Goal: Transaction & Acquisition: Purchase product/service

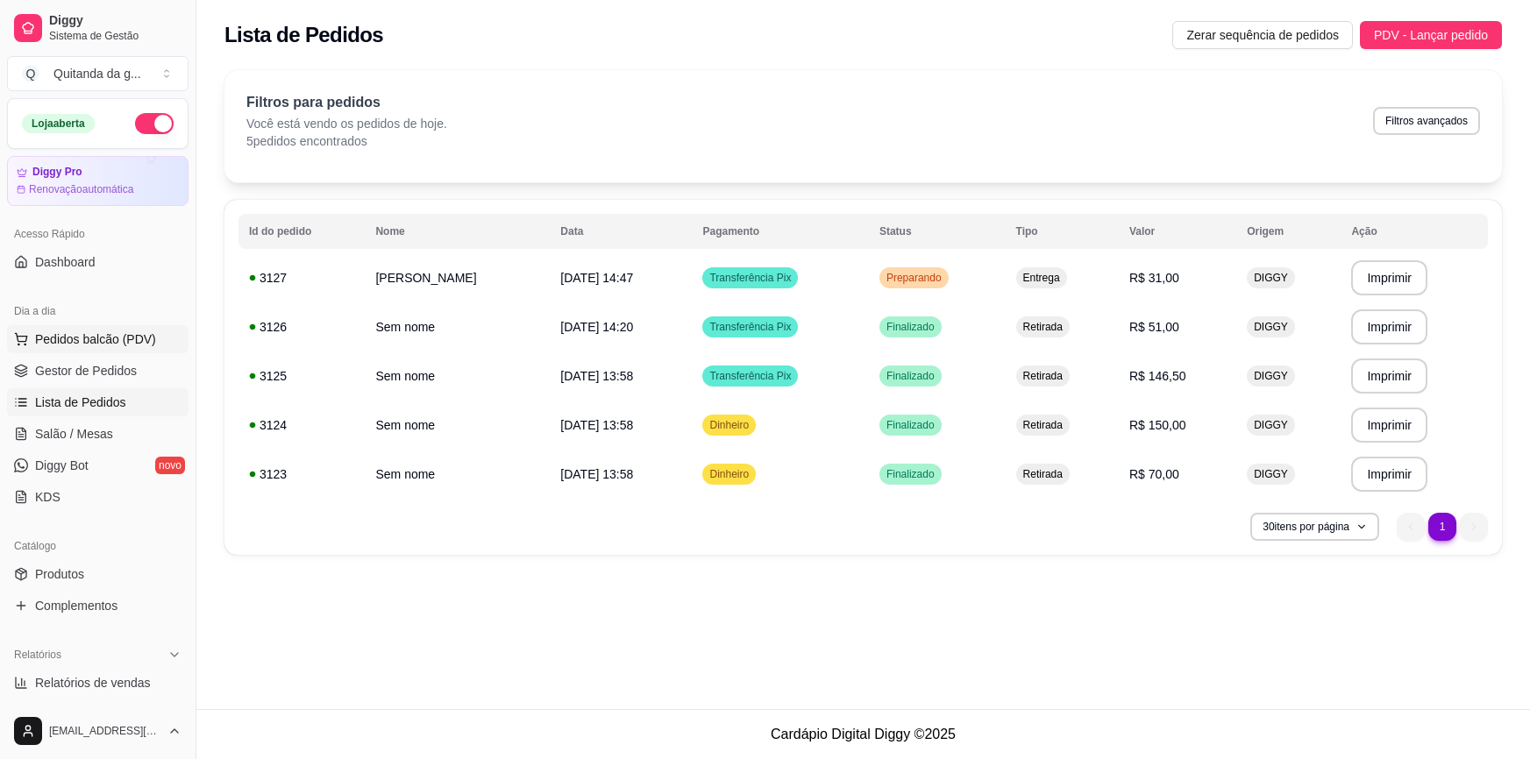
click at [126, 325] on button "Pedidos balcão (PDV)" at bounding box center [97, 339] width 181 height 28
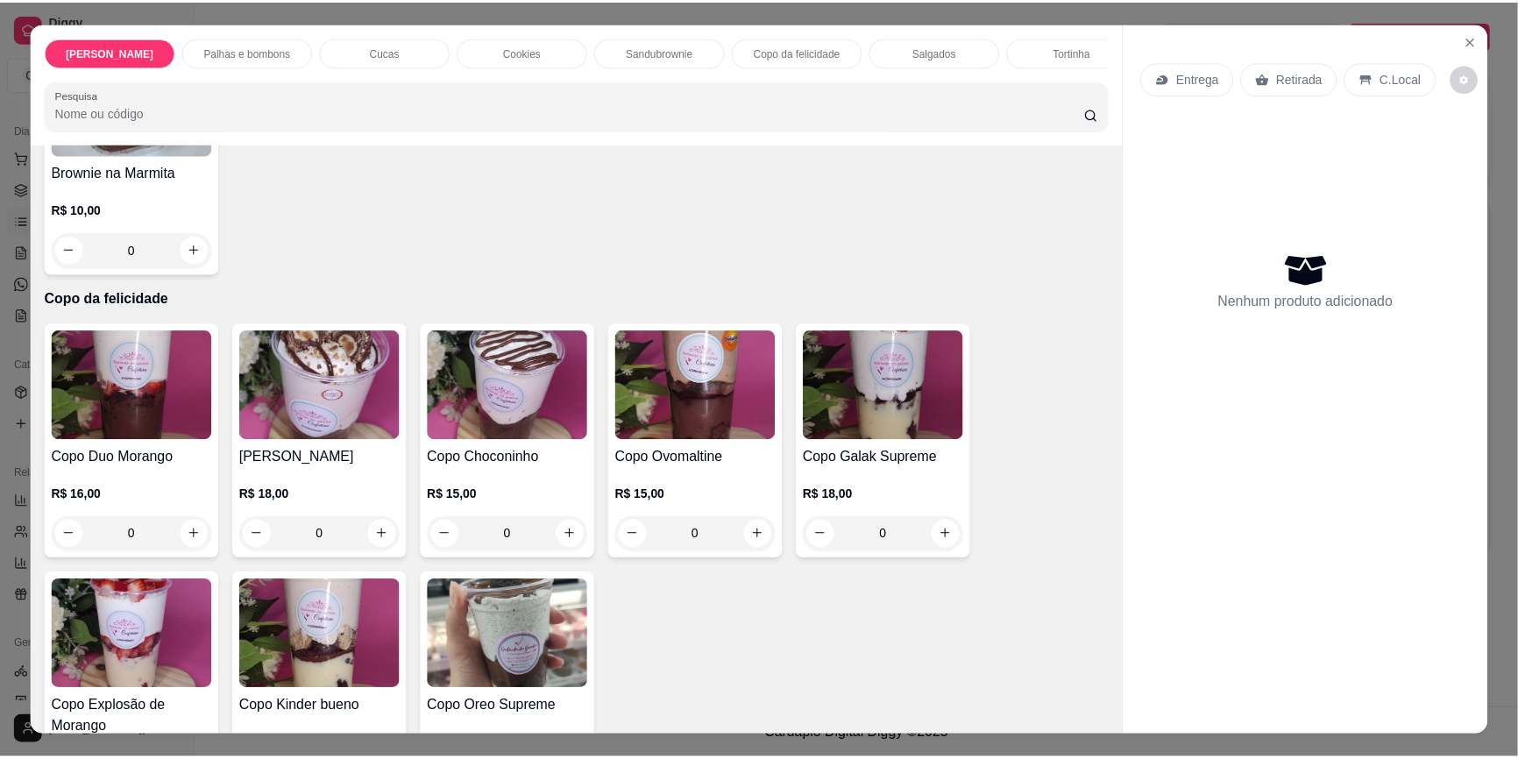
scroll to position [2310, 0]
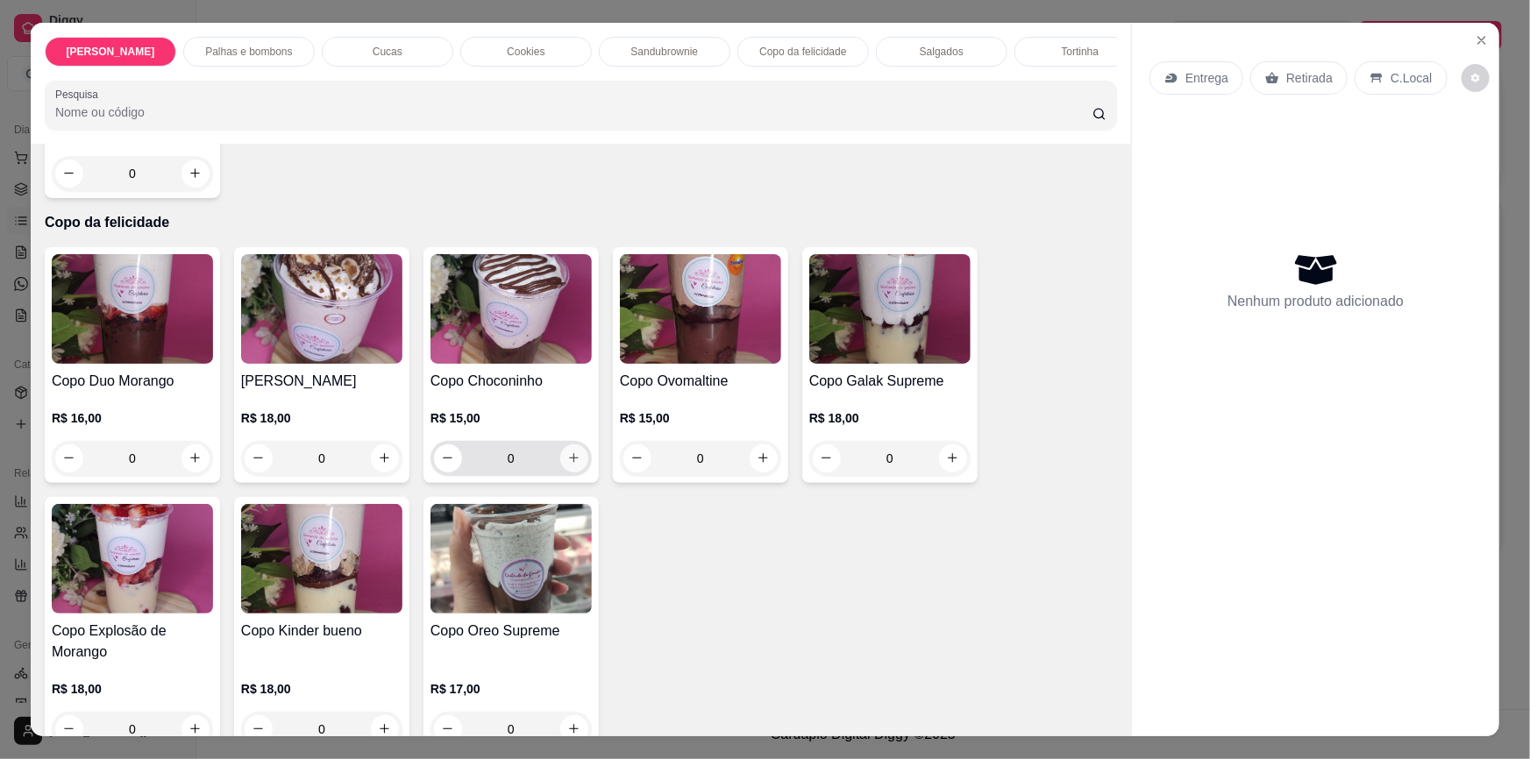
click at [572, 451] on icon "increase-product-quantity" at bounding box center [573, 457] width 13 height 13
type input "1"
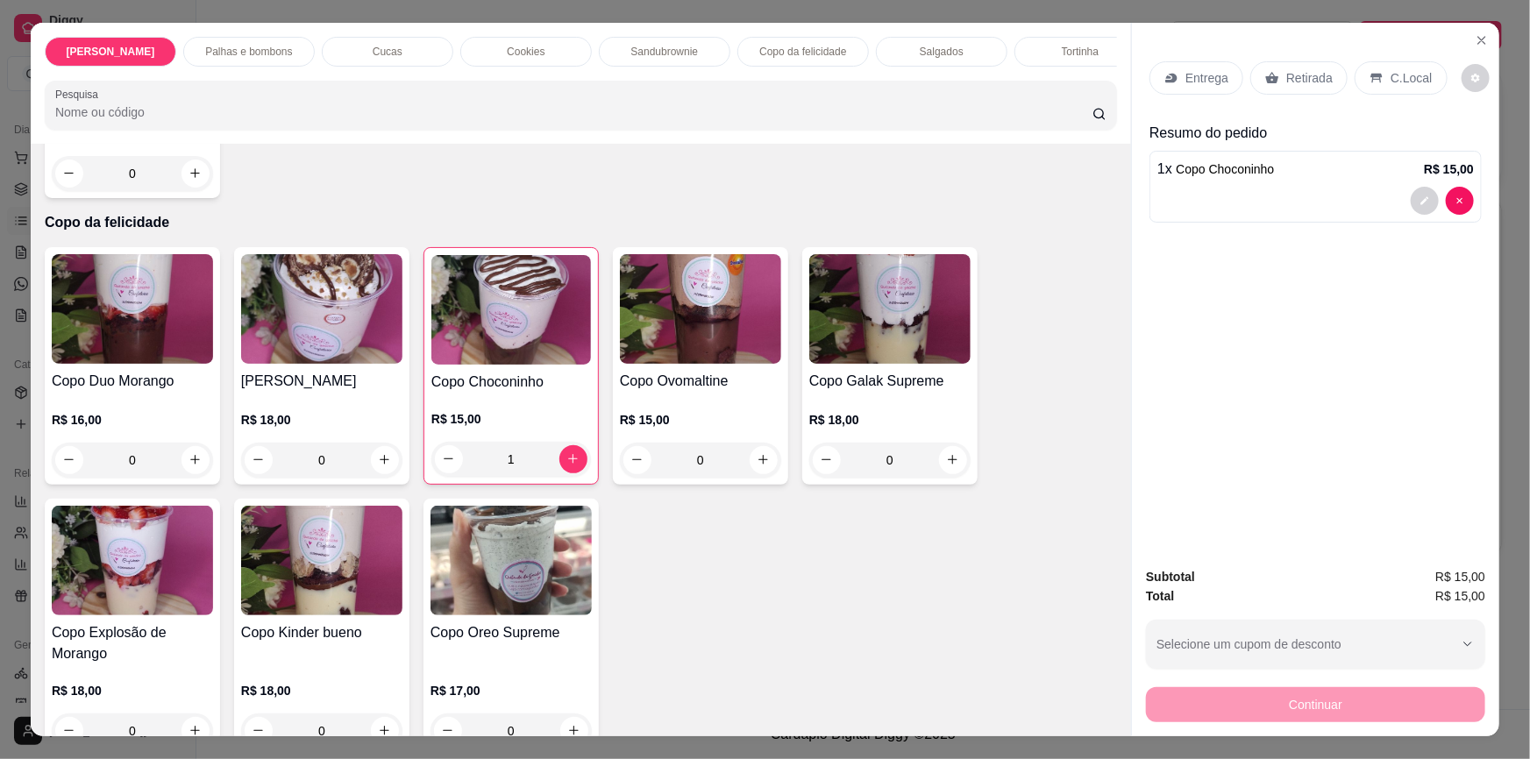
click at [1104, 318] on div "Item avulso [PERSON_NAME] [PERSON_NAME] no copo R$ 18,00 0 Palhas e bombons Pal…" at bounding box center [581, 440] width 1100 height 593
click at [1286, 78] on p "Retirada" at bounding box center [1309, 78] width 46 height 18
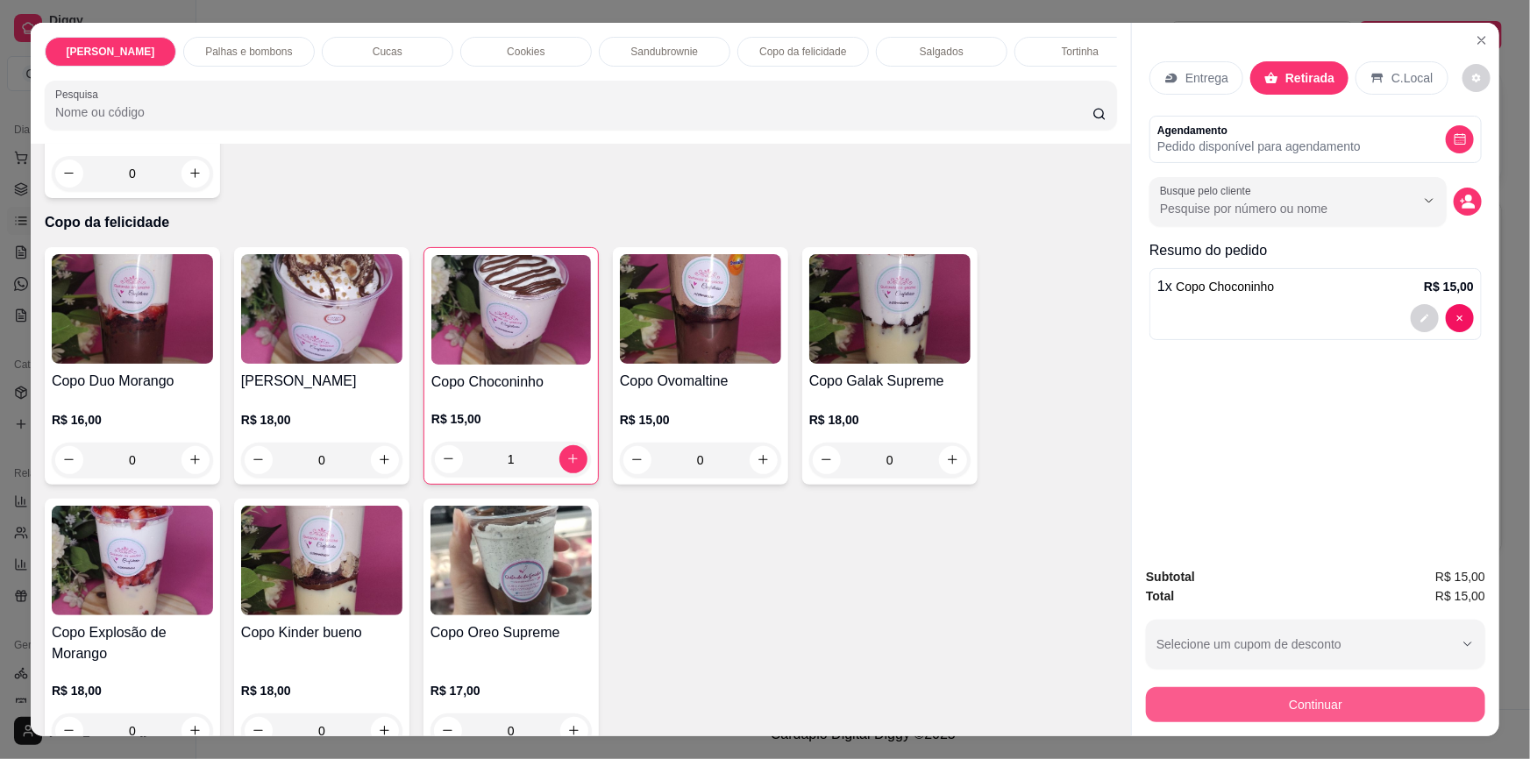
click at [1295, 692] on button "Continuar" at bounding box center [1315, 704] width 339 height 35
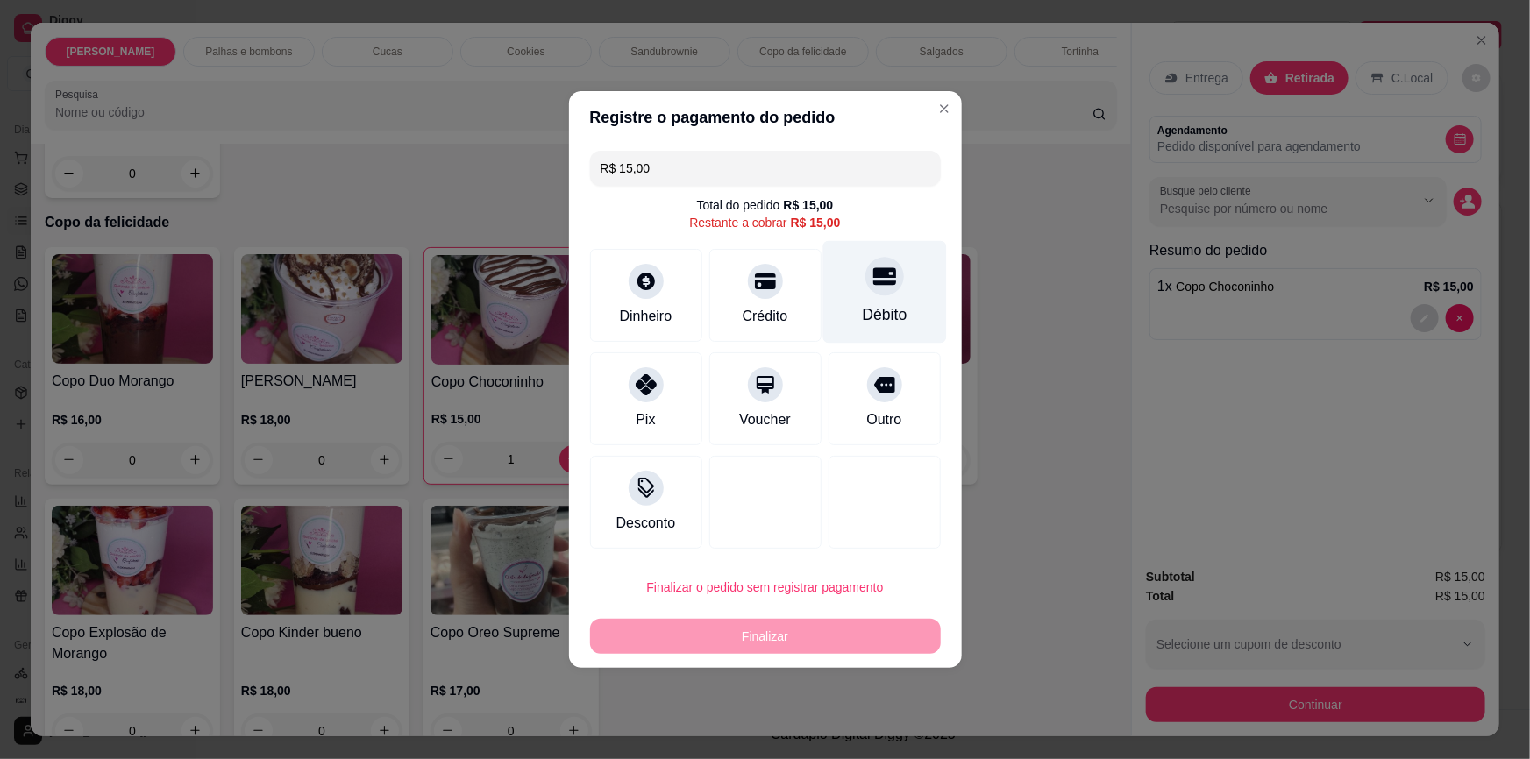
click at [896, 271] on div "Débito" at bounding box center [884, 292] width 124 height 103
type input "R$ 0,00"
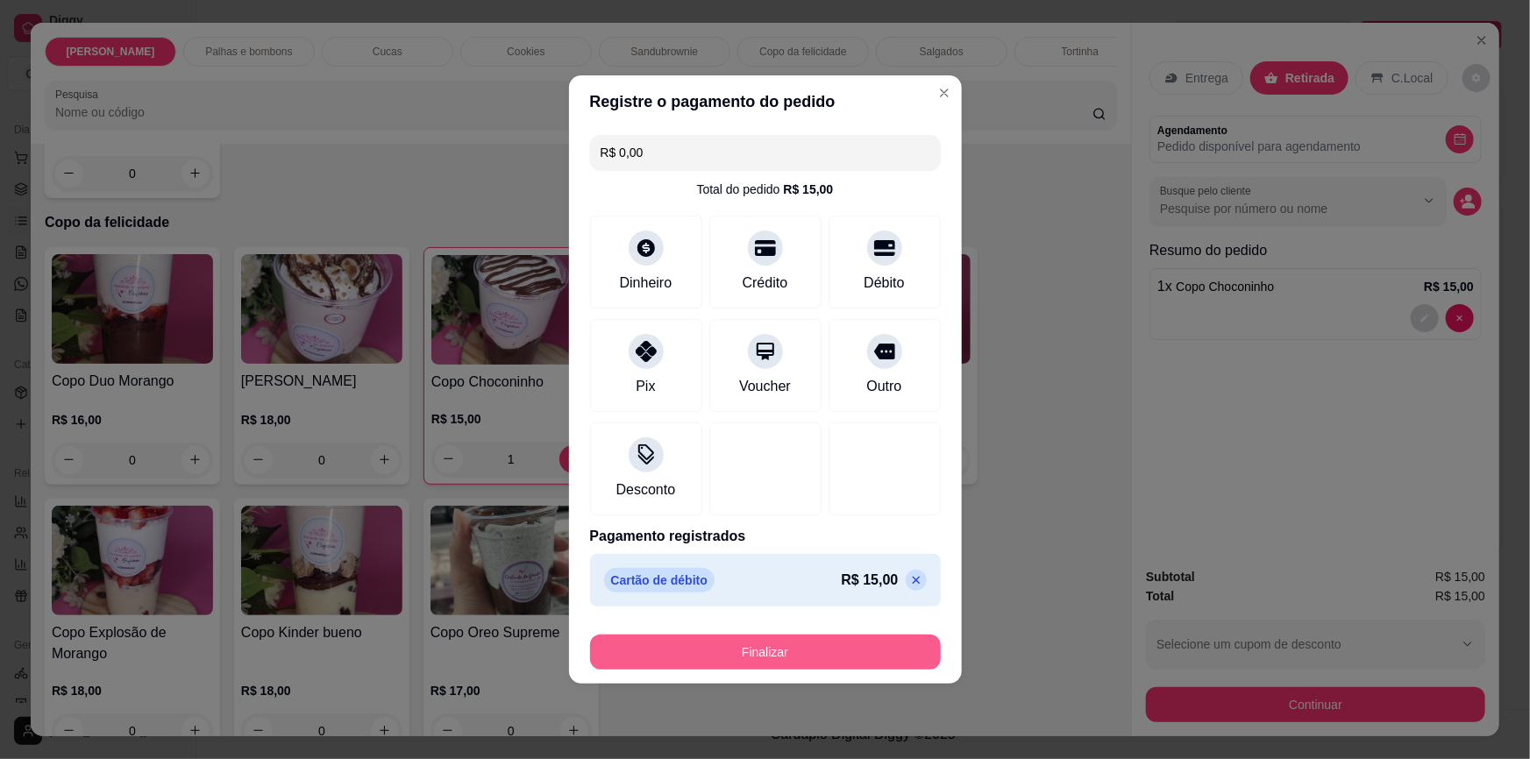
click at [846, 665] on button "Finalizar" at bounding box center [765, 652] width 351 height 35
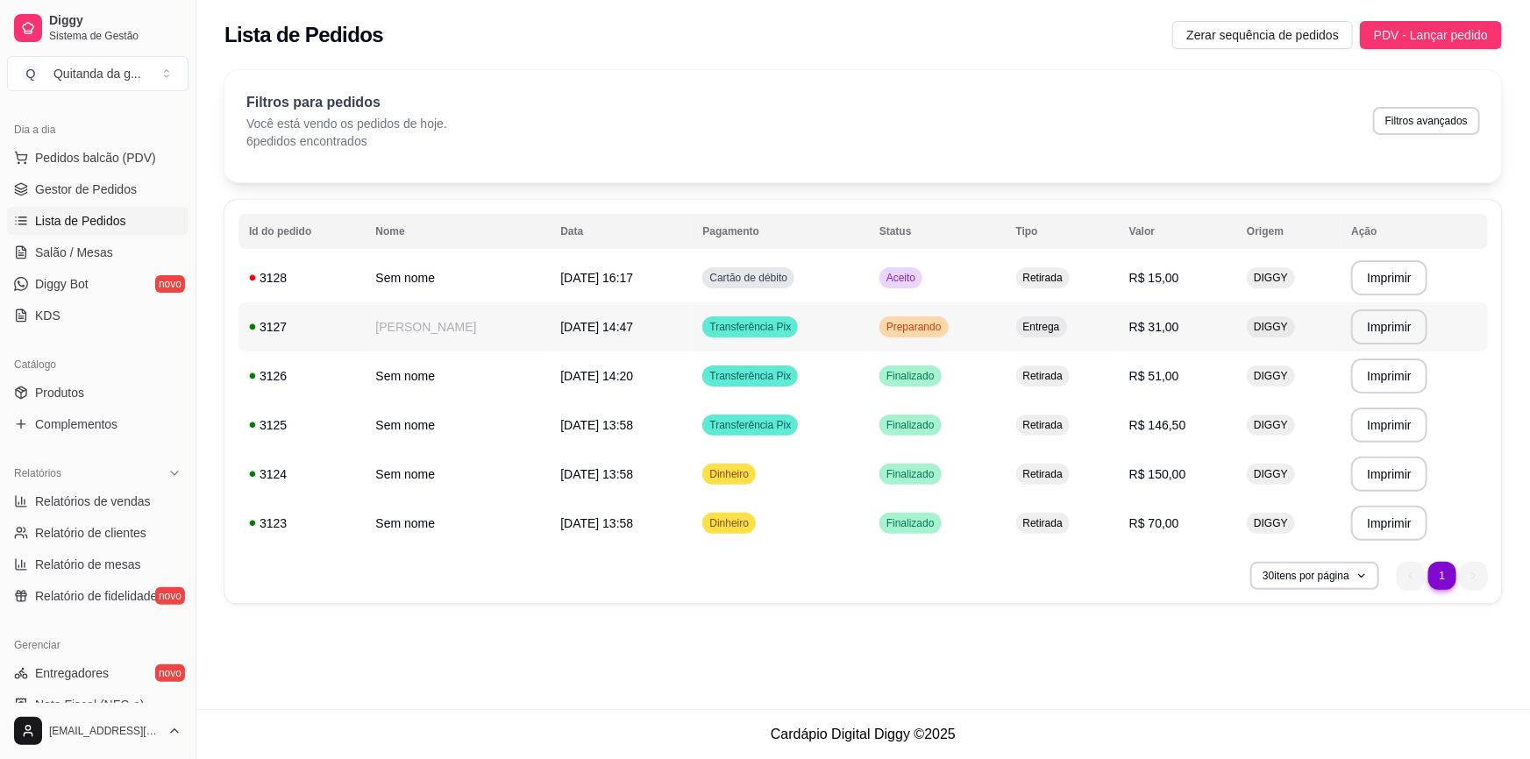
click at [980, 316] on td "Preparando" at bounding box center [937, 326] width 137 height 49
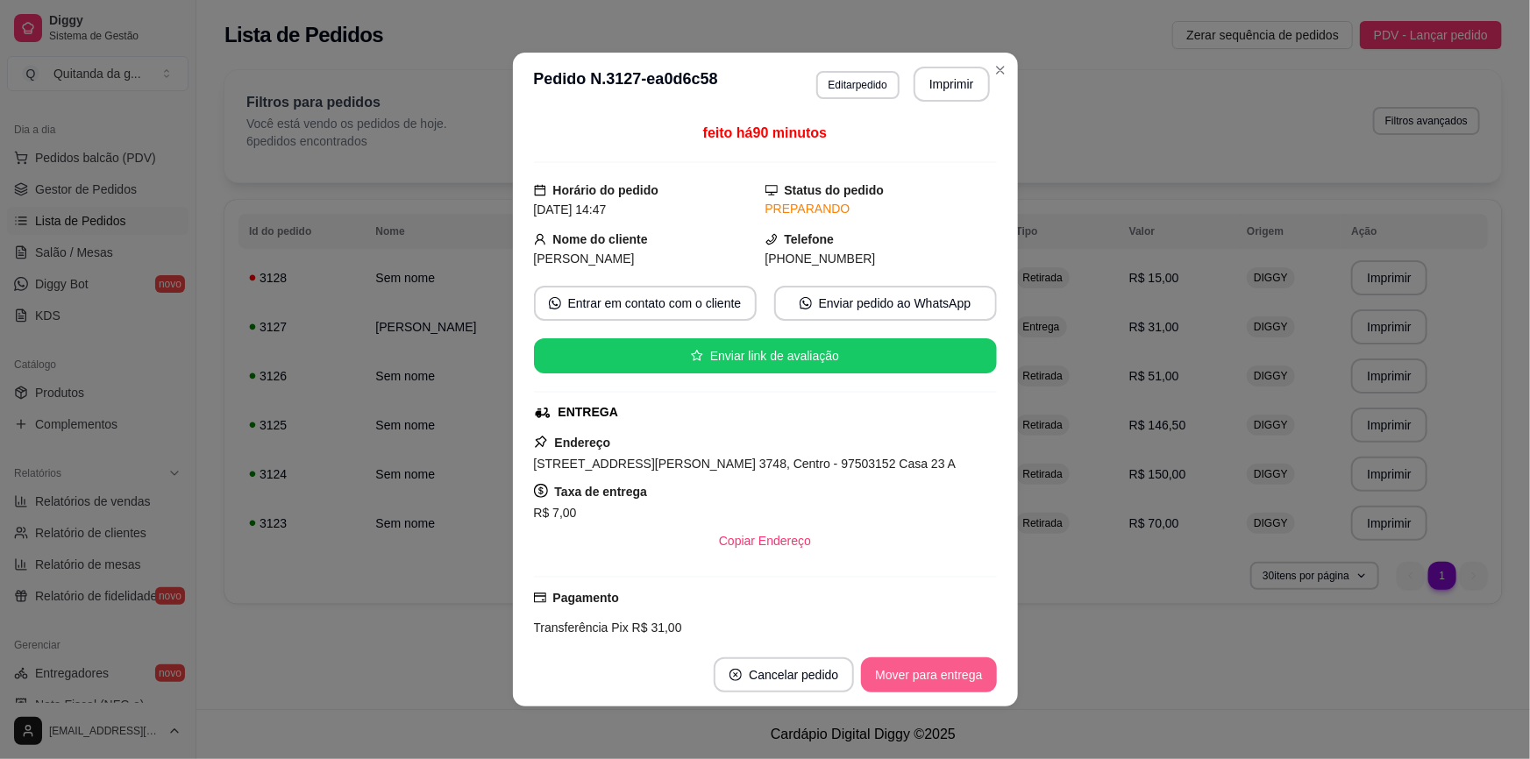
click at [969, 672] on button "Mover para entrega" at bounding box center [928, 674] width 135 height 35
click at [966, 681] on button "Mover para finalizado" at bounding box center [924, 674] width 146 height 35
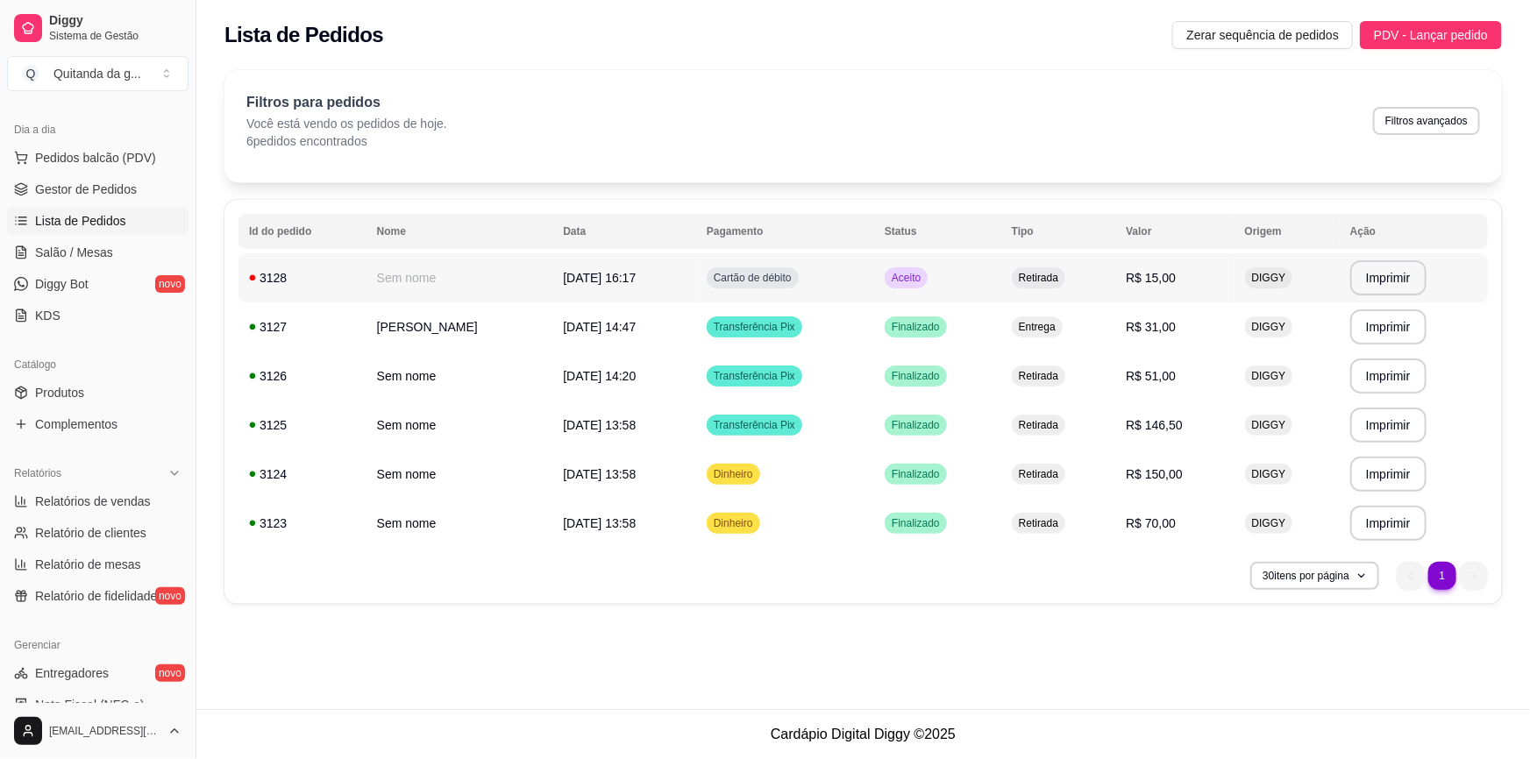
click at [1042, 263] on td "Retirada" at bounding box center [1058, 277] width 114 height 49
click at [975, 640] on button "Mover para preparo" at bounding box center [929, 645] width 136 height 35
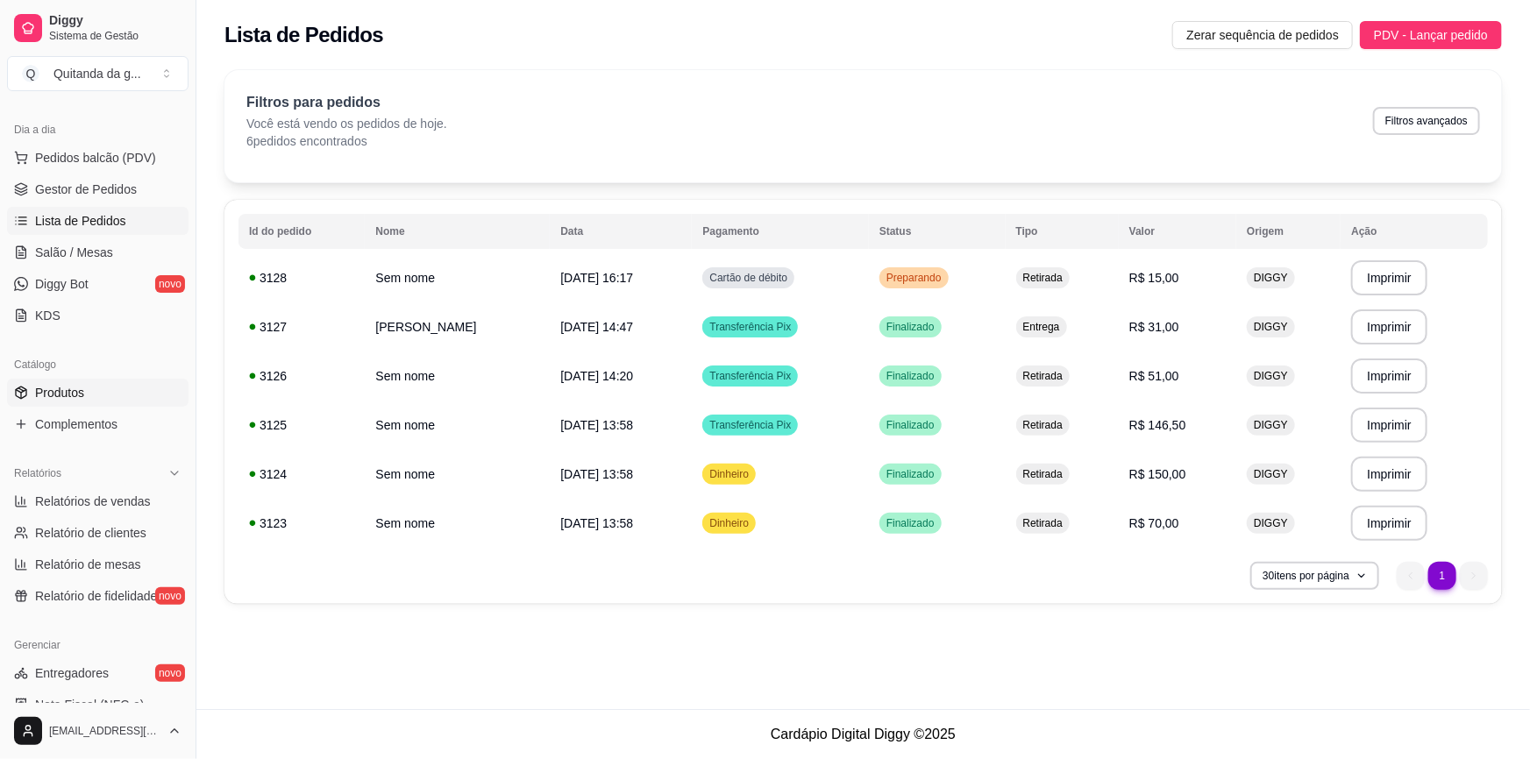
click at [143, 399] on link "Produtos" at bounding box center [97, 393] width 181 height 28
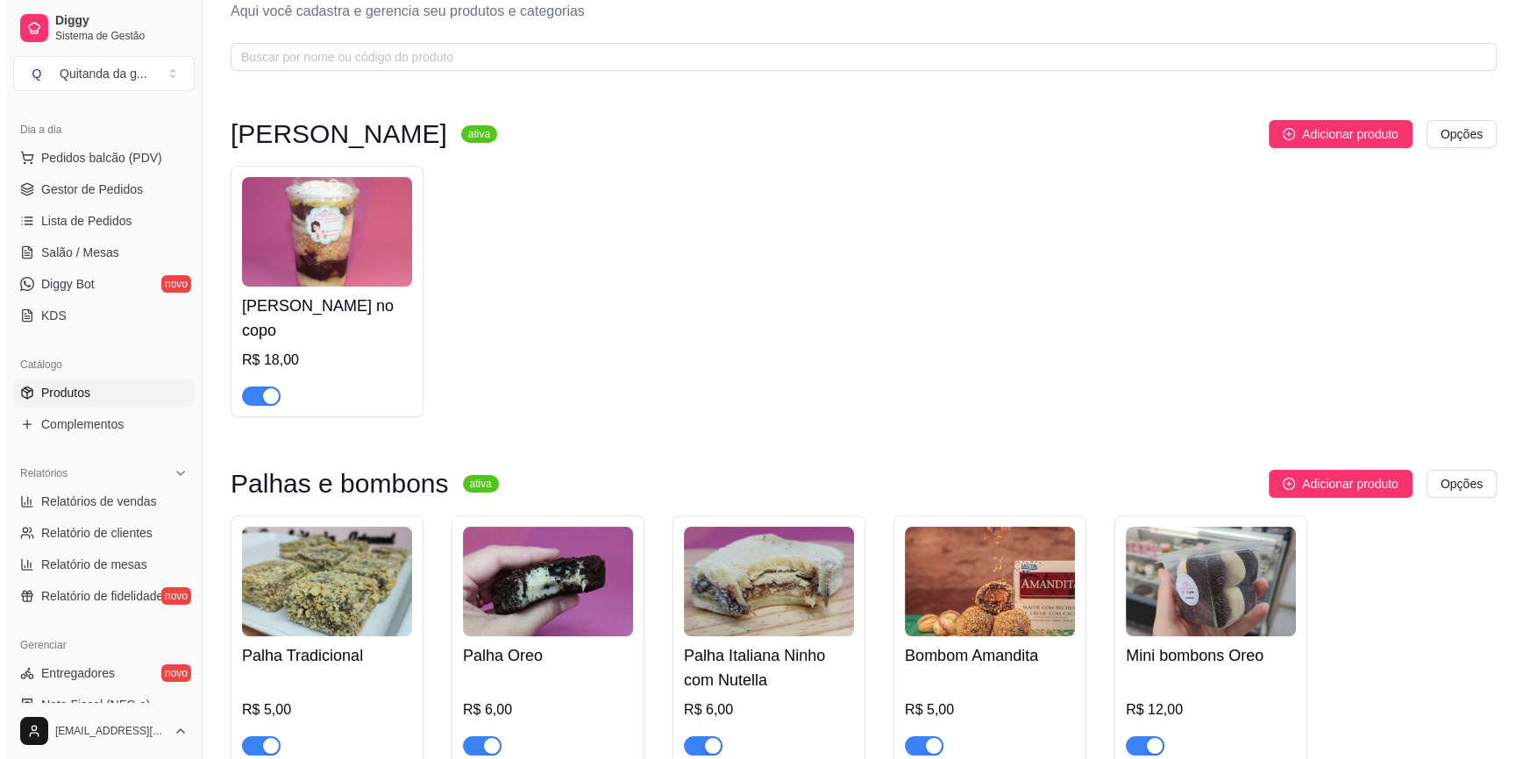
scroll to position [79, 0]
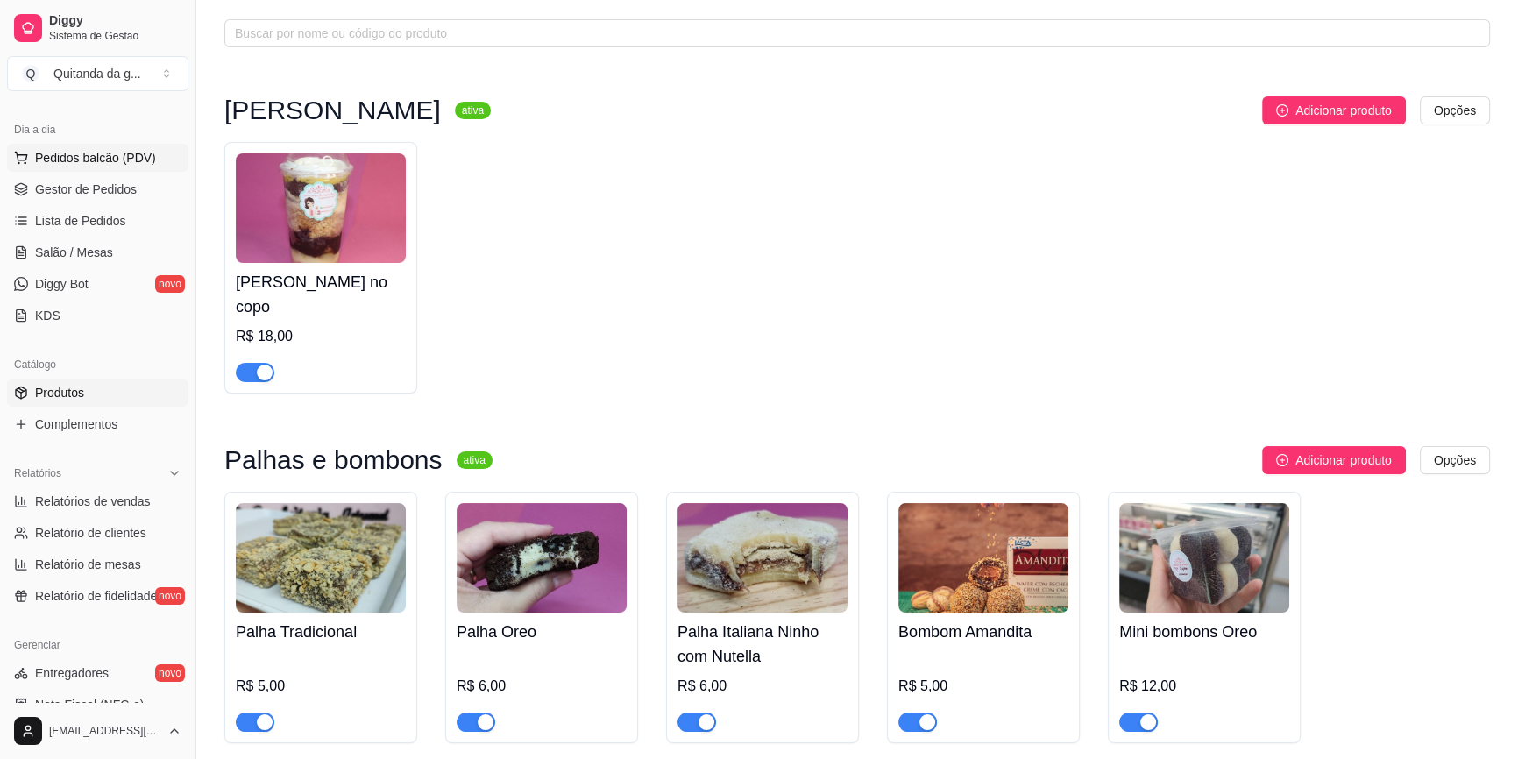
click at [114, 166] on span "Pedidos balcão (PDV)" at bounding box center [95, 158] width 121 height 18
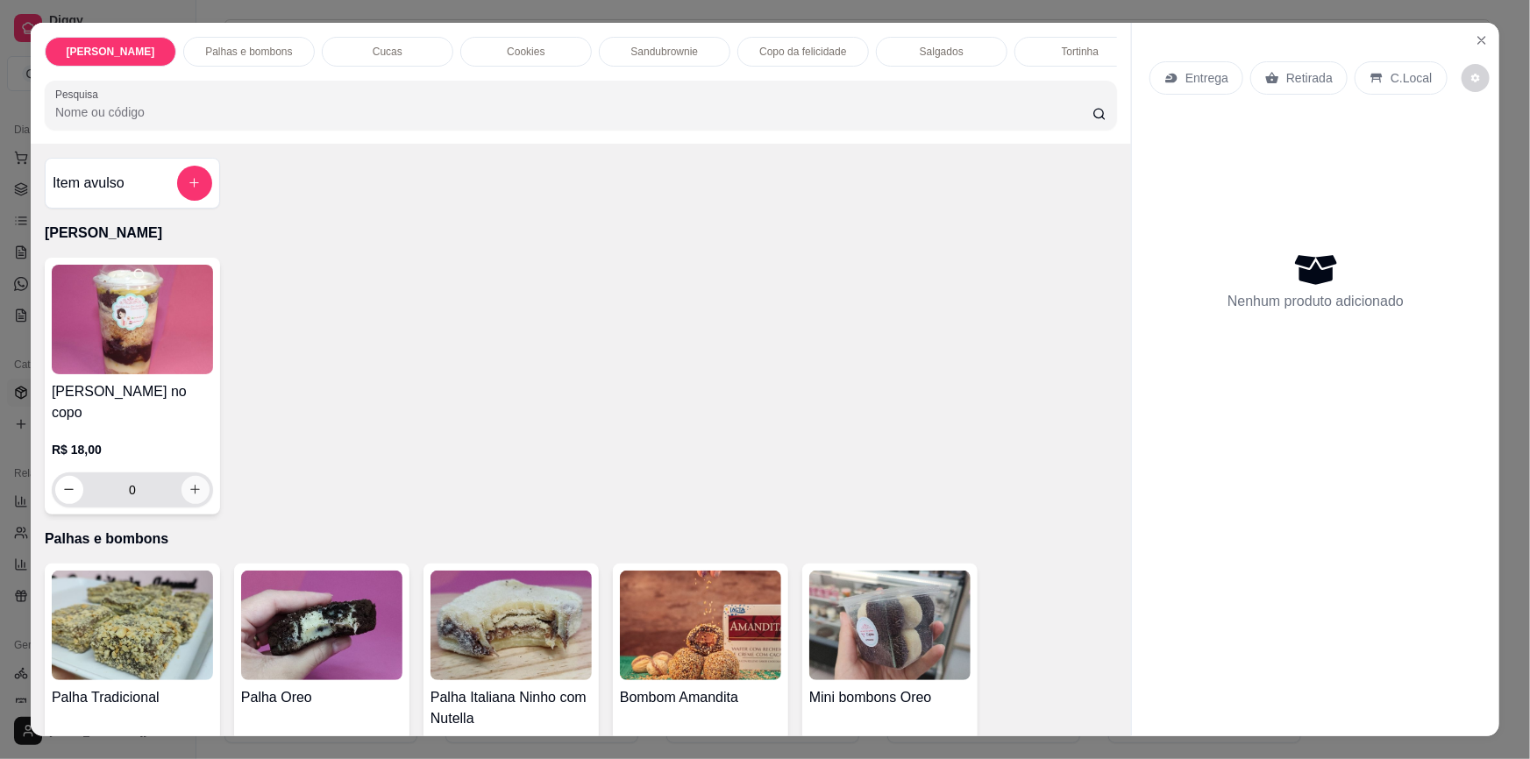
click at [192, 486] on icon "increase-product-quantity" at bounding box center [196, 491] width 10 height 10
type input "1"
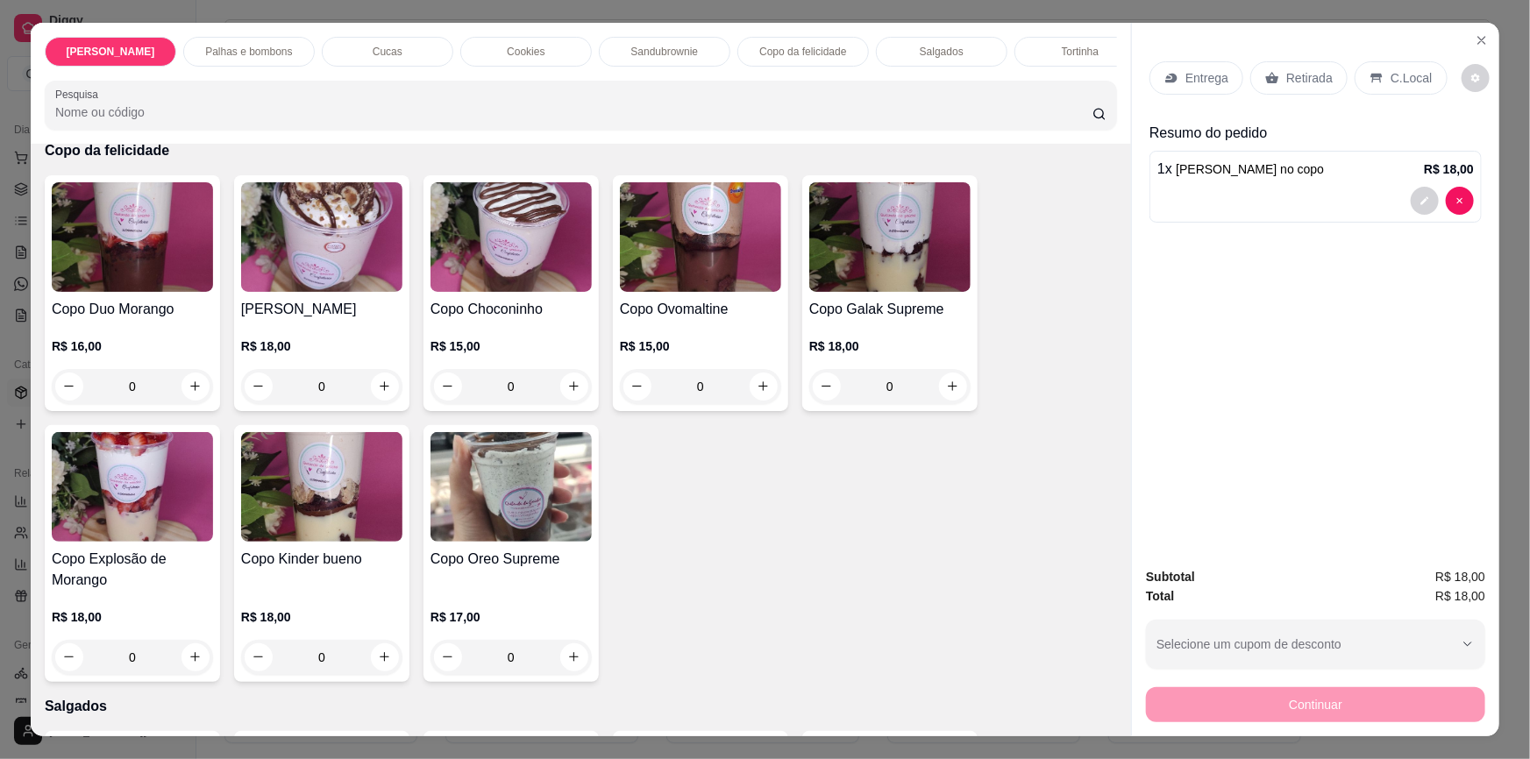
scroll to position [2470, 0]
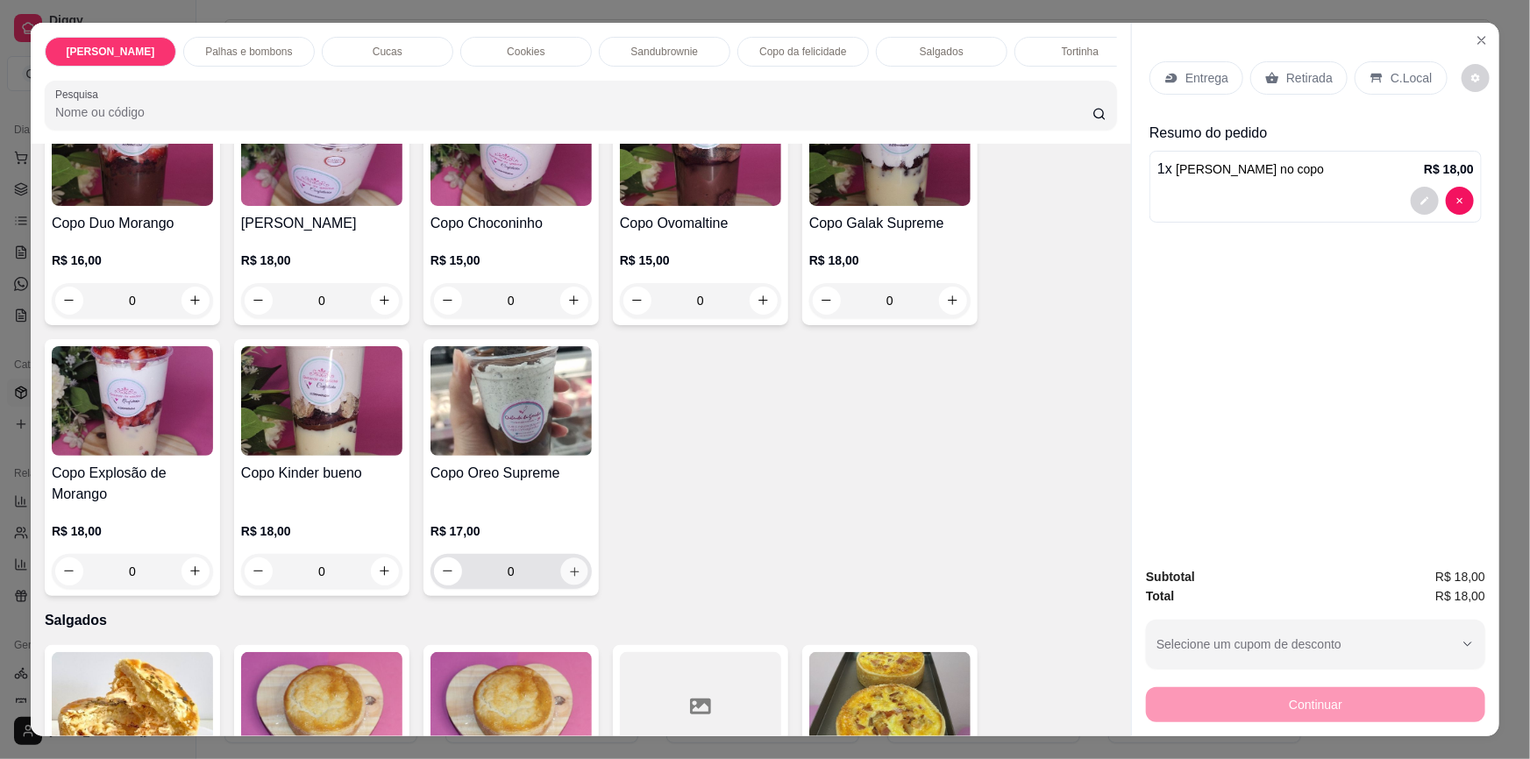
click at [572, 565] on icon "increase-product-quantity" at bounding box center [574, 571] width 13 height 13
type input "1"
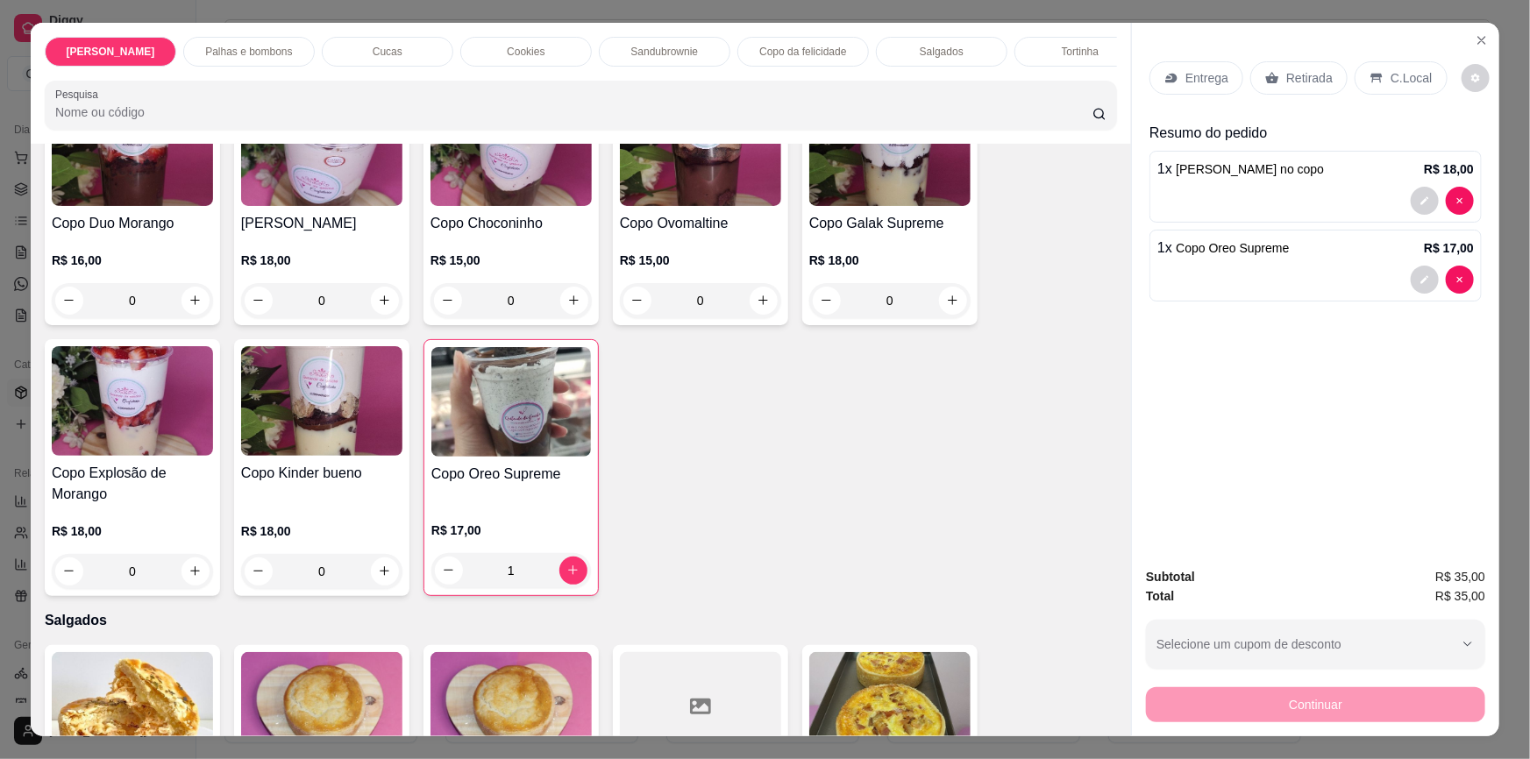
click at [1319, 79] on p "Retirada" at bounding box center [1309, 78] width 46 height 18
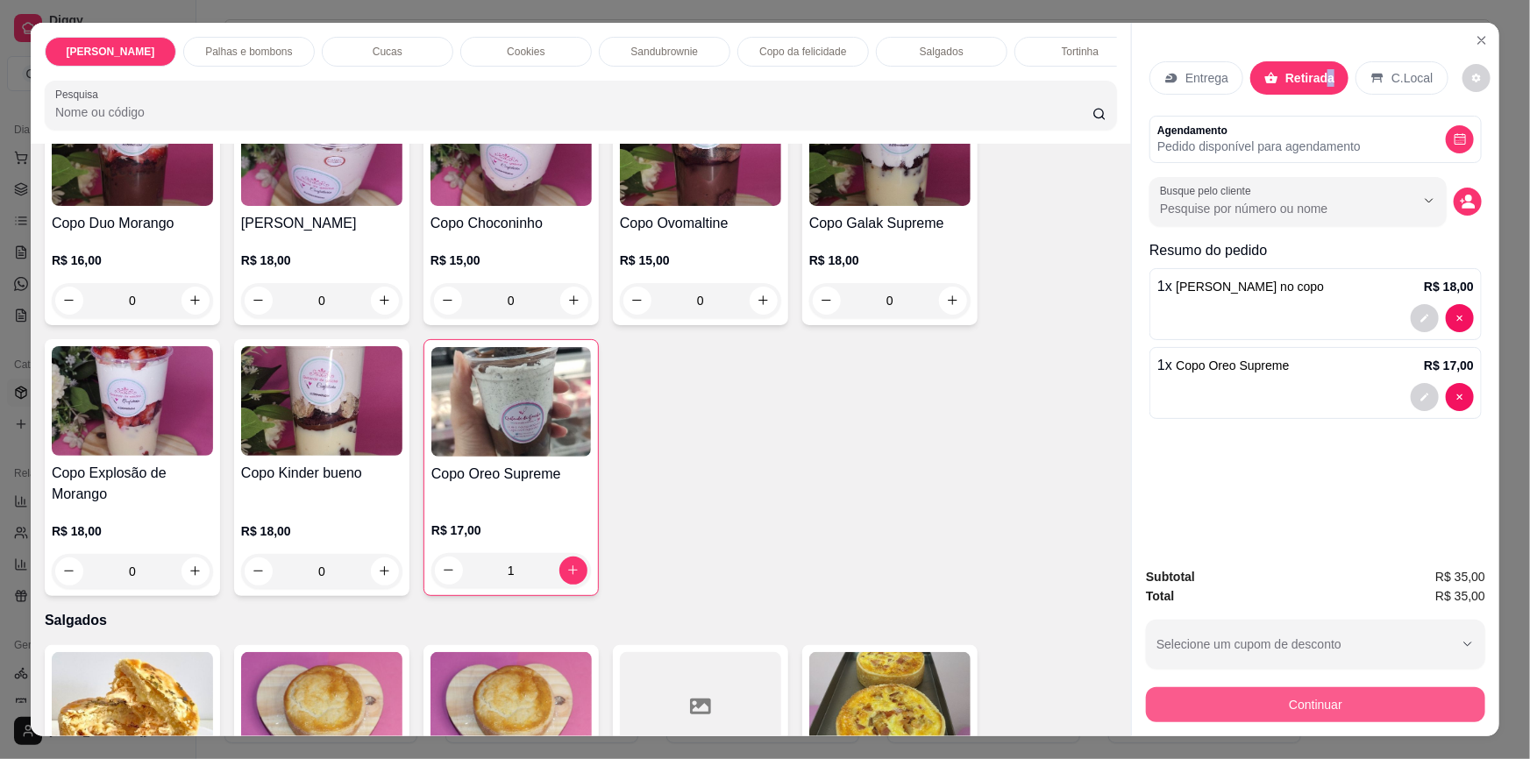
click at [1203, 701] on button "Continuar" at bounding box center [1315, 704] width 339 height 35
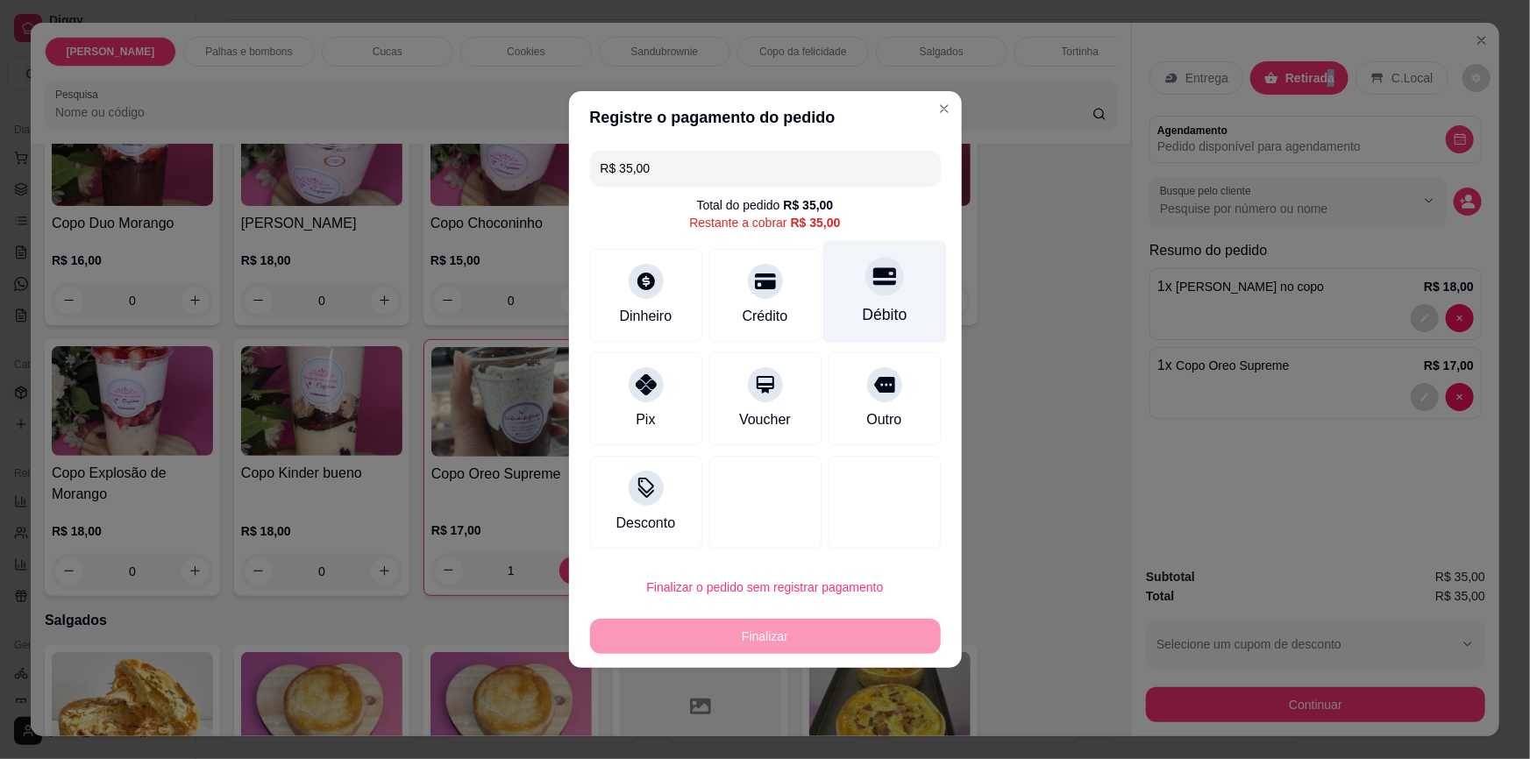
click at [884, 306] on div "Débito" at bounding box center [884, 314] width 45 height 23
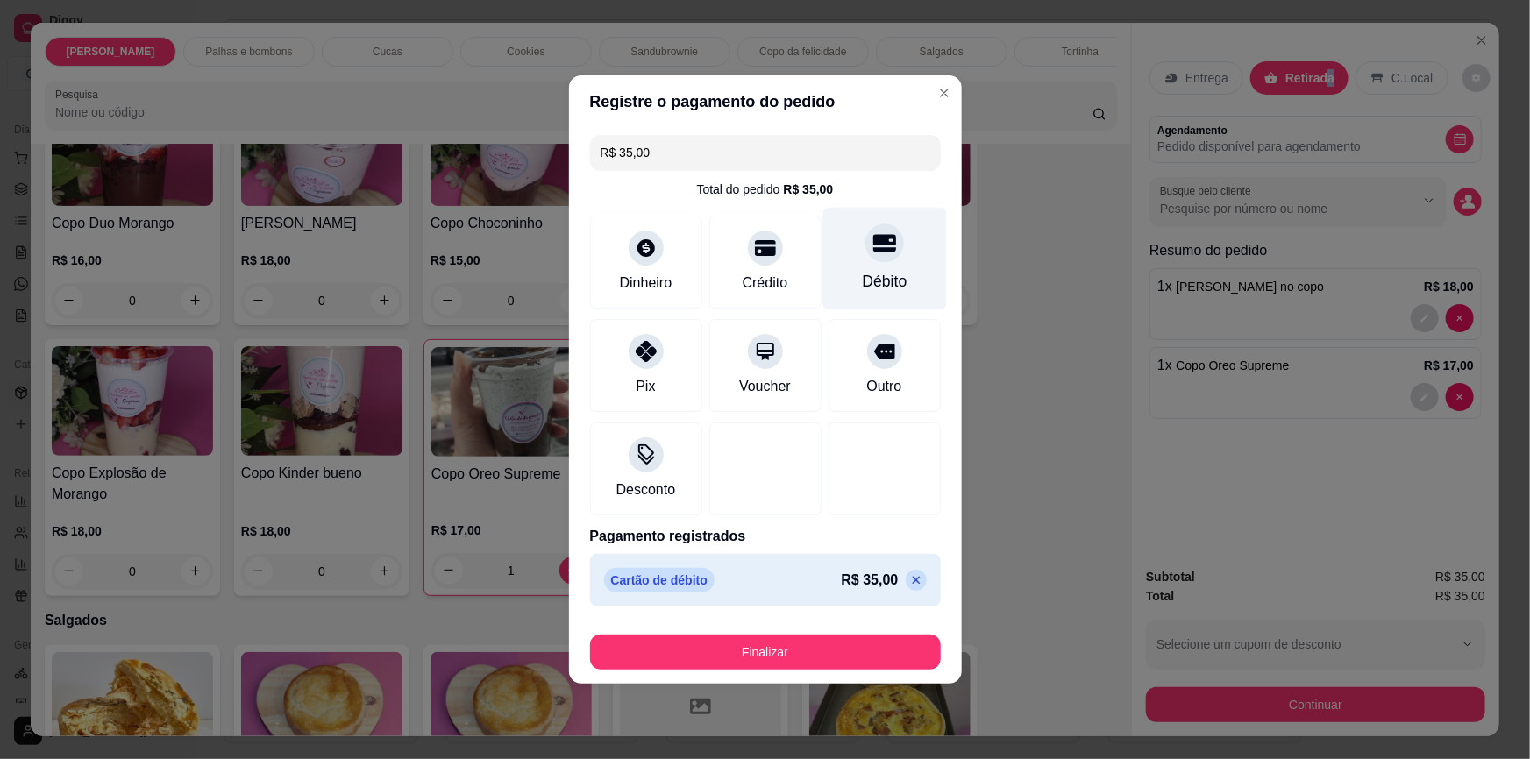
type input "R$ 0,00"
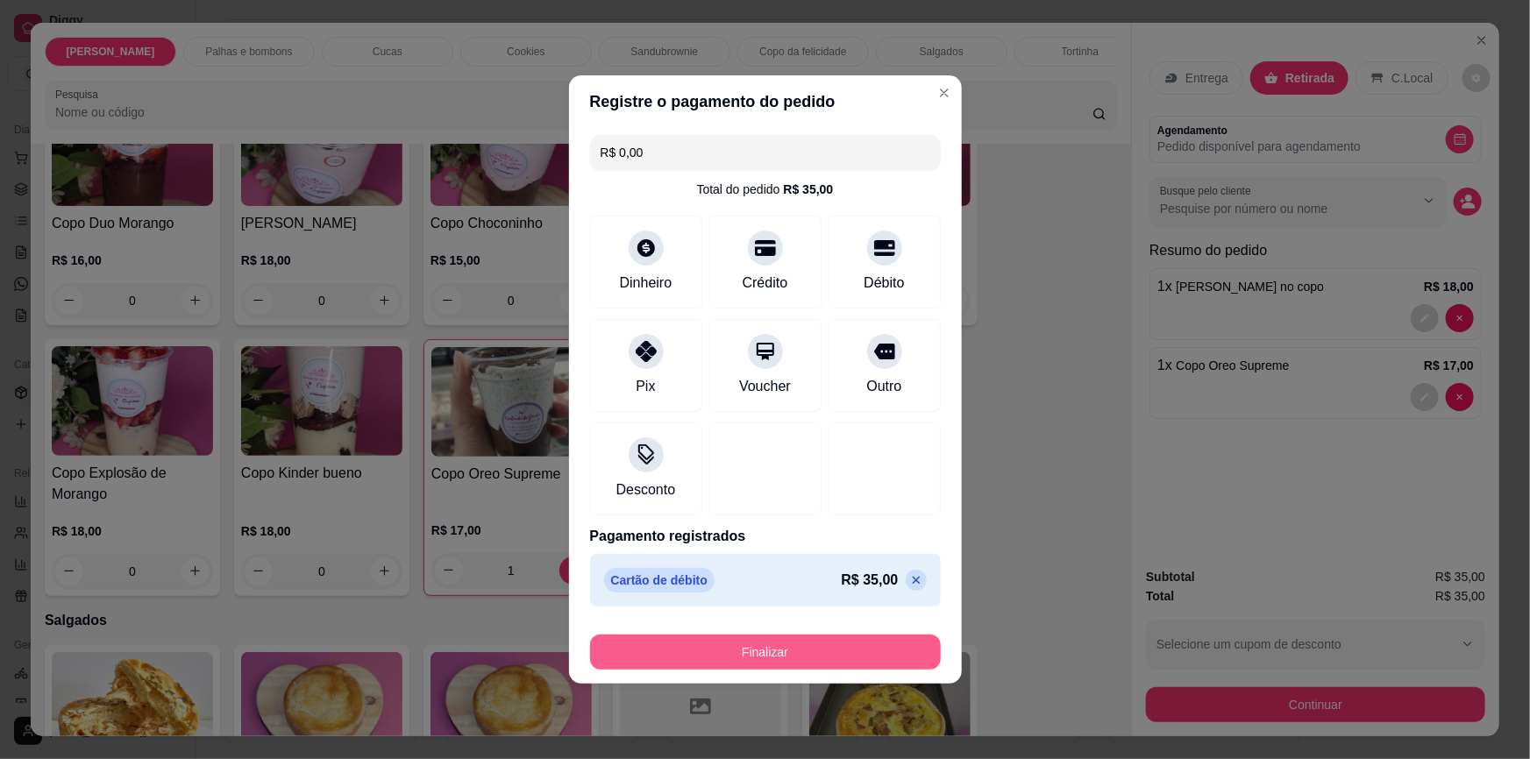
click at [750, 637] on button "Finalizar" at bounding box center [765, 652] width 351 height 35
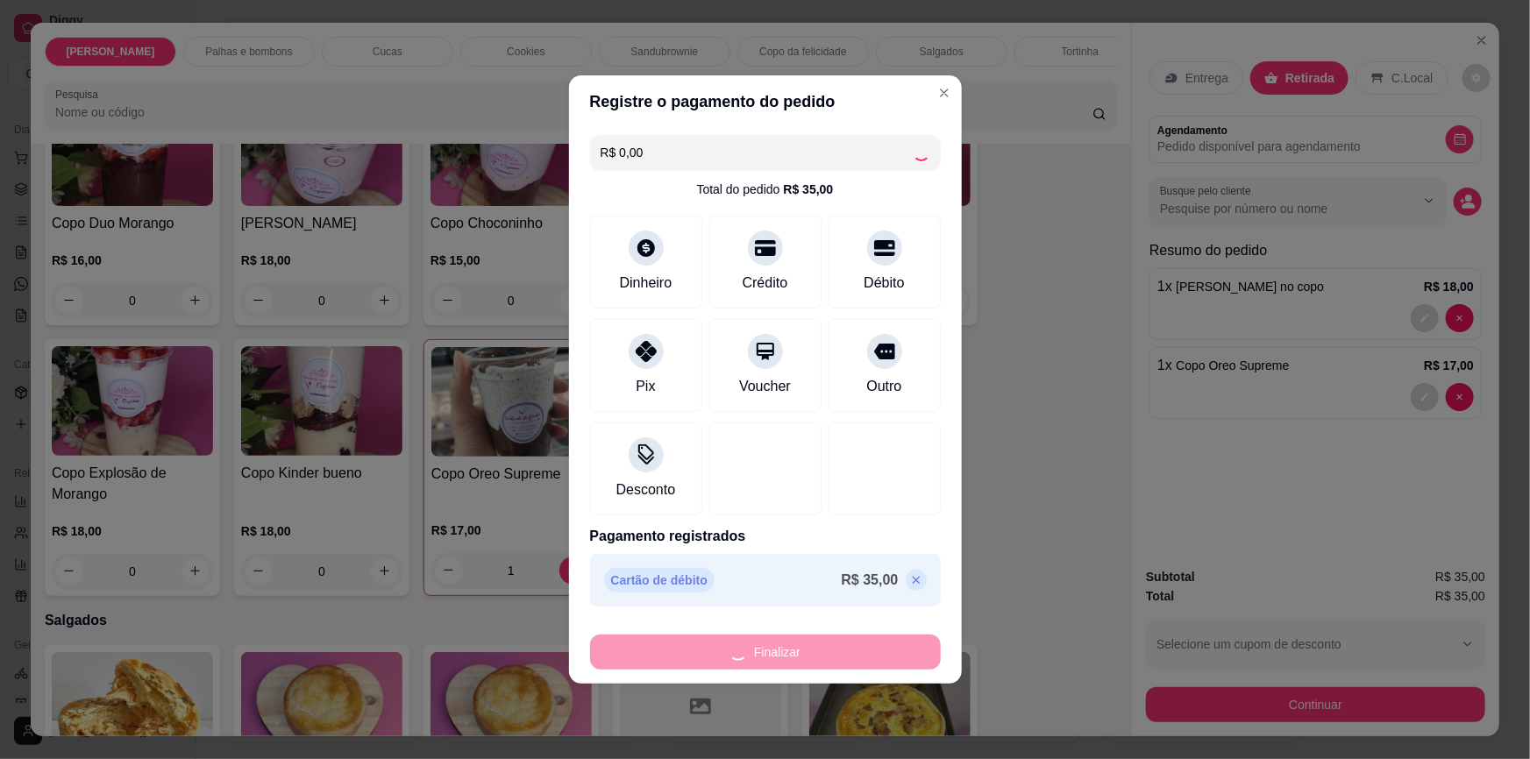
type input "0"
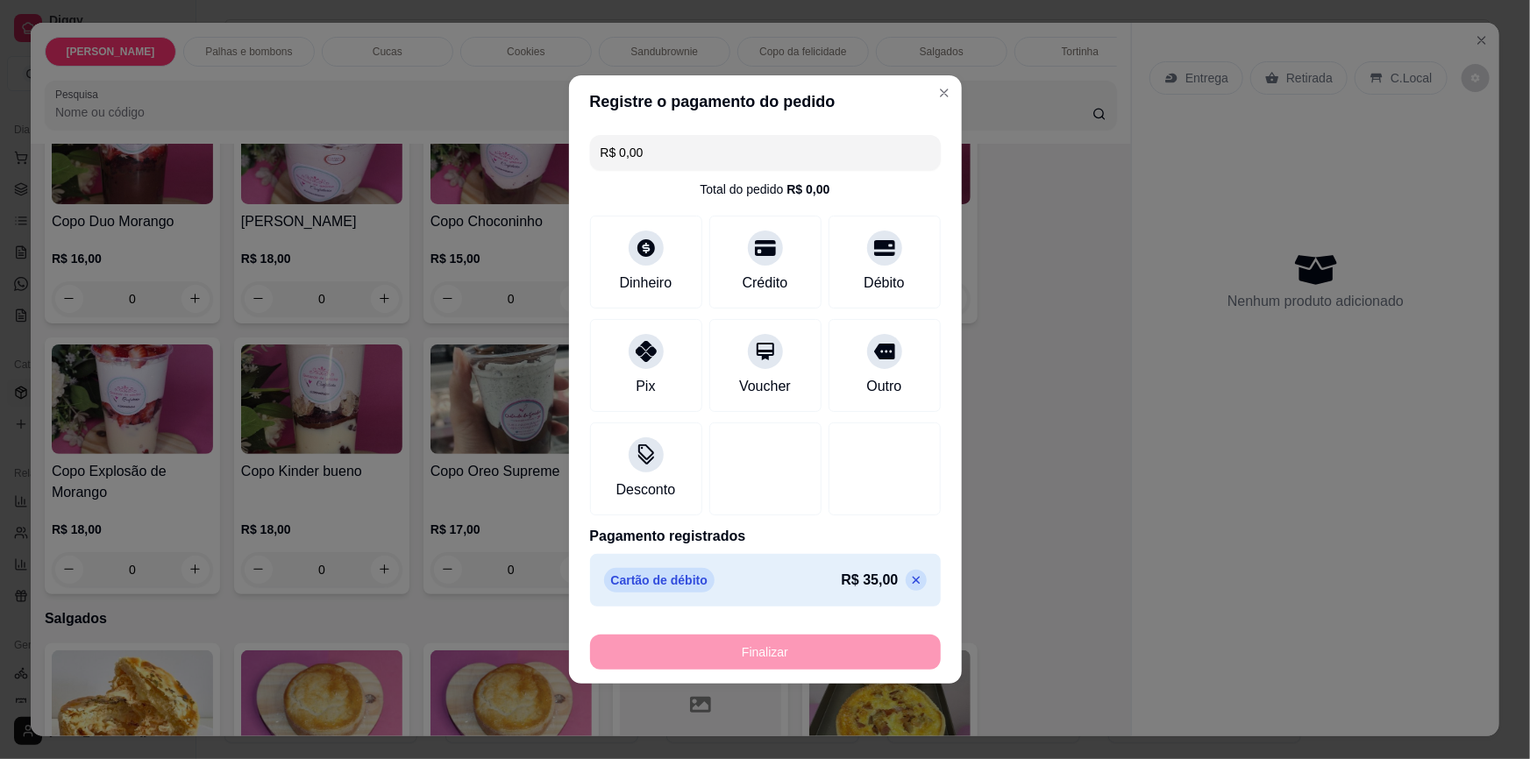
type input "-R$ 35,00"
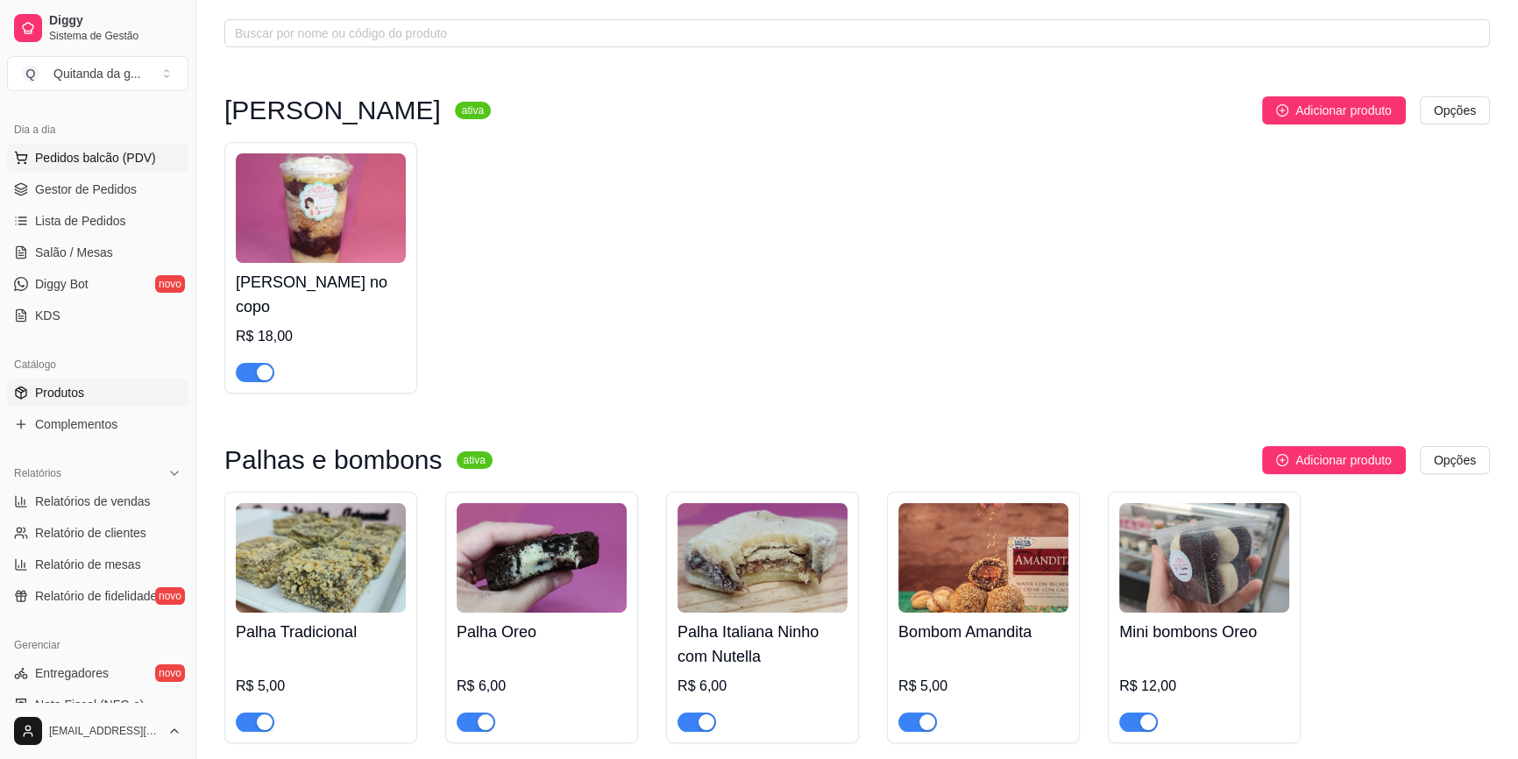
click at [159, 163] on button "Pedidos balcão (PDV)" at bounding box center [97, 158] width 181 height 28
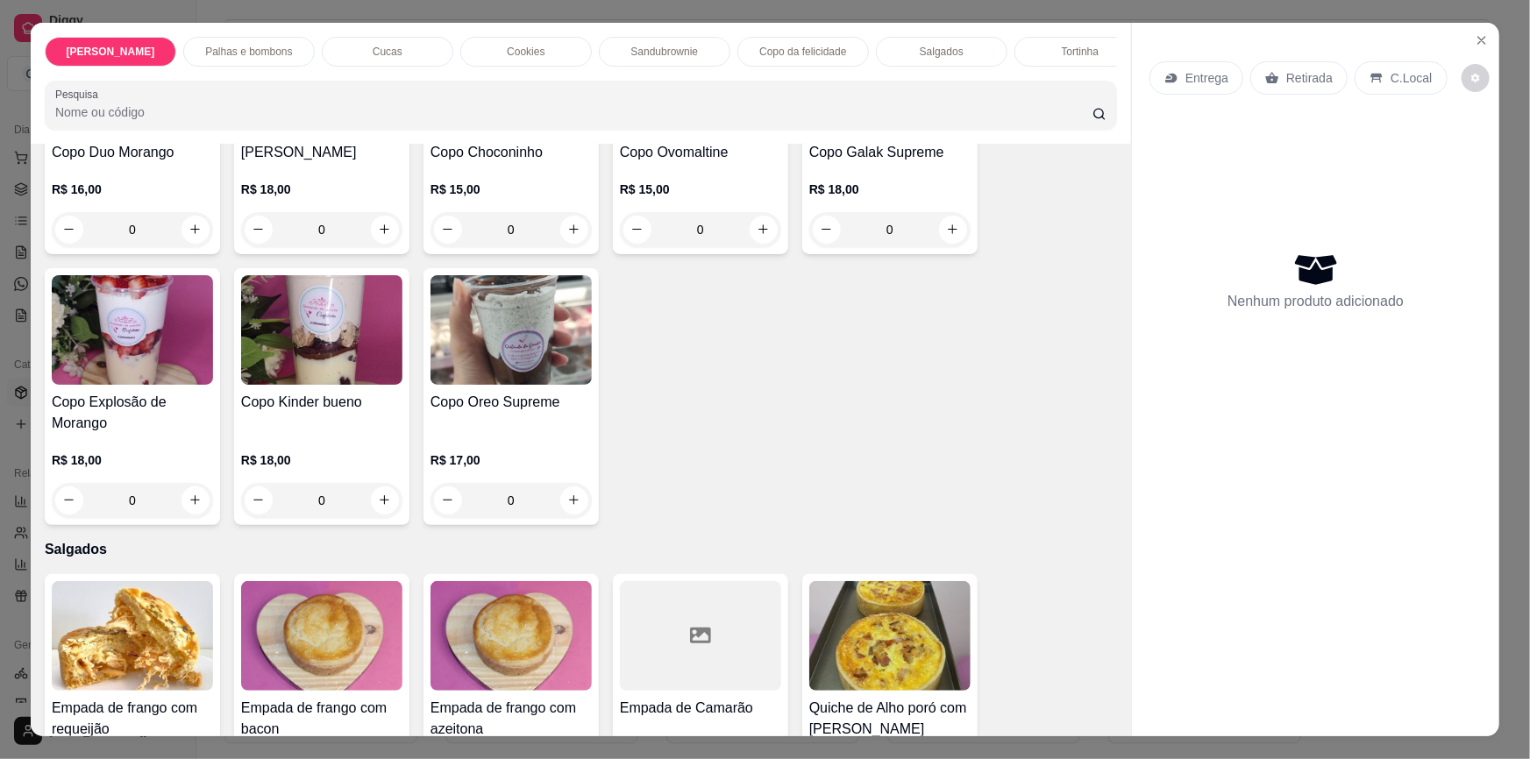
scroll to position [2550, 0]
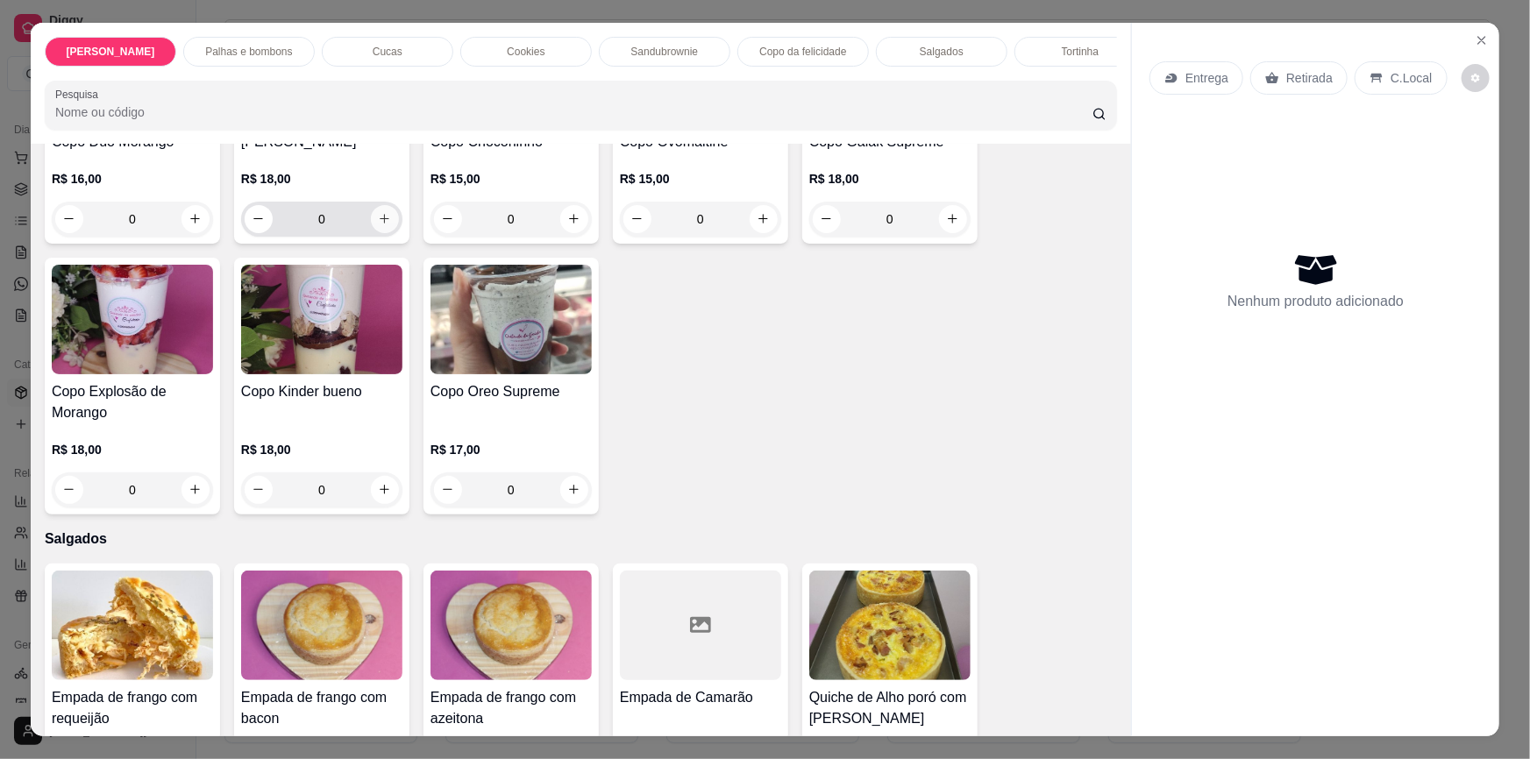
click at [378, 212] on icon "increase-product-quantity" at bounding box center [384, 218] width 13 height 13
type input "1"
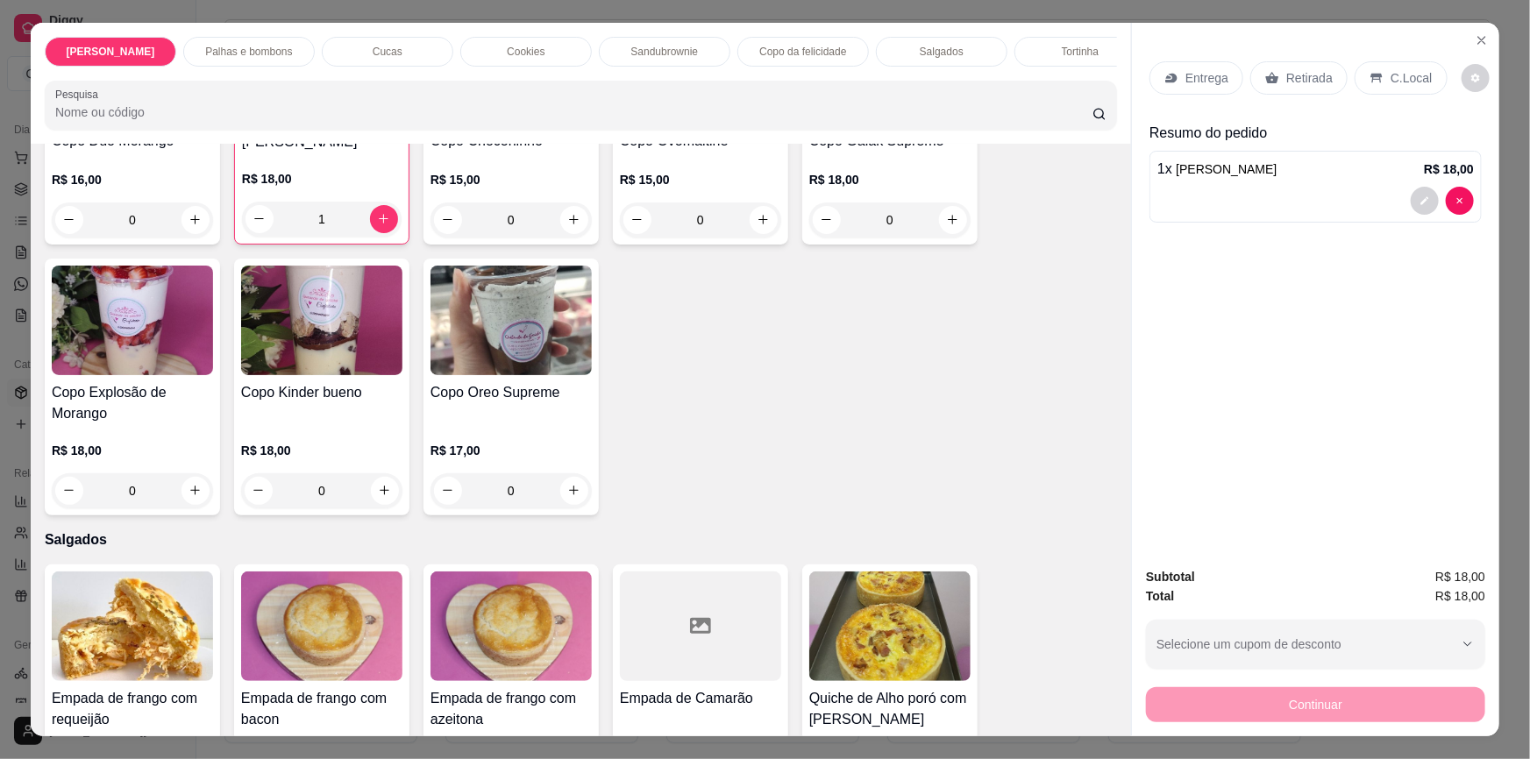
scroll to position [2630, 0]
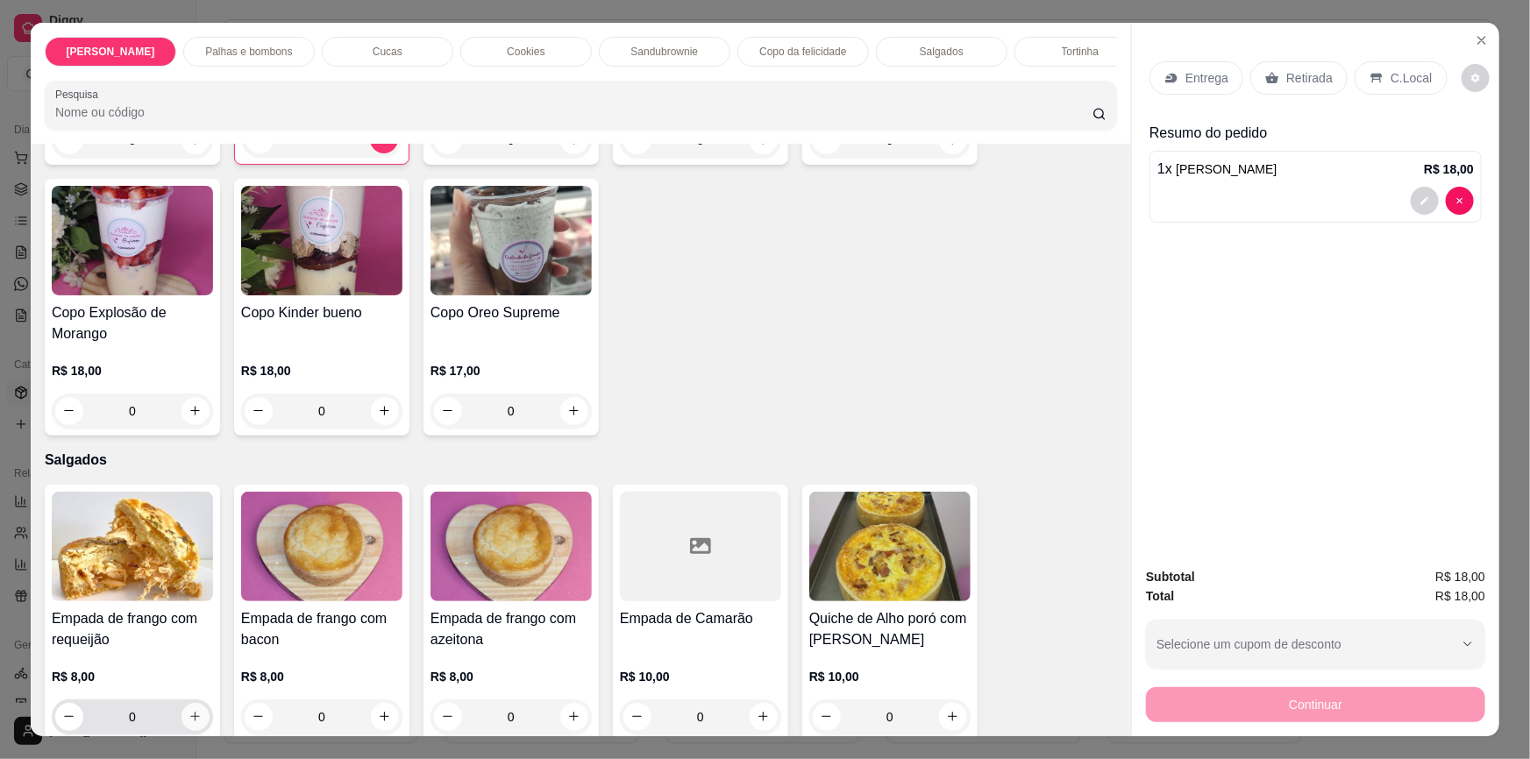
click at [195, 703] on button "increase-product-quantity" at bounding box center [195, 717] width 28 height 28
type input "1"
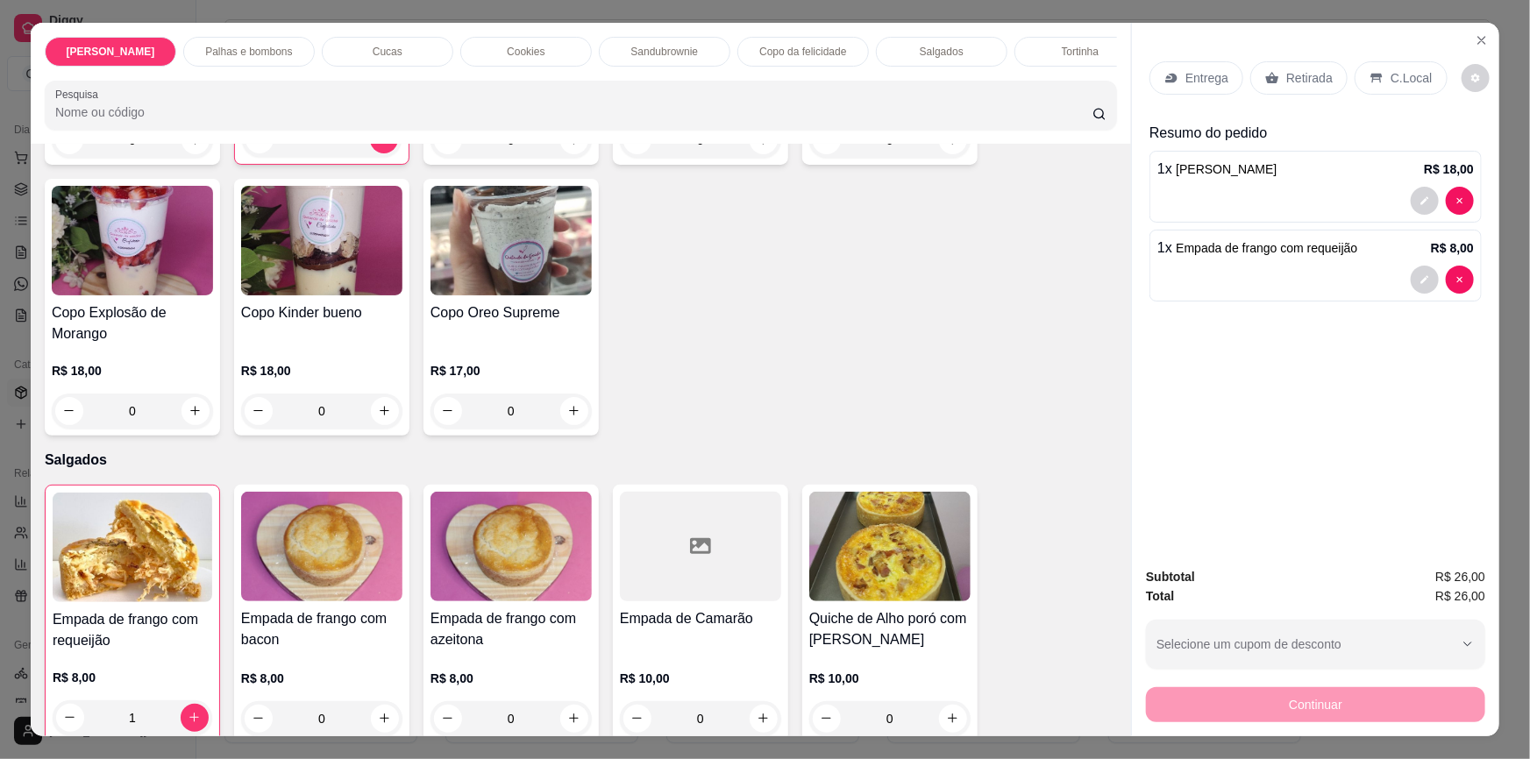
click at [1267, 81] on div "Retirada" at bounding box center [1298, 77] width 97 height 33
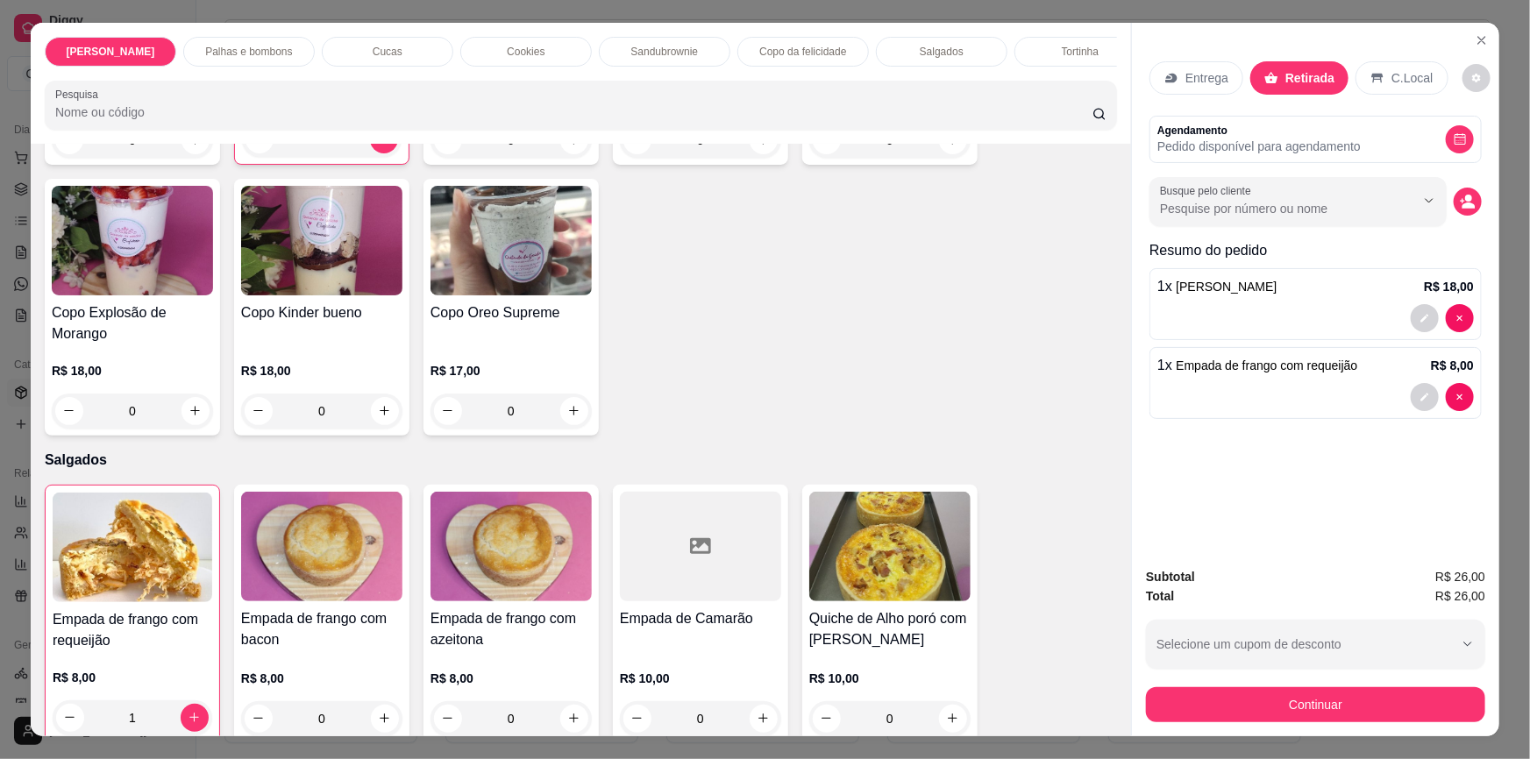
click at [1271, 84] on div "Retirada" at bounding box center [1299, 77] width 98 height 33
click at [1298, 696] on button "Continuar" at bounding box center [1315, 705] width 329 height 34
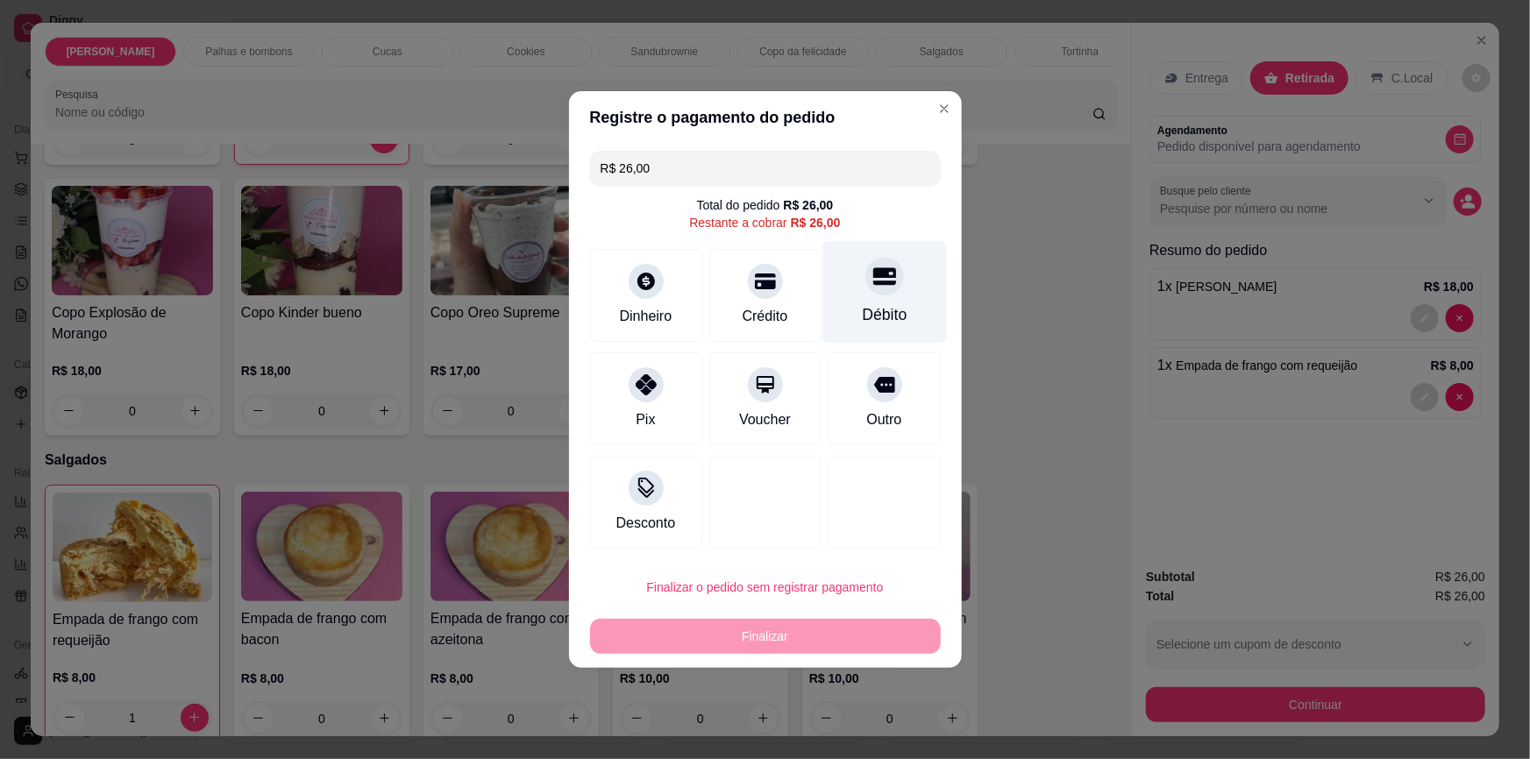
click at [903, 292] on div "Débito" at bounding box center [884, 292] width 124 height 103
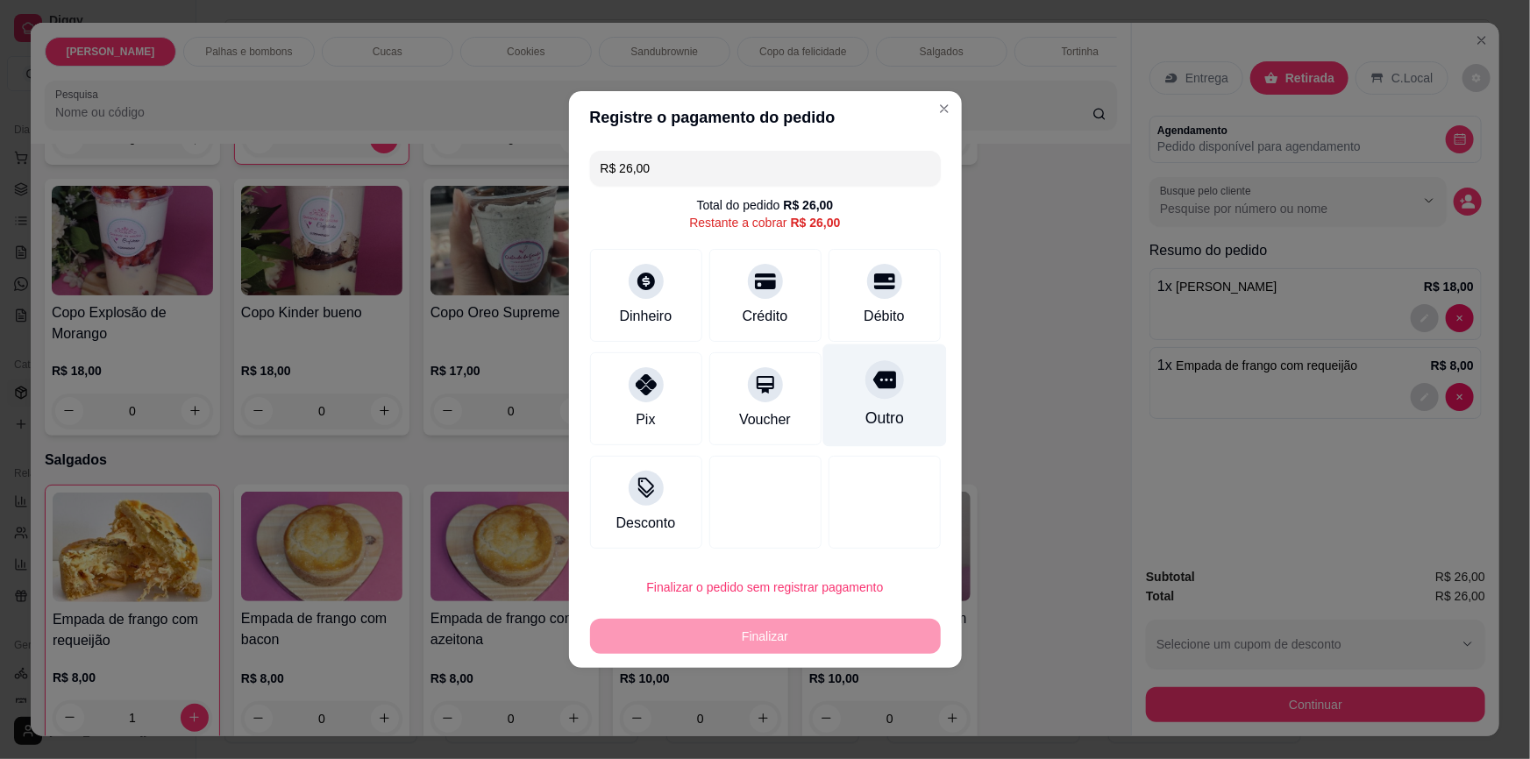
type input "R$ 0,00"
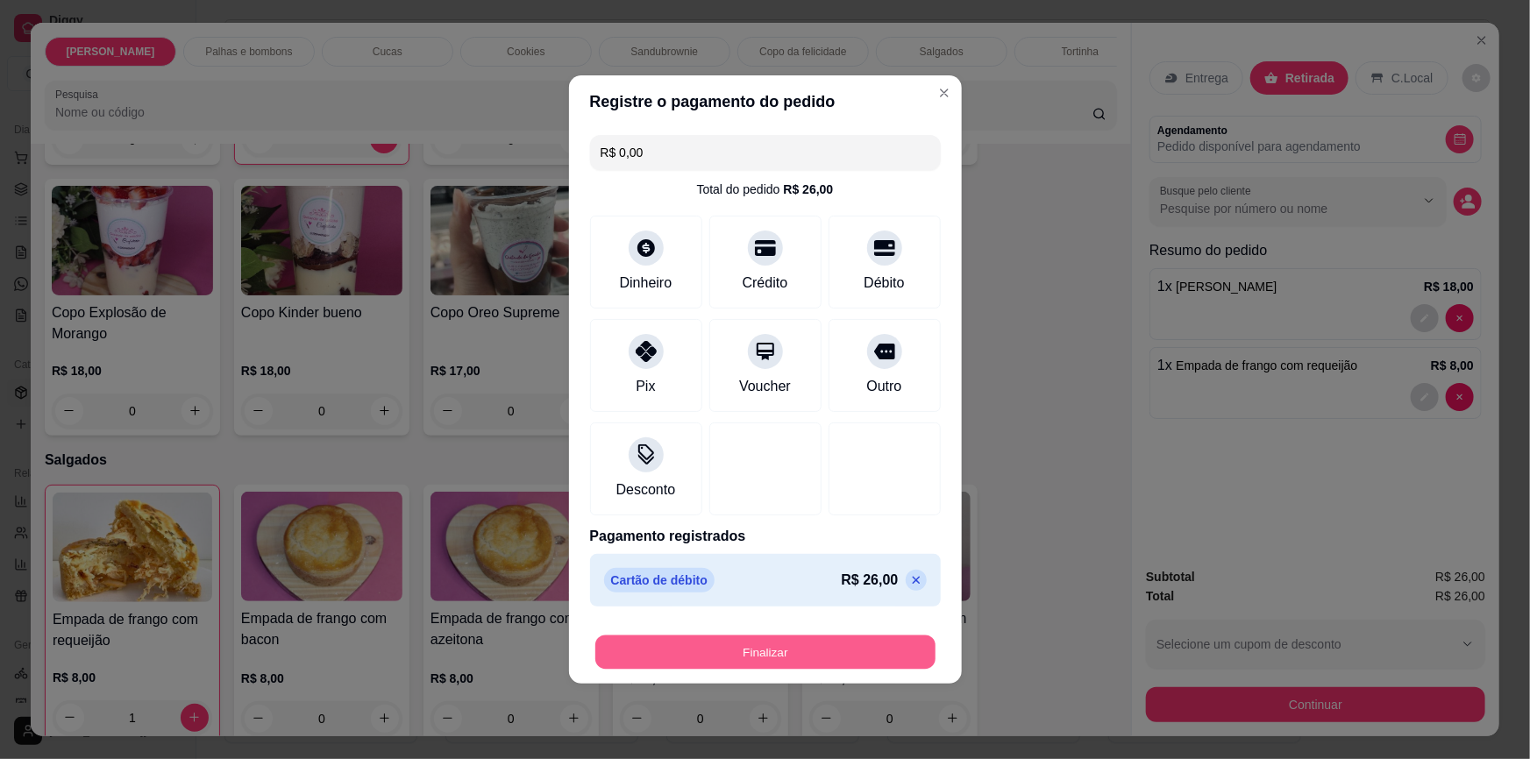
click at [856, 655] on button "Finalizar" at bounding box center [765, 652] width 340 height 34
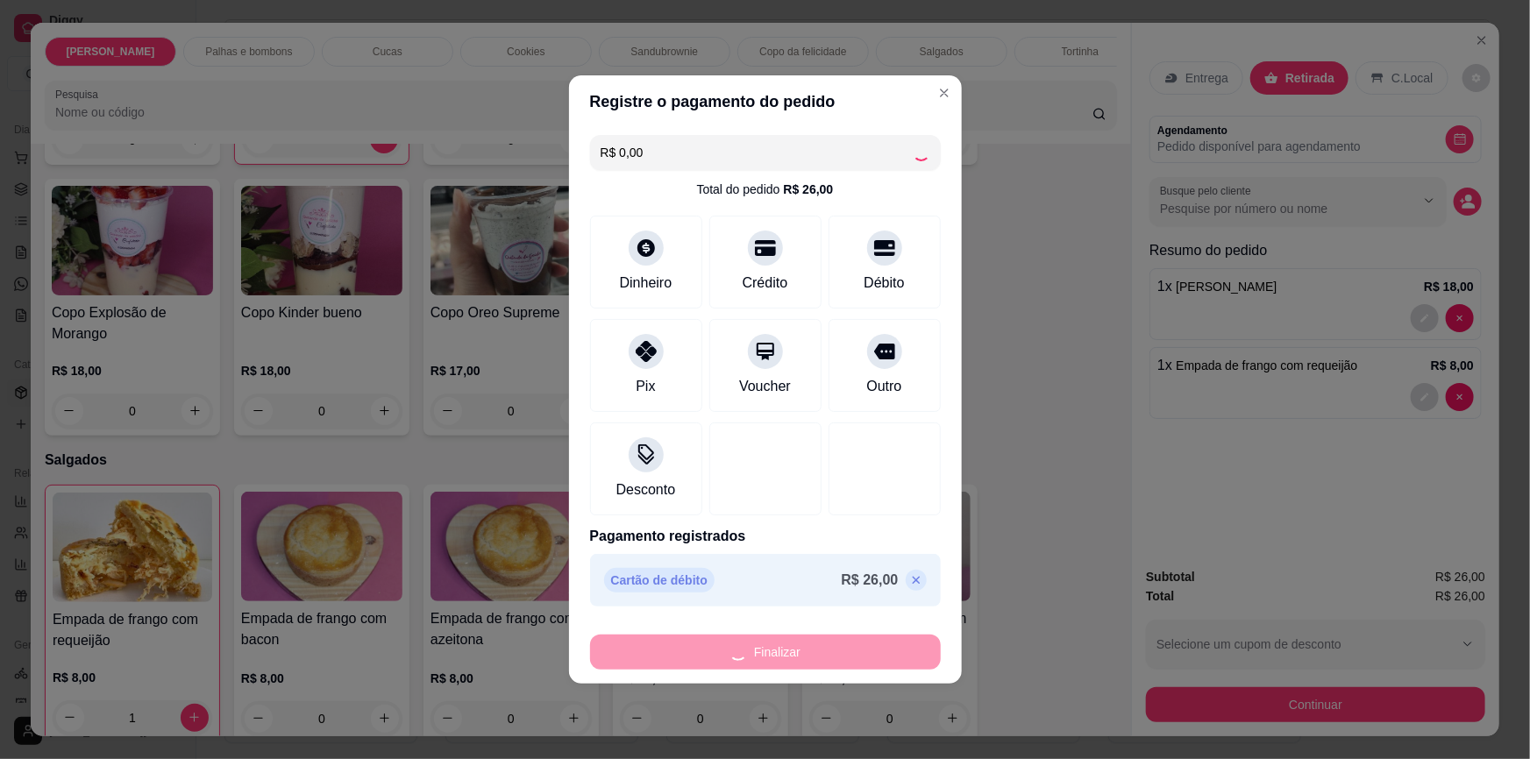
type input "0"
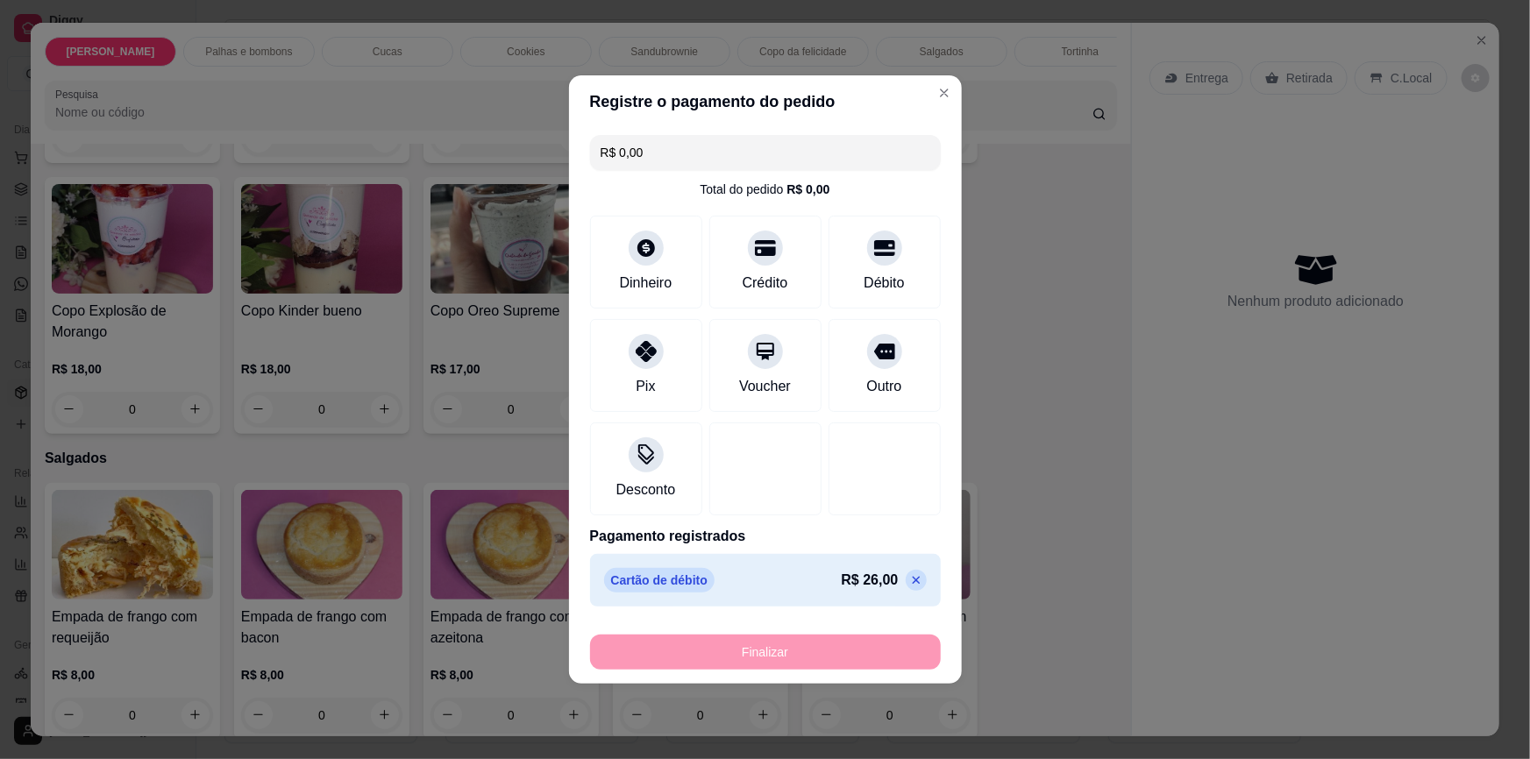
type input "-R$ 26,00"
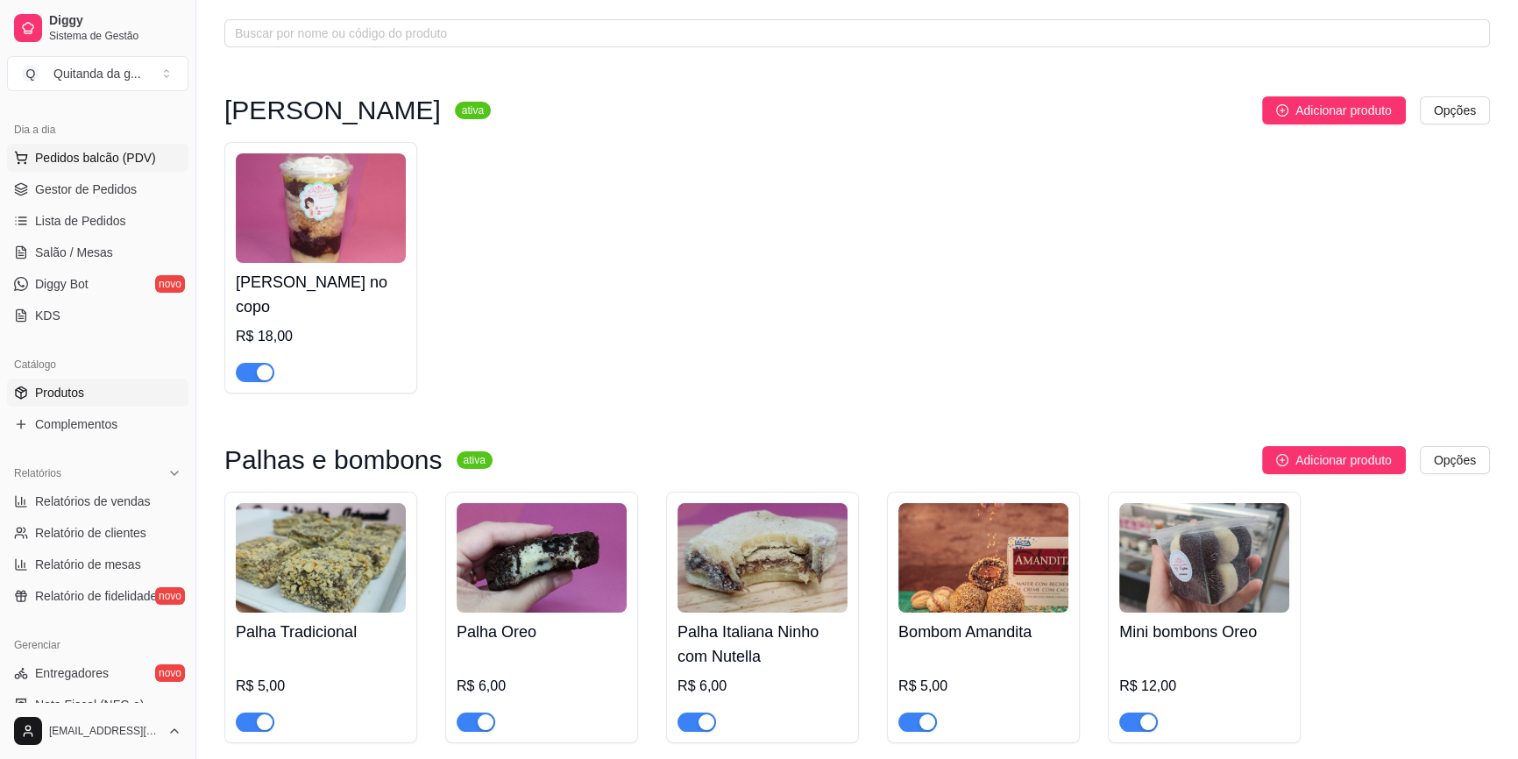
click at [88, 152] on span "Pedidos balcão (PDV)" at bounding box center [95, 158] width 121 height 18
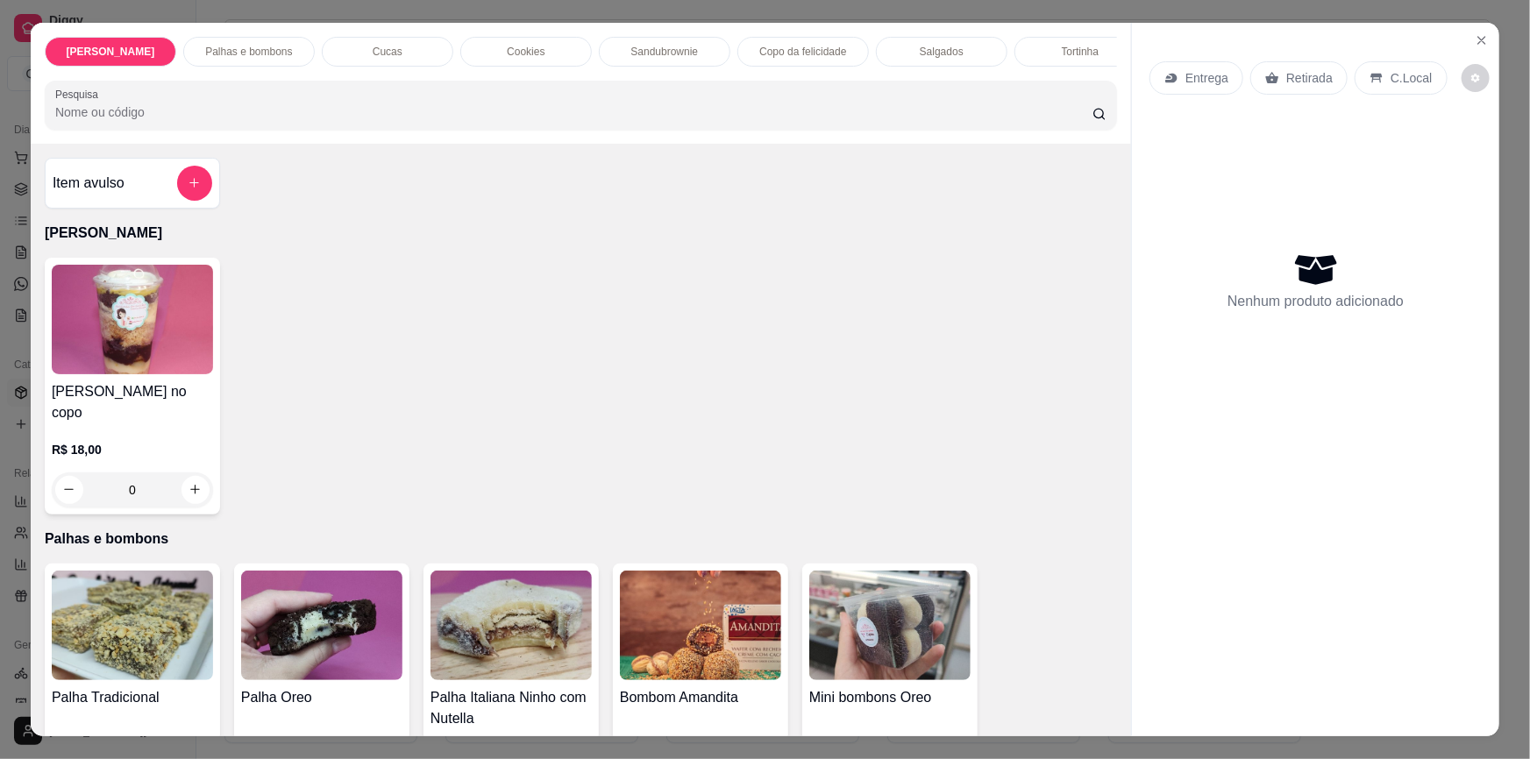
click at [1266, 82] on icon at bounding box center [1272, 77] width 13 height 11
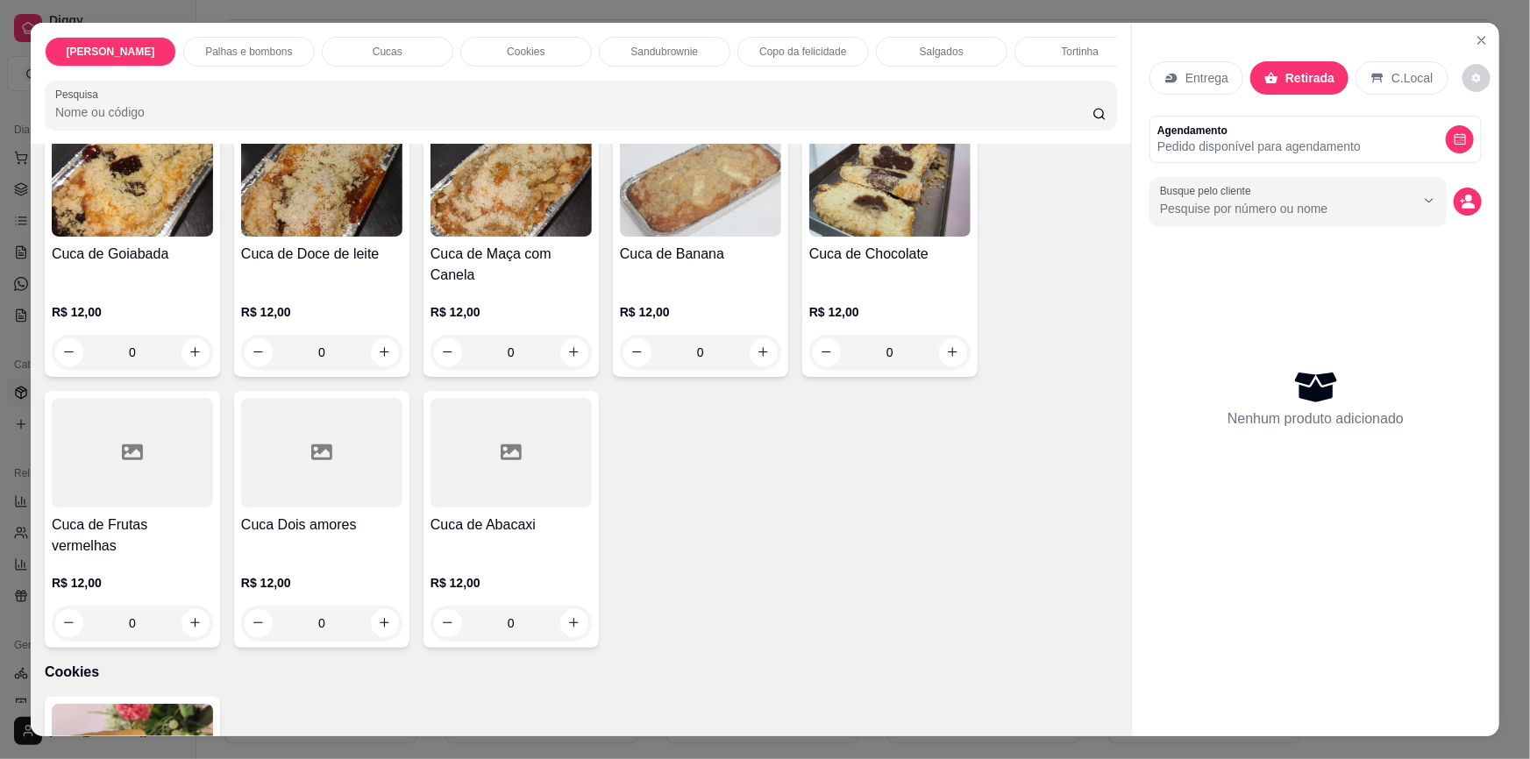
scroll to position [1274, 0]
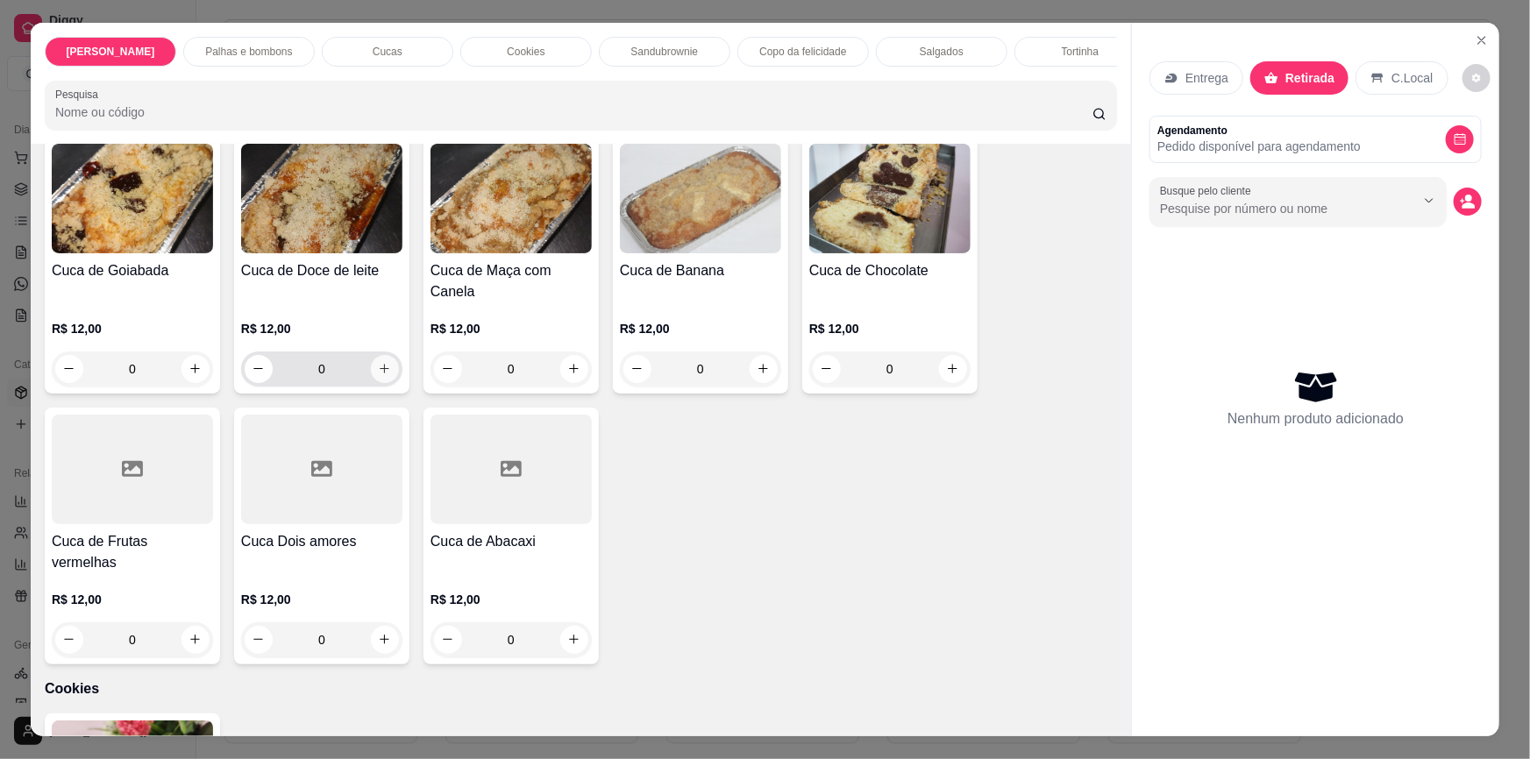
click at [378, 362] on icon "increase-product-quantity" at bounding box center [384, 368] width 13 height 13
type input "1"
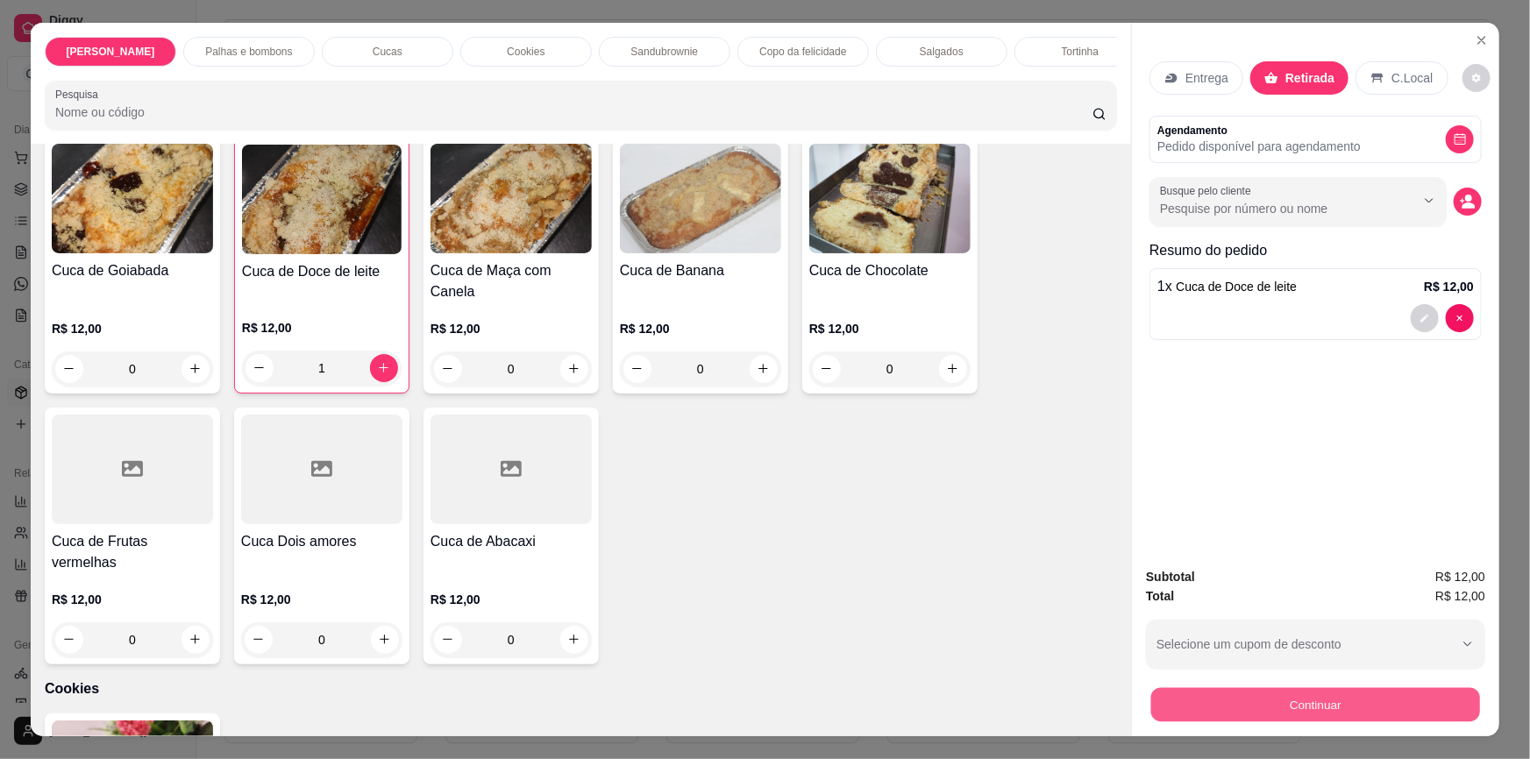
click at [1271, 703] on button "Continuar" at bounding box center [1315, 705] width 329 height 34
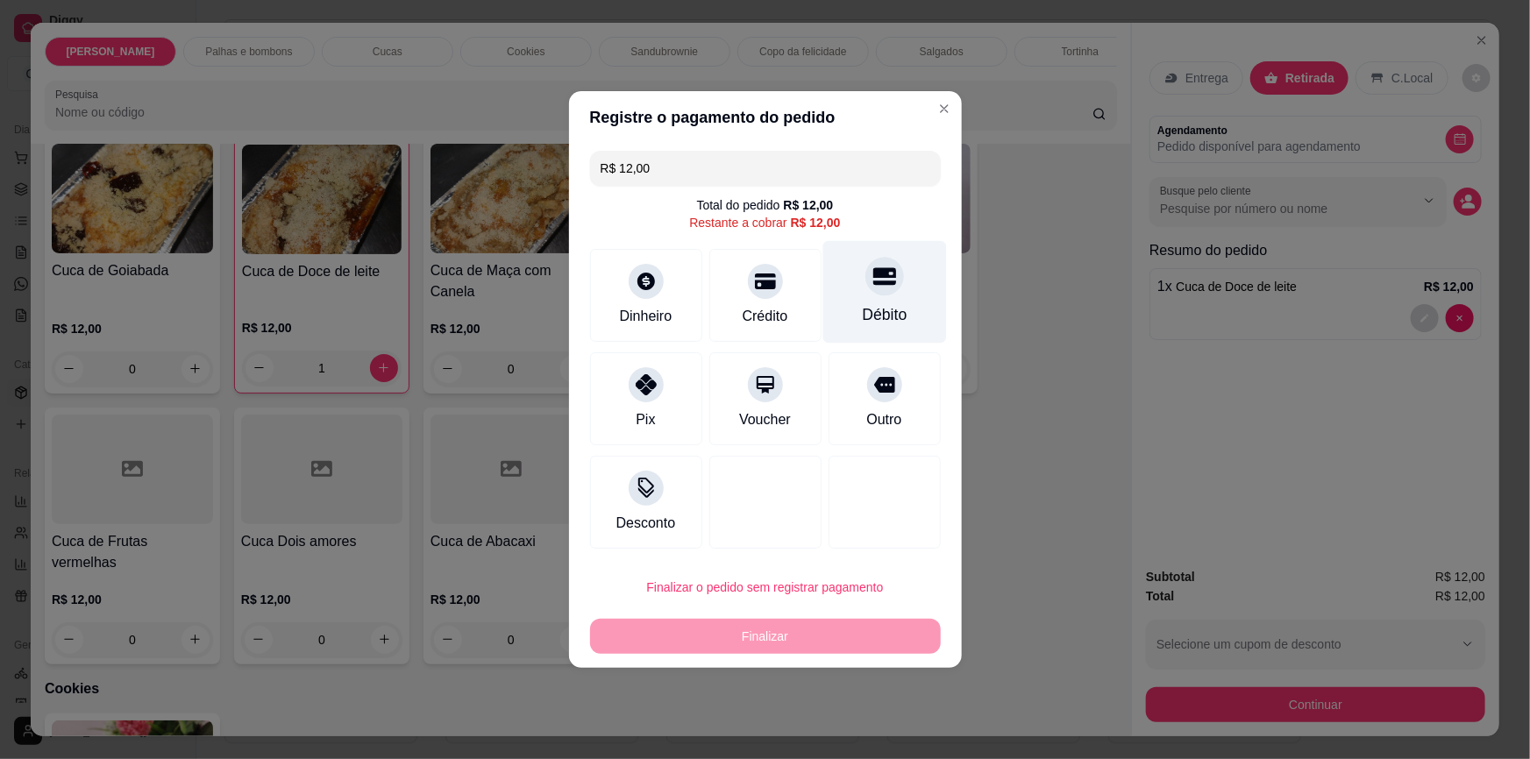
click at [882, 308] on div "Débito" at bounding box center [884, 314] width 45 height 23
type input "R$ 0,00"
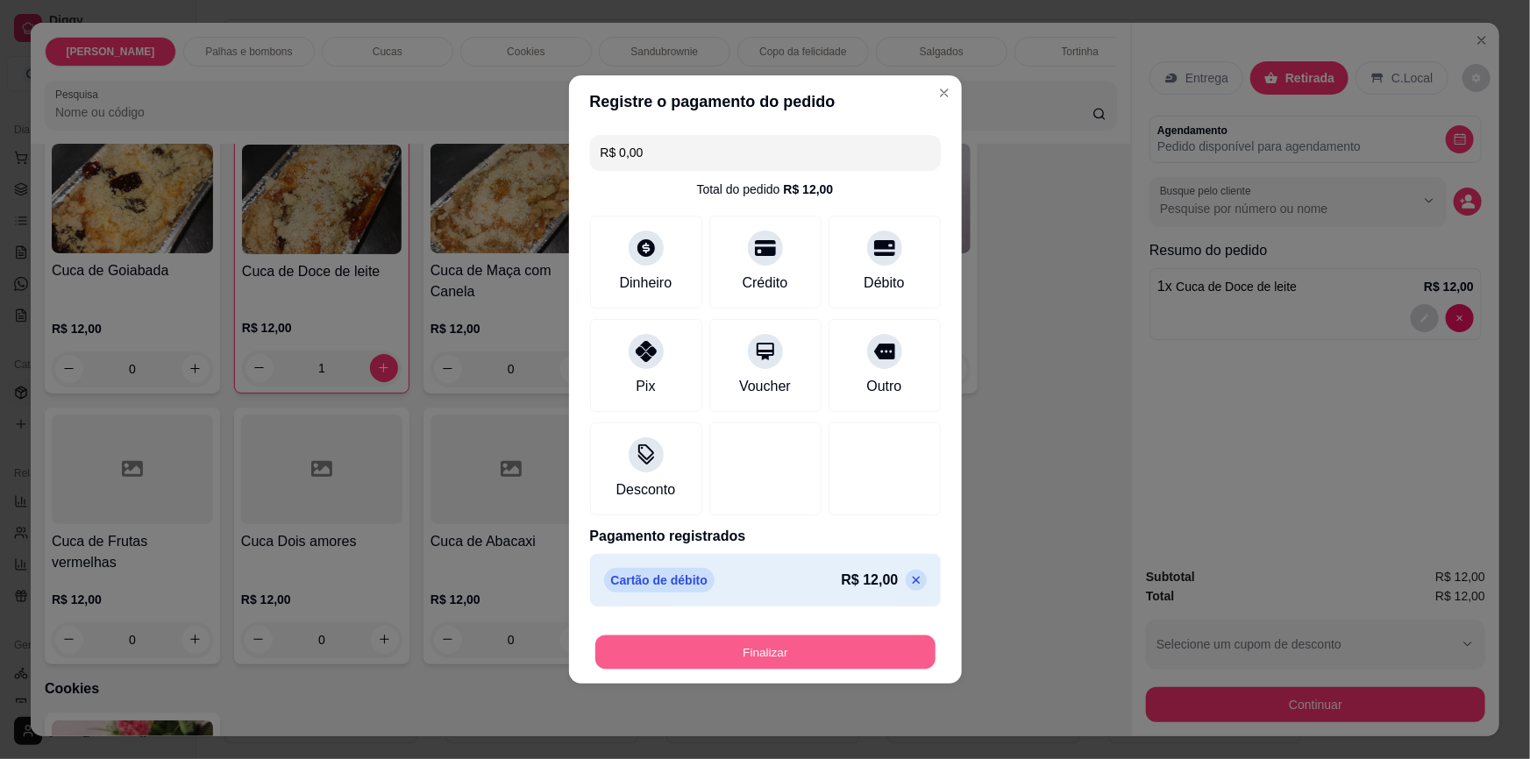
click at [797, 655] on button "Finalizar" at bounding box center [765, 652] width 340 height 34
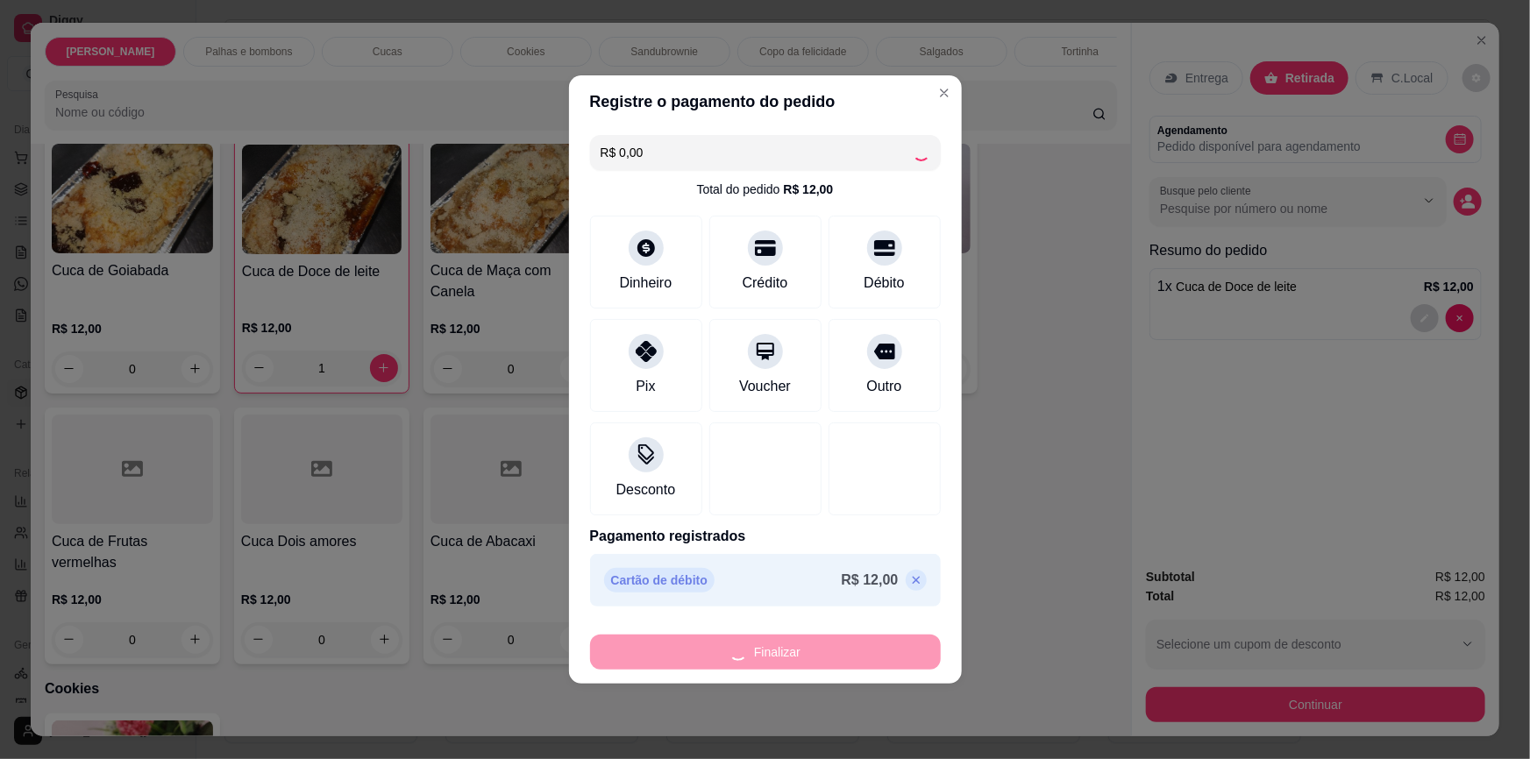
type input "0"
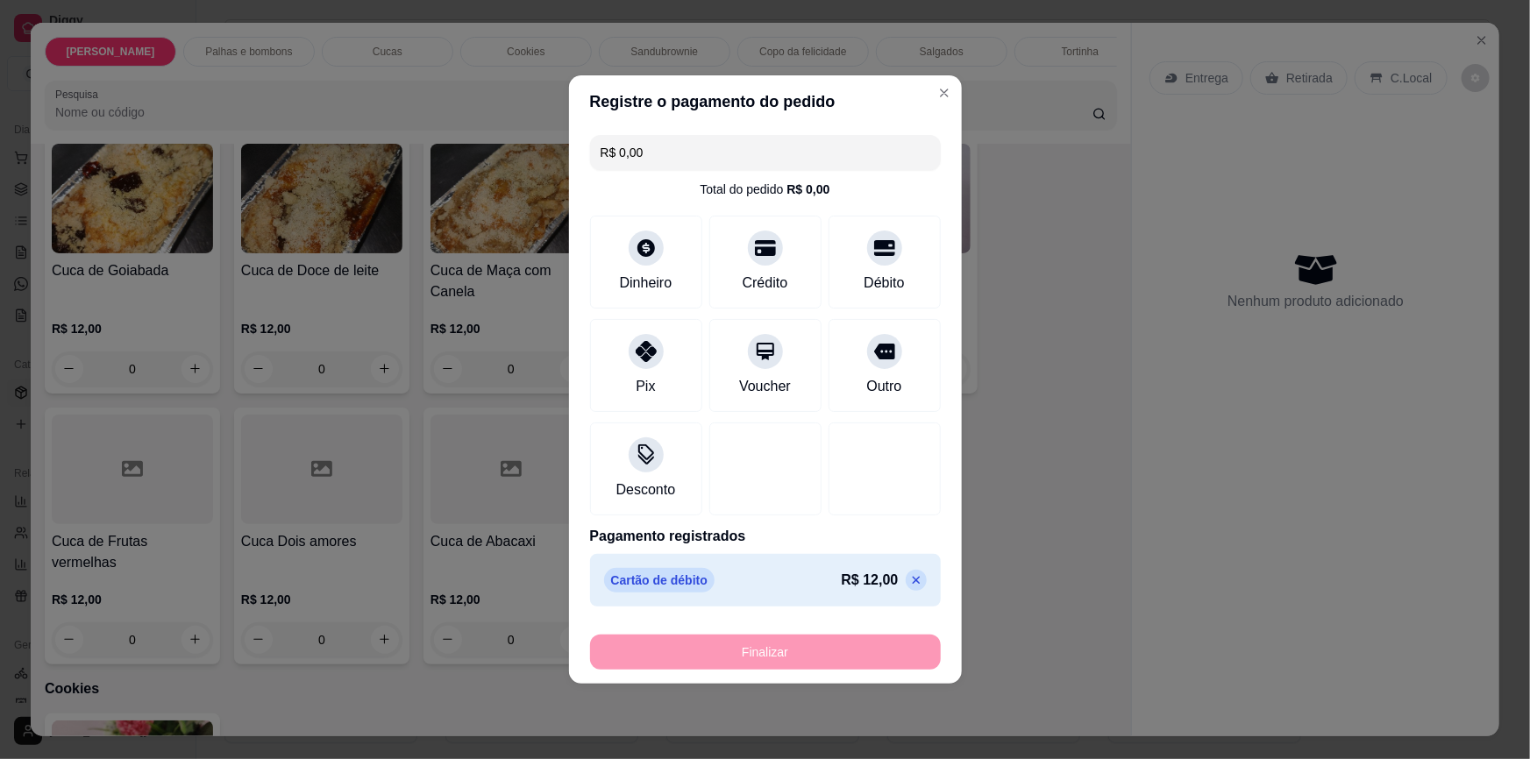
type input "-R$ 12,00"
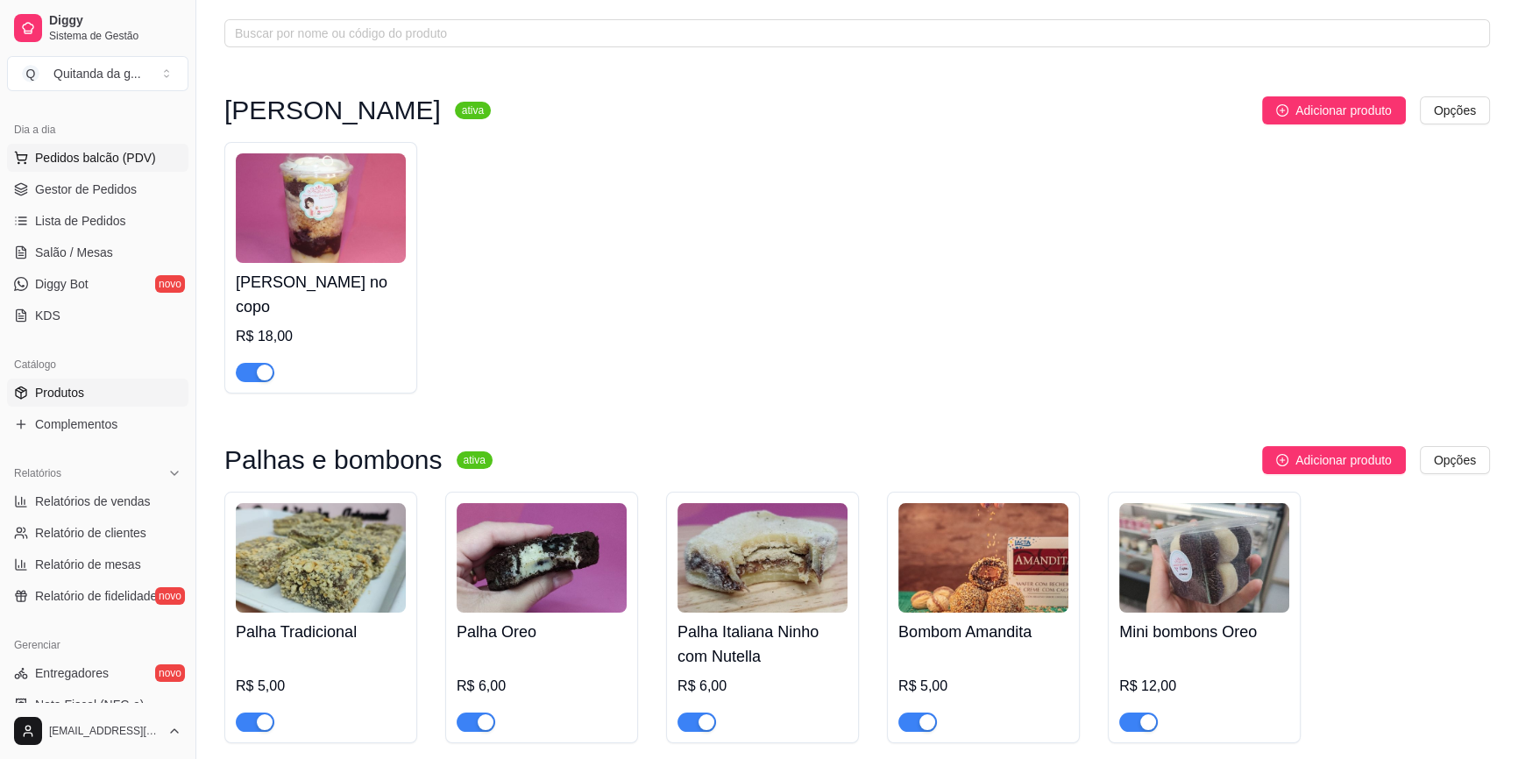
click at [134, 163] on span "Pedidos balcão (PDV)" at bounding box center [95, 158] width 121 height 18
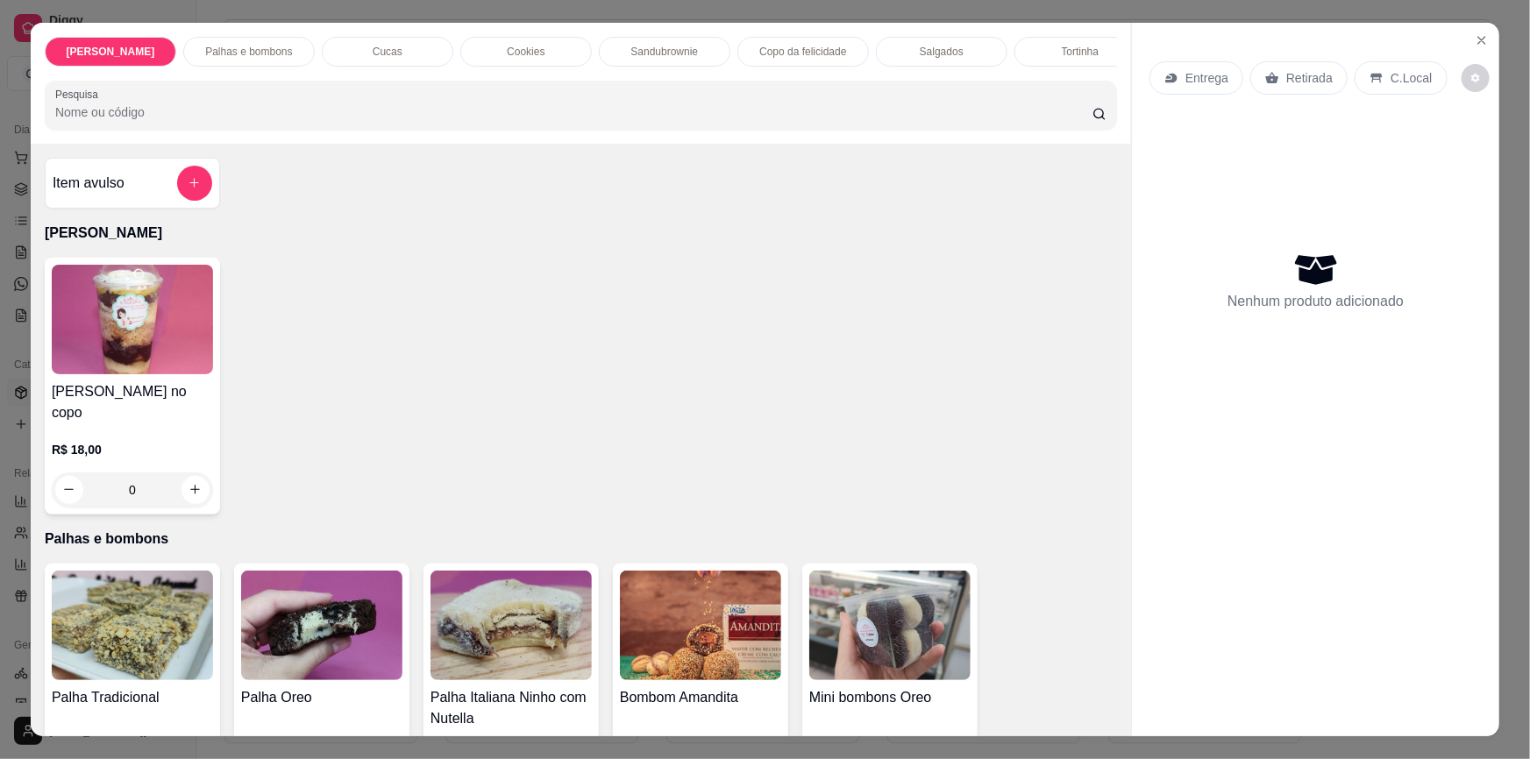
scroll to position [318, 0]
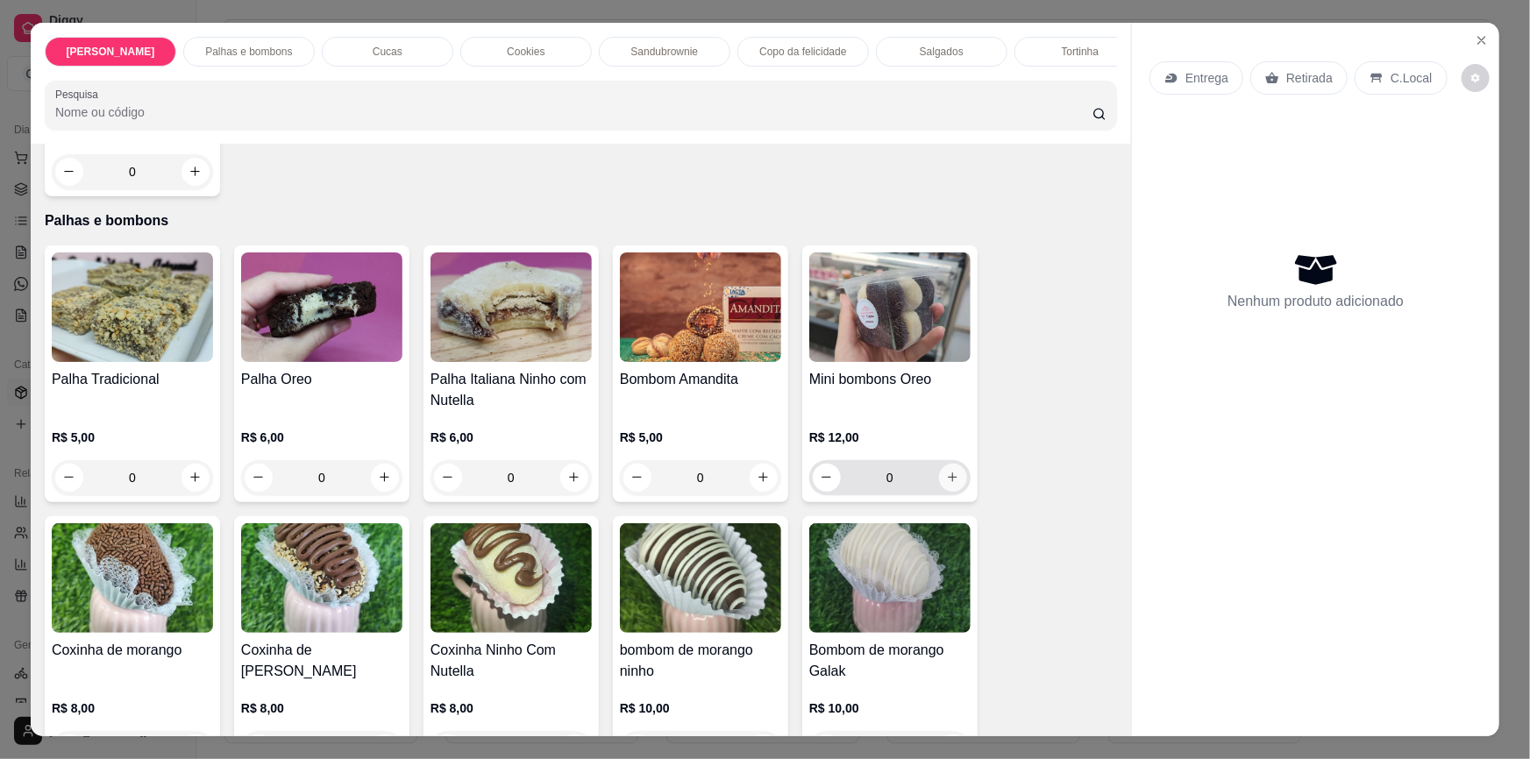
click at [946, 472] on icon "increase-product-quantity" at bounding box center [952, 477] width 13 height 13
type input "1"
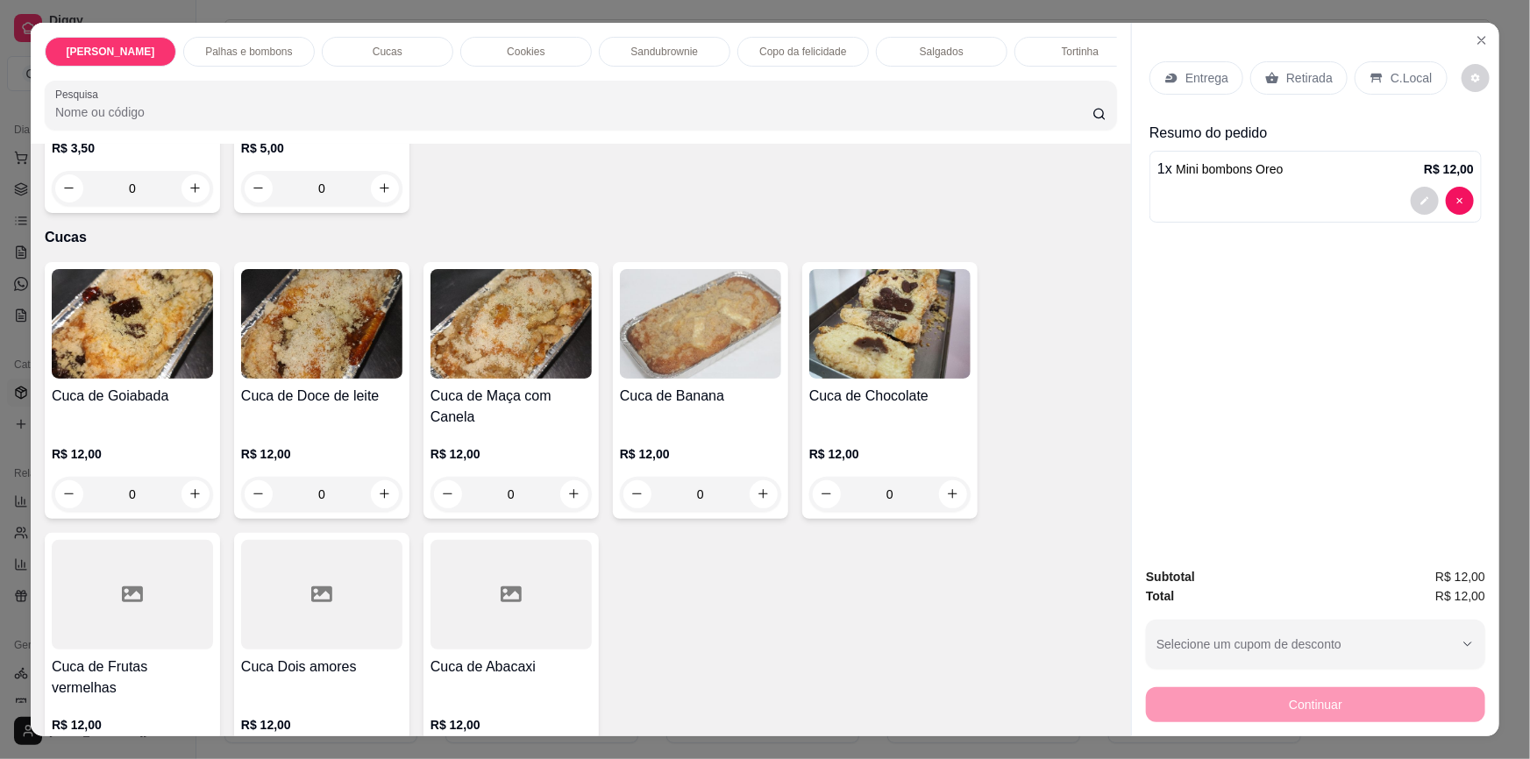
scroll to position [1195, 0]
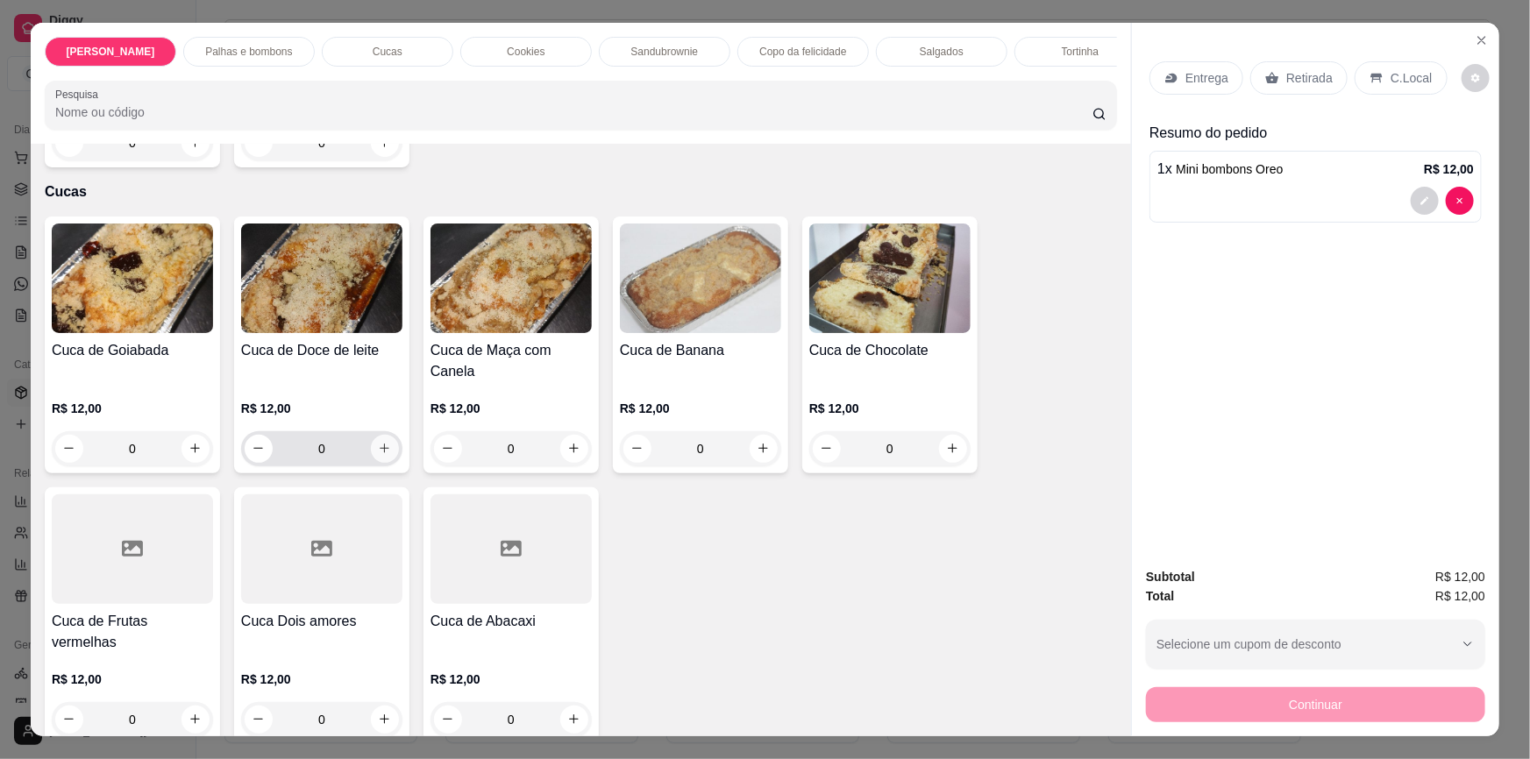
click at [376, 446] on button "increase-product-quantity" at bounding box center [385, 449] width 28 height 28
type input "1"
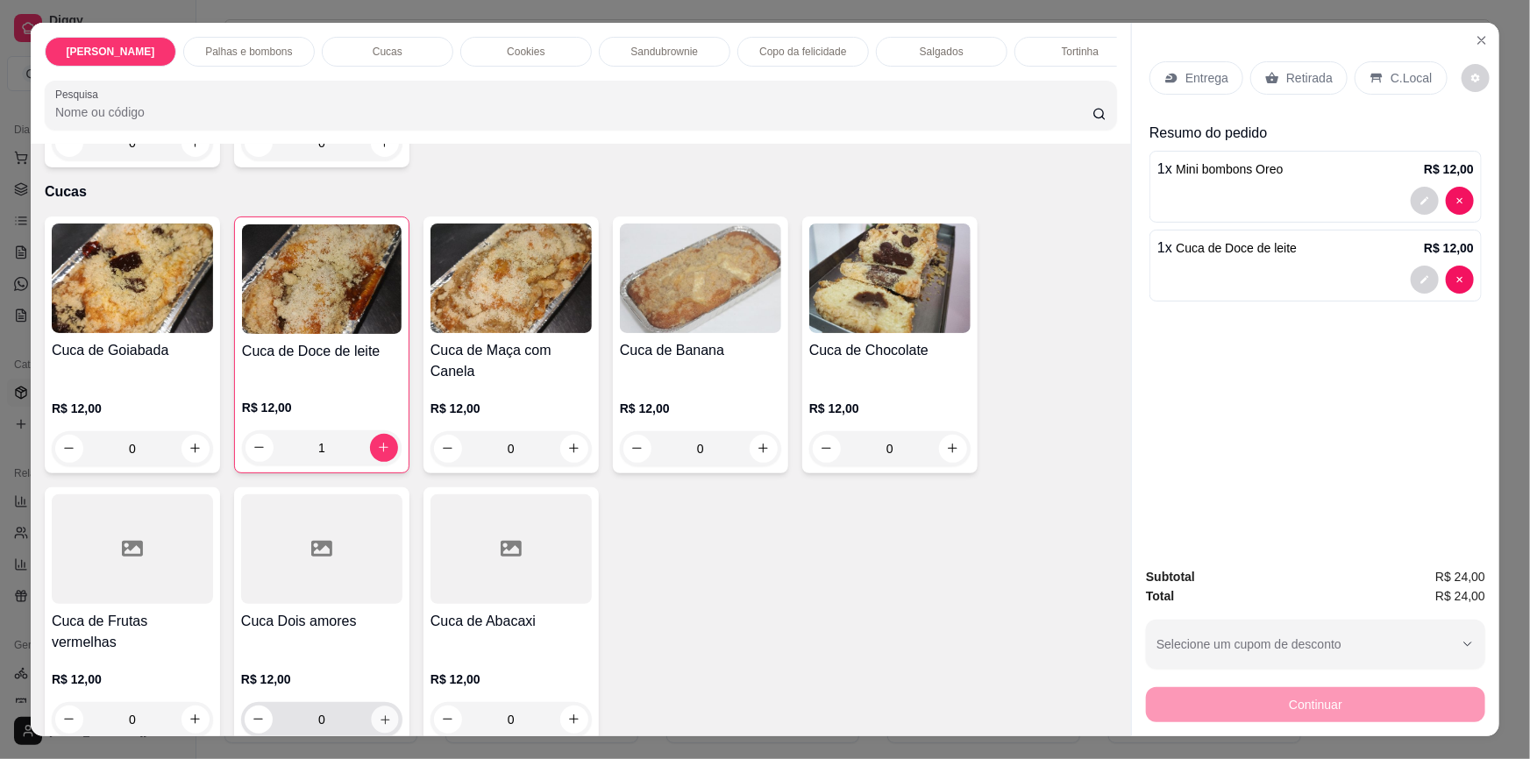
click at [379, 713] on icon "increase-product-quantity" at bounding box center [385, 719] width 13 height 13
type input "1"
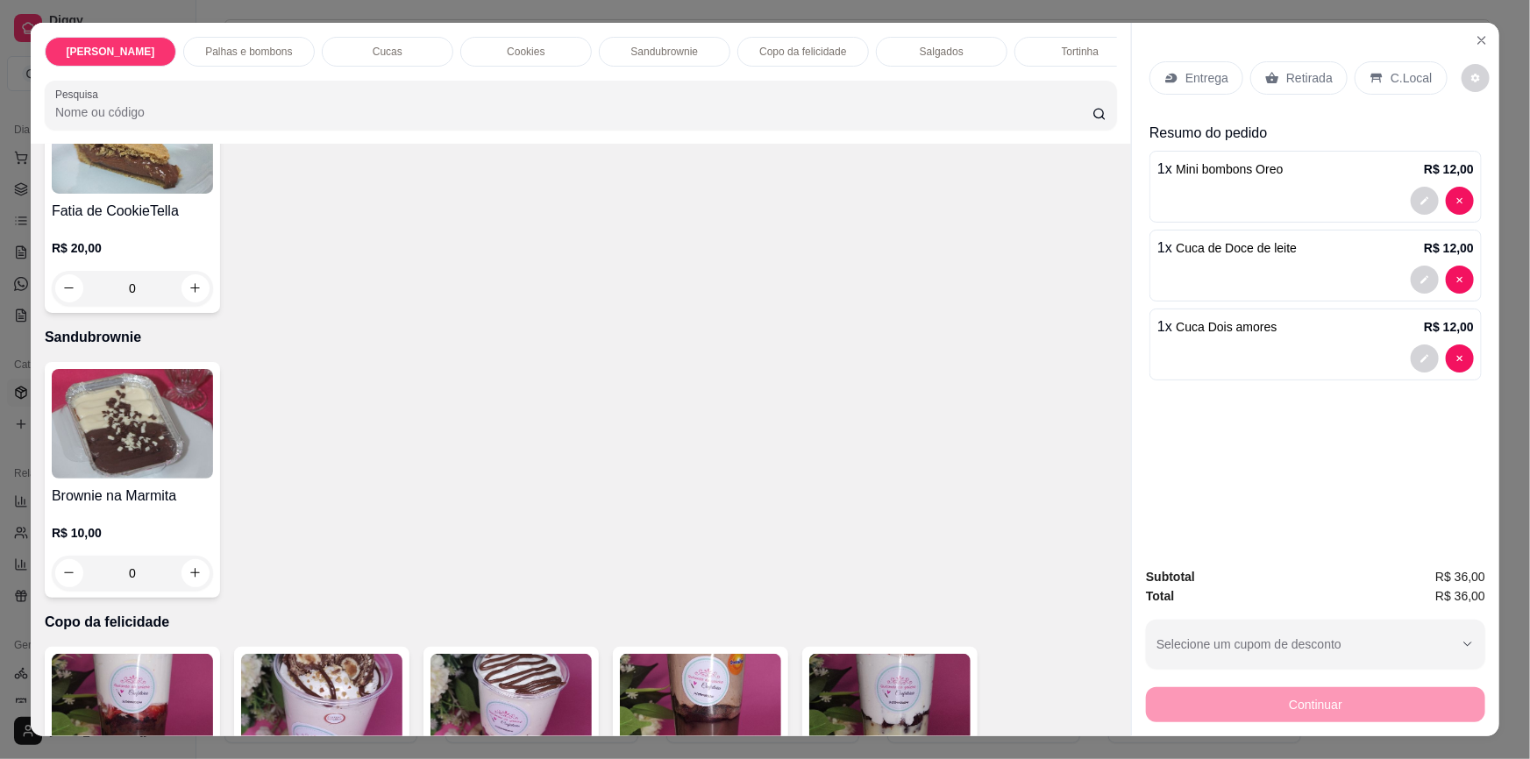
scroll to position [1912, 0]
click at [191, 555] on div "0" at bounding box center [132, 572] width 161 height 35
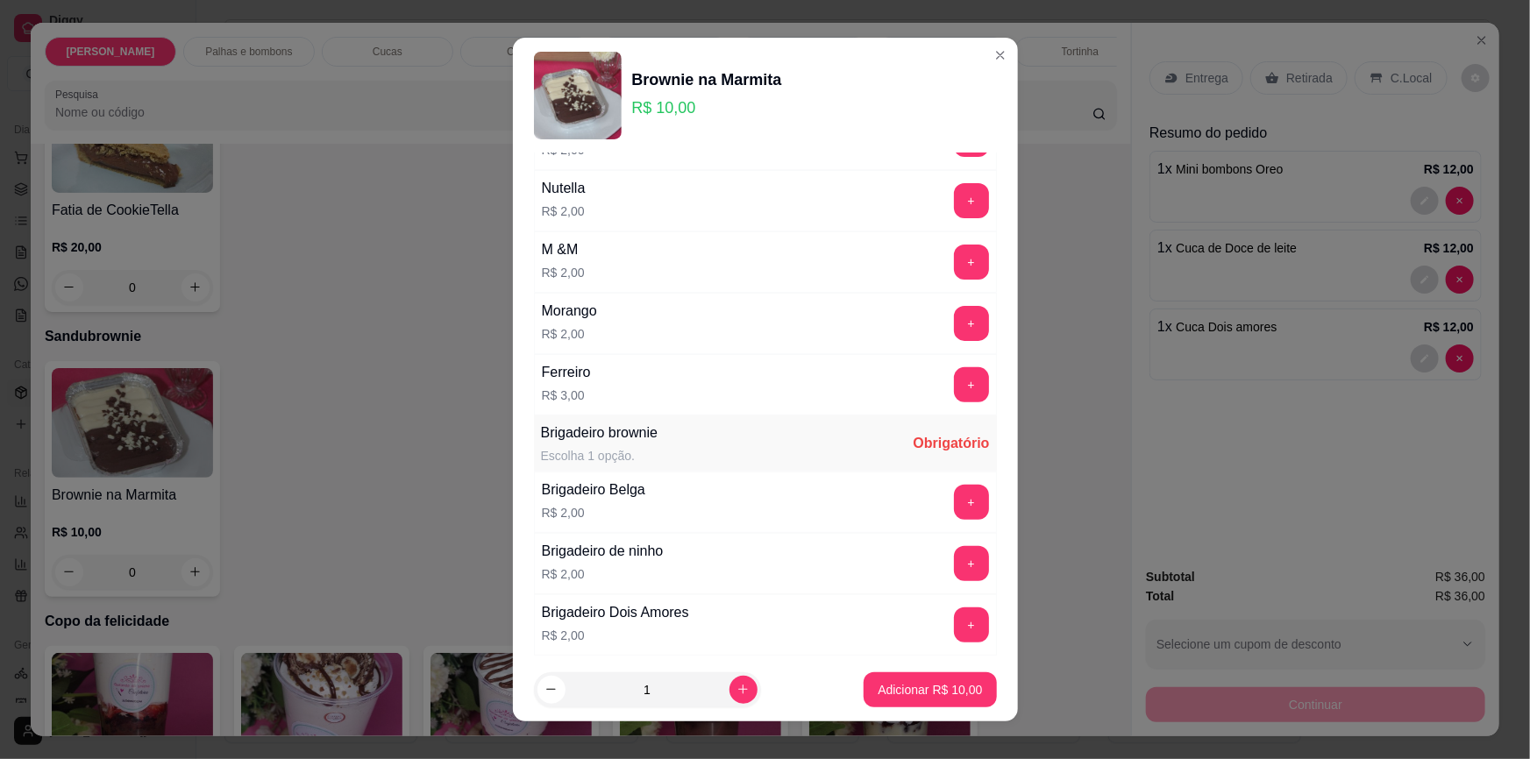
scroll to position [359, 0]
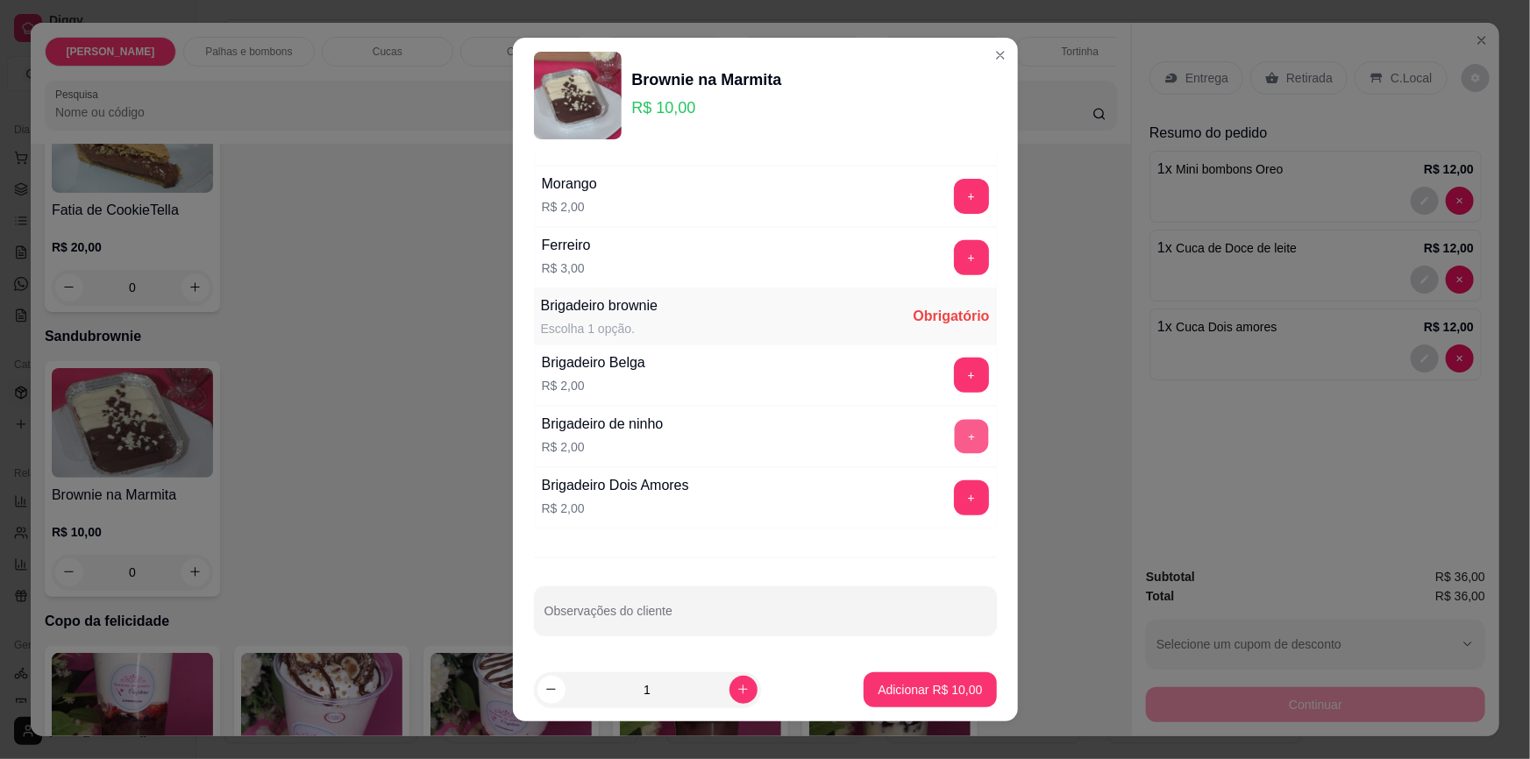
click at [954, 428] on button "+" at bounding box center [971, 437] width 34 height 34
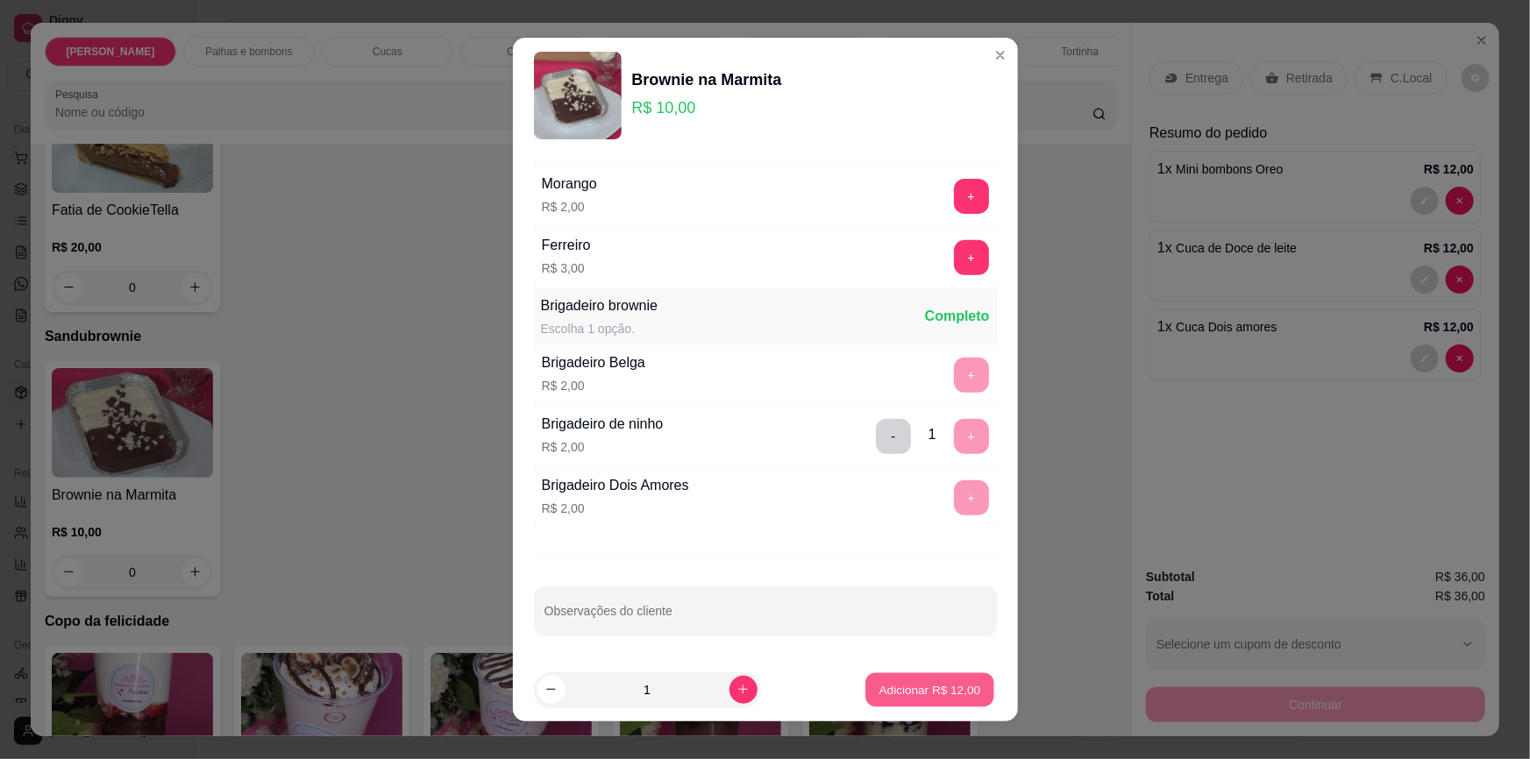
click at [893, 699] on button "Adicionar R$ 12,00" at bounding box center [930, 689] width 129 height 34
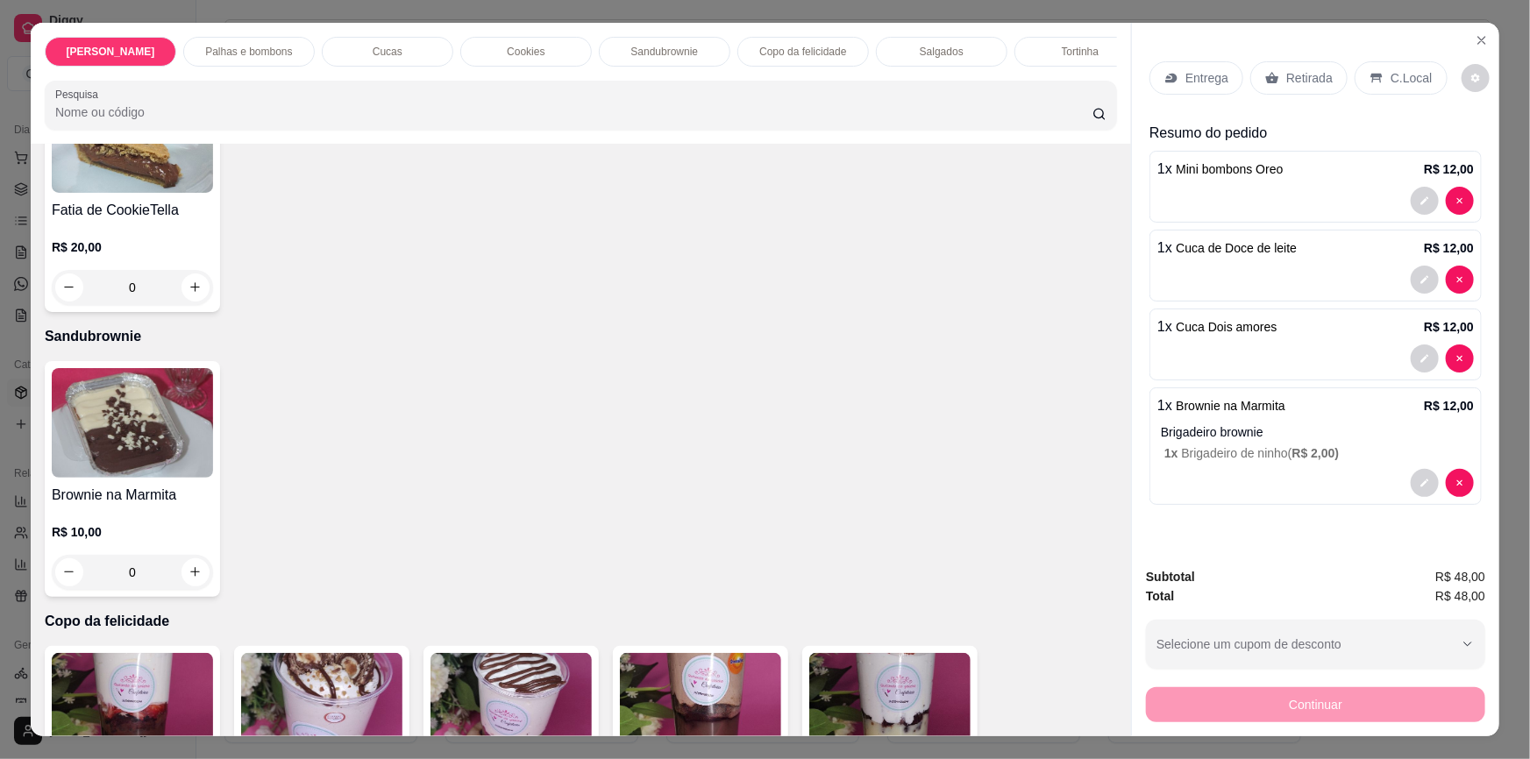
click at [1292, 79] on p "Retirada" at bounding box center [1309, 78] width 46 height 18
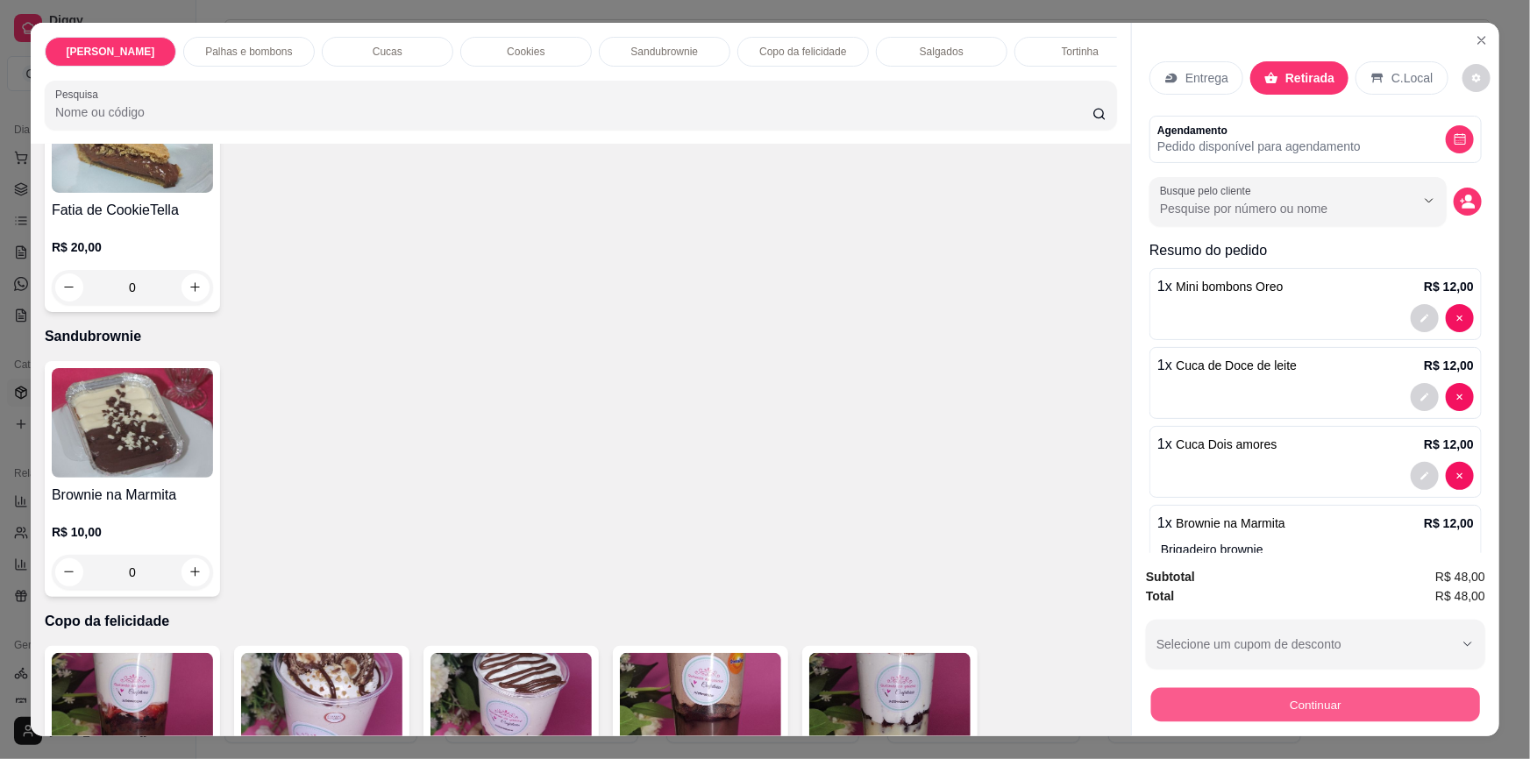
click at [1277, 702] on button "Continuar" at bounding box center [1315, 705] width 329 height 34
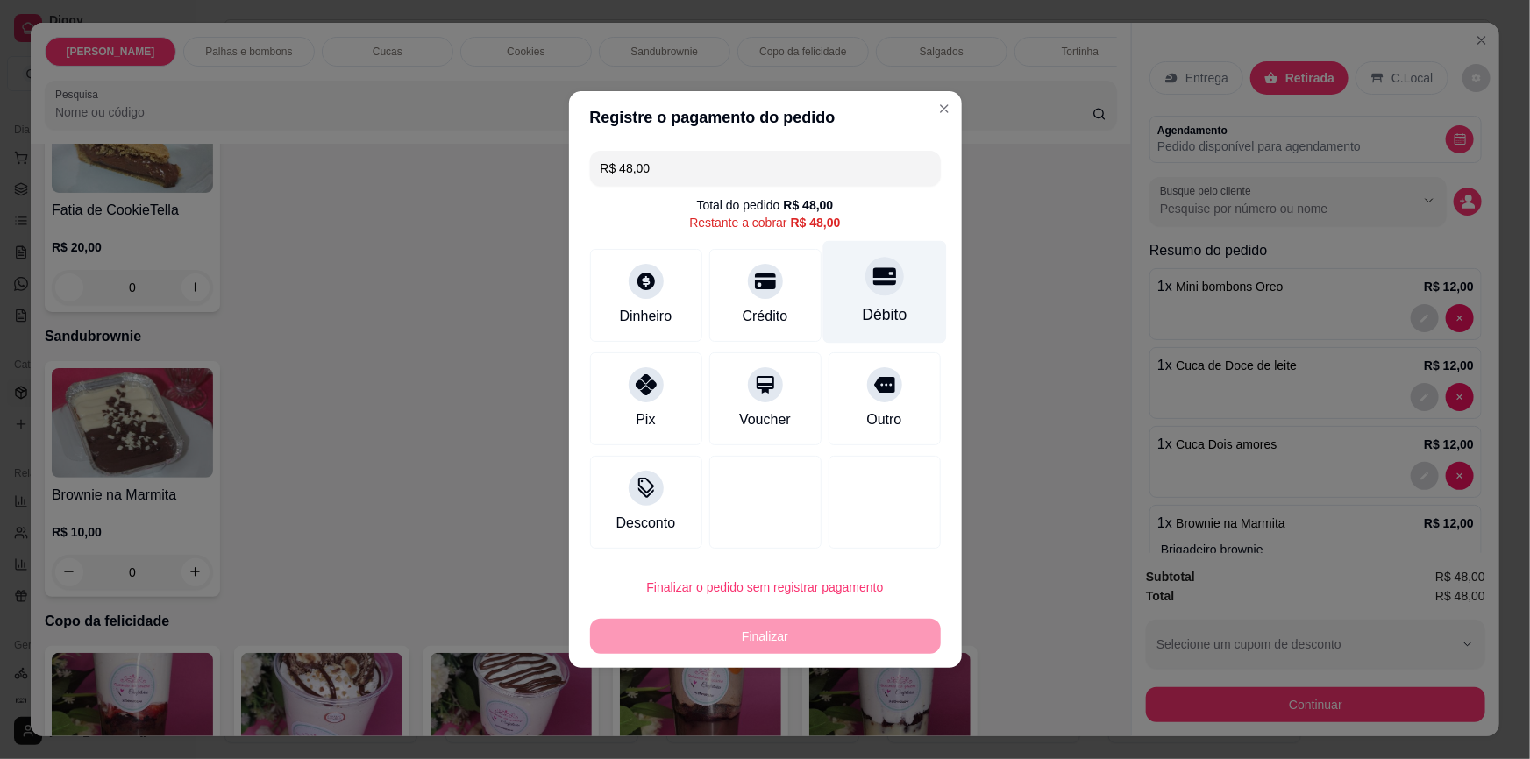
click at [905, 274] on div "Débito" at bounding box center [884, 292] width 124 height 103
type input "R$ 0,00"
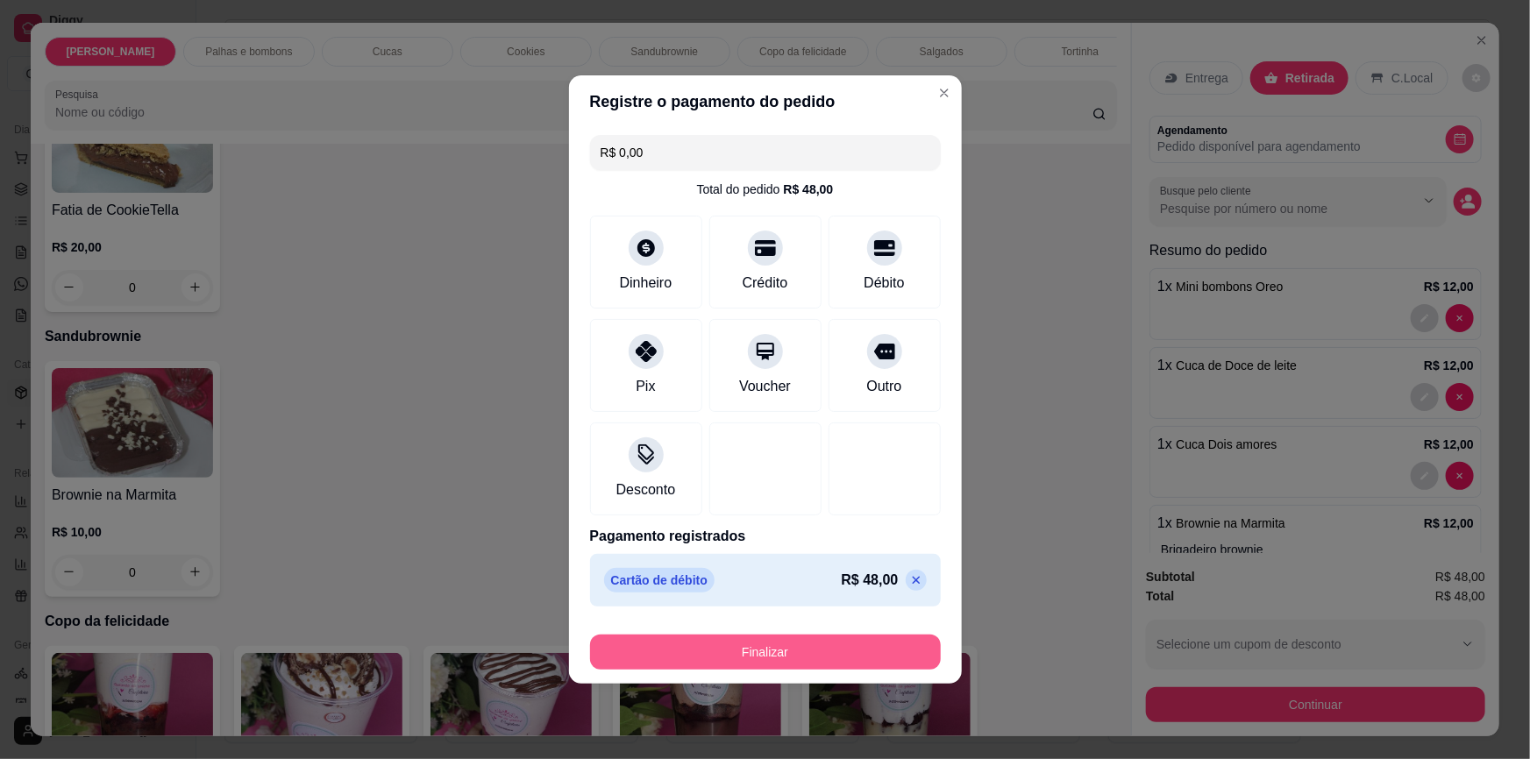
click at [822, 652] on button "Finalizar" at bounding box center [765, 652] width 351 height 35
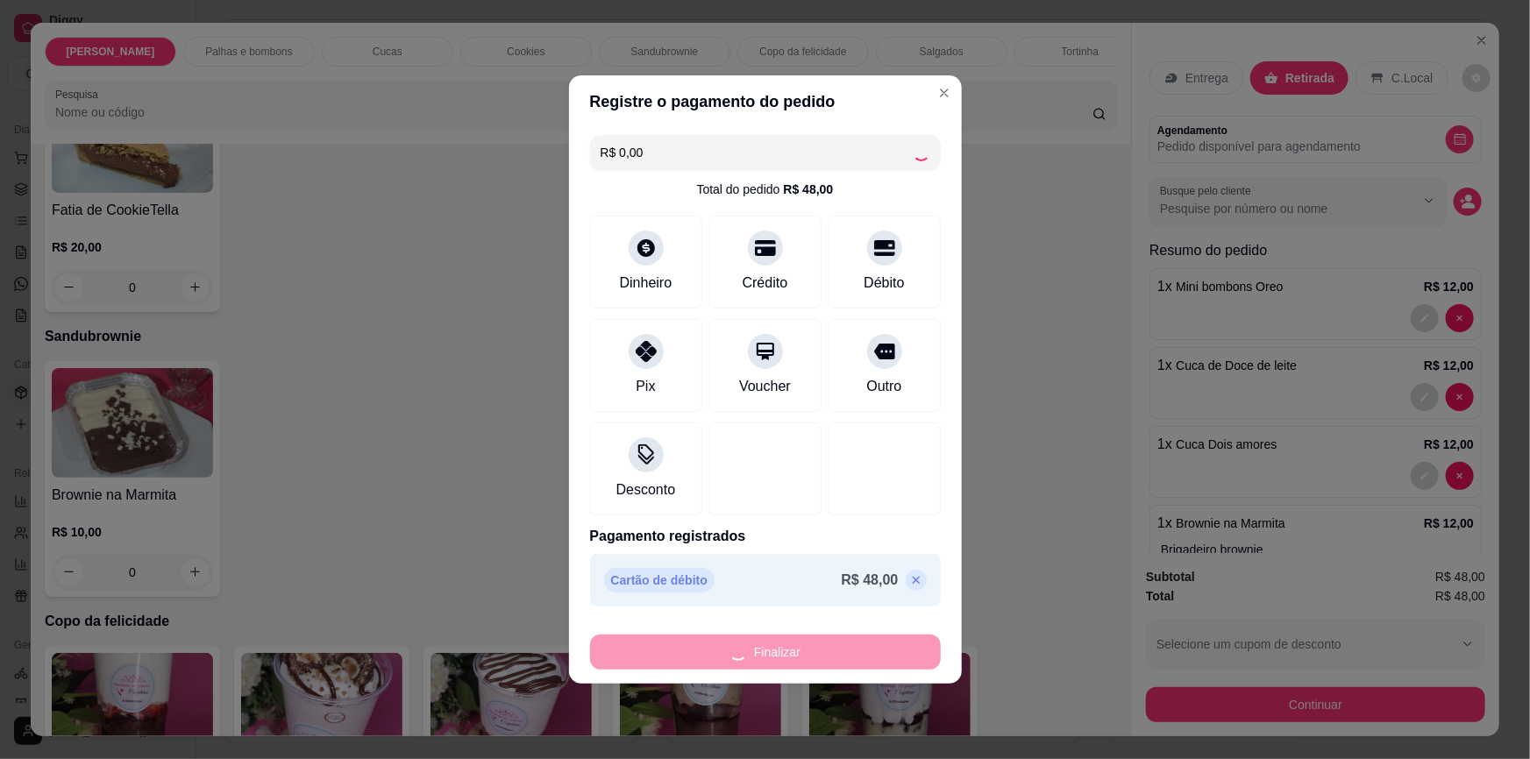
type input "0"
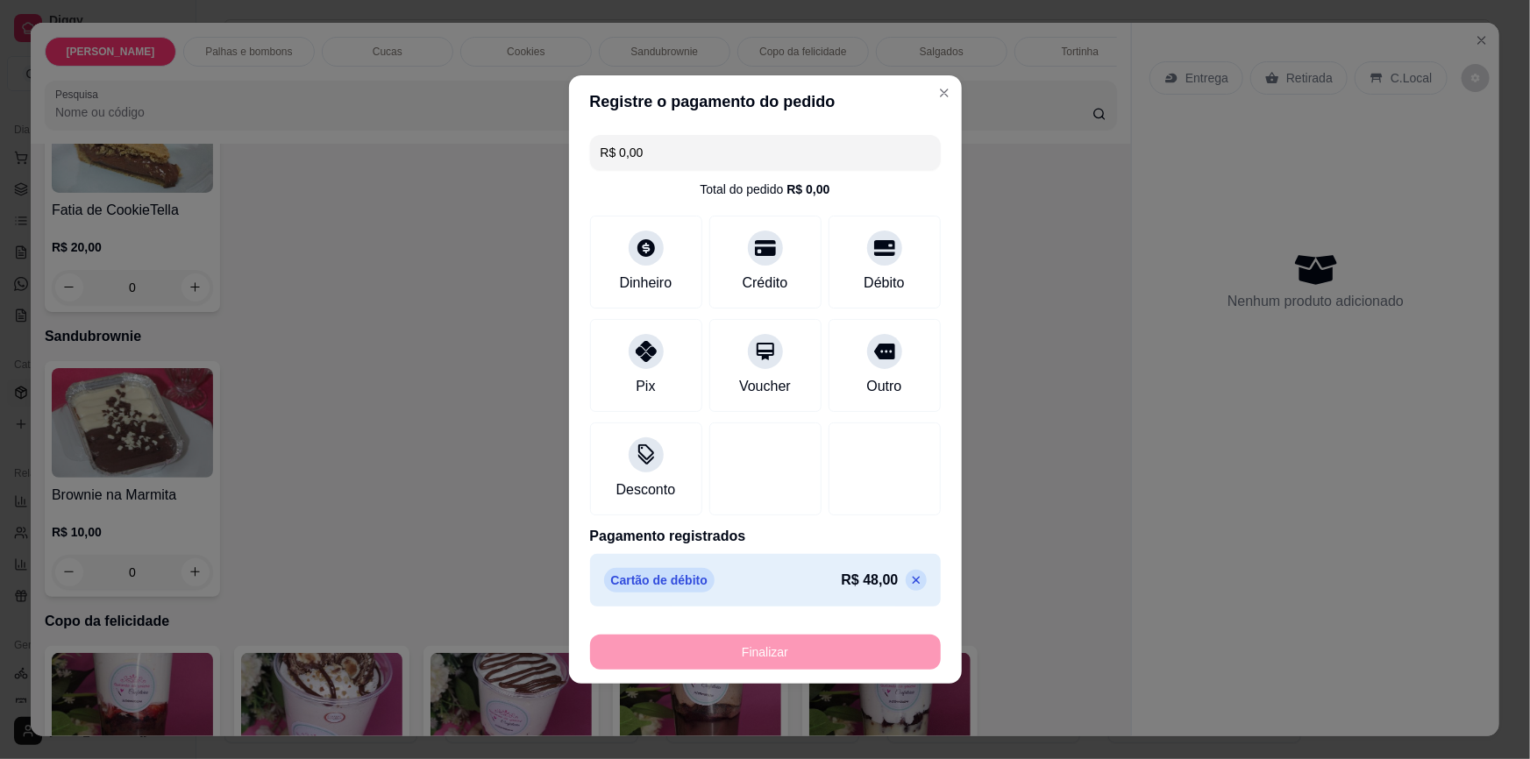
type input "-R$ 48,00"
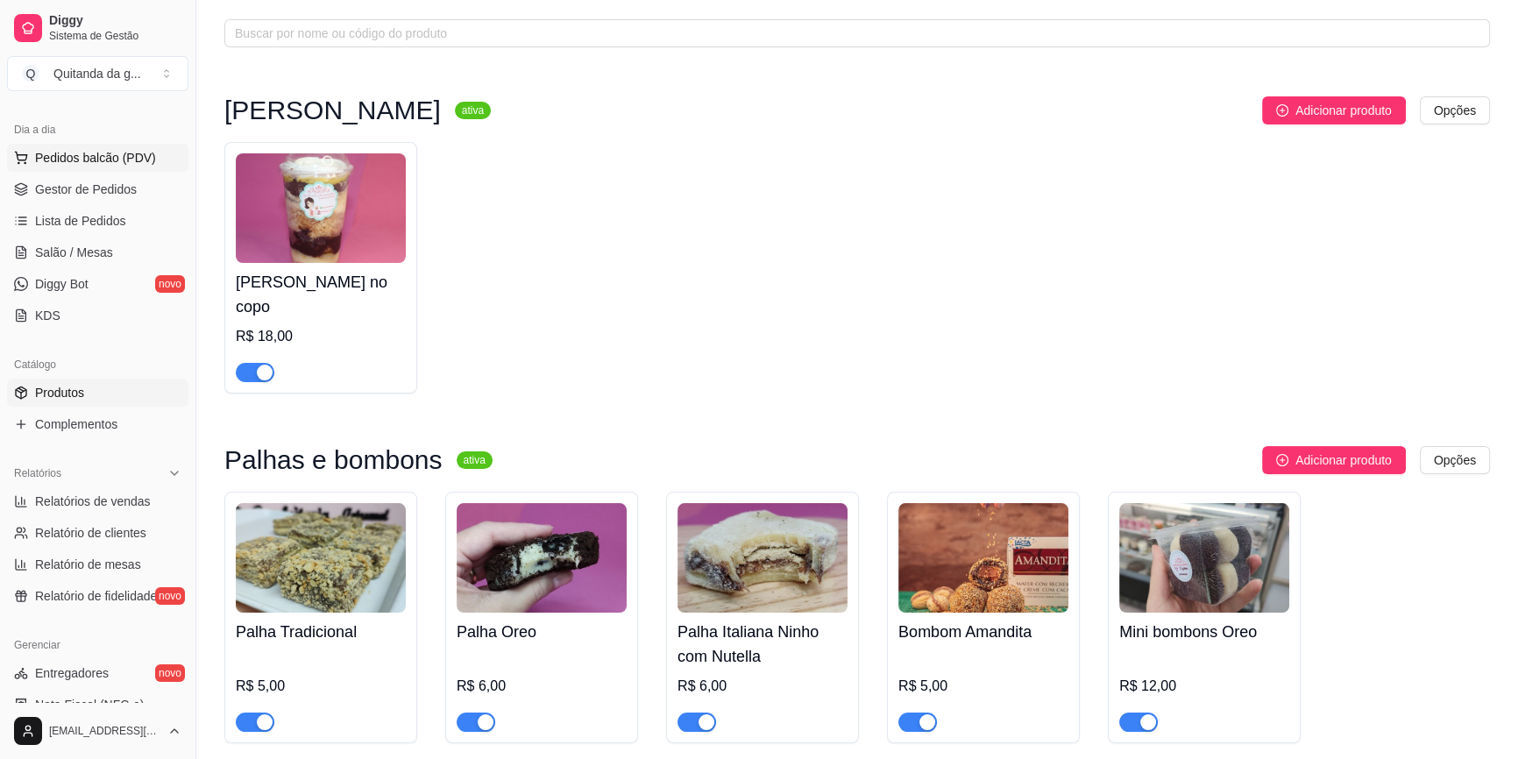
click at [143, 153] on span "Pedidos balcão (PDV)" at bounding box center [95, 158] width 121 height 18
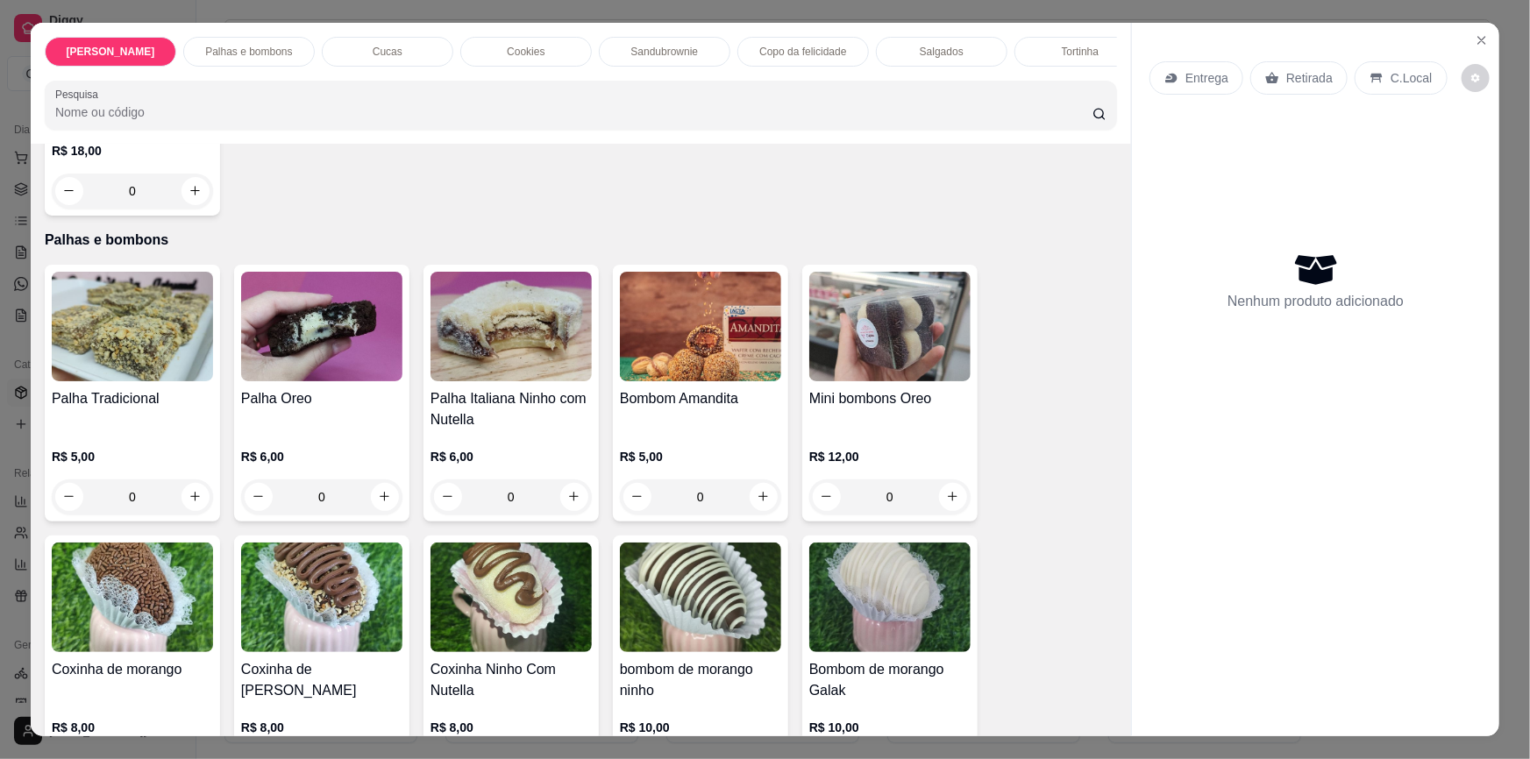
scroll to position [478, 0]
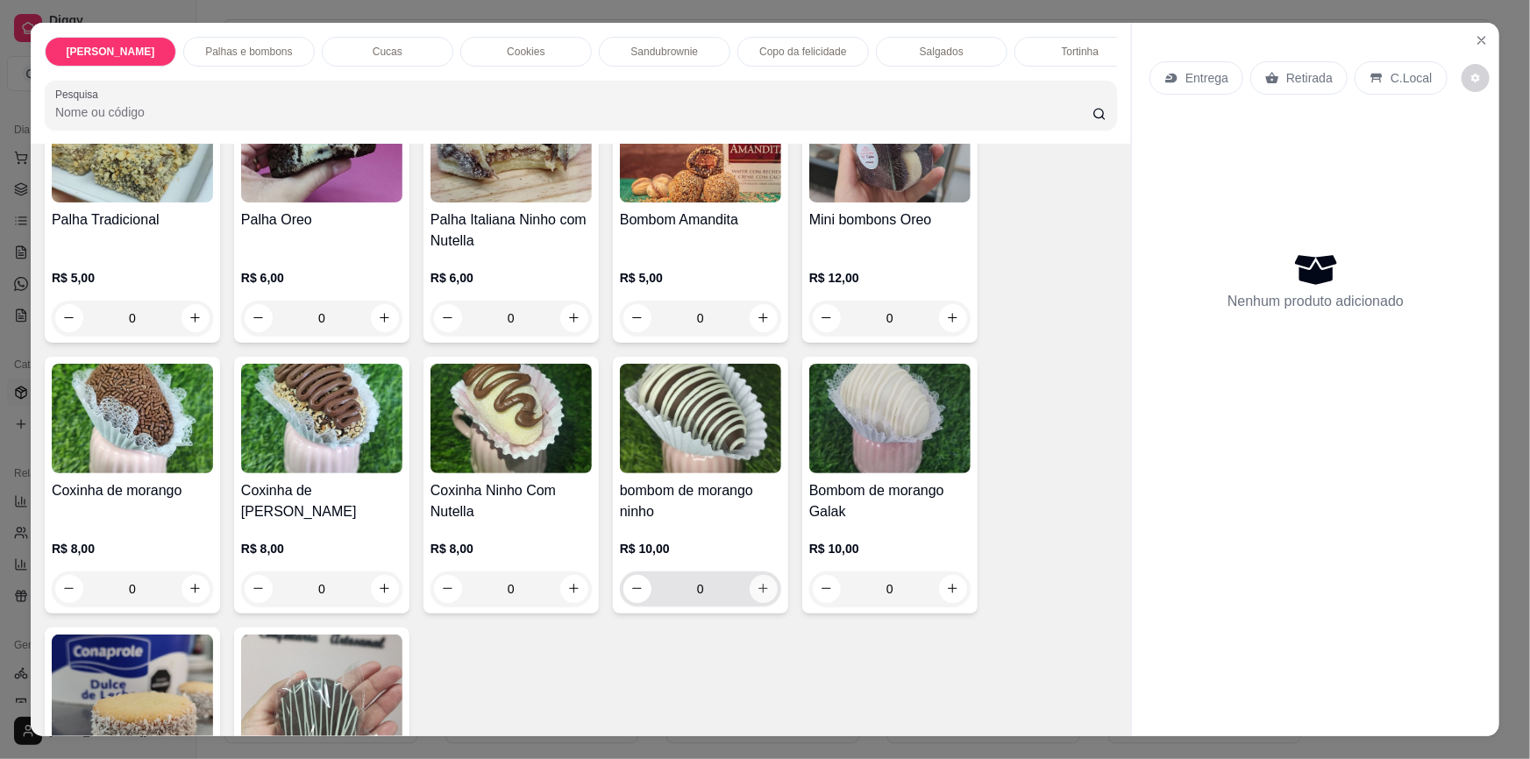
click at [756, 582] on icon "increase-product-quantity" at bounding box center [762, 588] width 13 height 13
type input "1"
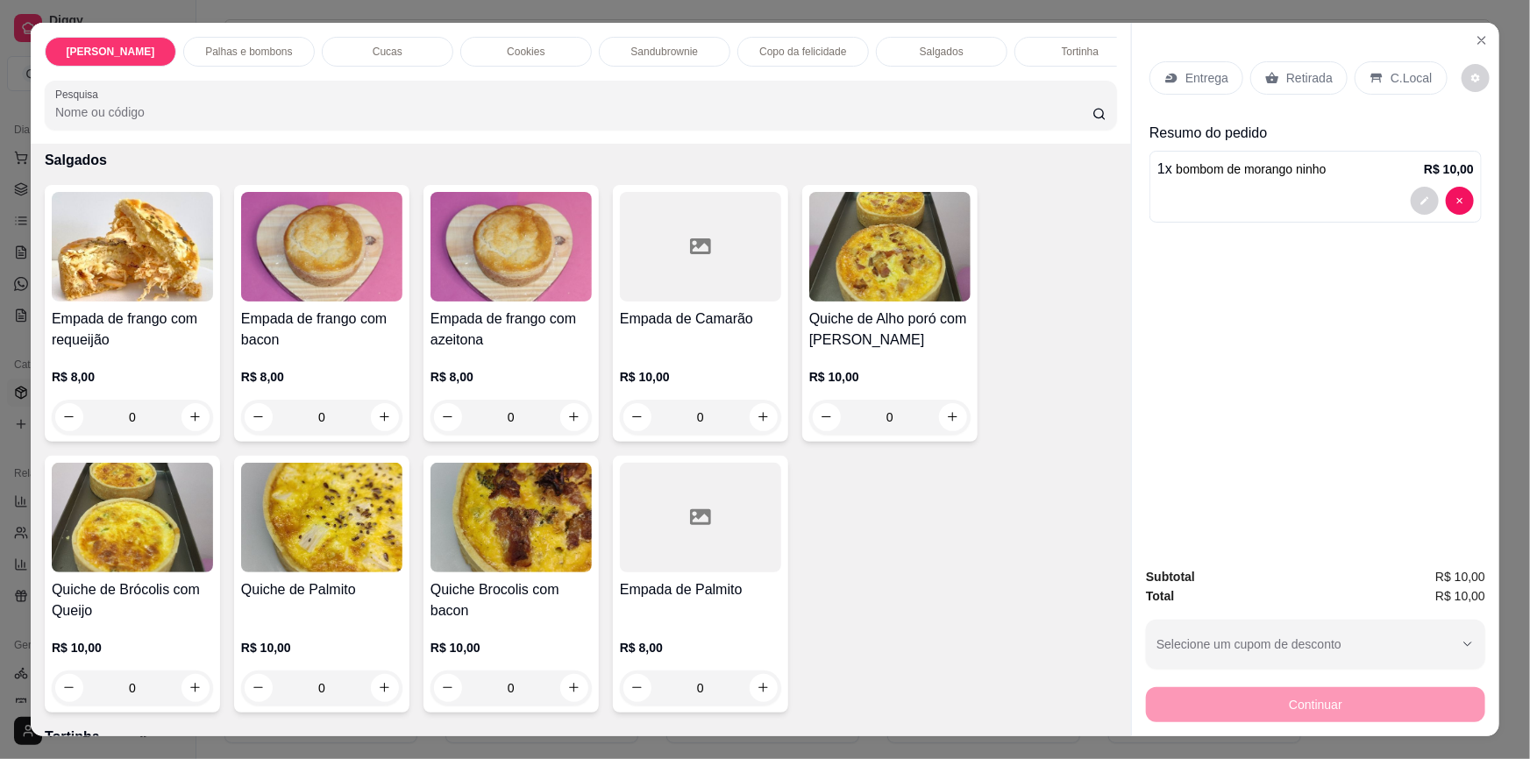
scroll to position [2948, 0]
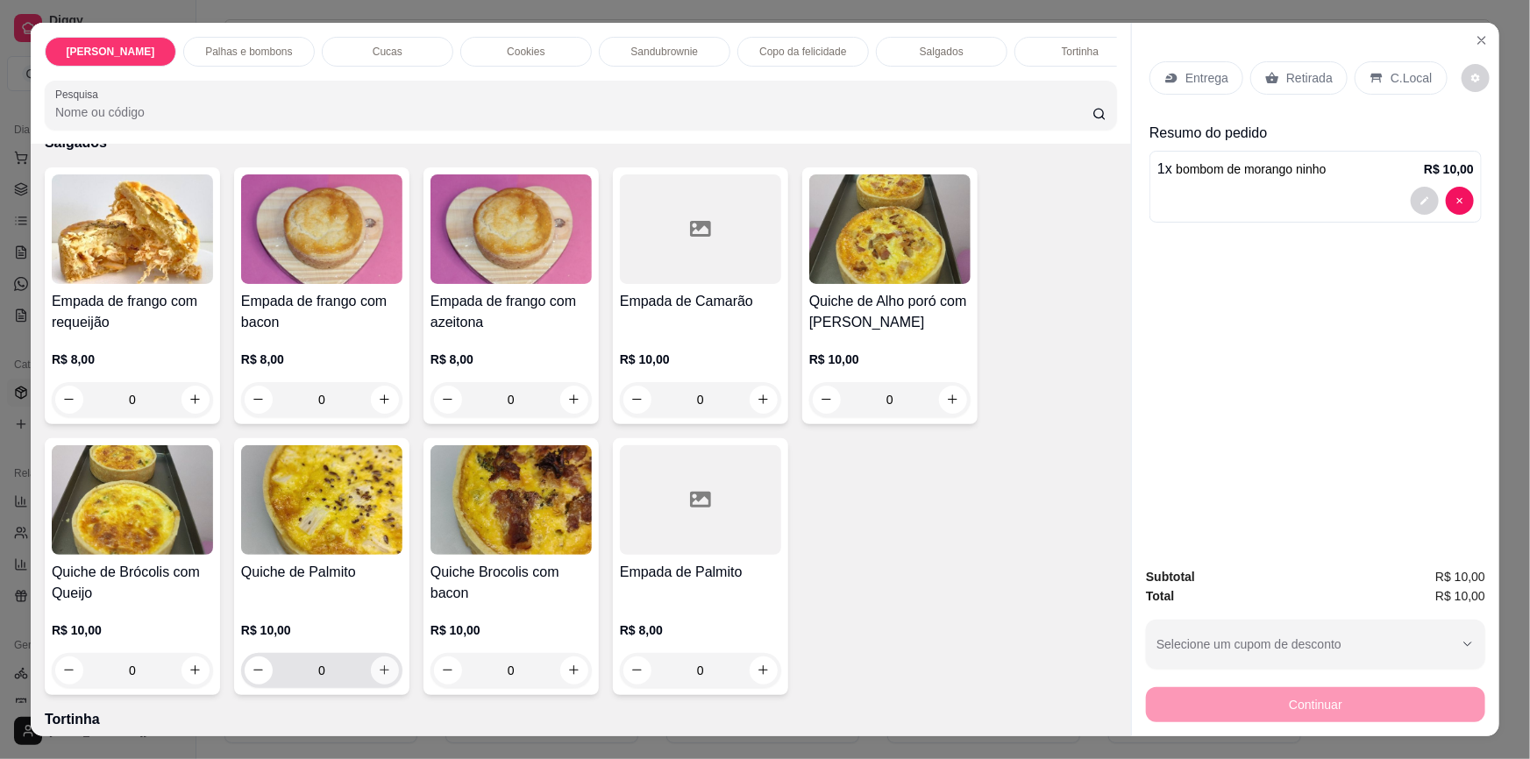
click at [385, 664] on icon "increase-product-quantity" at bounding box center [384, 670] width 13 height 13
type input "1"
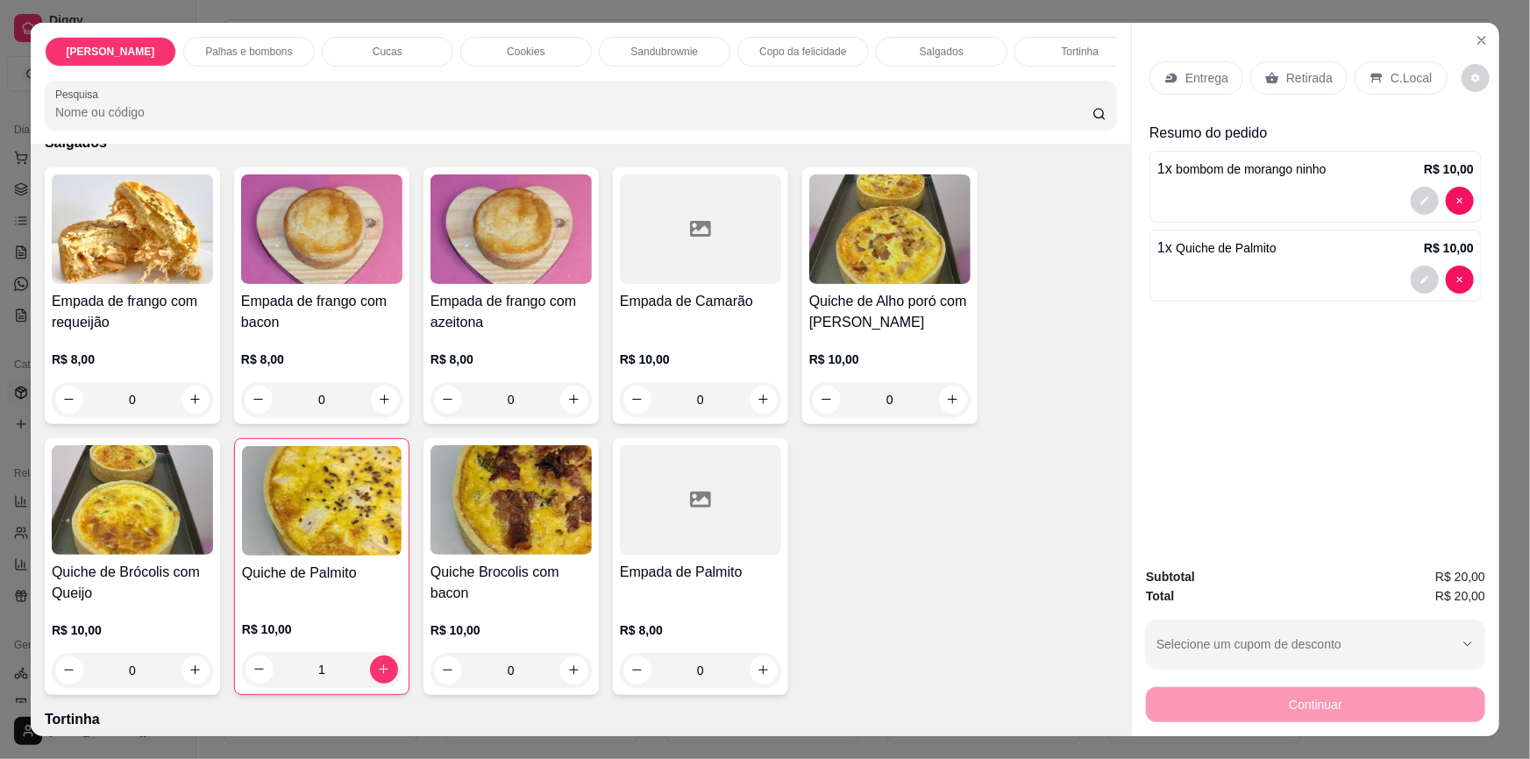
click at [1304, 83] on p "Retirada" at bounding box center [1309, 78] width 46 height 18
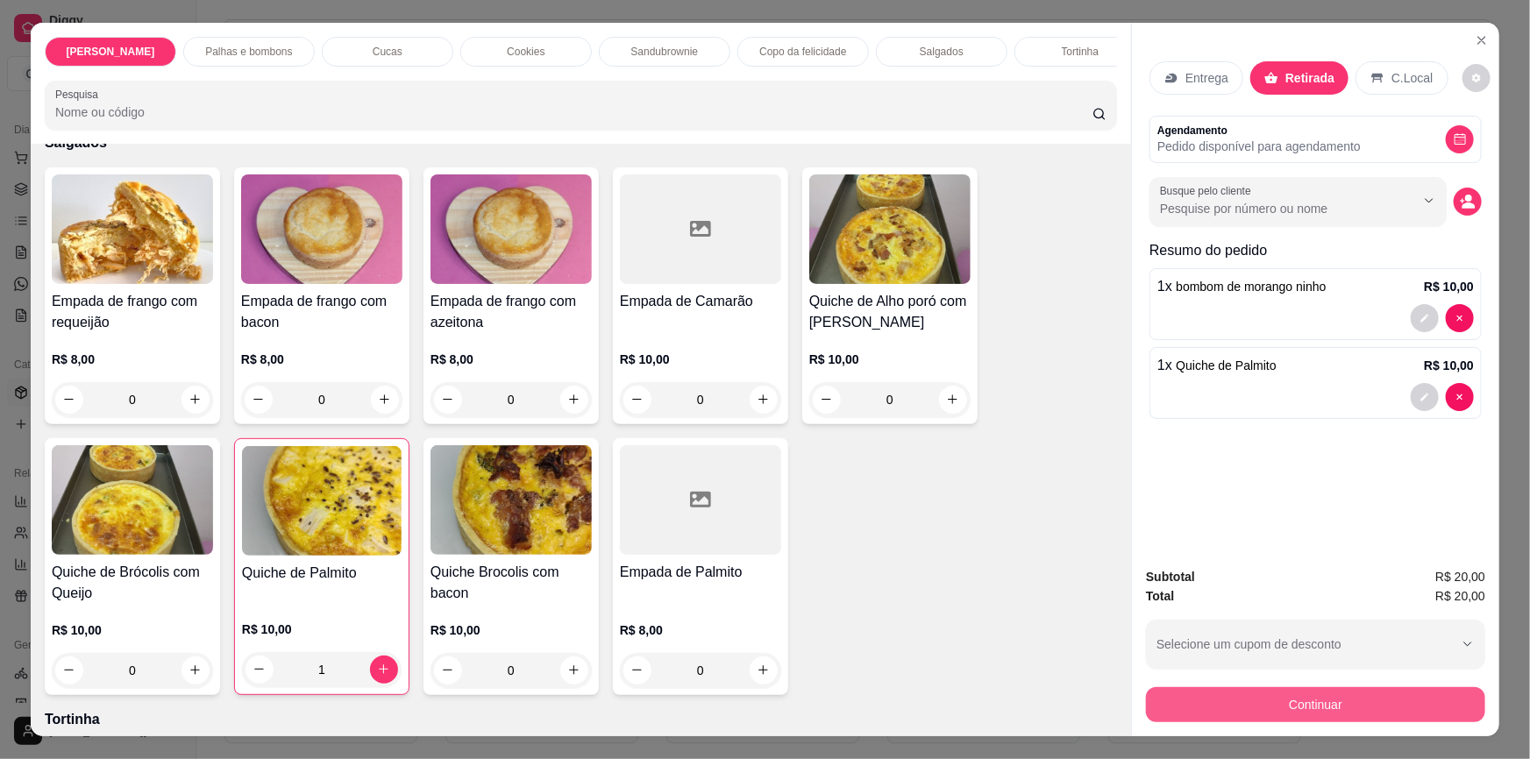
click at [1203, 701] on button "Continuar" at bounding box center [1315, 704] width 339 height 35
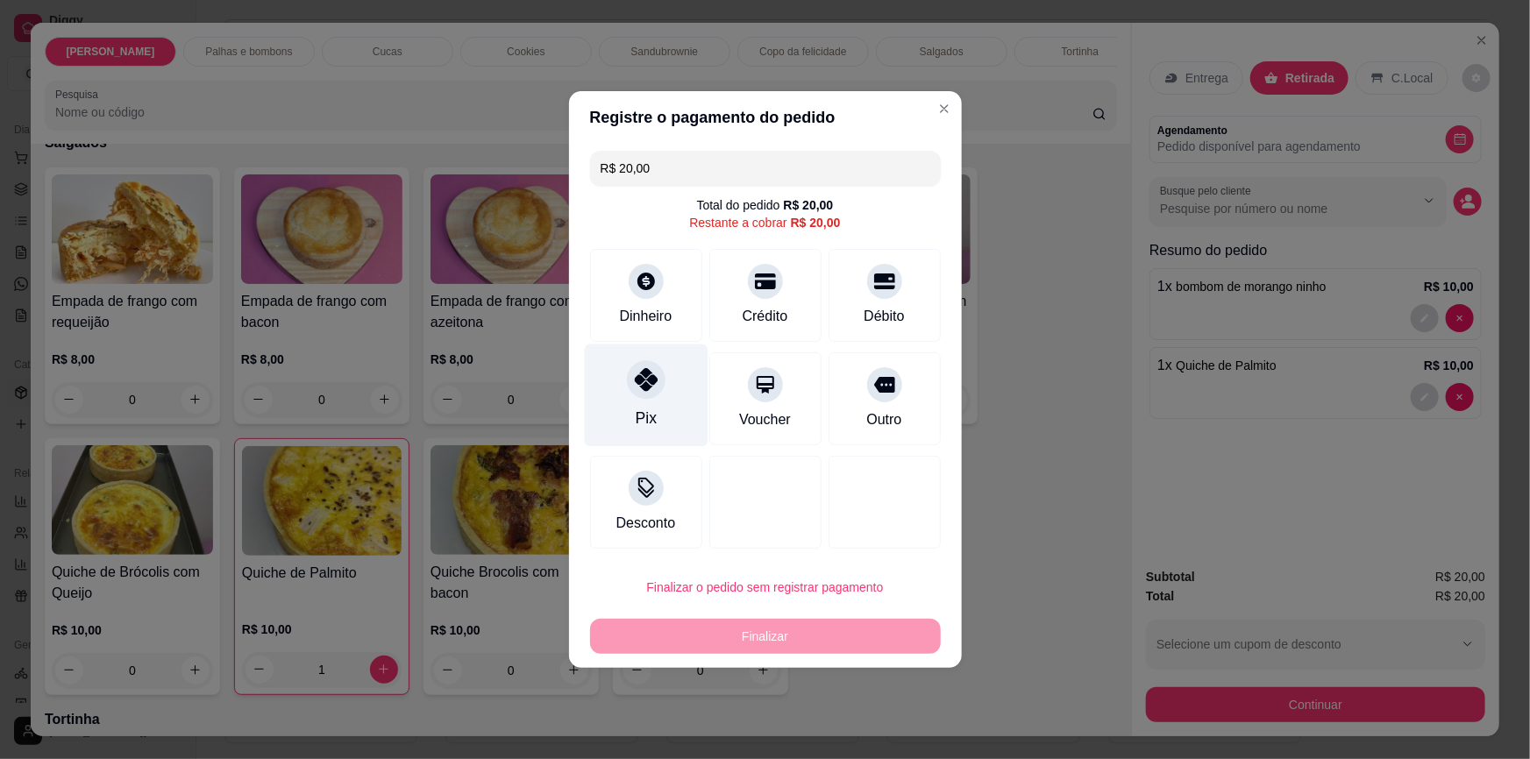
click at [677, 410] on div "Pix" at bounding box center [646, 395] width 124 height 103
type input "R$ 0,00"
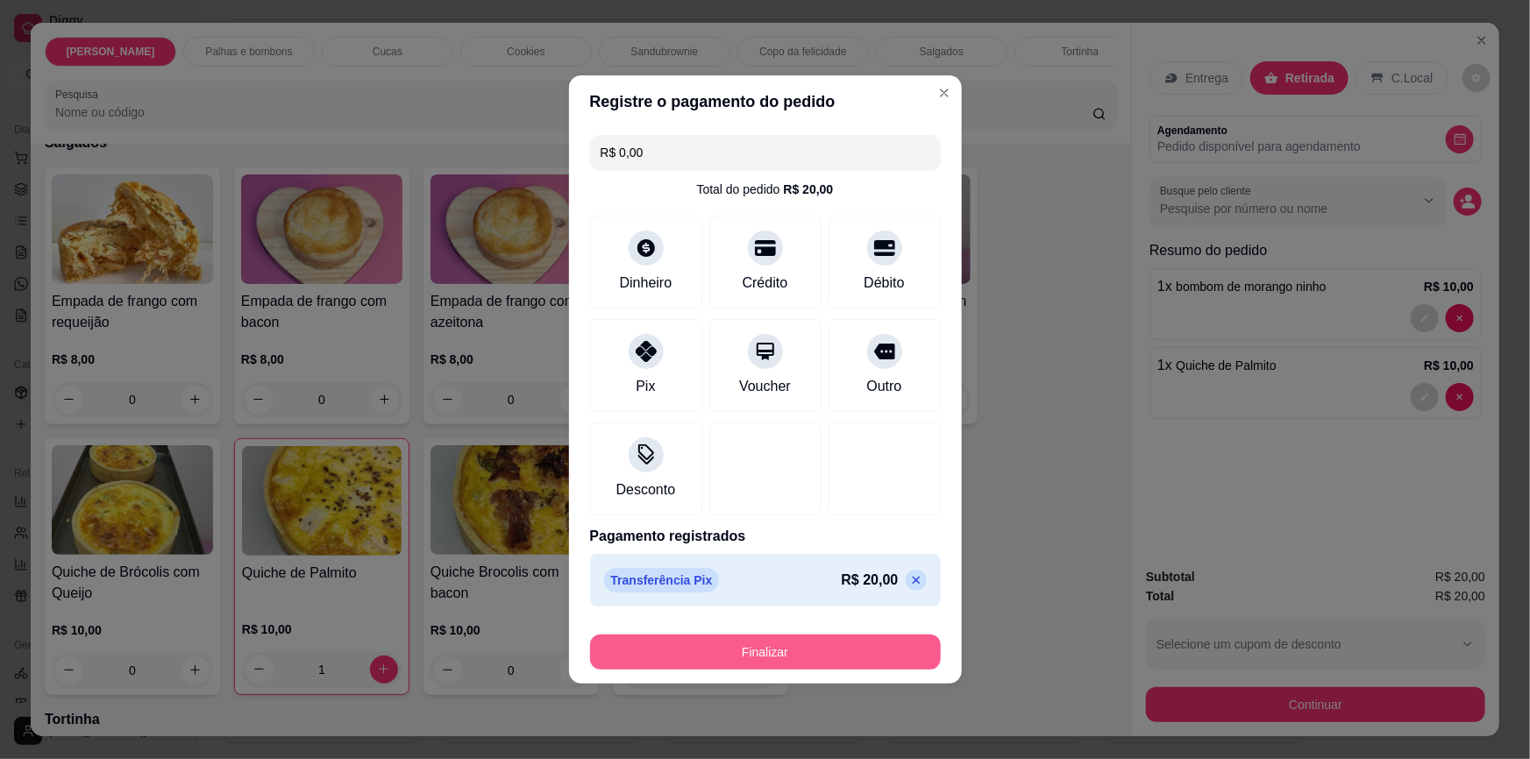
click at [737, 649] on button "Finalizar" at bounding box center [765, 652] width 351 height 35
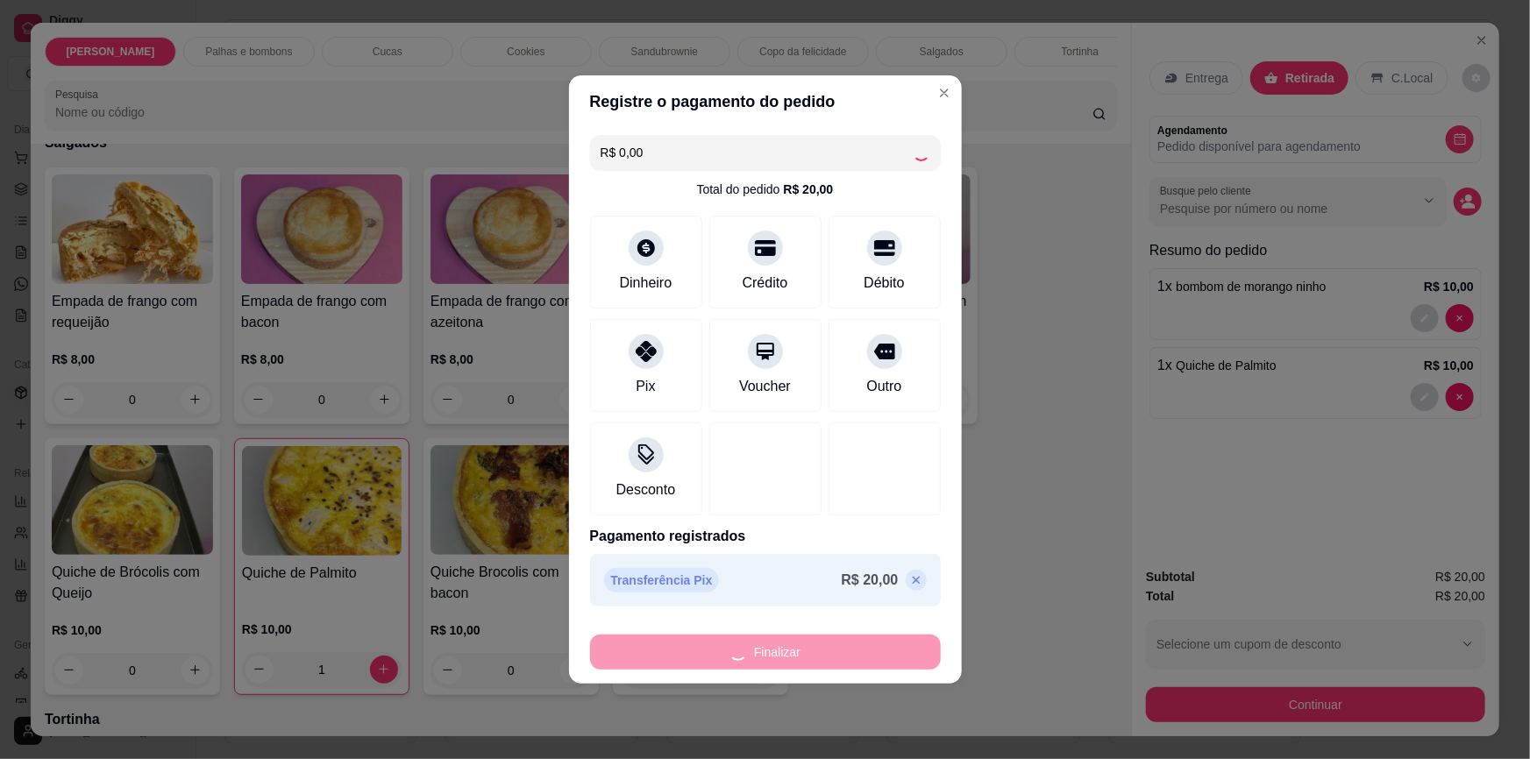
type input "0"
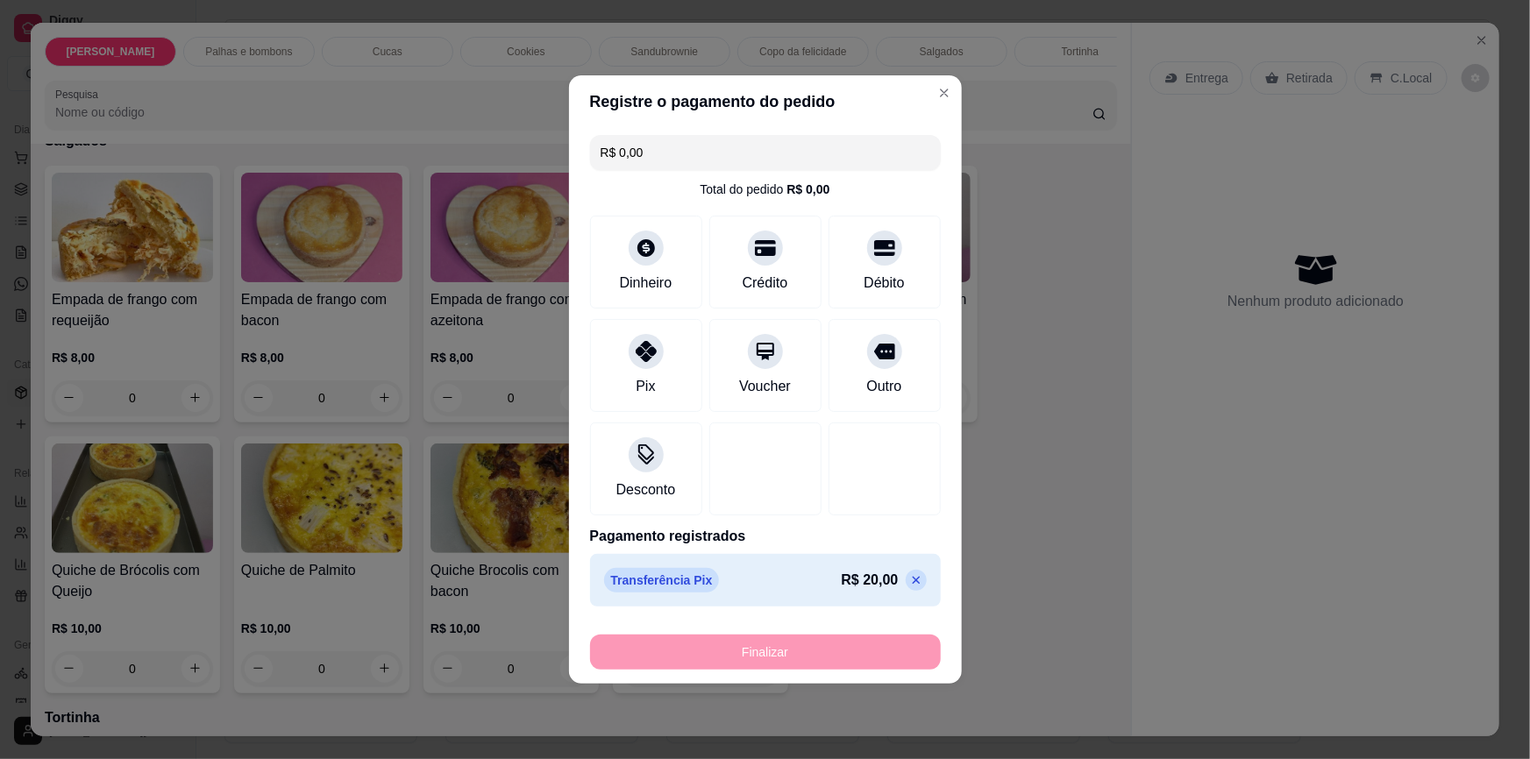
type input "-R$ 20,00"
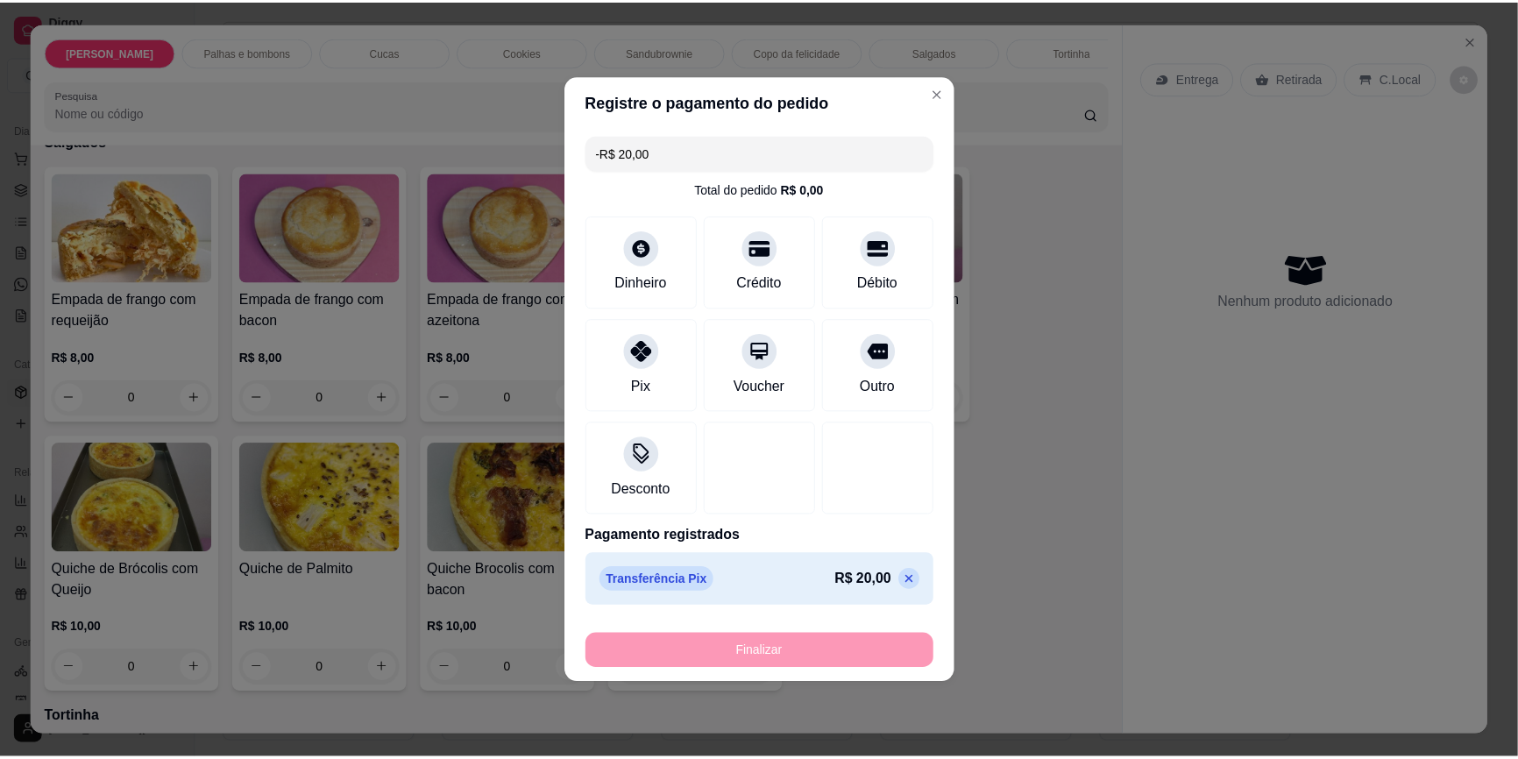
scroll to position [2946, 0]
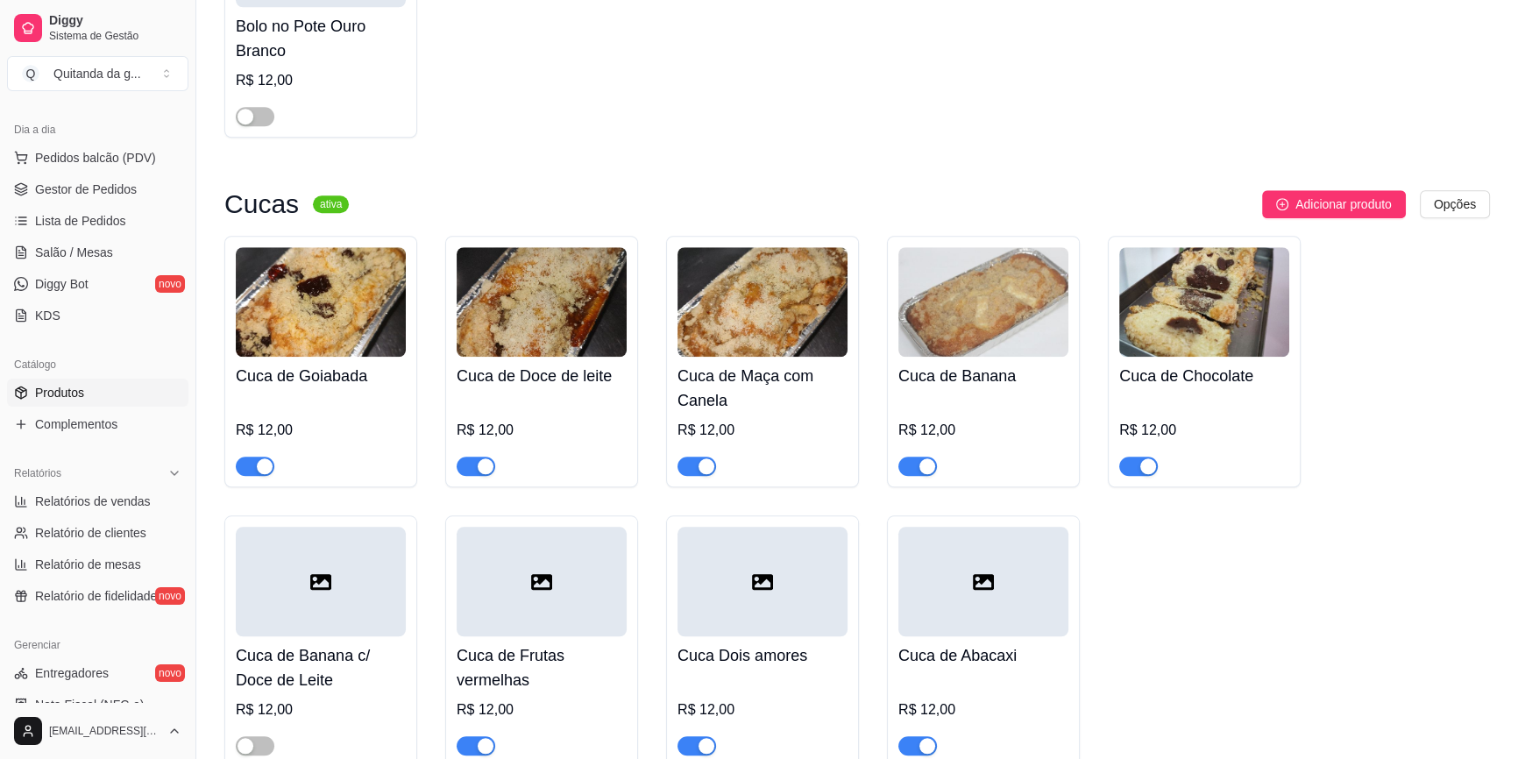
scroll to position [1753, 0]
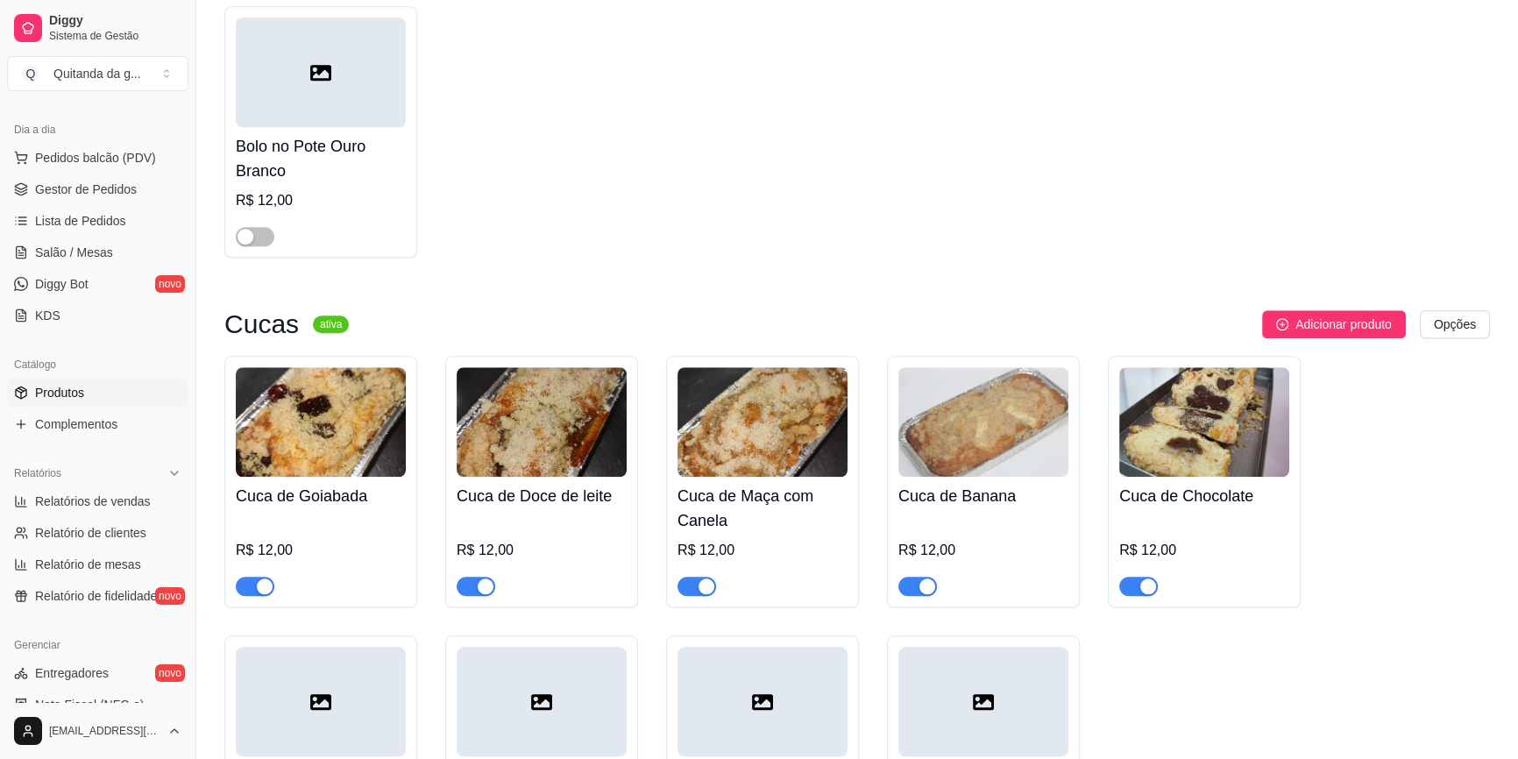
click at [479, 578] on div "button" at bounding box center [486, 586] width 16 height 16
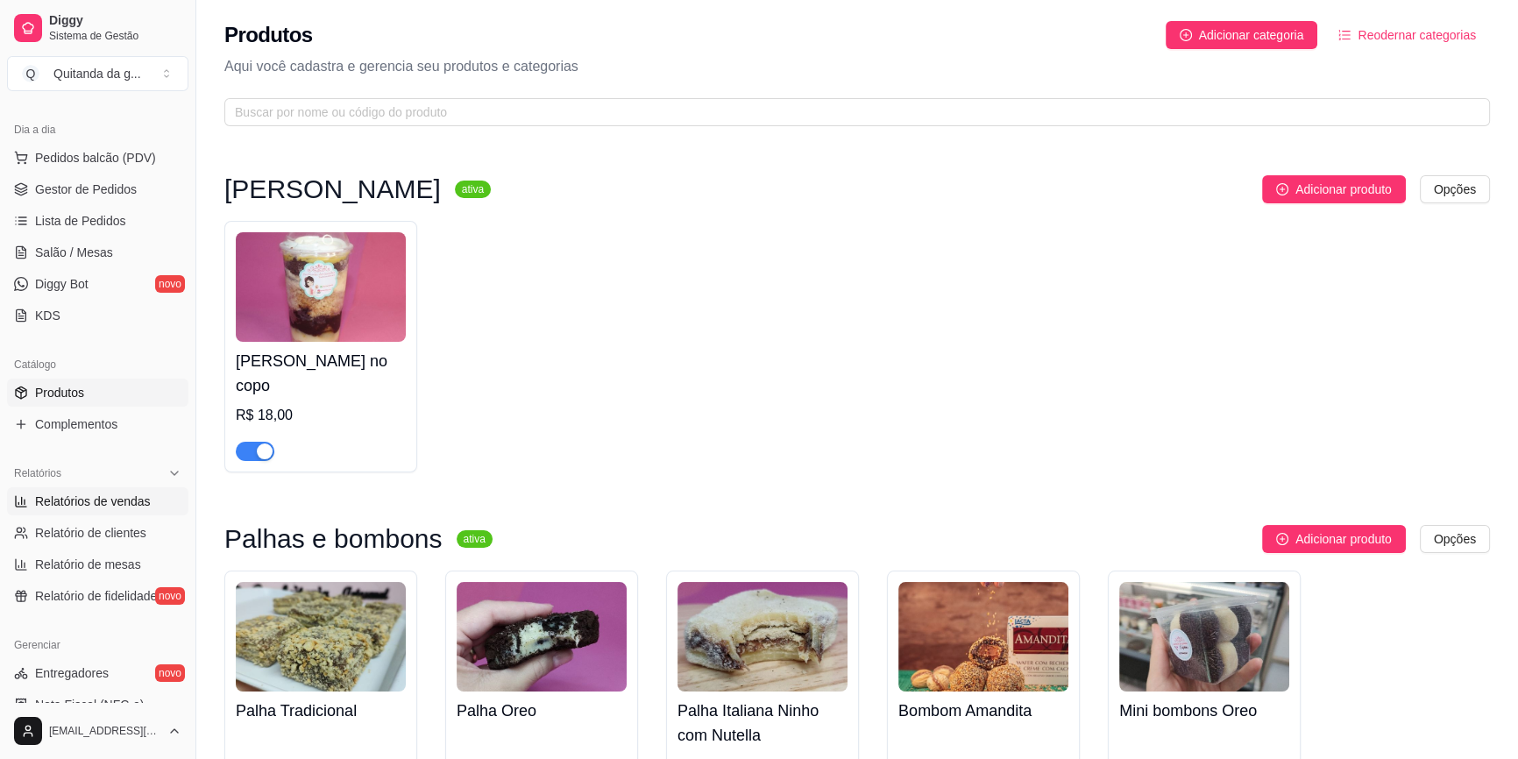
scroll to position [0, 0]
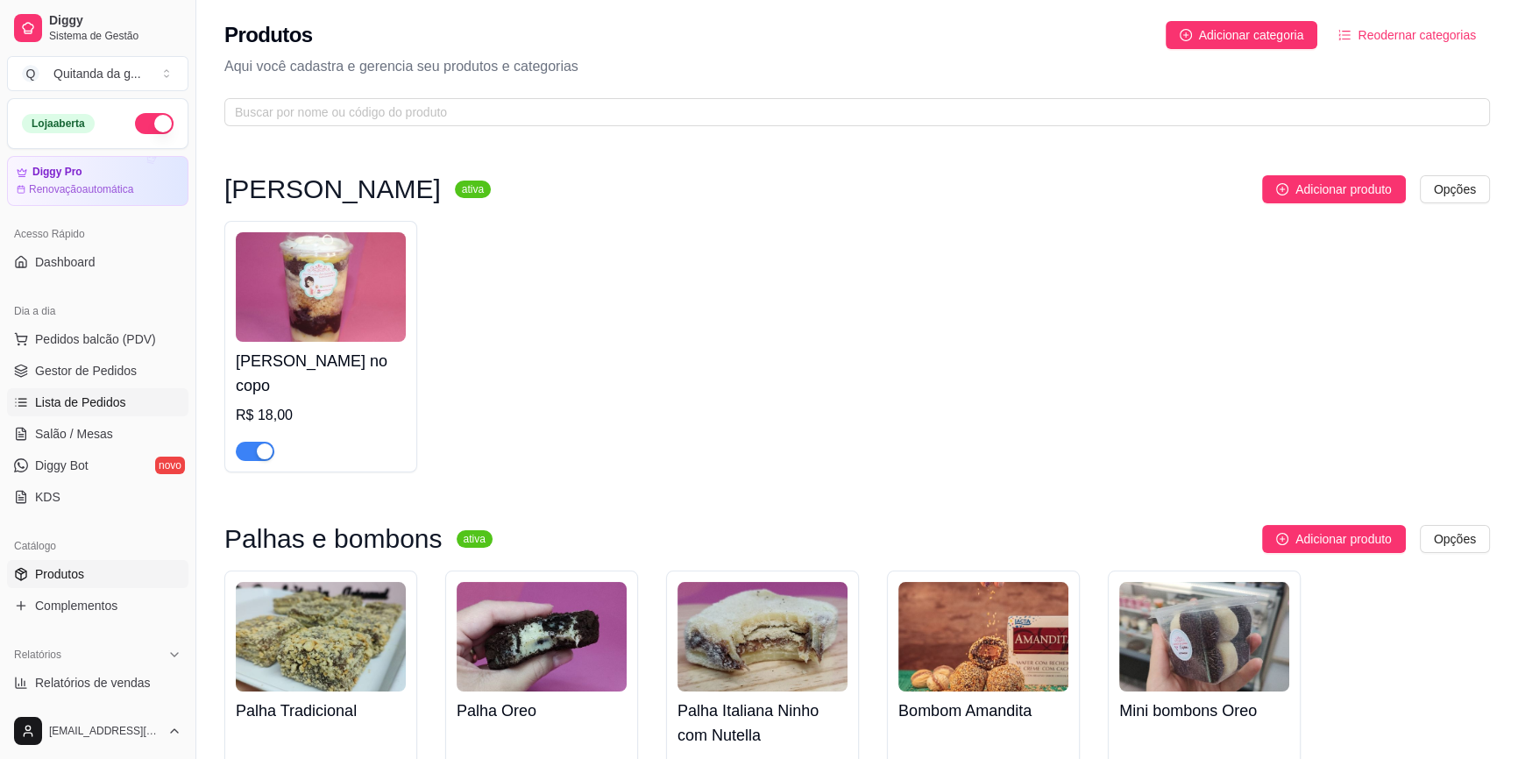
click at [144, 410] on link "Lista de Pedidos" at bounding box center [97, 402] width 181 height 28
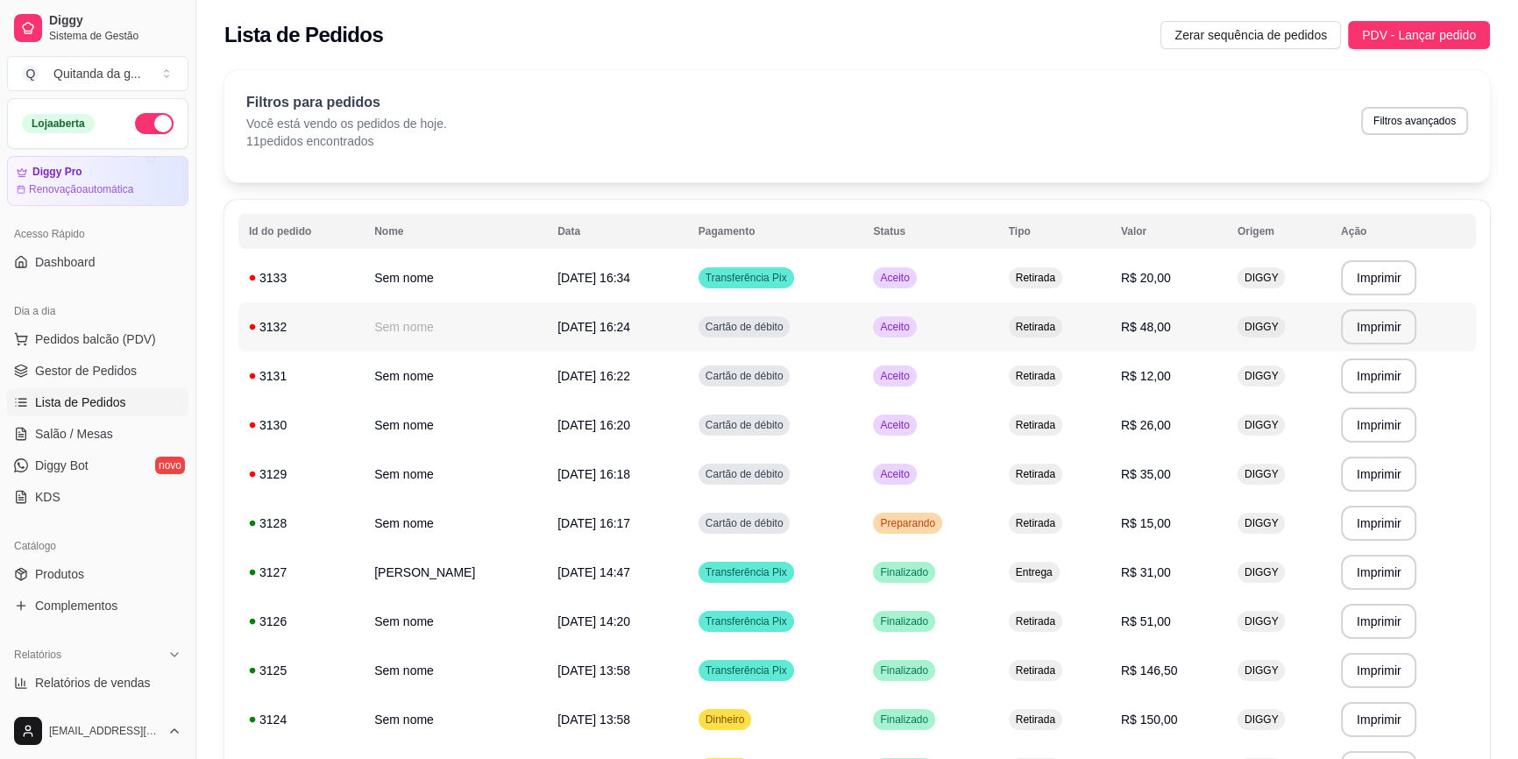
scroll to position [79, 0]
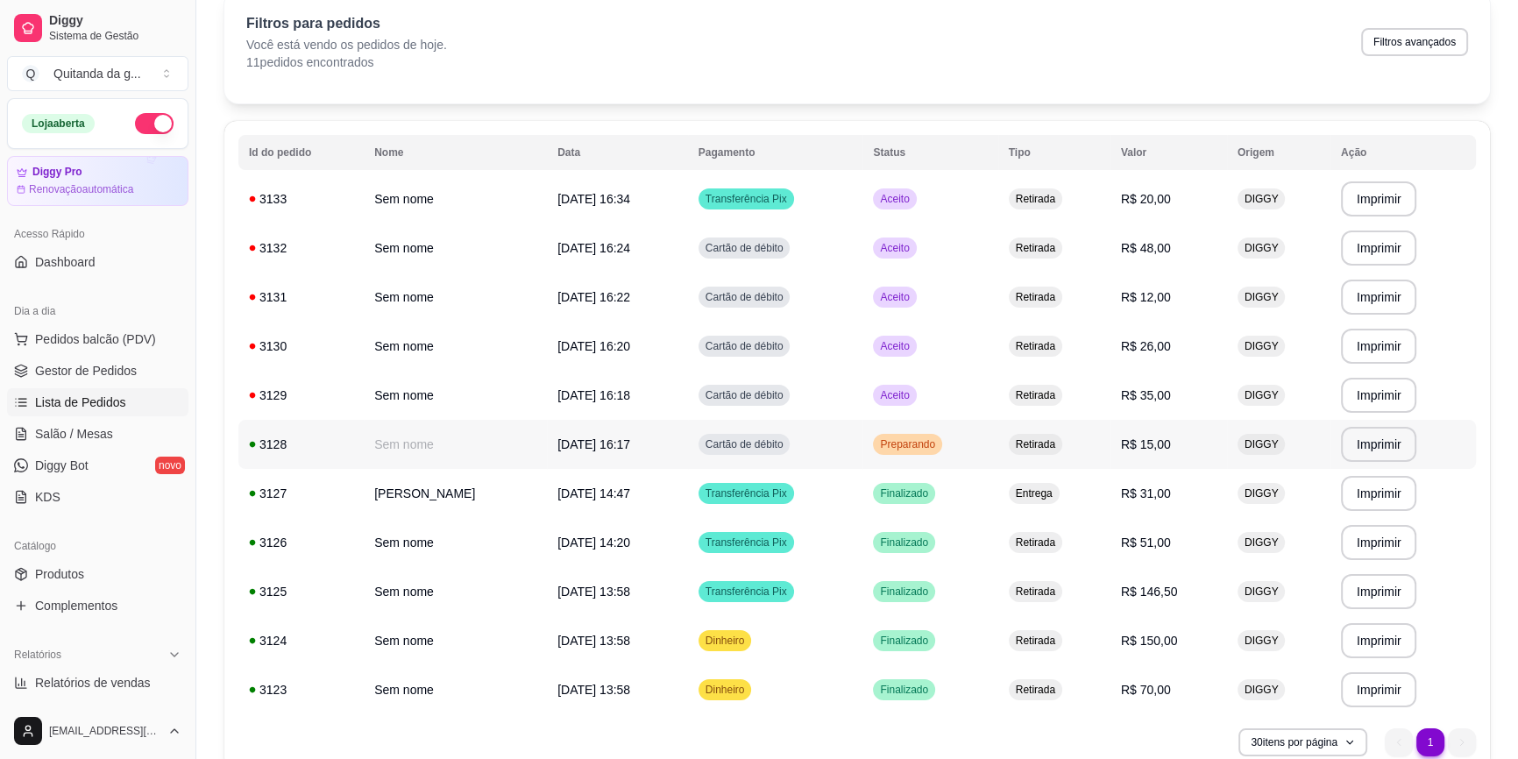
click at [966, 444] on td "Preparando" at bounding box center [929, 444] width 135 height 49
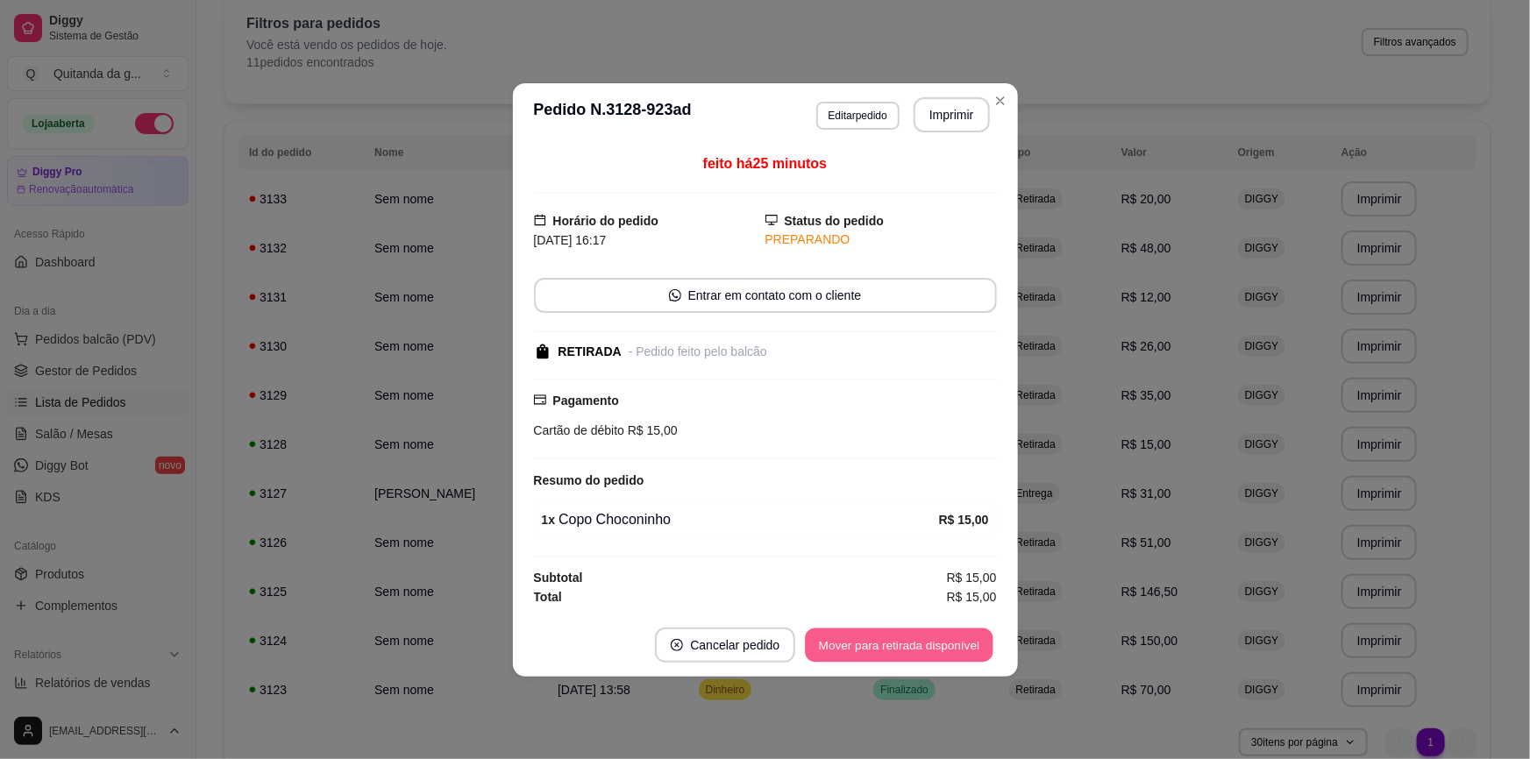
click at [881, 657] on button "Mover para retirada disponível" at bounding box center [900, 645] width 188 height 34
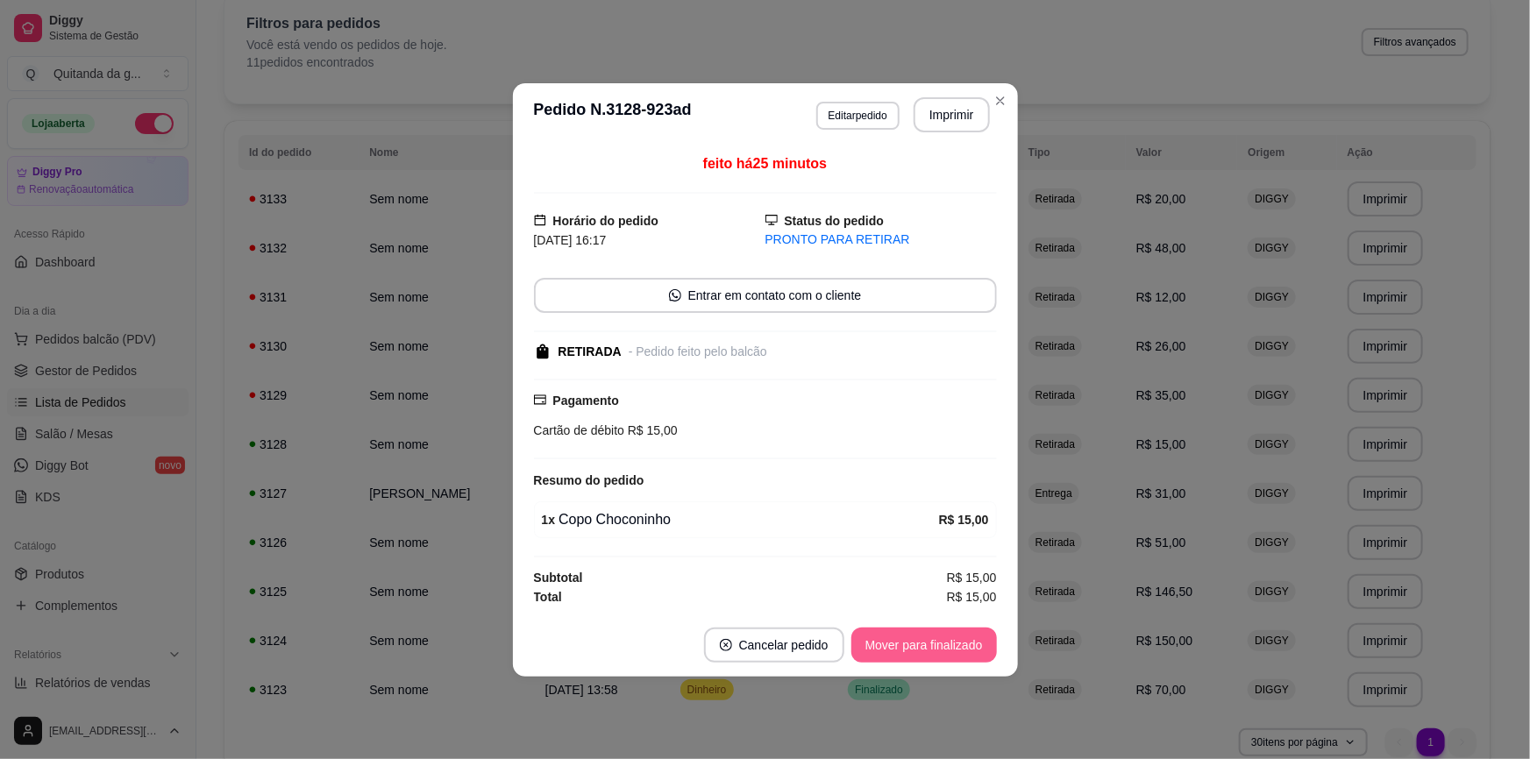
click at [886, 648] on button "Mover para finalizado" at bounding box center [924, 645] width 146 height 35
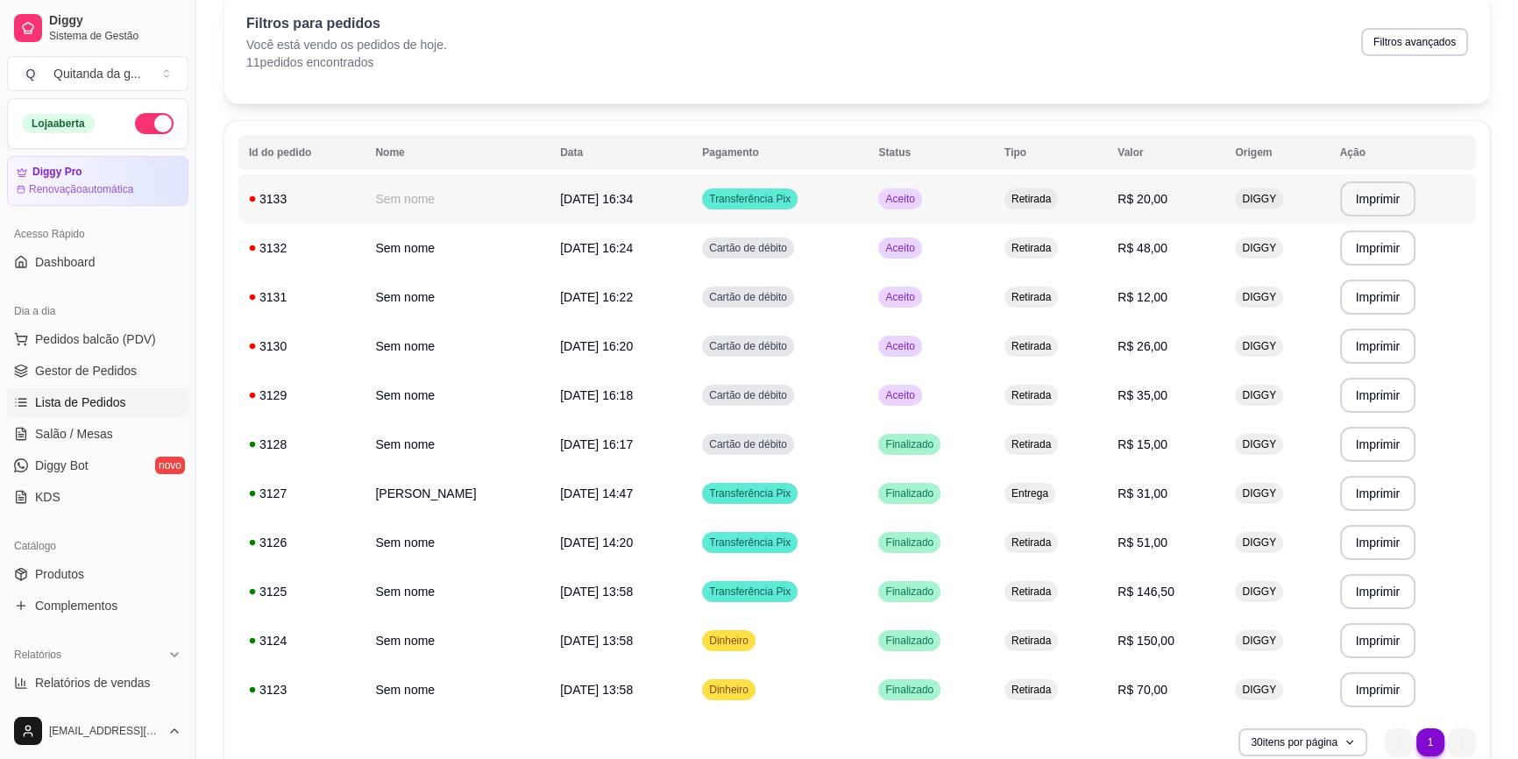
click at [1078, 210] on td "Retirada" at bounding box center [1050, 198] width 113 height 49
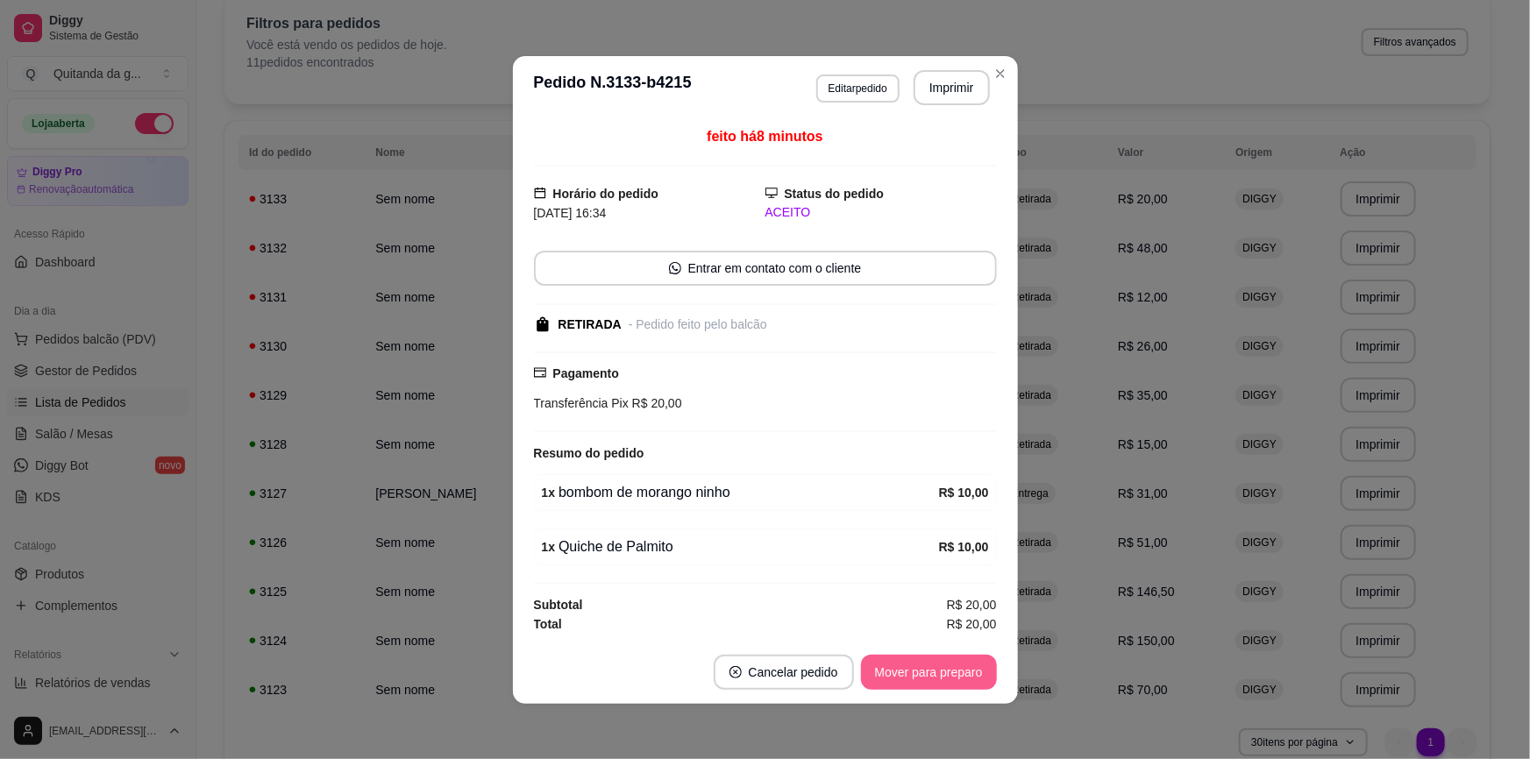
click at [928, 685] on button "Mover para preparo" at bounding box center [929, 672] width 136 height 35
click at [934, 678] on button "Mover para retirada disponível" at bounding box center [899, 672] width 194 height 35
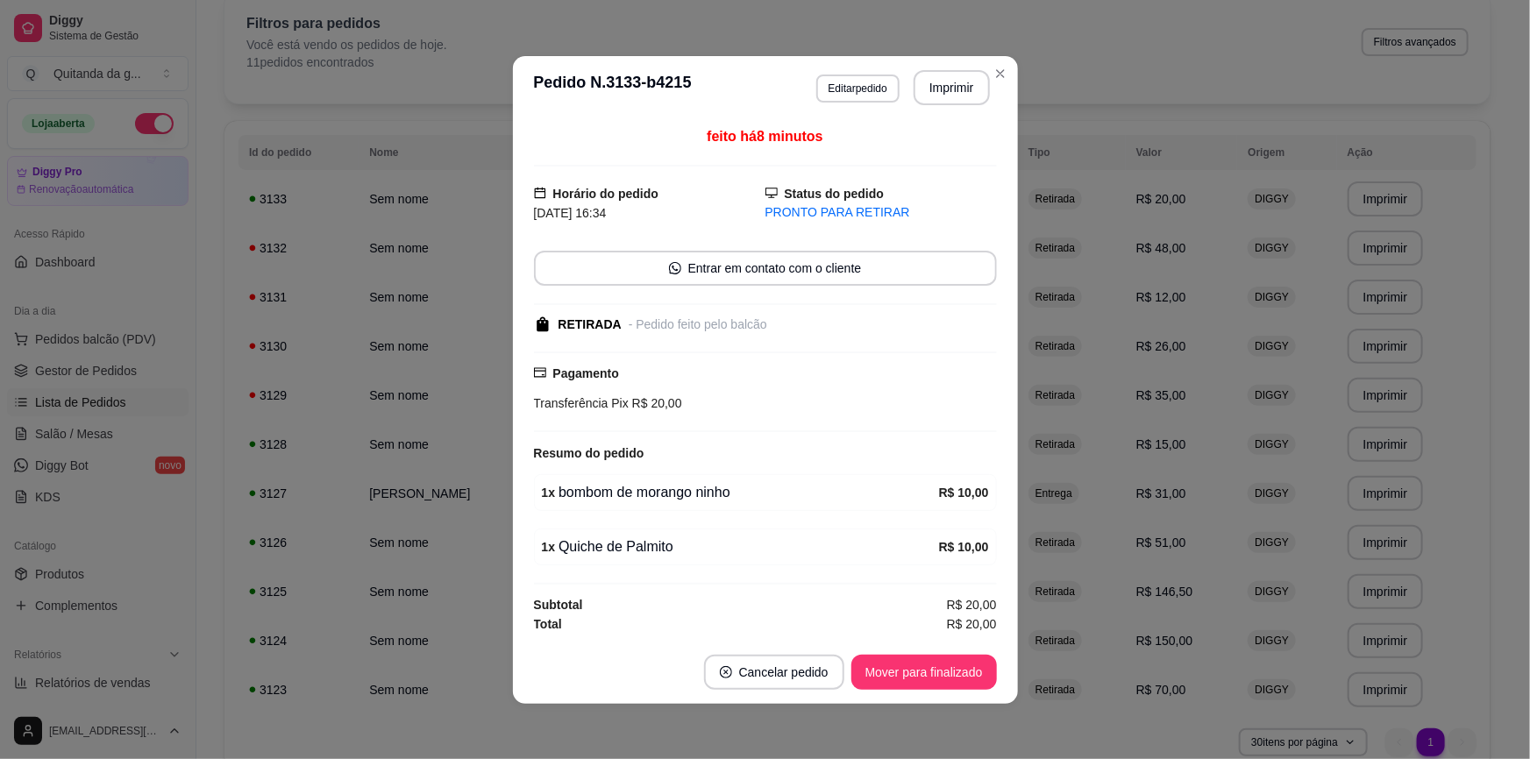
click at [948, 657] on button "Mover para finalizado" at bounding box center [924, 672] width 146 height 35
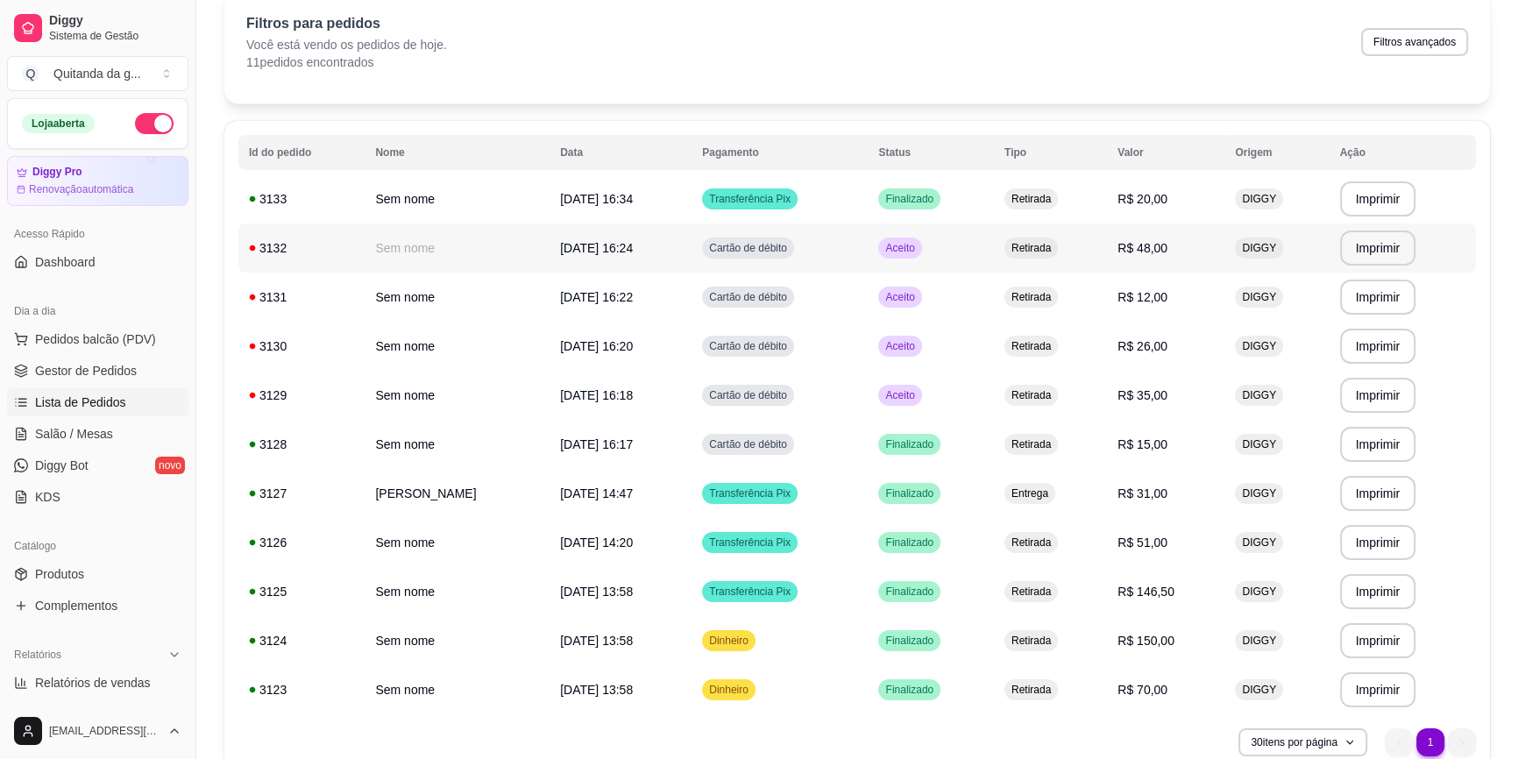
click at [1062, 252] on td "Retirada" at bounding box center [1050, 248] width 113 height 49
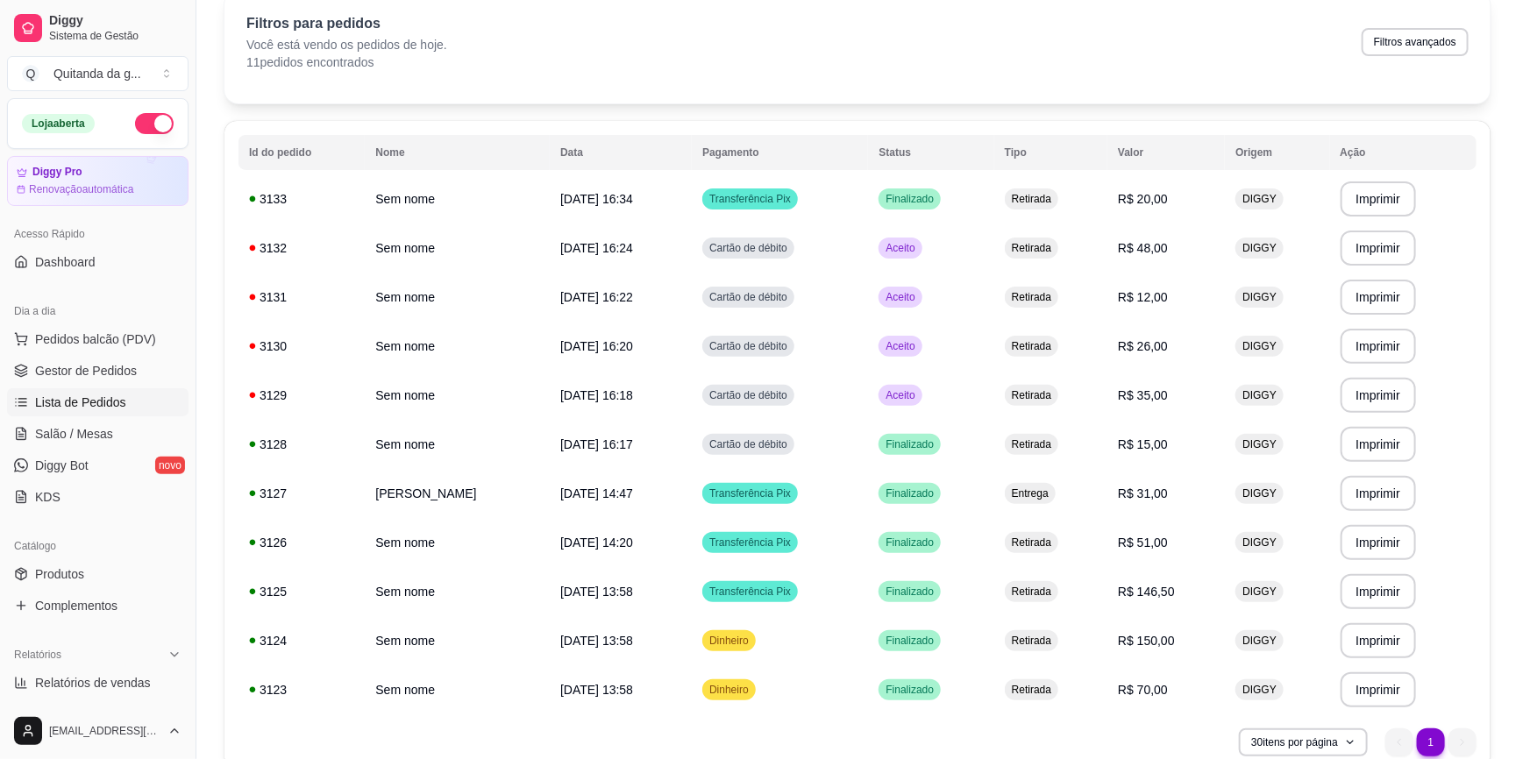
click at [933, 669] on button "Mover para preparo" at bounding box center [929, 674] width 136 height 35
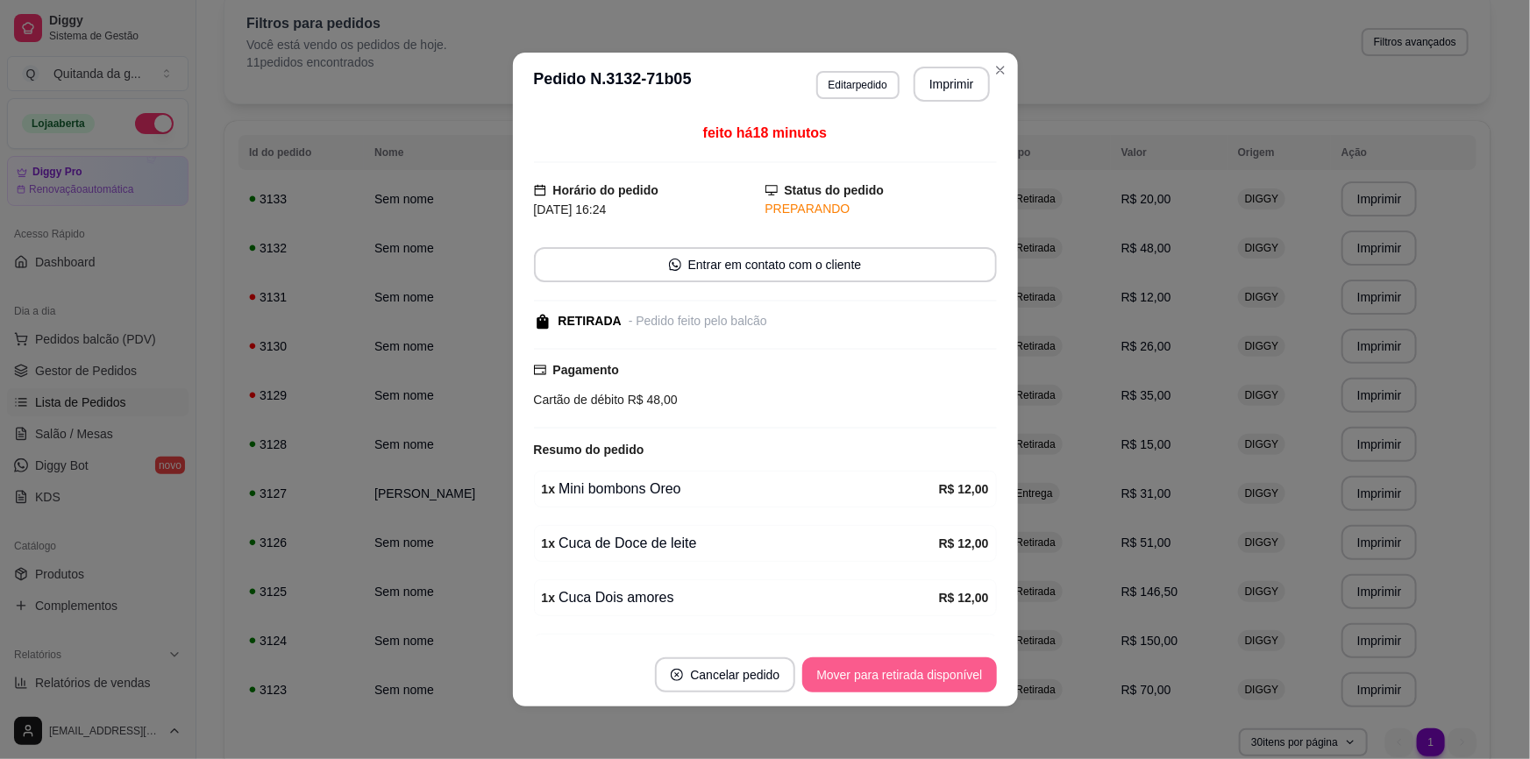
click at [933, 680] on button "Mover para retirada disponível" at bounding box center [899, 674] width 194 height 35
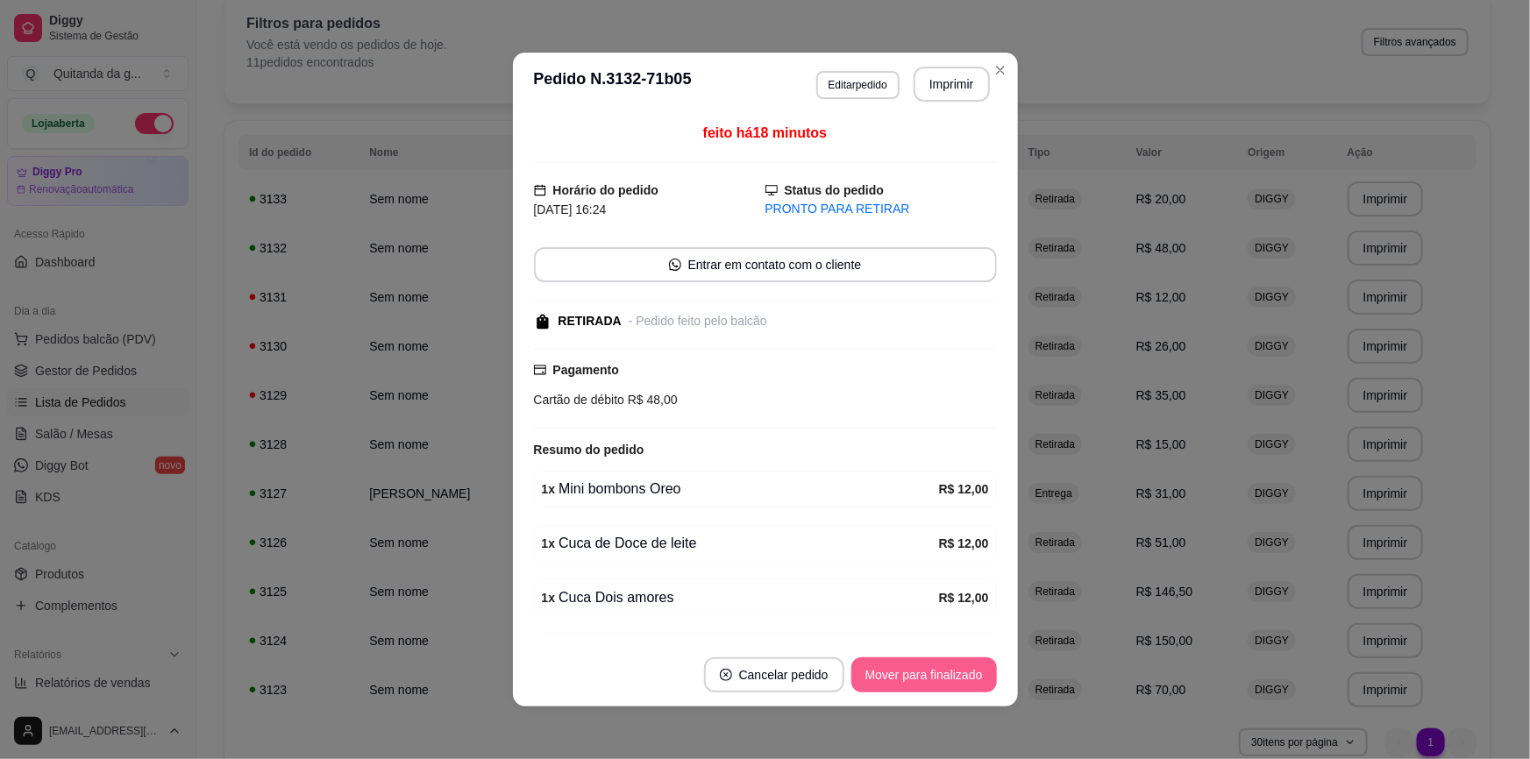
click at [933, 685] on button "Mover para finalizado" at bounding box center [924, 674] width 146 height 35
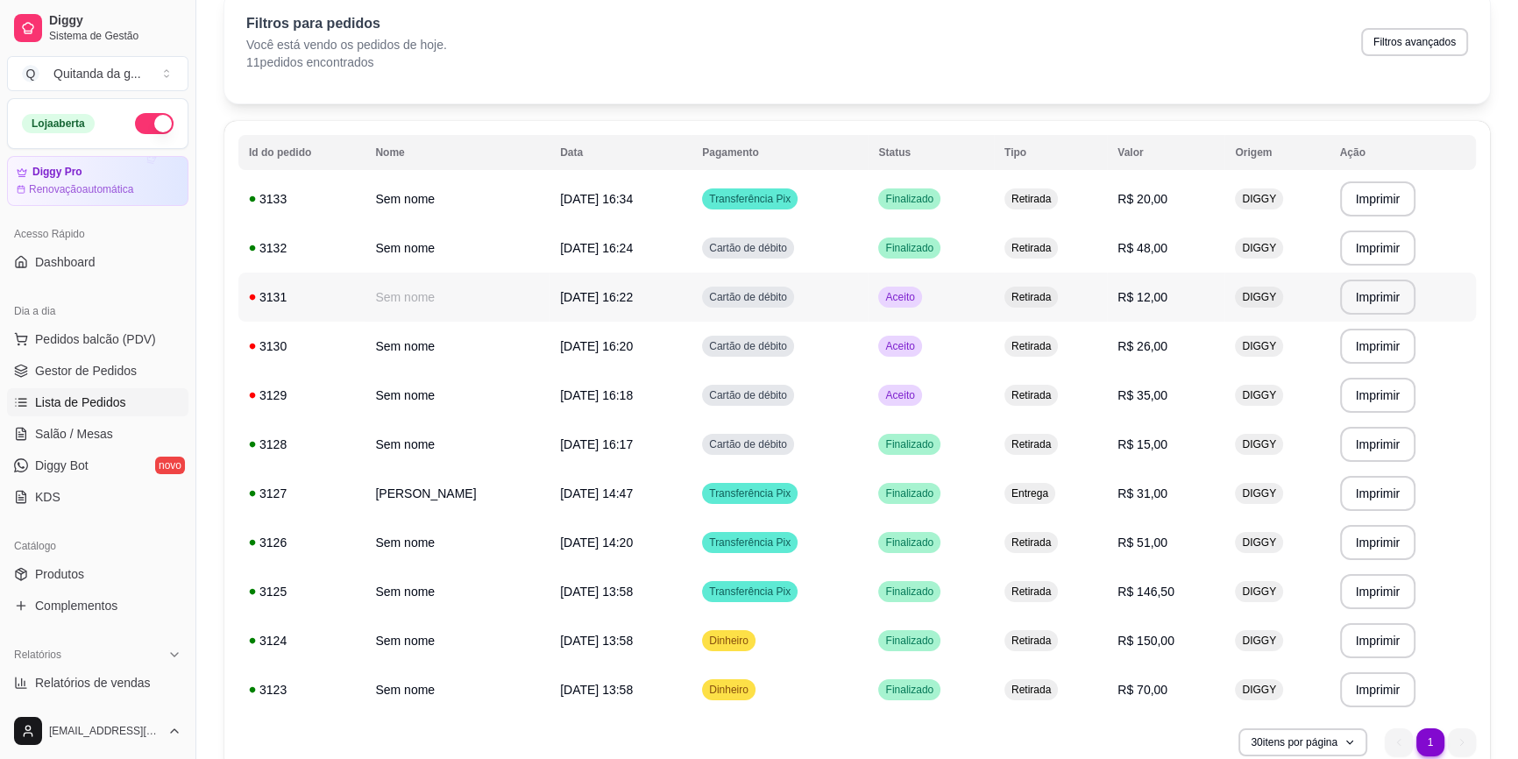
click at [1054, 307] on td "Retirada" at bounding box center [1050, 297] width 113 height 49
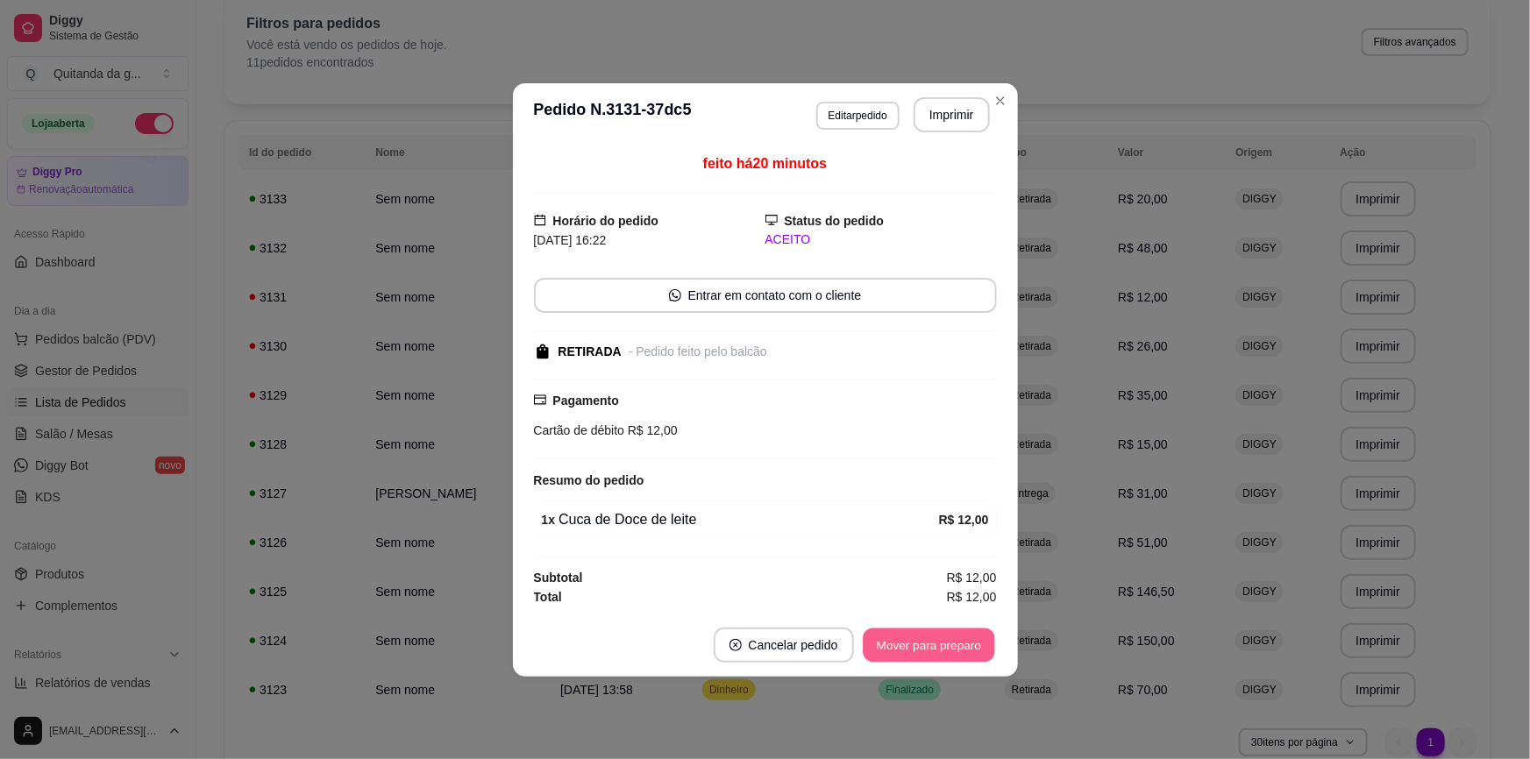
click at [935, 633] on button "Mover para preparo" at bounding box center [927, 645] width 131 height 34
click at [935, 634] on button "Mover para retirada disponível" at bounding box center [899, 645] width 194 height 35
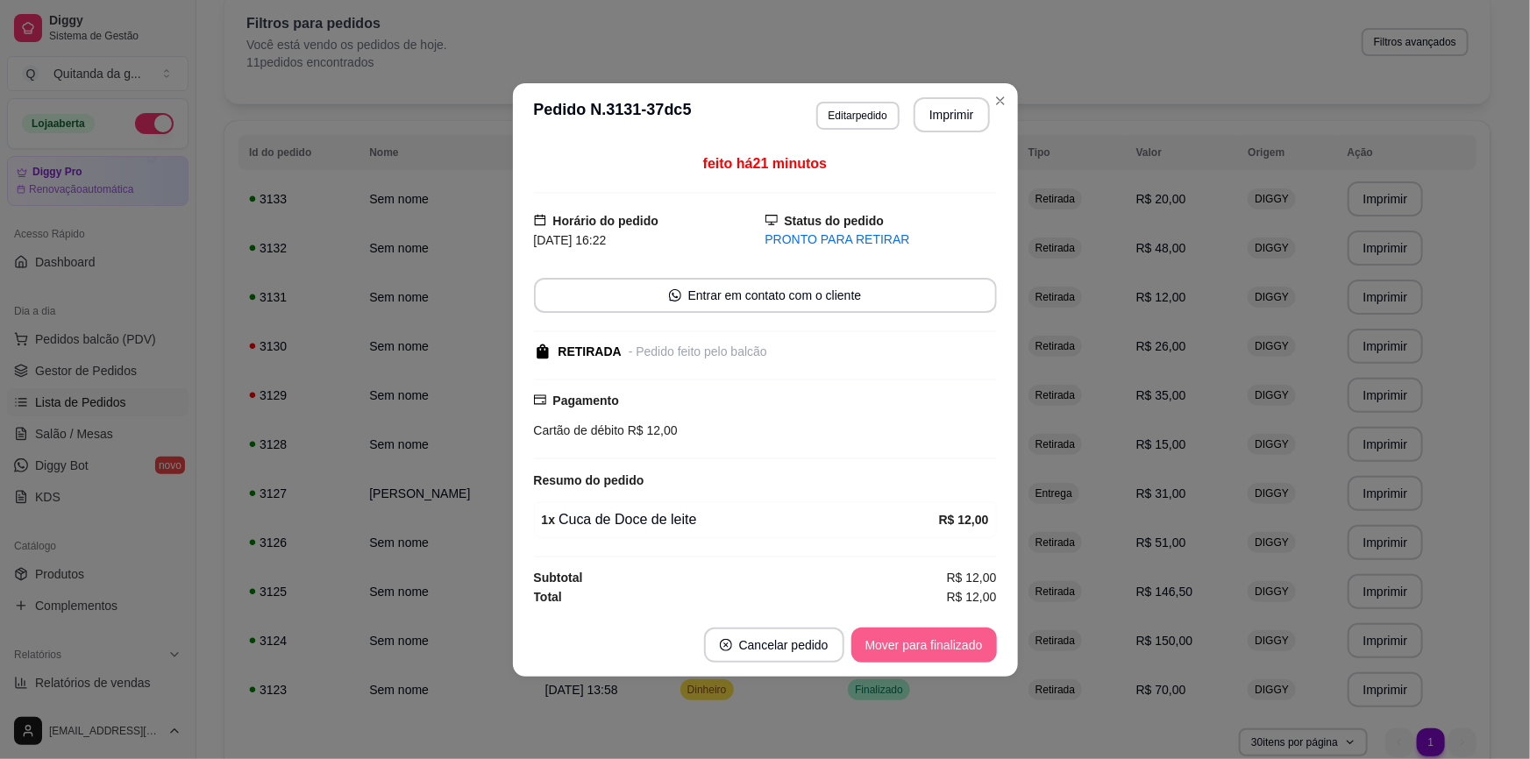
click at [930, 652] on button "Mover para finalizado" at bounding box center [924, 645] width 146 height 35
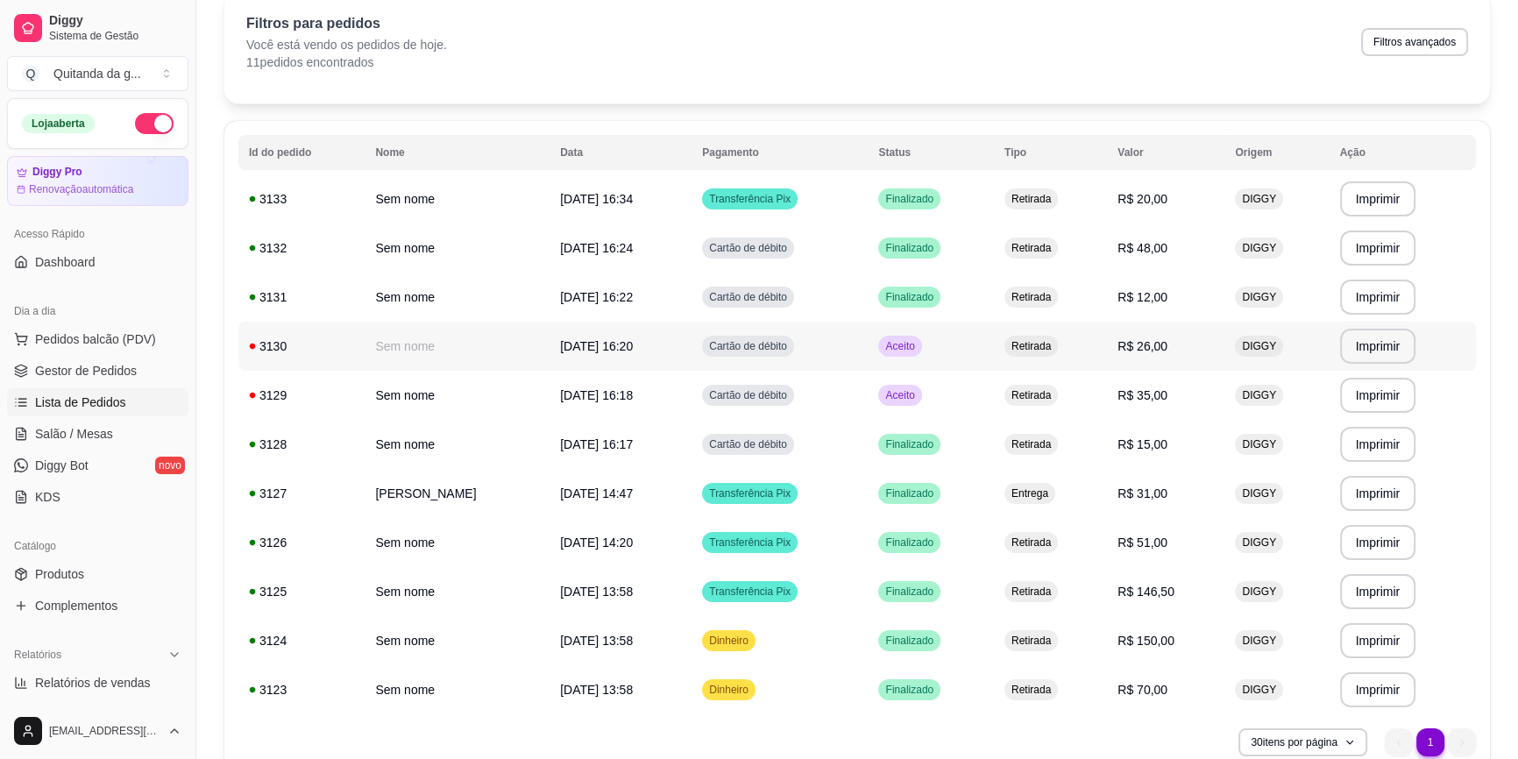
click at [1163, 331] on td "R$ 26,00" at bounding box center [1165, 346] width 117 height 49
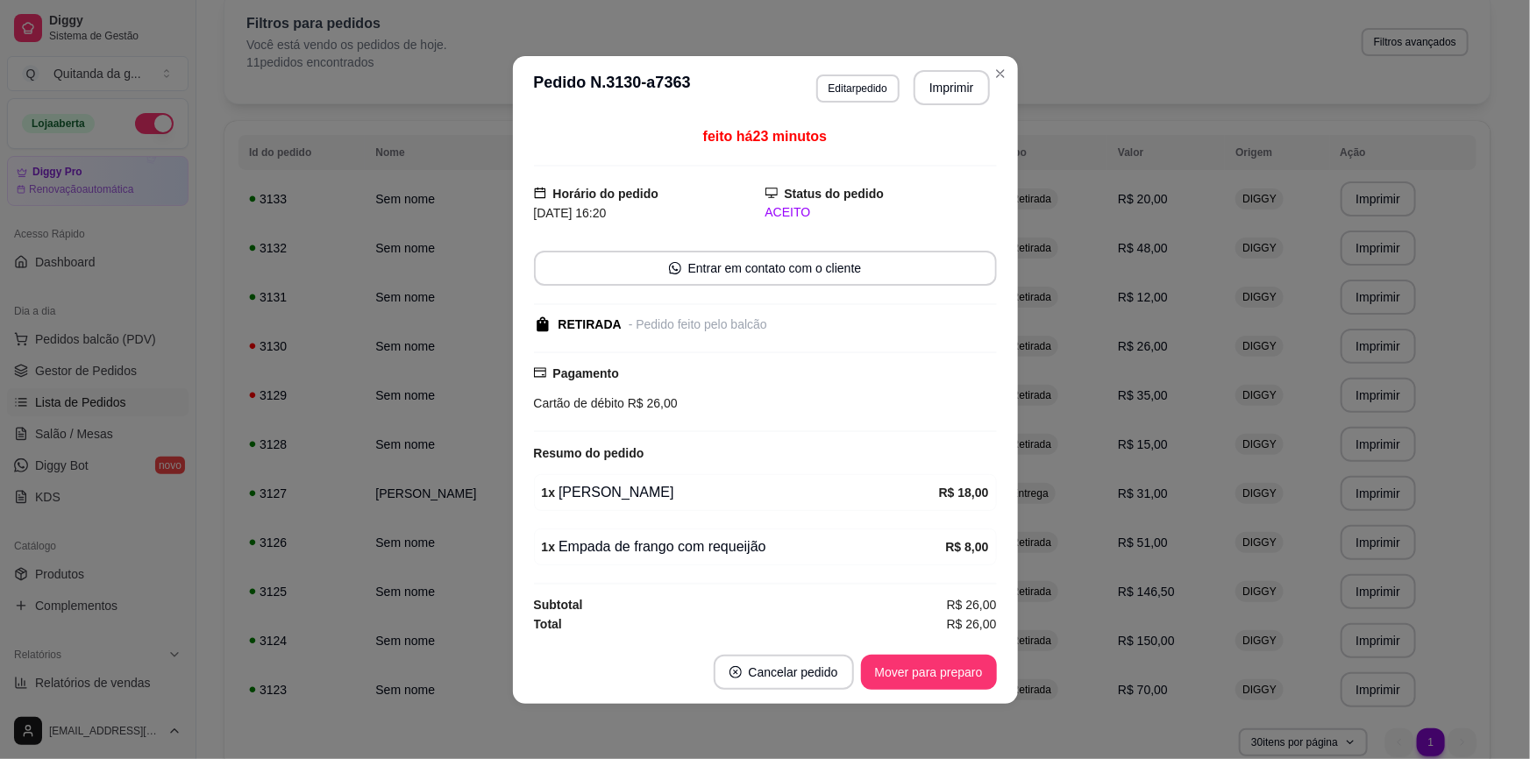
click at [968, 661] on button "Mover para preparo" at bounding box center [929, 672] width 136 height 35
click at [973, 678] on button "Mover para retirada disponível" at bounding box center [899, 672] width 194 height 35
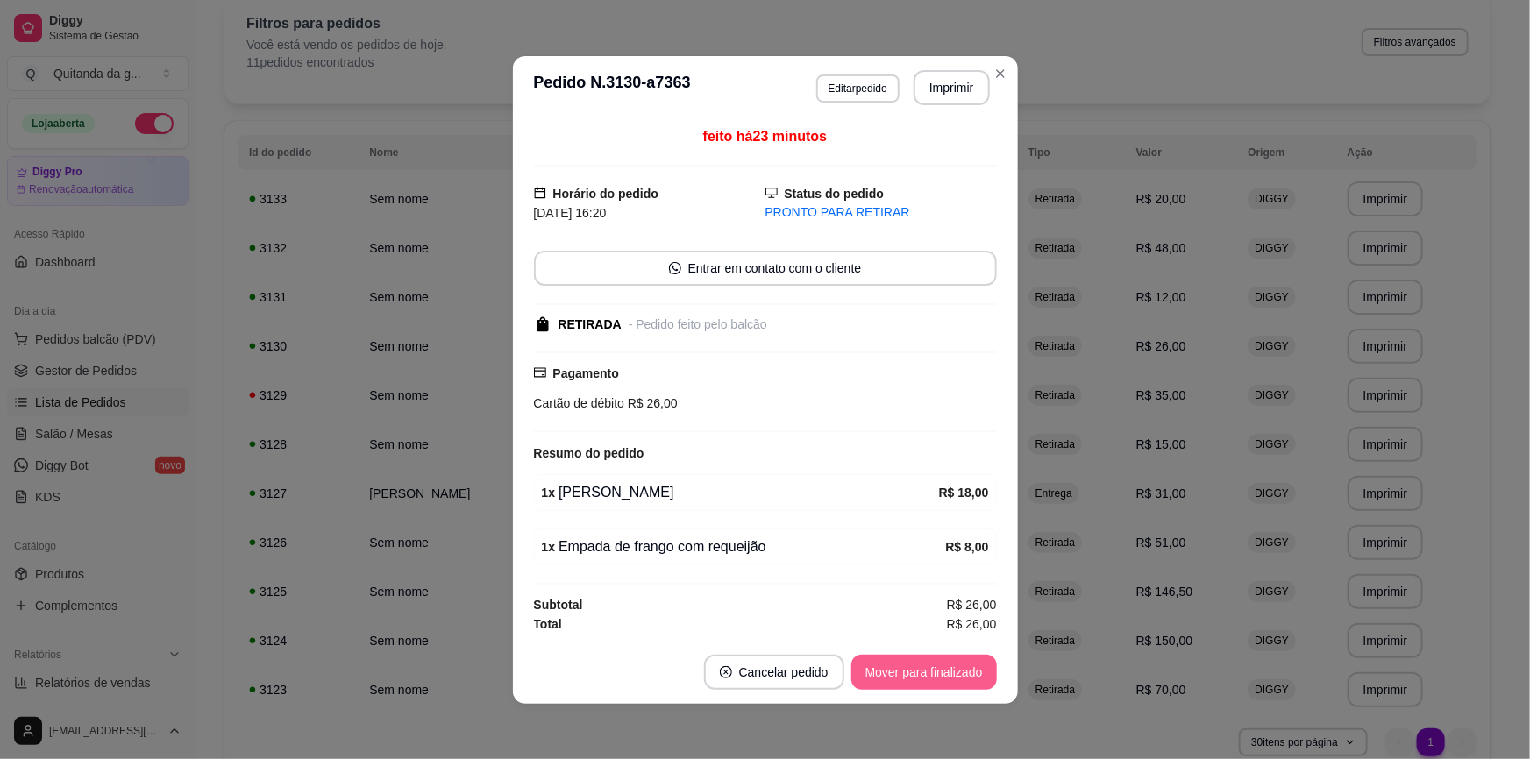
click at [976, 665] on button "Mover para finalizado" at bounding box center [924, 672] width 146 height 35
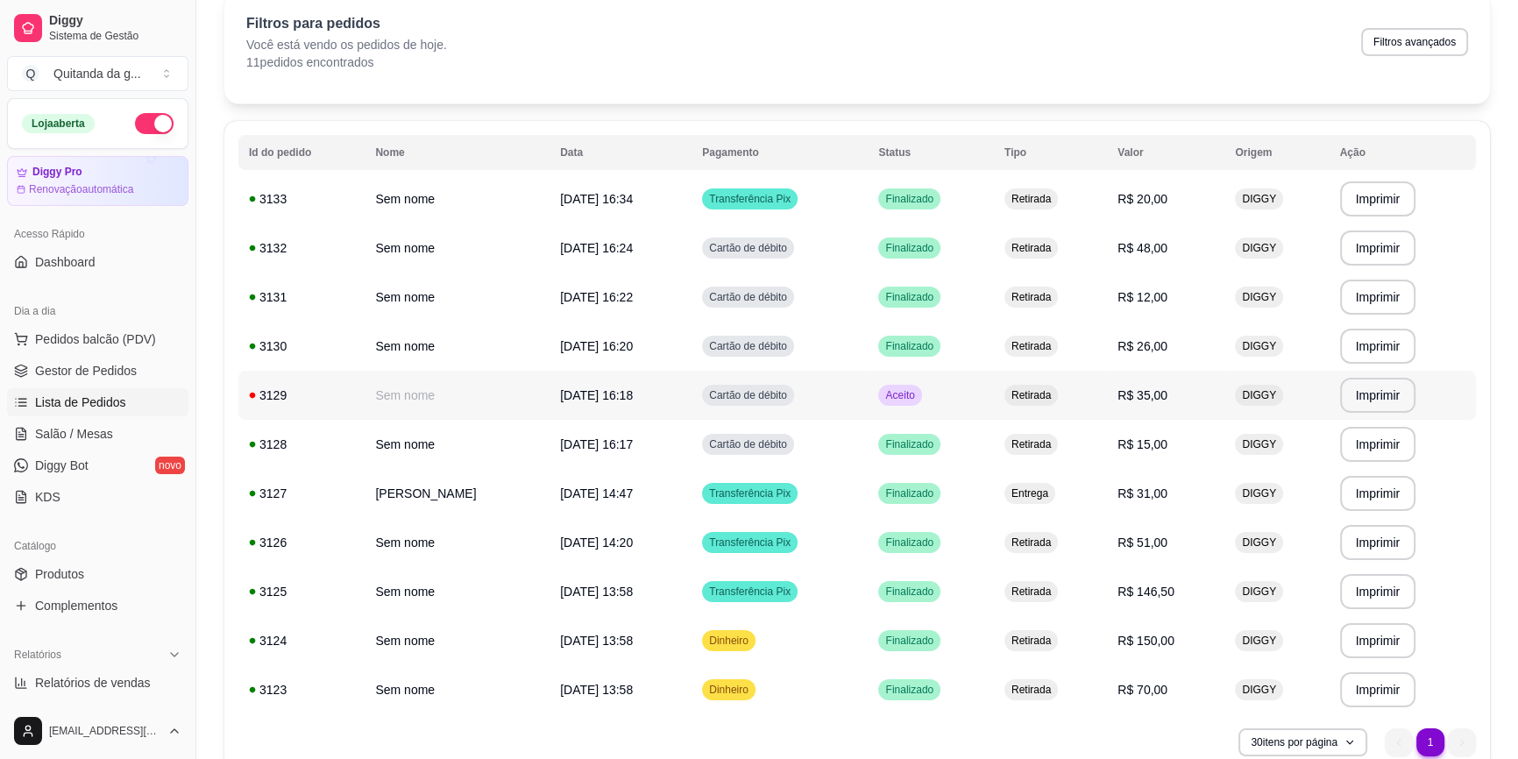
click at [1090, 389] on td "Retirada" at bounding box center [1050, 395] width 113 height 49
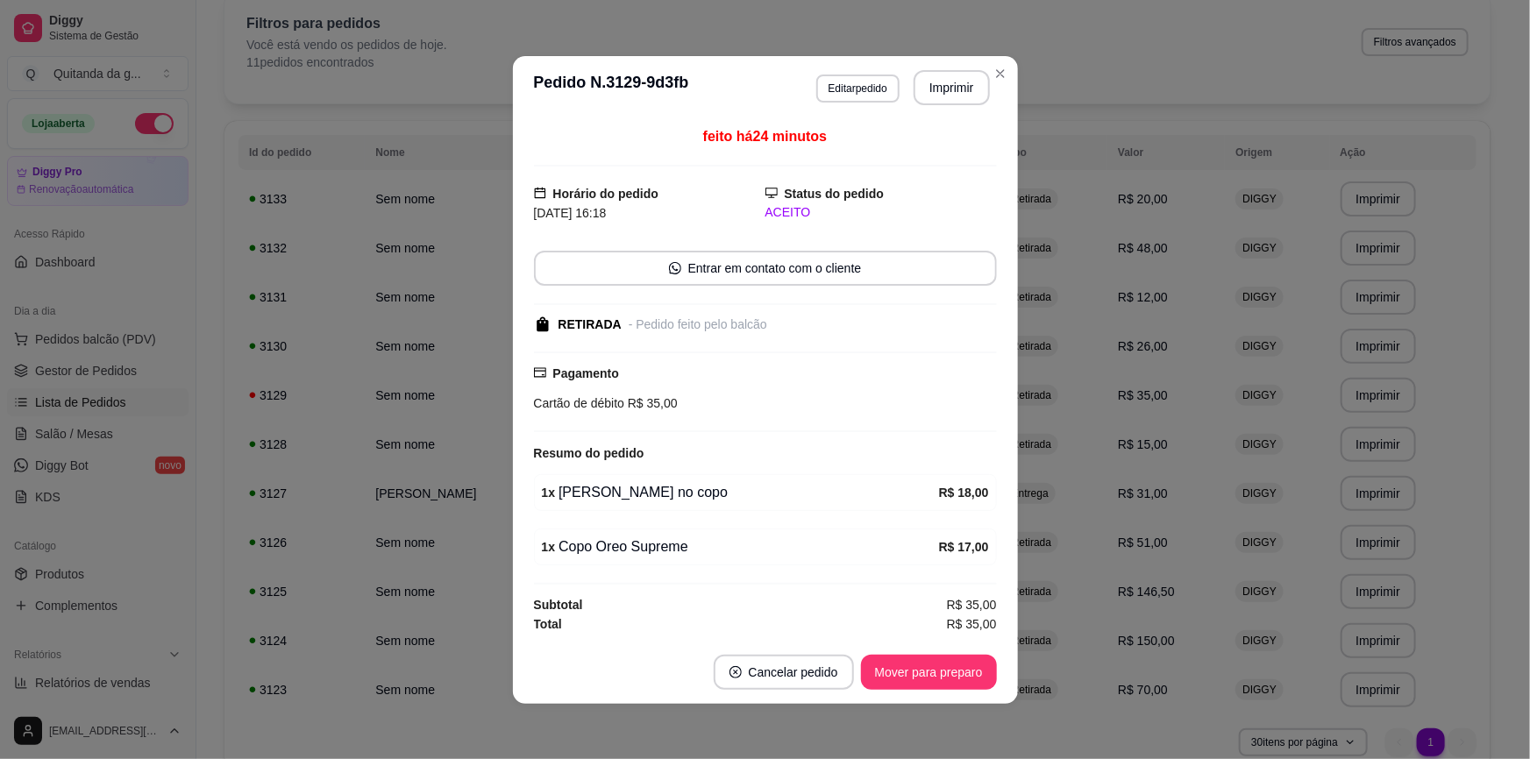
click at [933, 645] on footer "Cancelar pedido Mover para preparo" at bounding box center [765, 672] width 505 height 63
click at [940, 668] on button "Mover para preparo" at bounding box center [929, 672] width 136 height 35
click at [940, 675] on button "Mover para retirada disponível" at bounding box center [900, 672] width 188 height 34
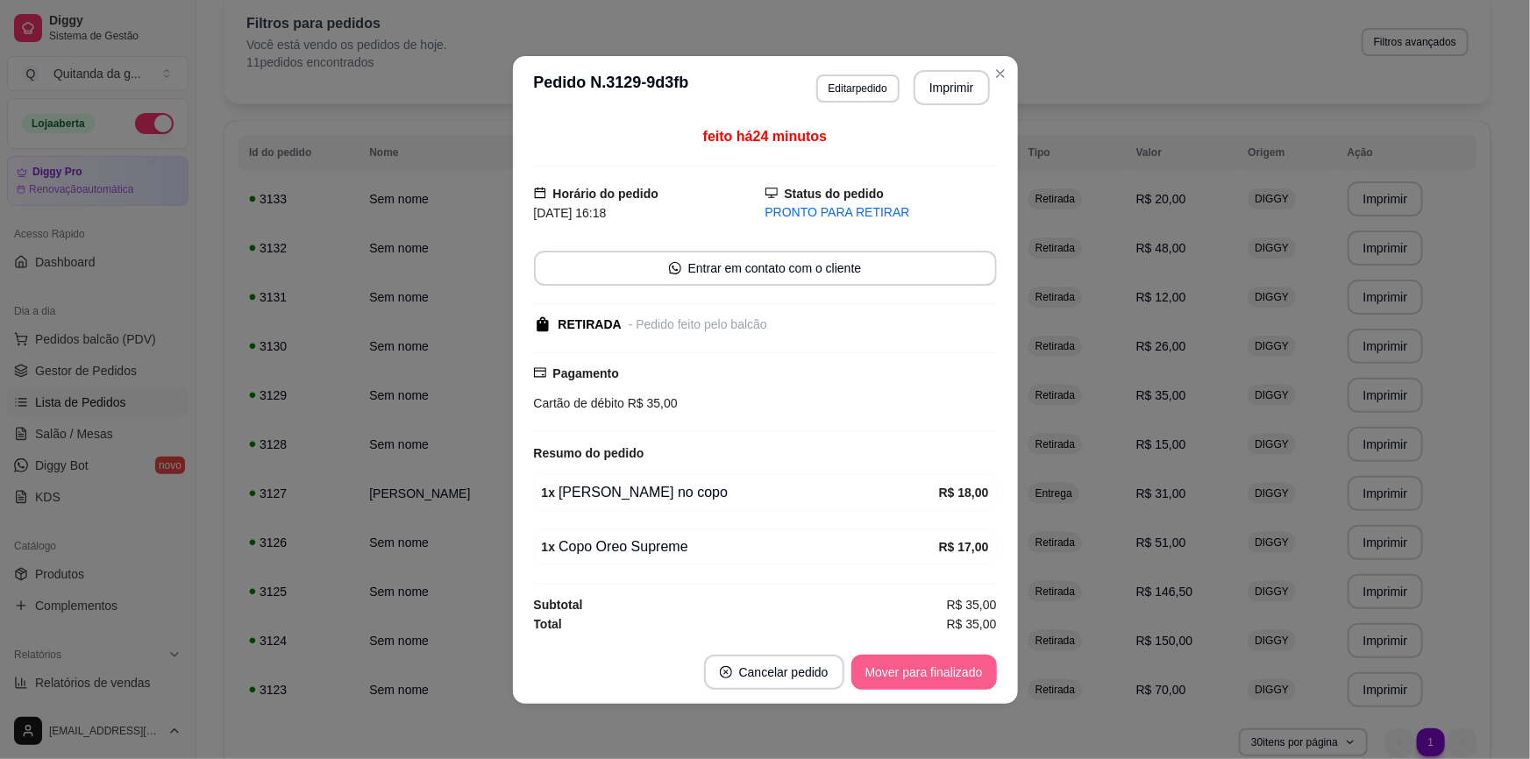
click at [949, 665] on button "Mover para finalizado" at bounding box center [924, 672] width 146 height 35
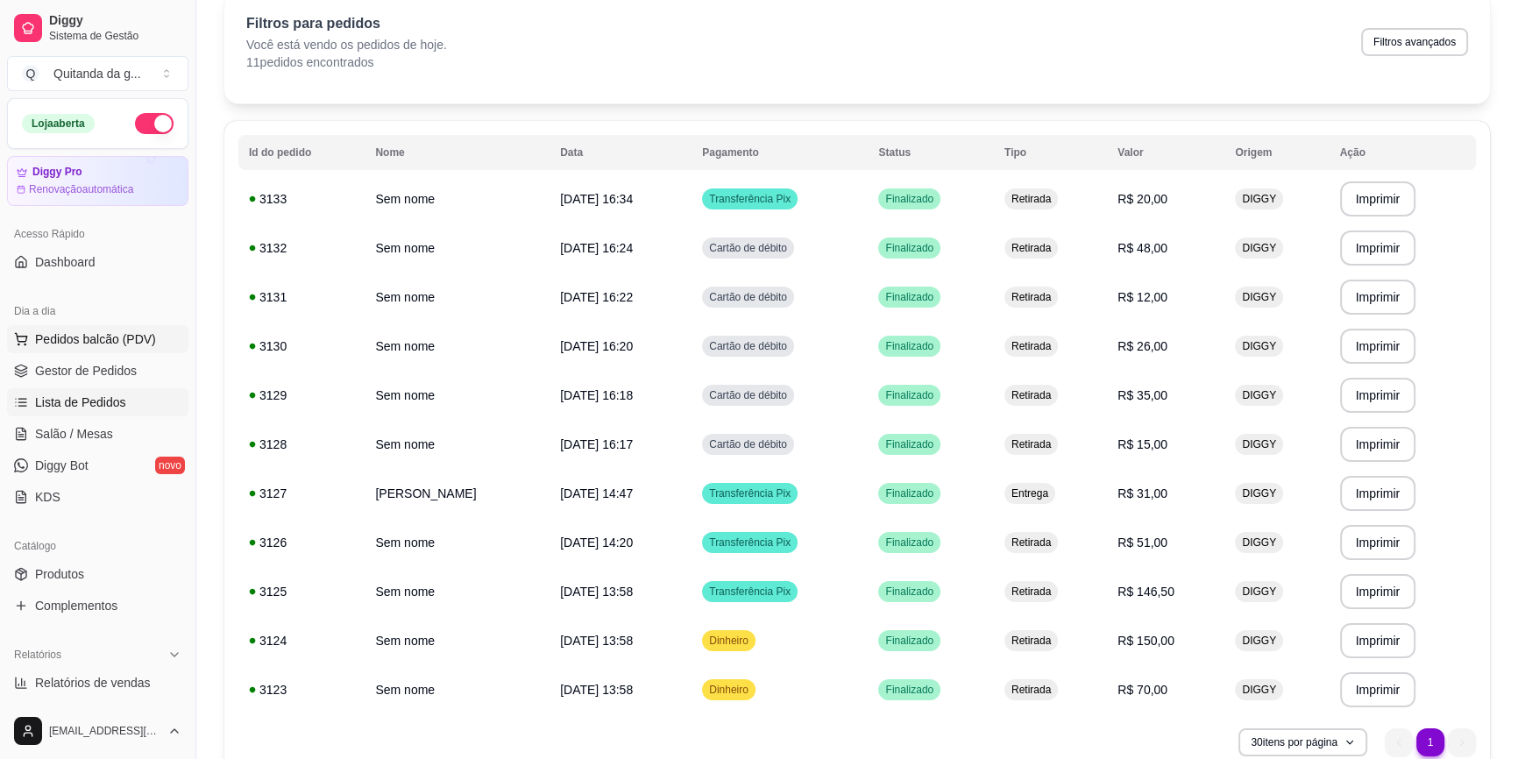
click at [118, 342] on span "Pedidos balcão (PDV)" at bounding box center [95, 339] width 121 height 18
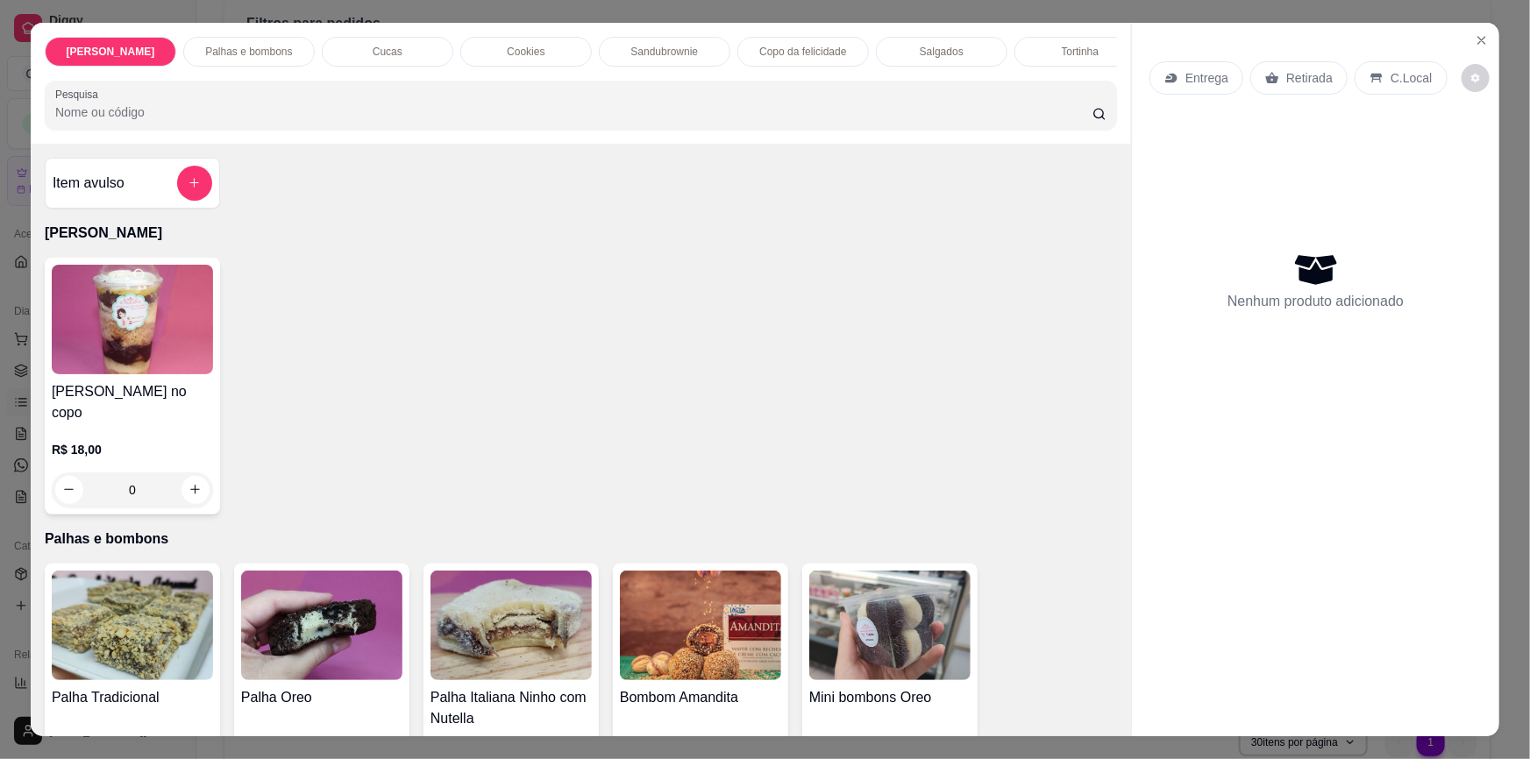
click at [201, 197] on button "add-separate-item" at bounding box center [194, 183] width 35 height 35
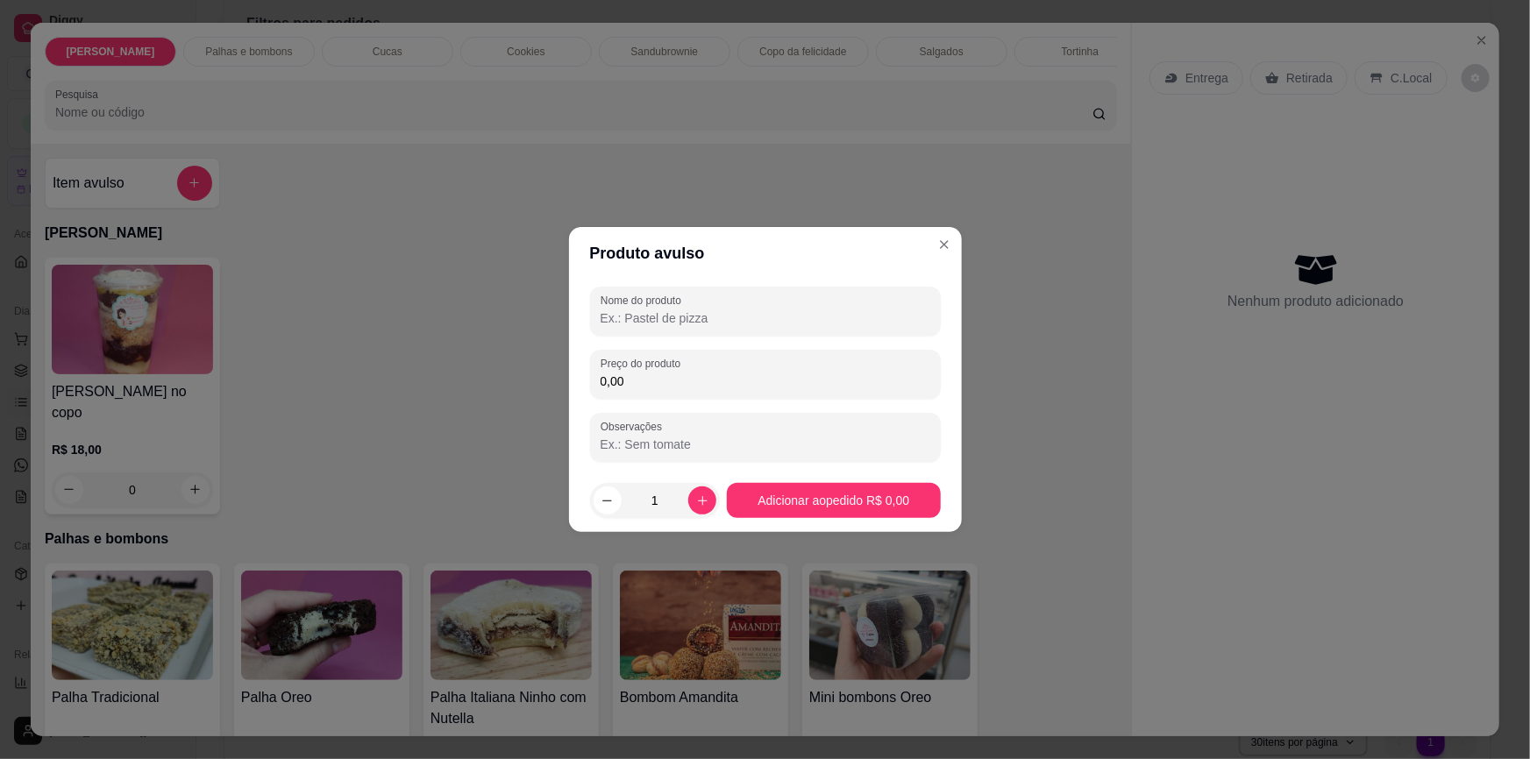
click at [713, 380] on input "0,00" at bounding box center [765, 382] width 330 height 18
type input "200,00"
click at [736, 323] on input "Nome do produto" at bounding box center [765, 318] width 330 height 18
type input "encomenda"
drag, startPoint x: 853, startPoint y: 525, endPoint x: 854, endPoint y: 507, distance: 17.6
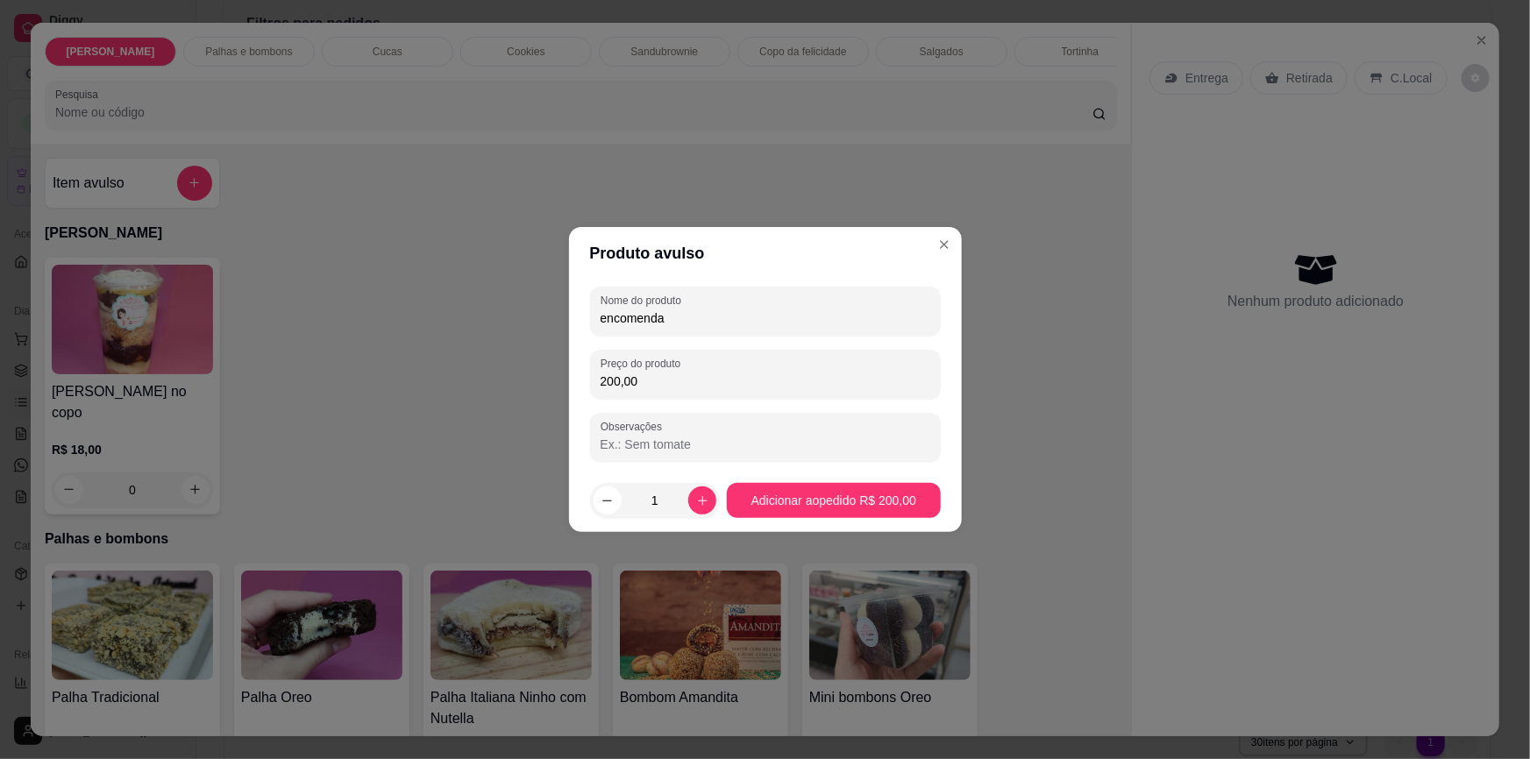
click at [854, 523] on footer "1 Adicionar ao pedido R$ 200,00" at bounding box center [765, 500] width 393 height 63
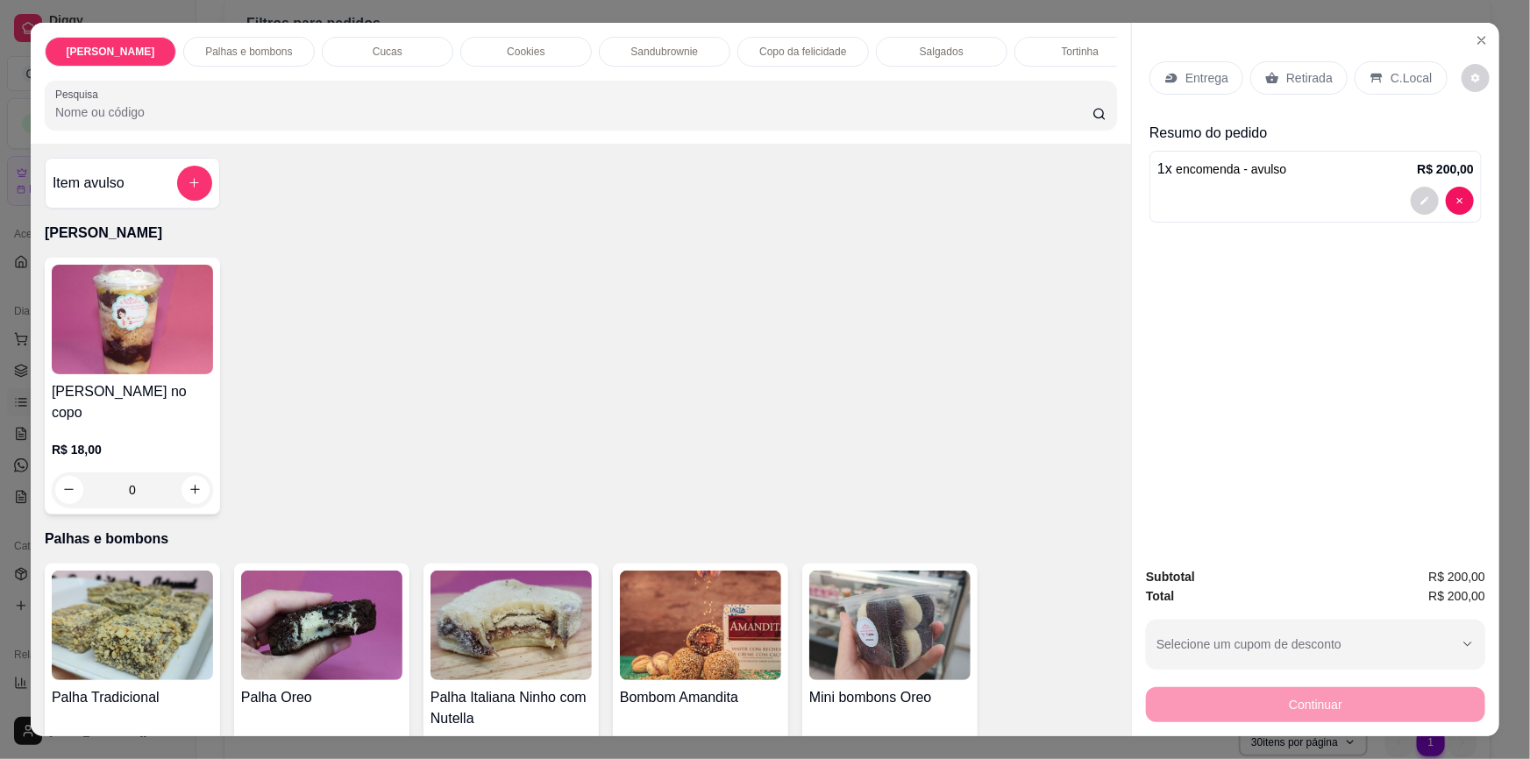
click at [1311, 77] on p "Retirada" at bounding box center [1309, 78] width 46 height 18
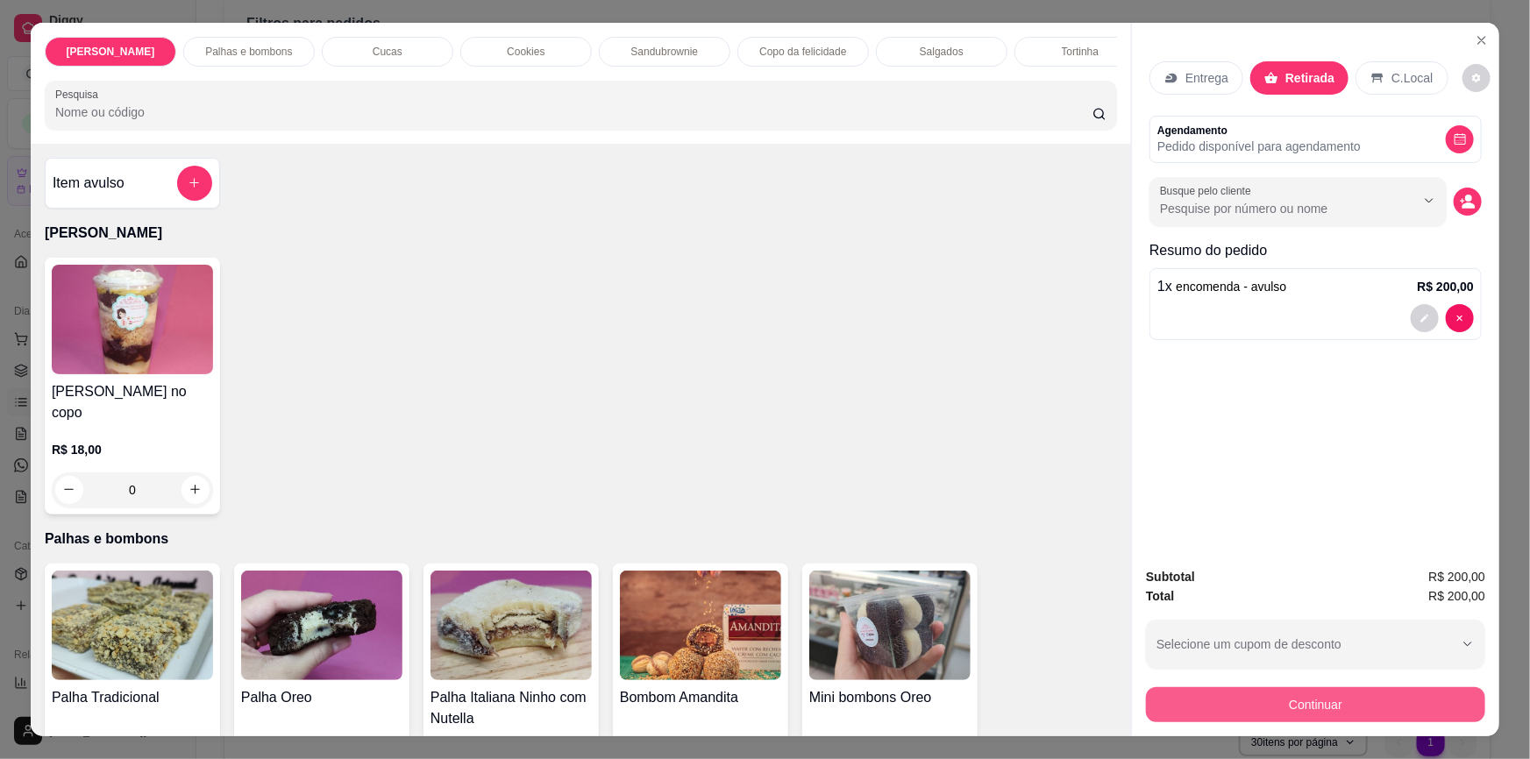
click at [1210, 710] on button "Continuar" at bounding box center [1315, 704] width 339 height 35
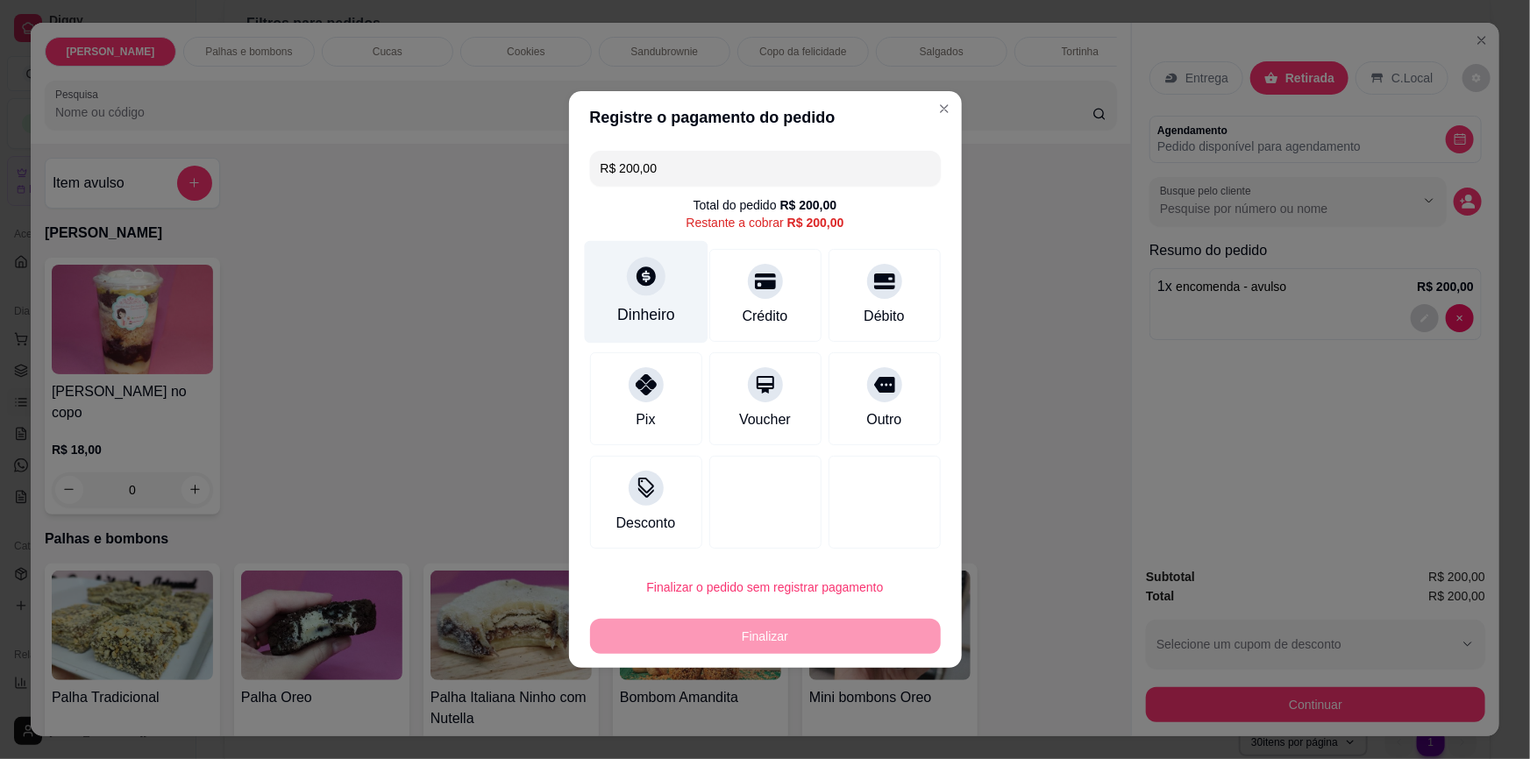
click at [623, 320] on div "Dinheiro" at bounding box center [646, 314] width 58 height 23
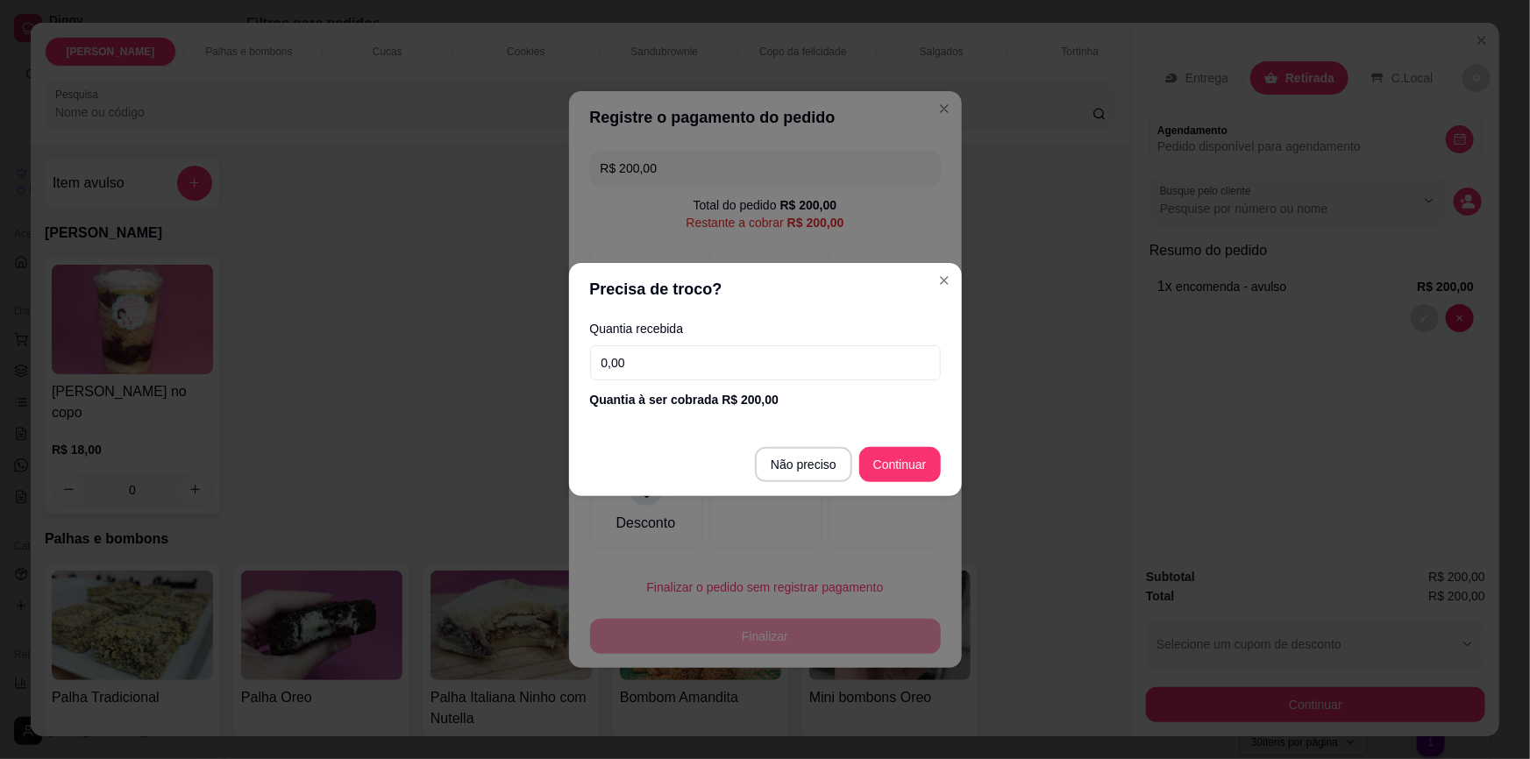
click at [861, 360] on input "0,00" at bounding box center [765, 362] width 351 height 35
type input "200,00"
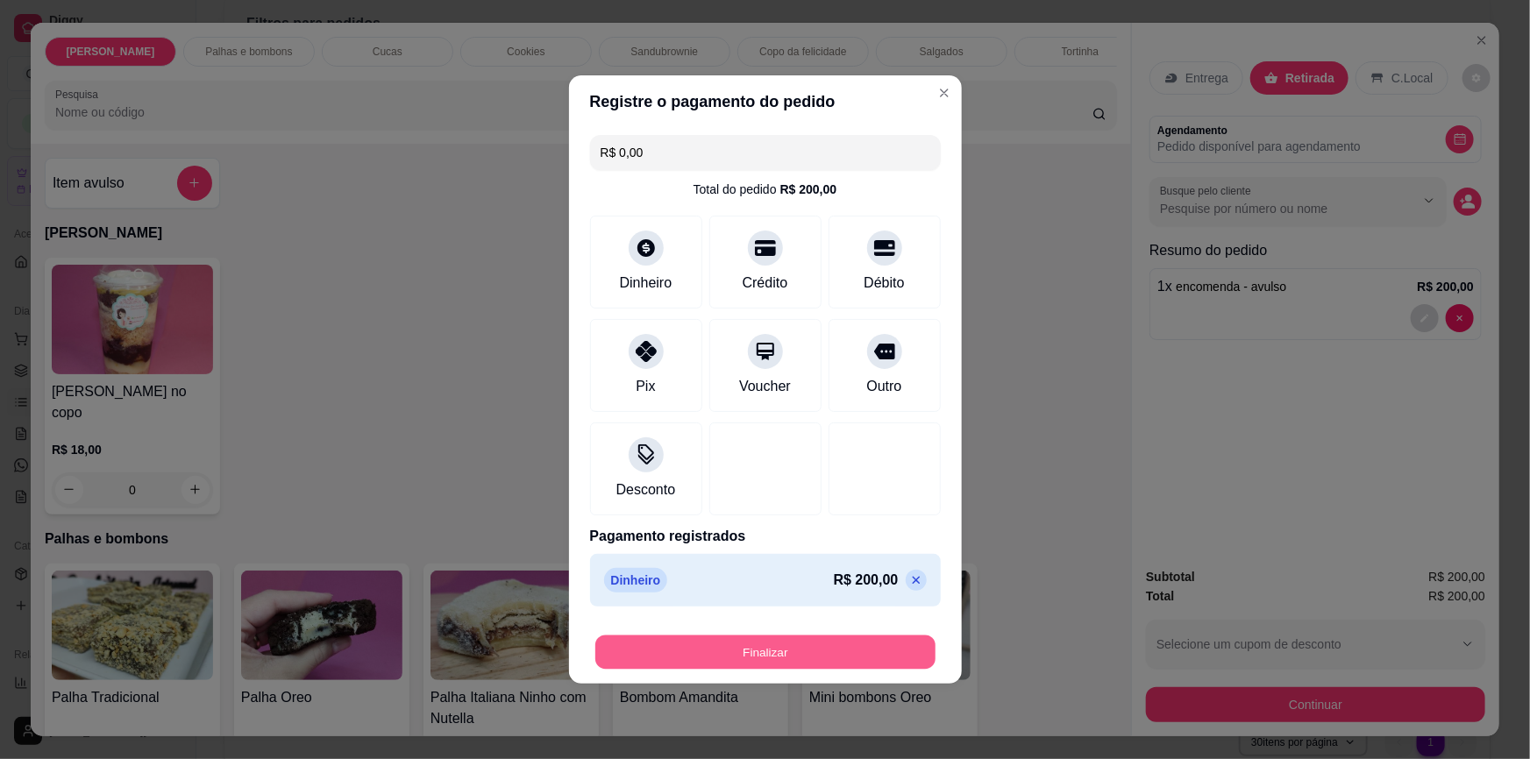
click at [820, 649] on button "Finalizar" at bounding box center [765, 652] width 340 height 34
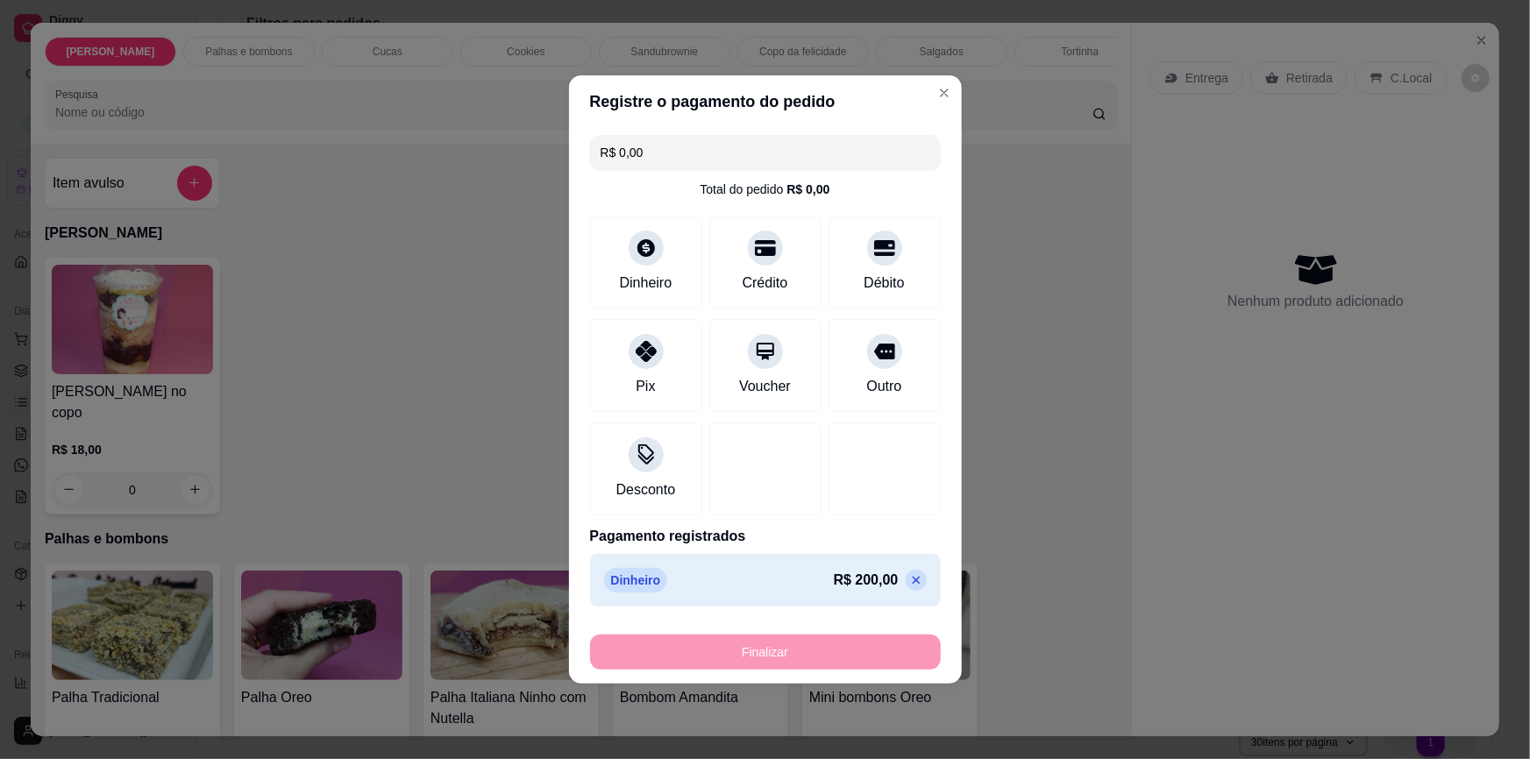
type input "-R$ 200,00"
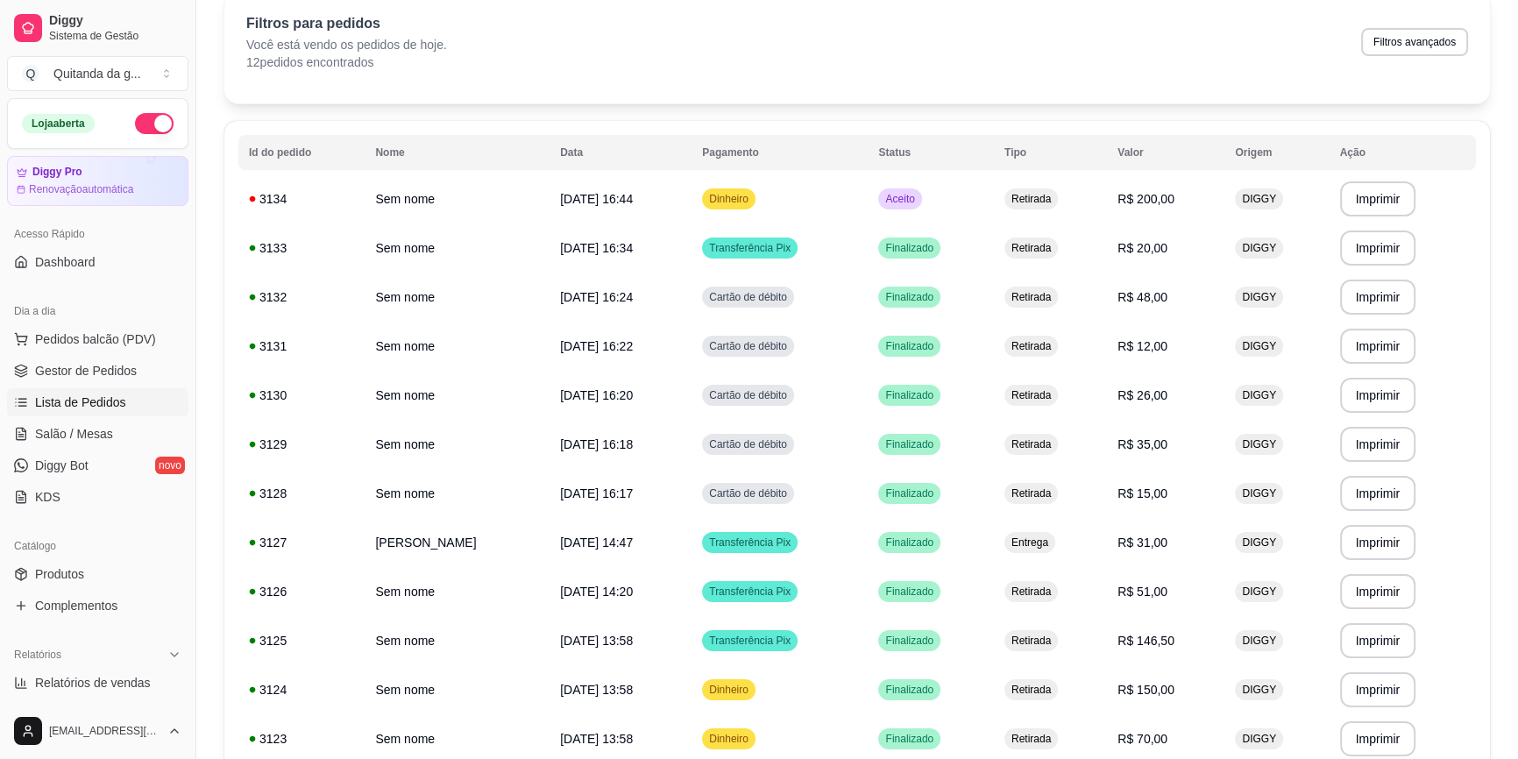
click at [1005, 214] on td "Retirada" at bounding box center [1050, 198] width 113 height 49
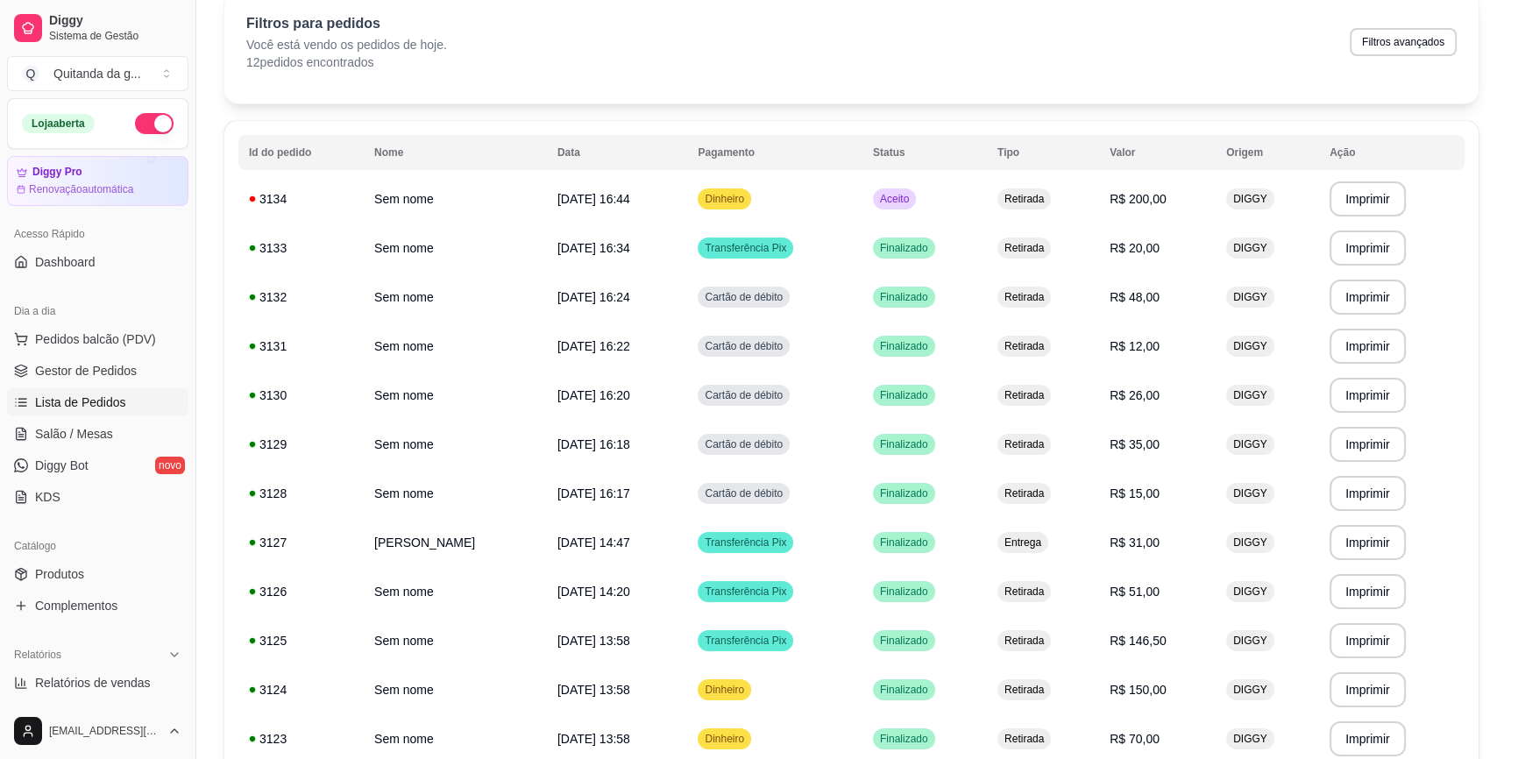
click at [976, 203] on div "feito há 4 minutos Horário do pedido [DATE] 16:44 Status do pedido ACEITO Entra…" at bounding box center [759, 379] width 463 height 453
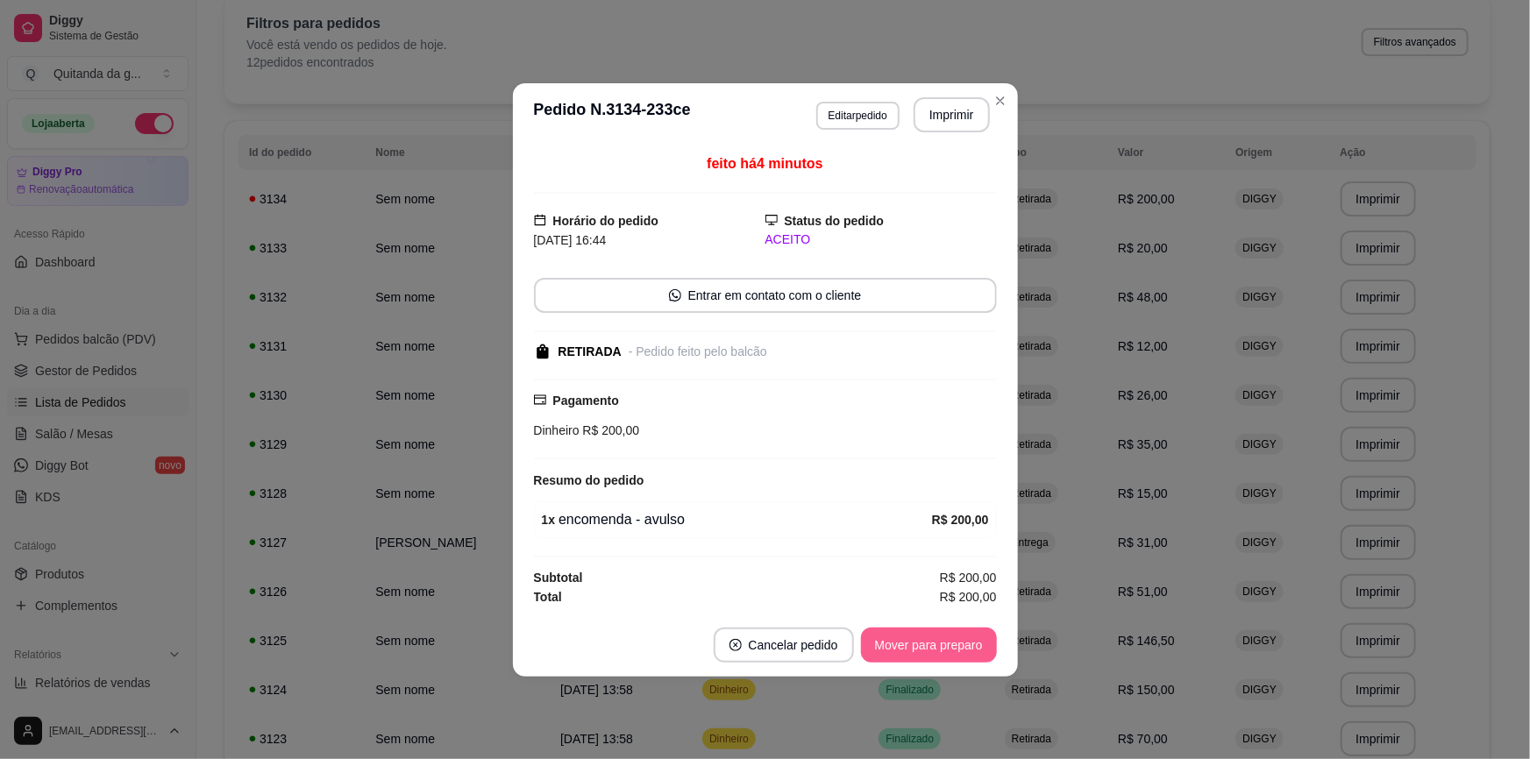
click at [955, 634] on button "Mover para preparo" at bounding box center [929, 645] width 136 height 35
click at [955, 634] on div "Mover para preparo" at bounding box center [916, 645] width 160 height 35
click at [955, 634] on div "Mover para retirada disponível" at bounding box center [886, 645] width 218 height 35
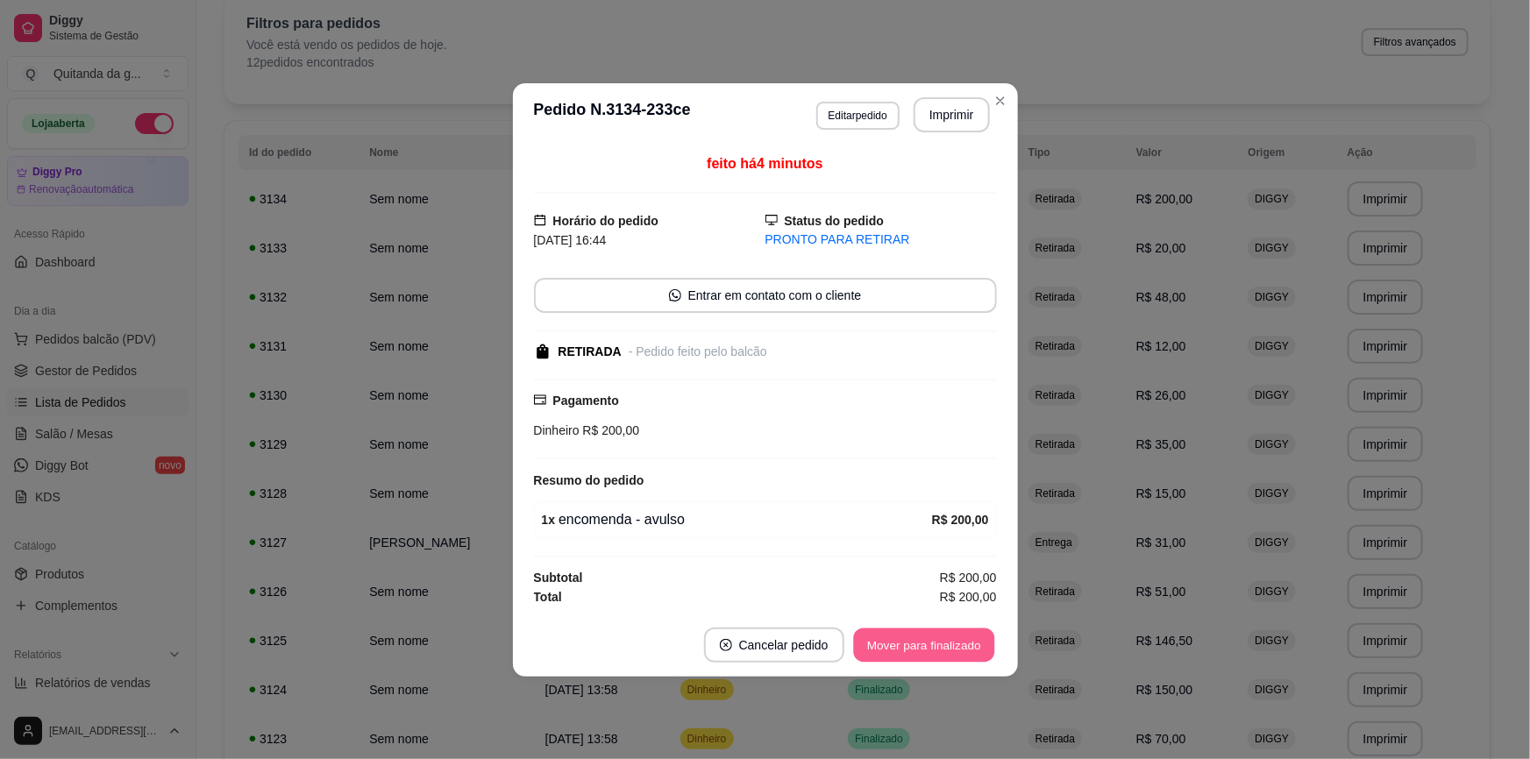
click at [955, 634] on button "Mover para finalizado" at bounding box center [923, 645] width 141 height 34
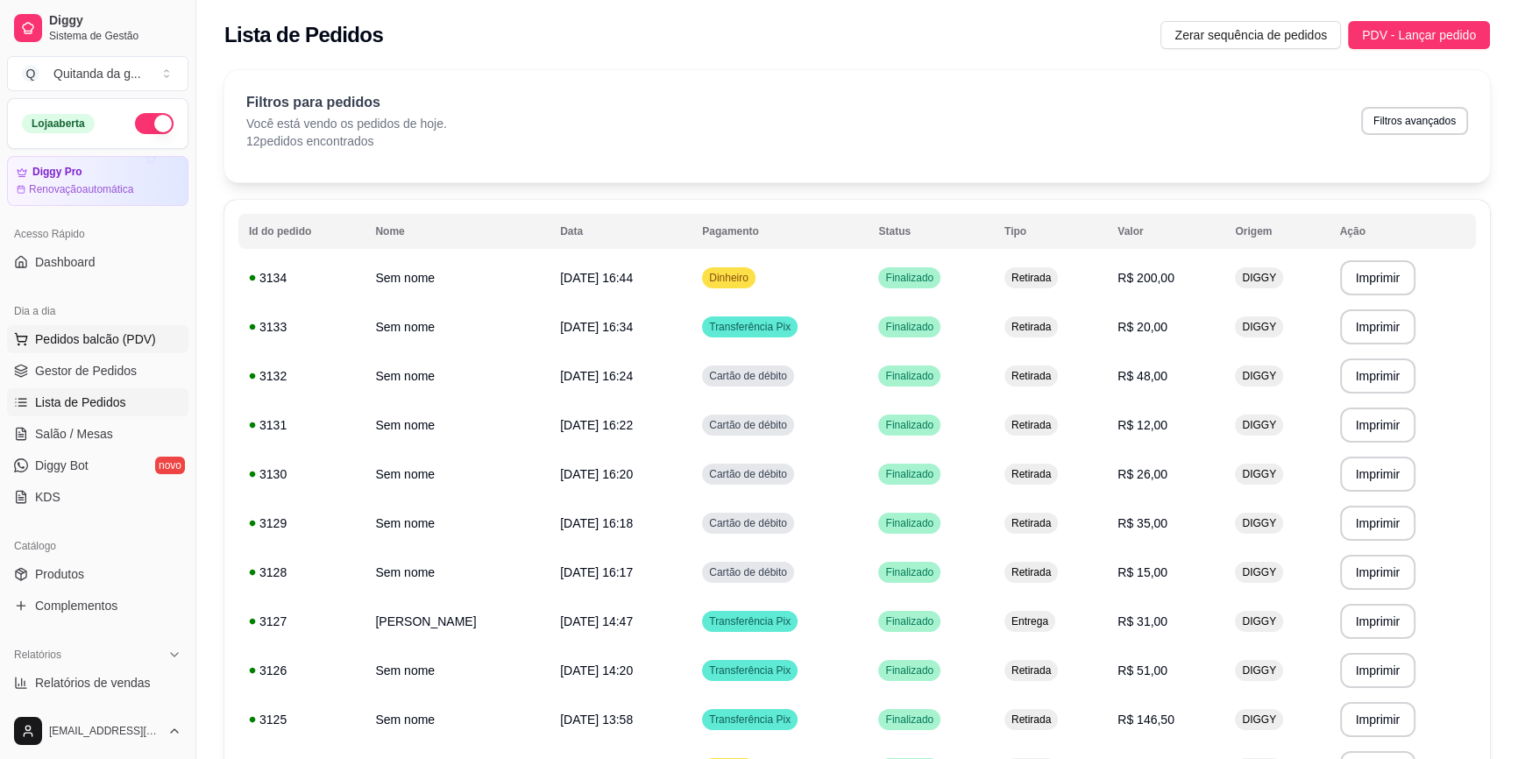
click at [147, 344] on span "Pedidos balcão (PDV)" at bounding box center [95, 339] width 121 height 18
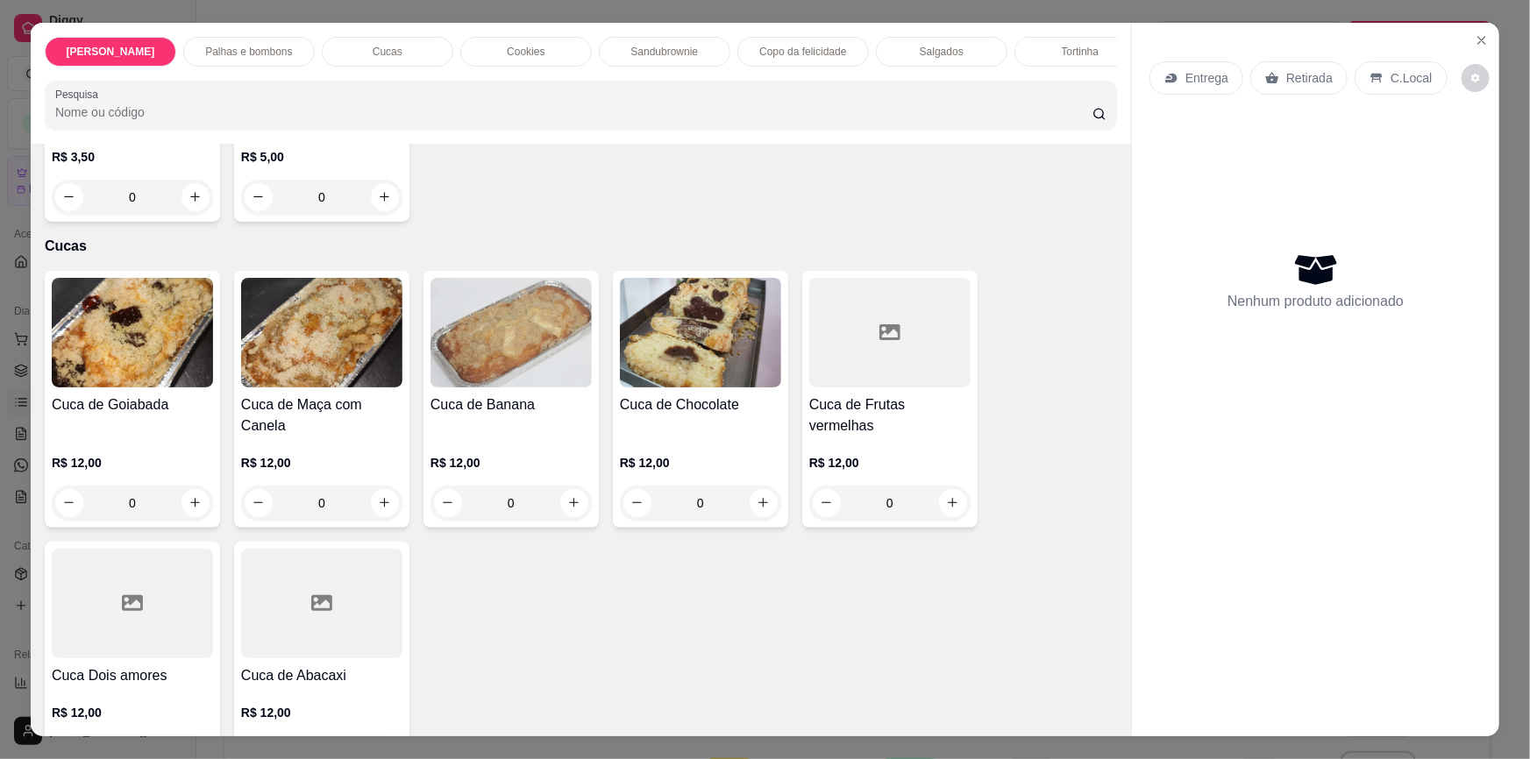
scroll to position [1195, 0]
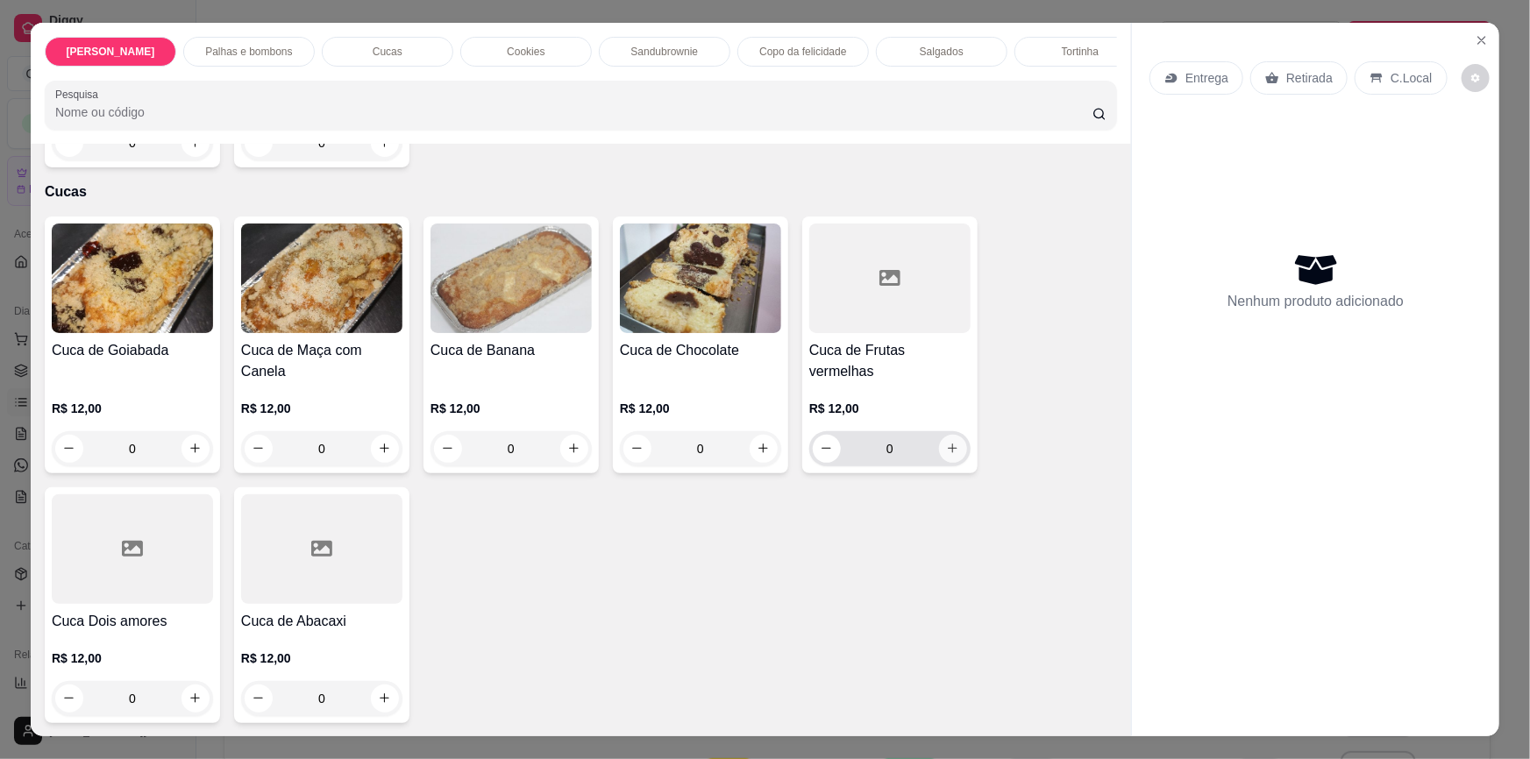
click at [949, 442] on icon "increase-product-quantity" at bounding box center [952, 448] width 13 height 13
type input "1"
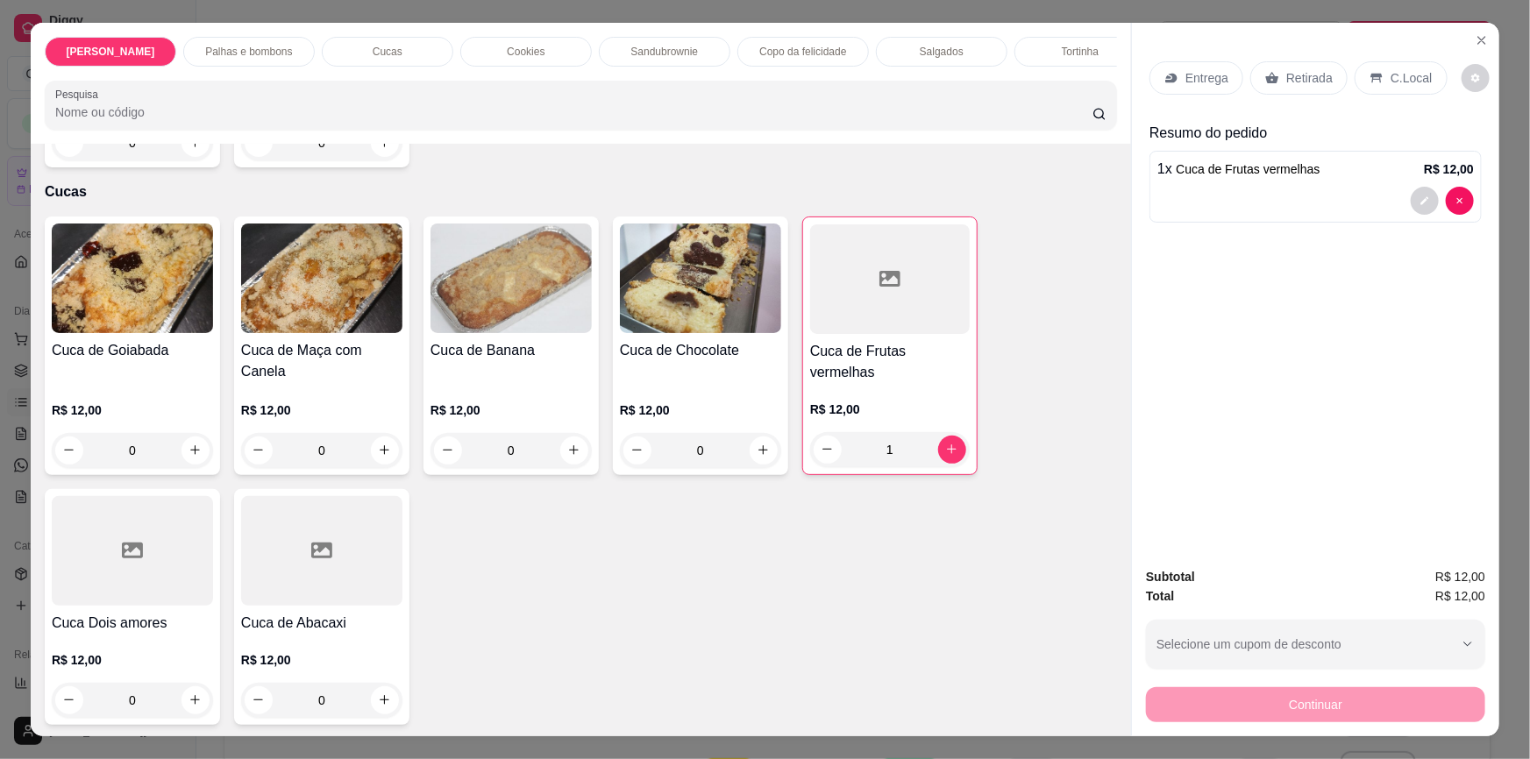
click at [1307, 72] on p "Retirada" at bounding box center [1309, 78] width 46 height 18
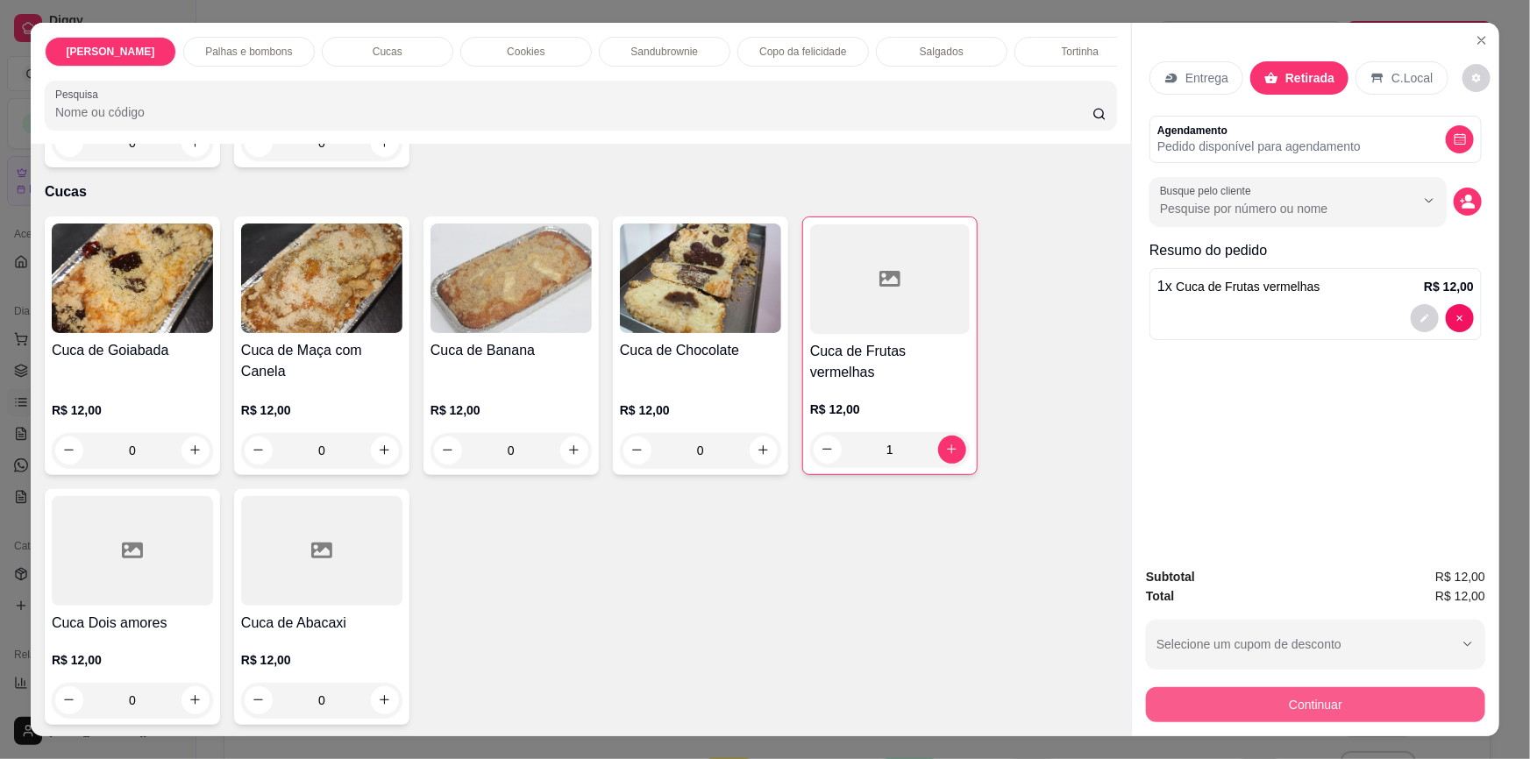
click at [1288, 710] on button "Continuar" at bounding box center [1315, 704] width 339 height 35
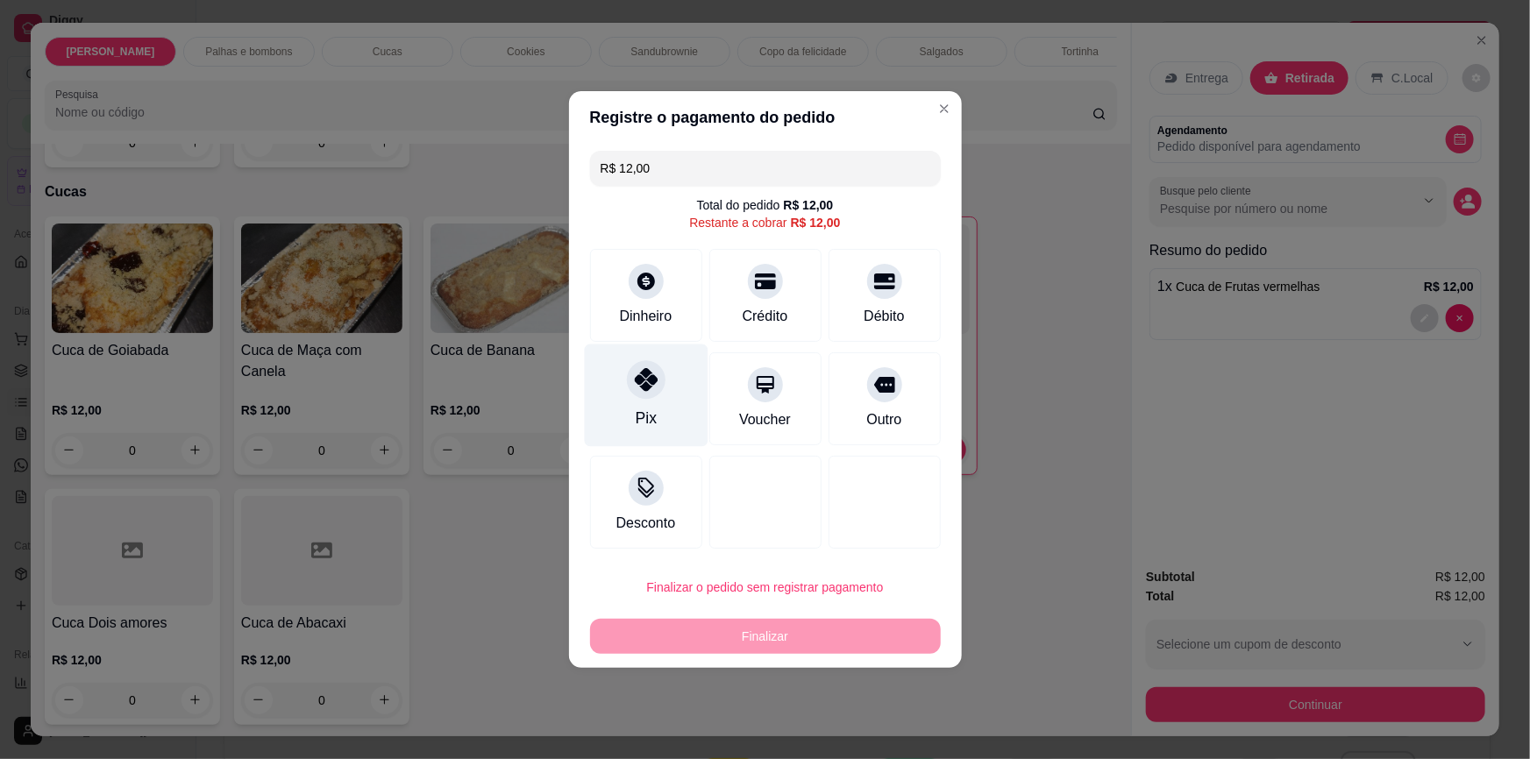
click at [665, 369] on div "Pix" at bounding box center [646, 395] width 124 height 103
type input "R$ 0,00"
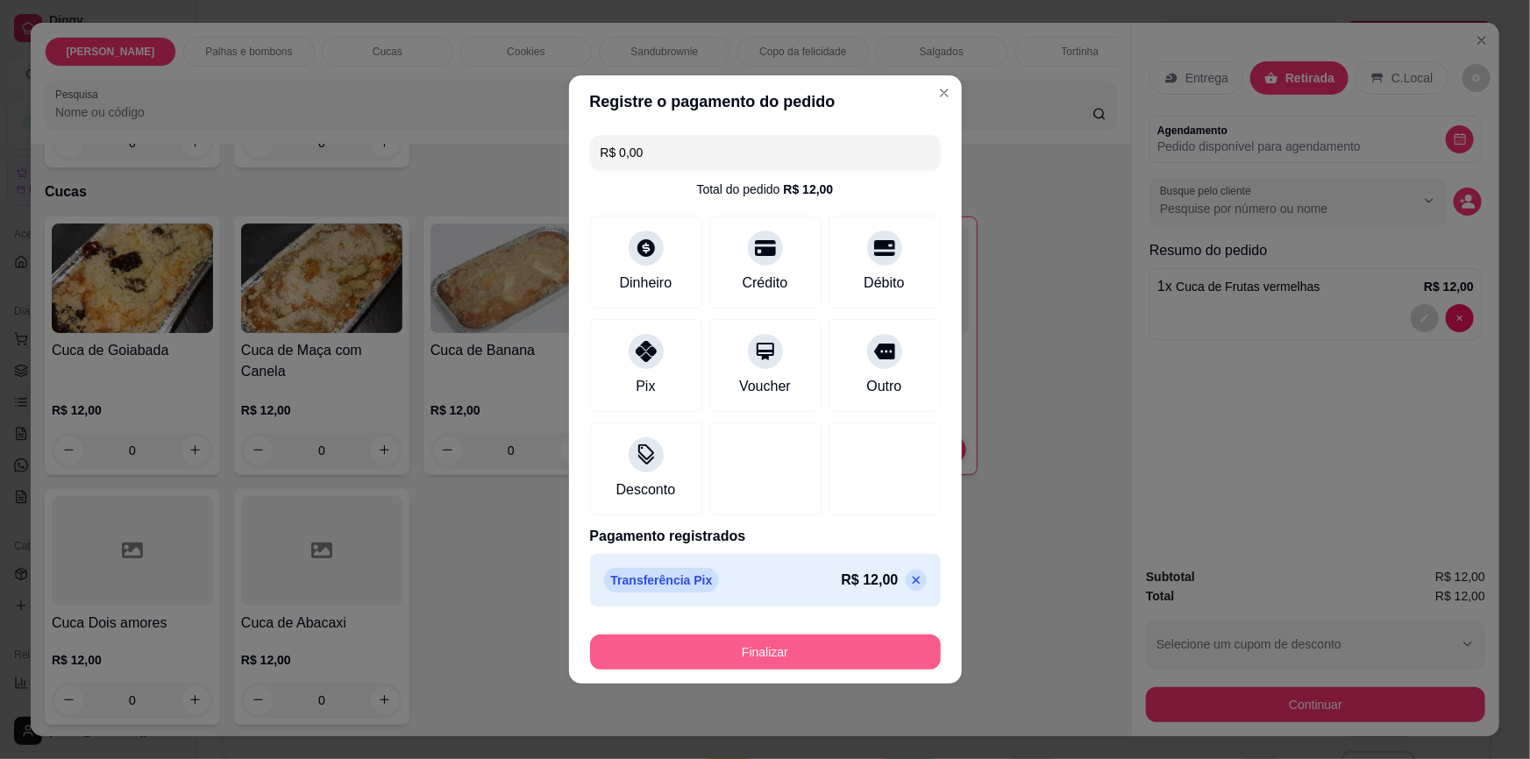
click at [759, 647] on button "Finalizar" at bounding box center [765, 652] width 351 height 35
drag, startPoint x: 759, startPoint y: 647, endPoint x: 717, endPoint y: 629, distance: 45.6
click at [722, 629] on div "Finalizar" at bounding box center [765, 649] width 351 height 42
click at [710, 645] on button "Finalizar" at bounding box center [765, 652] width 351 height 35
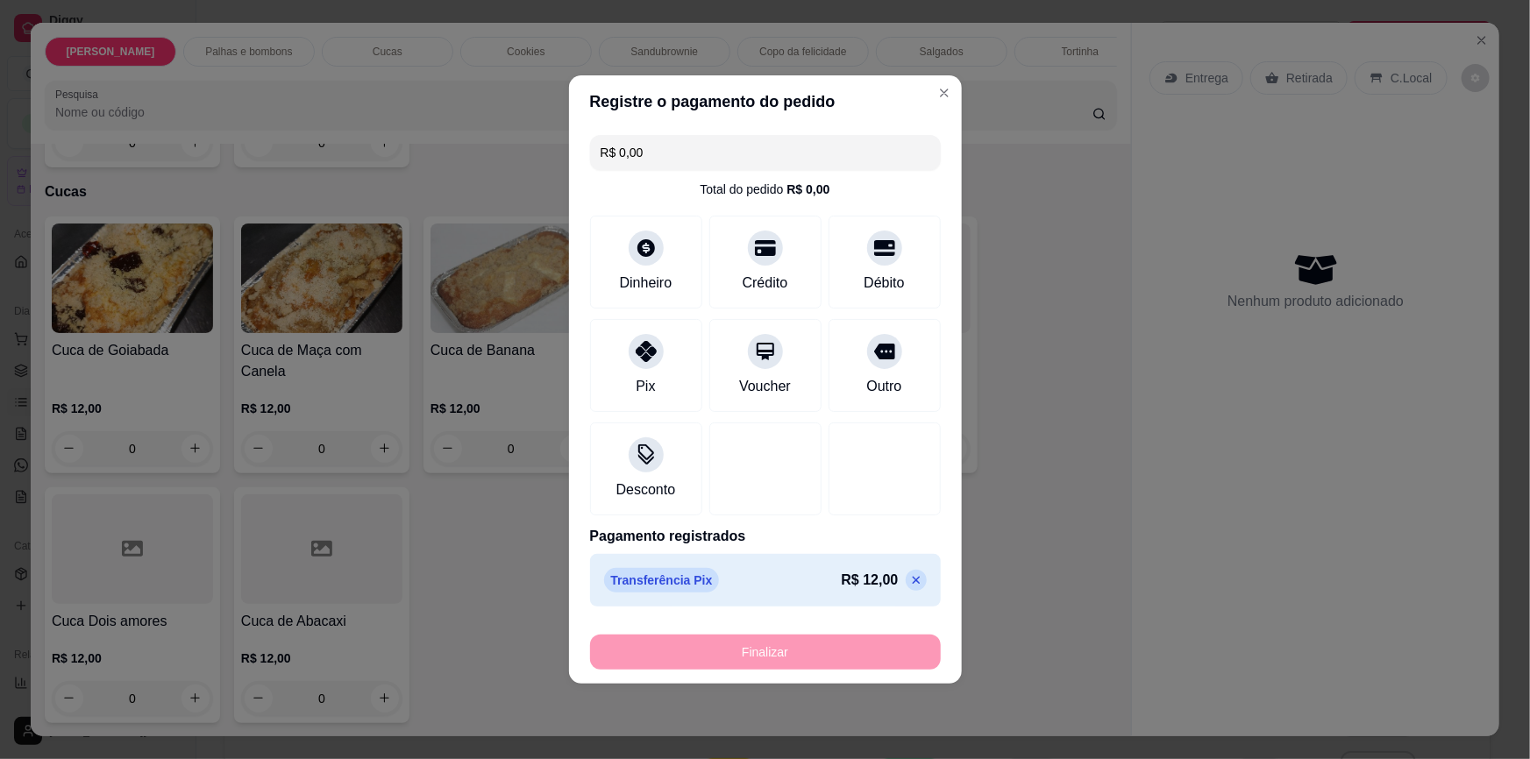
type input "0"
type input "-R$ 12,00"
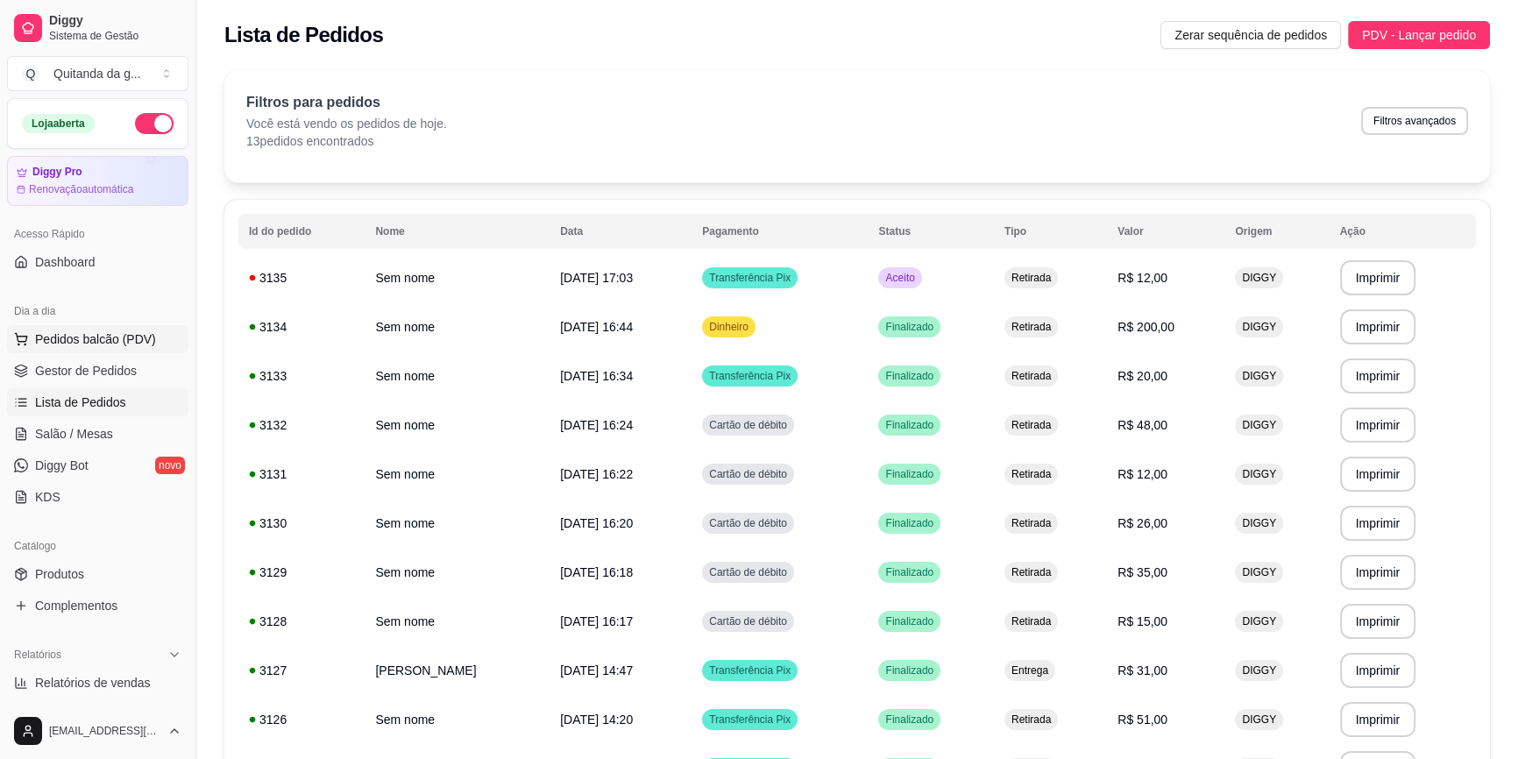
click at [88, 341] on span "Pedidos balcão (PDV)" at bounding box center [95, 339] width 121 height 18
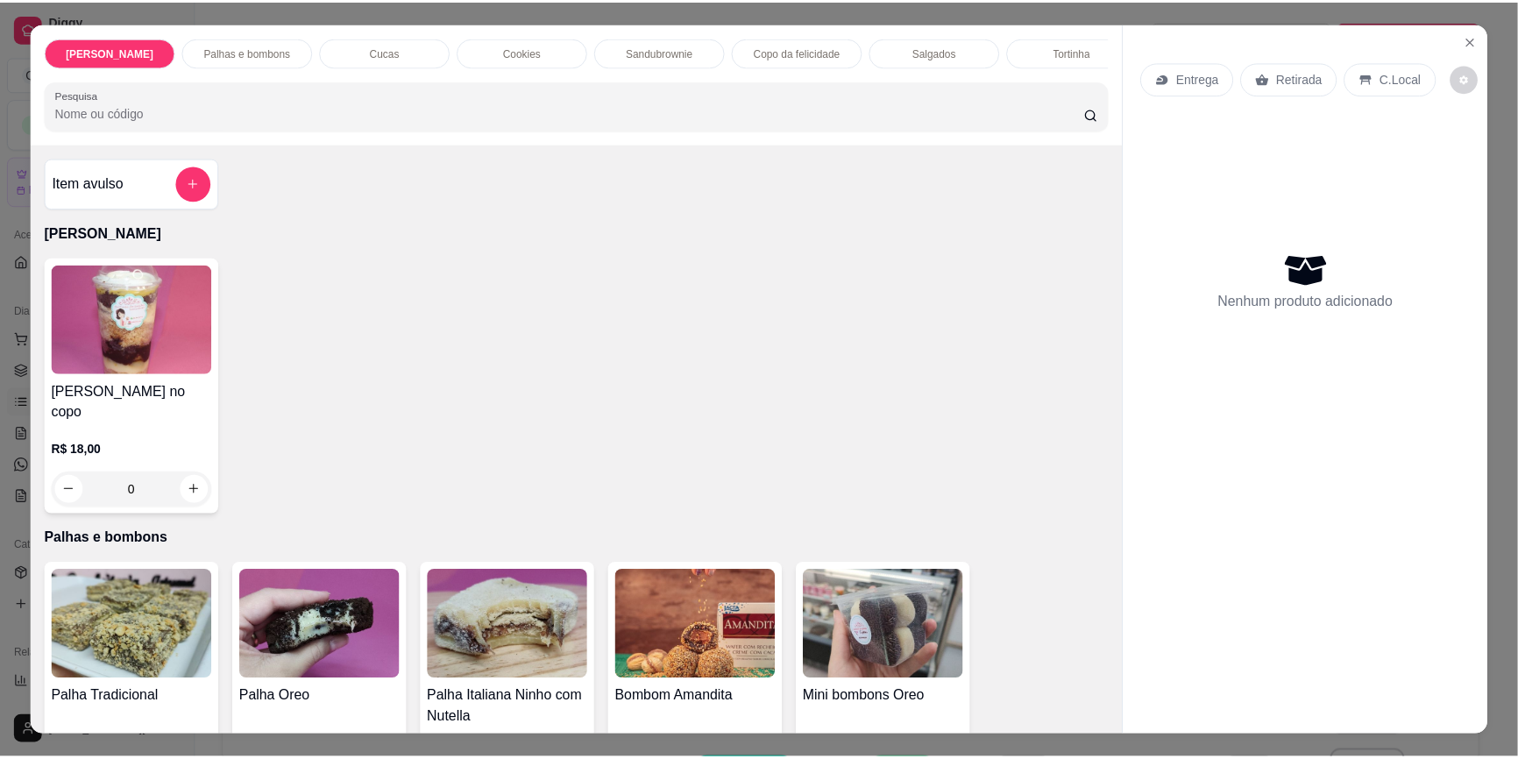
scroll to position [318, 0]
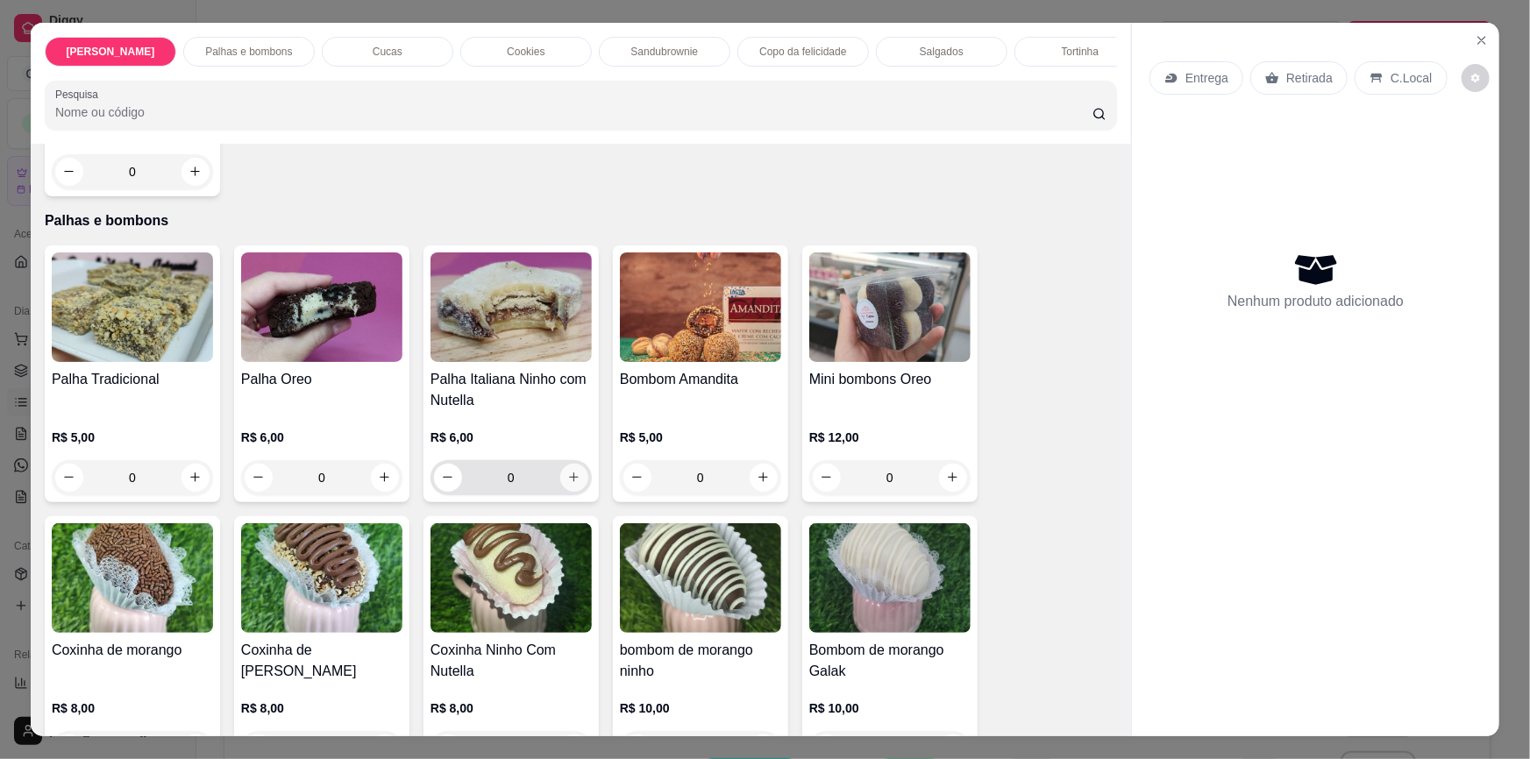
click at [570, 472] on icon "increase-product-quantity" at bounding box center [573, 477] width 13 height 13
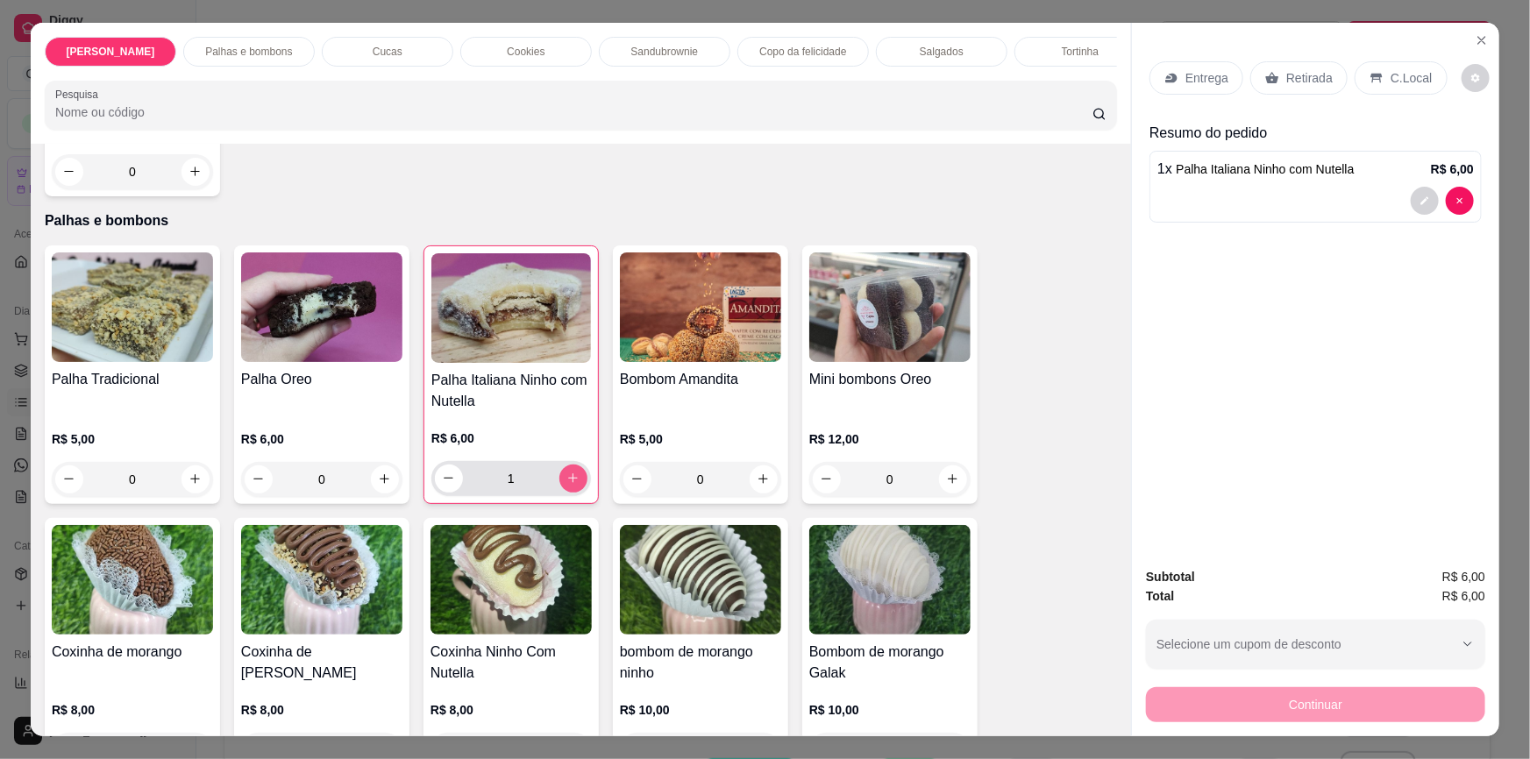
type input "1"
click at [380, 475] on icon "increase-product-quantity" at bounding box center [385, 480] width 10 height 10
type input "1"
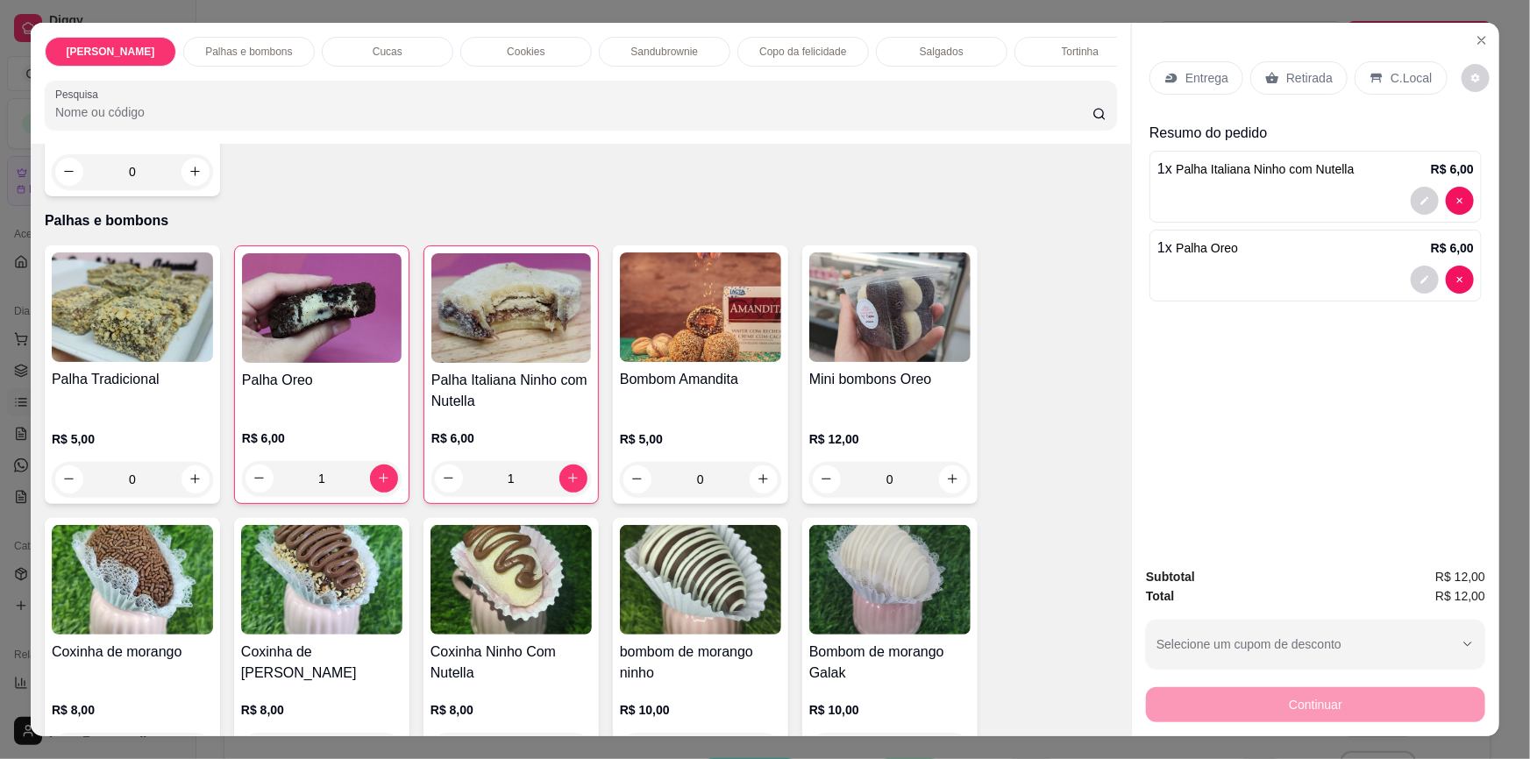
click at [1288, 75] on p "Retirada" at bounding box center [1309, 78] width 46 height 18
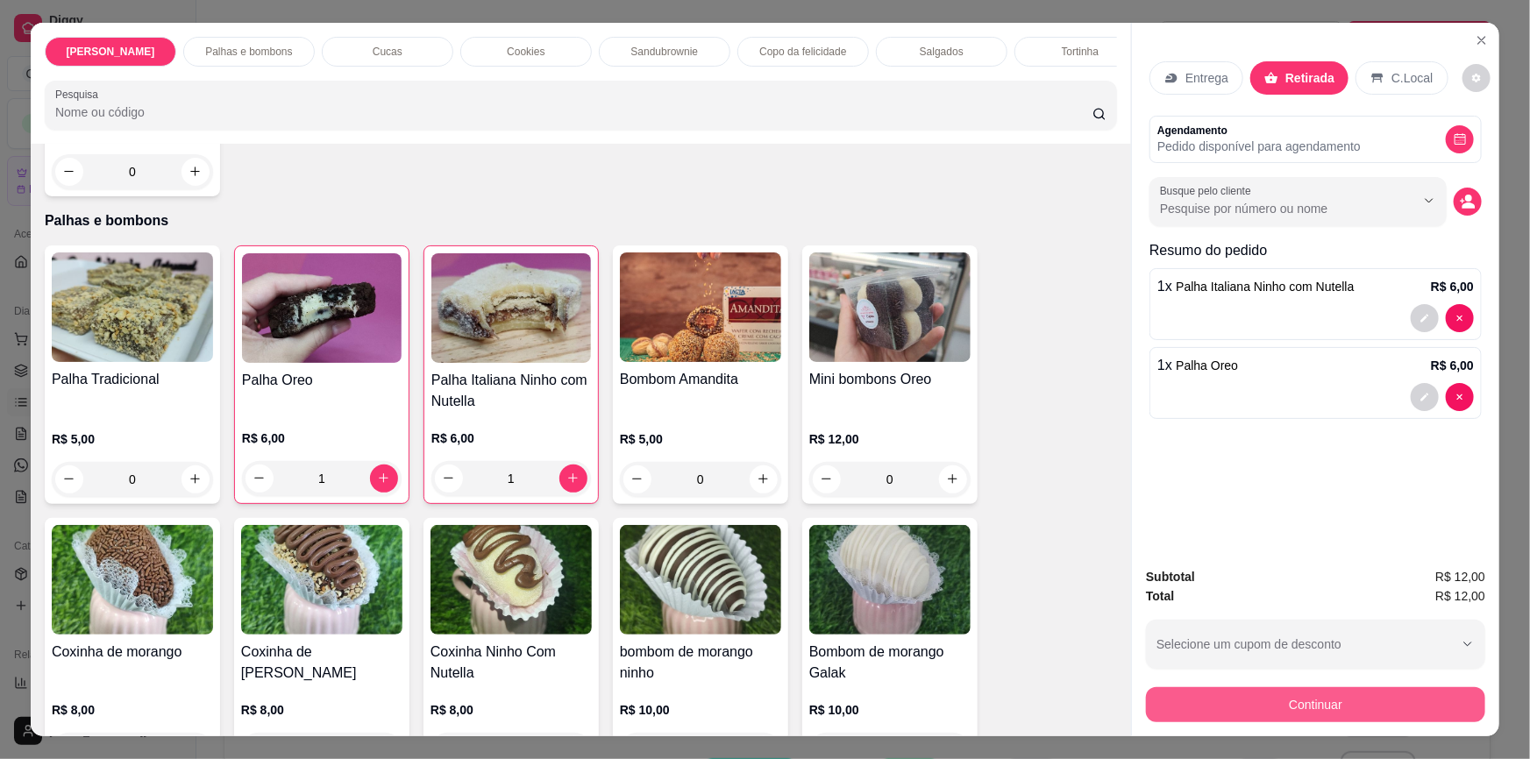
click at [1287, 713] on button "Continuar" at bounding box center [1315, 704] width 339 height 35
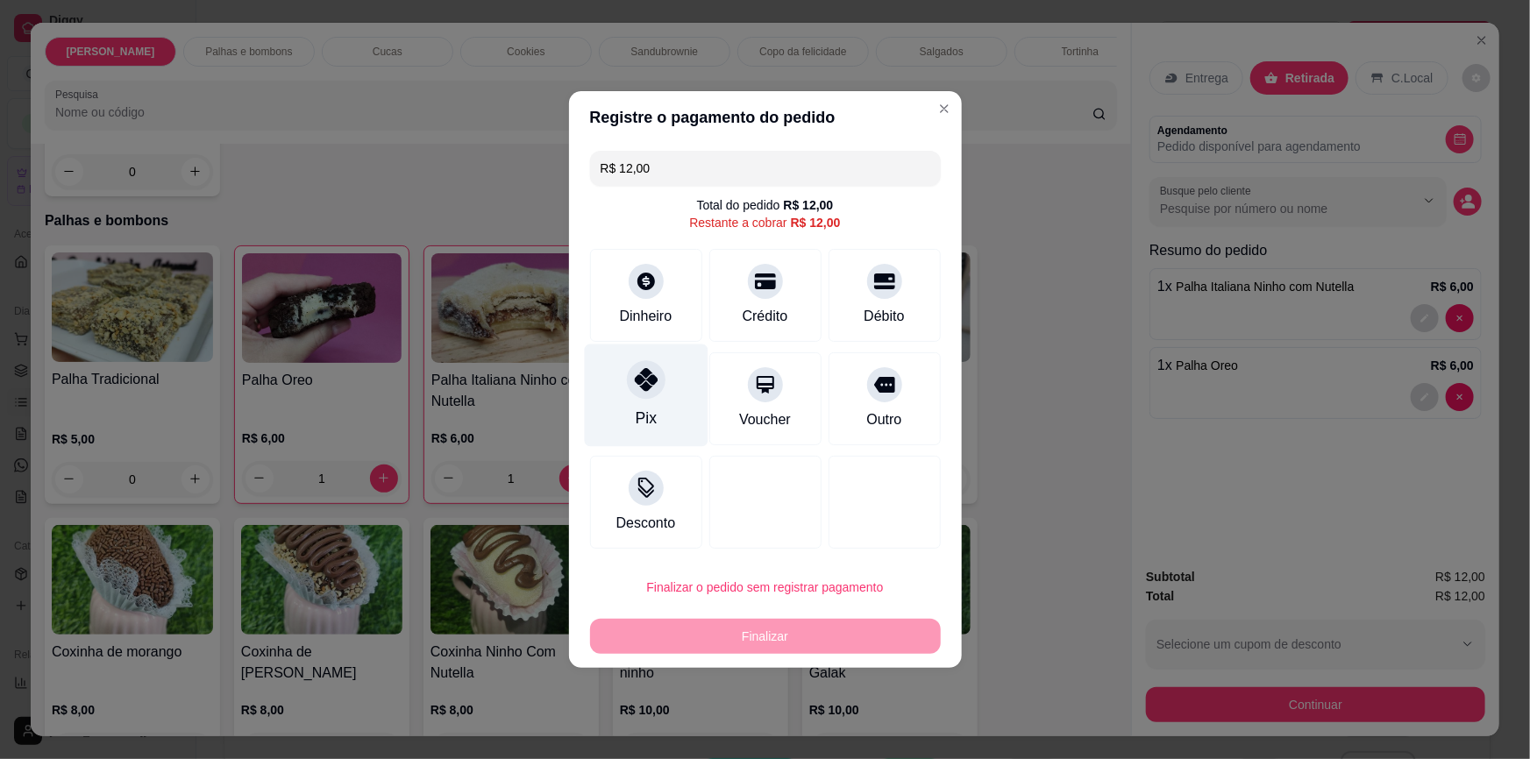
click at [667, 394] on div "Pix" at bounding box center [646, 395] width 124 height 103
type input "R$ 0,00"
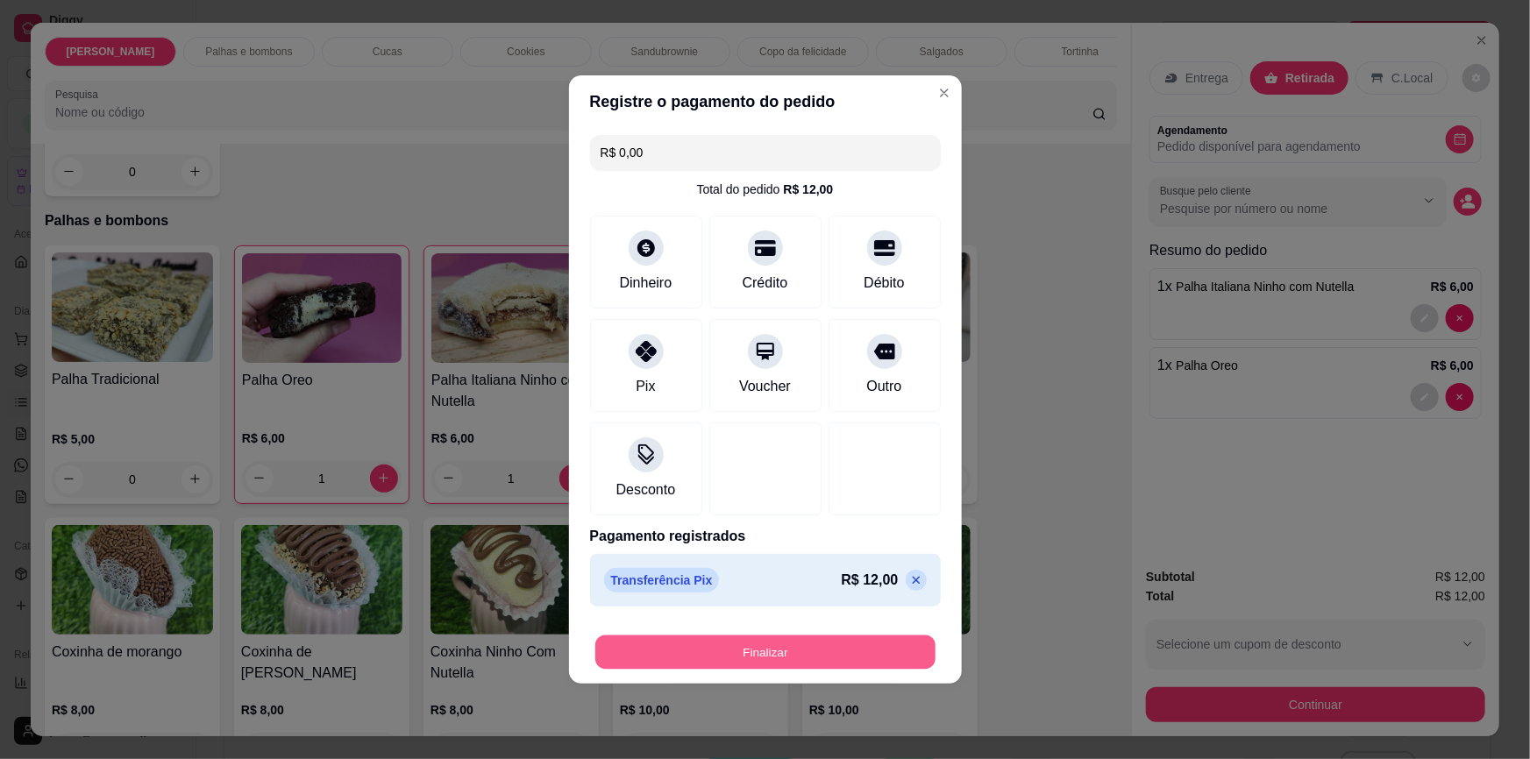
click at [758, 643] on button "Finalizar" at bounding box center [765, 652] width 340 height 34
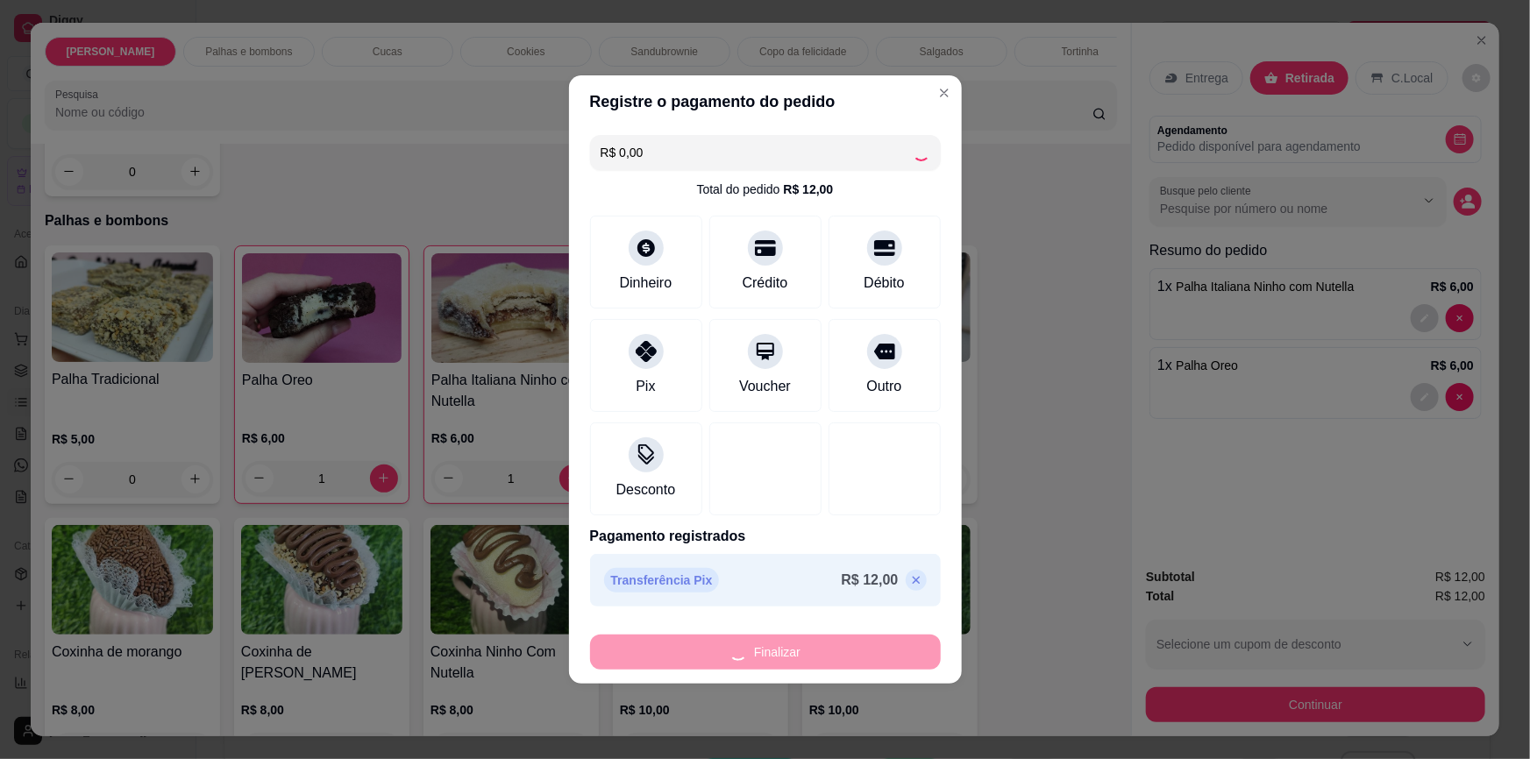
type input "0"
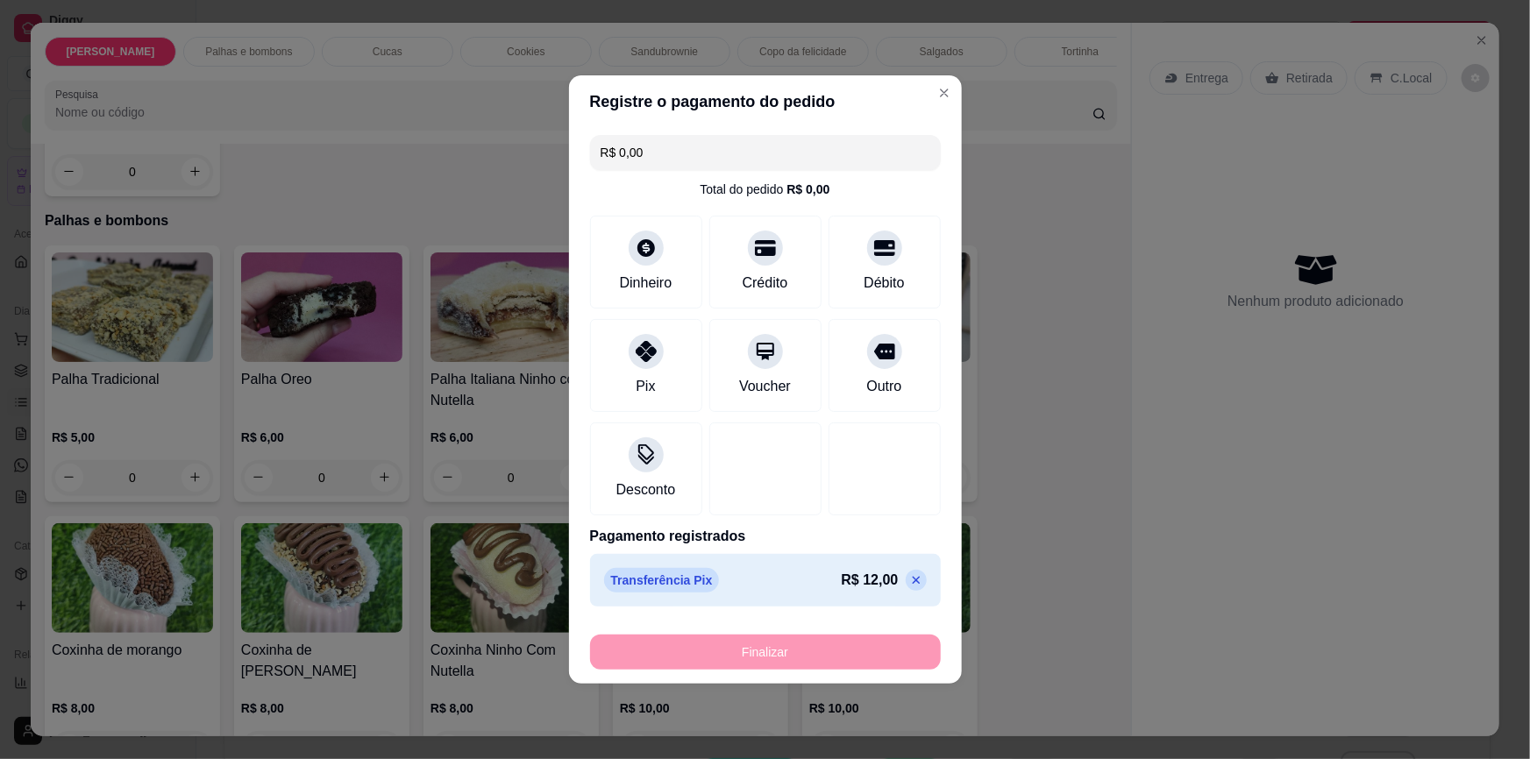
type input "-R$ 12,00"
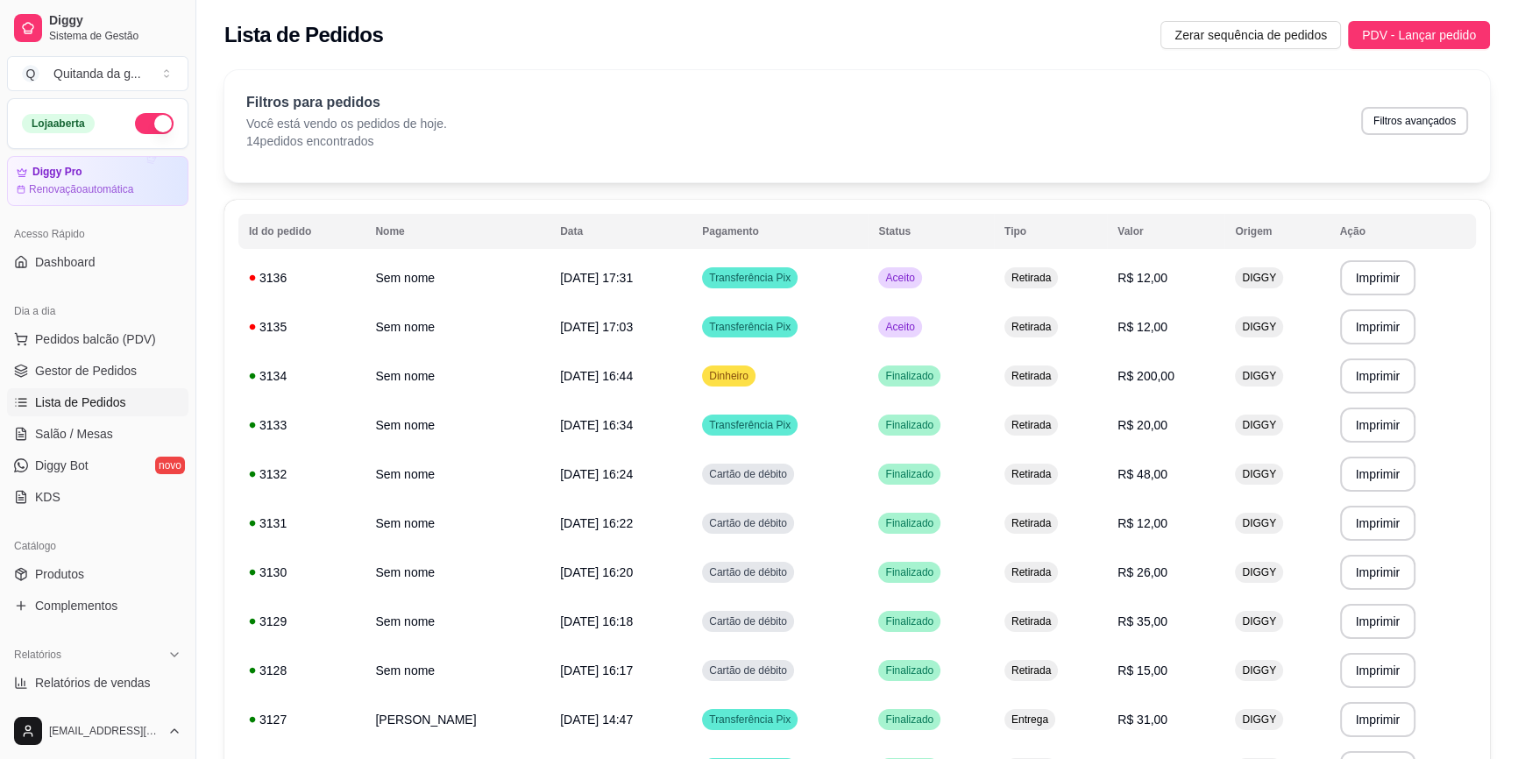
click at [143, 316] on div "Dia a dia" at bounding box center [97, 311] width 181 height 28
click at [142, 321] on div "Dia a dia" at bounding box center [97, 311] width 181 height 28
click at [143, 333] on span "Pedidos balcão (PDV)" at bounding box center [95, 339] width 121 height 18
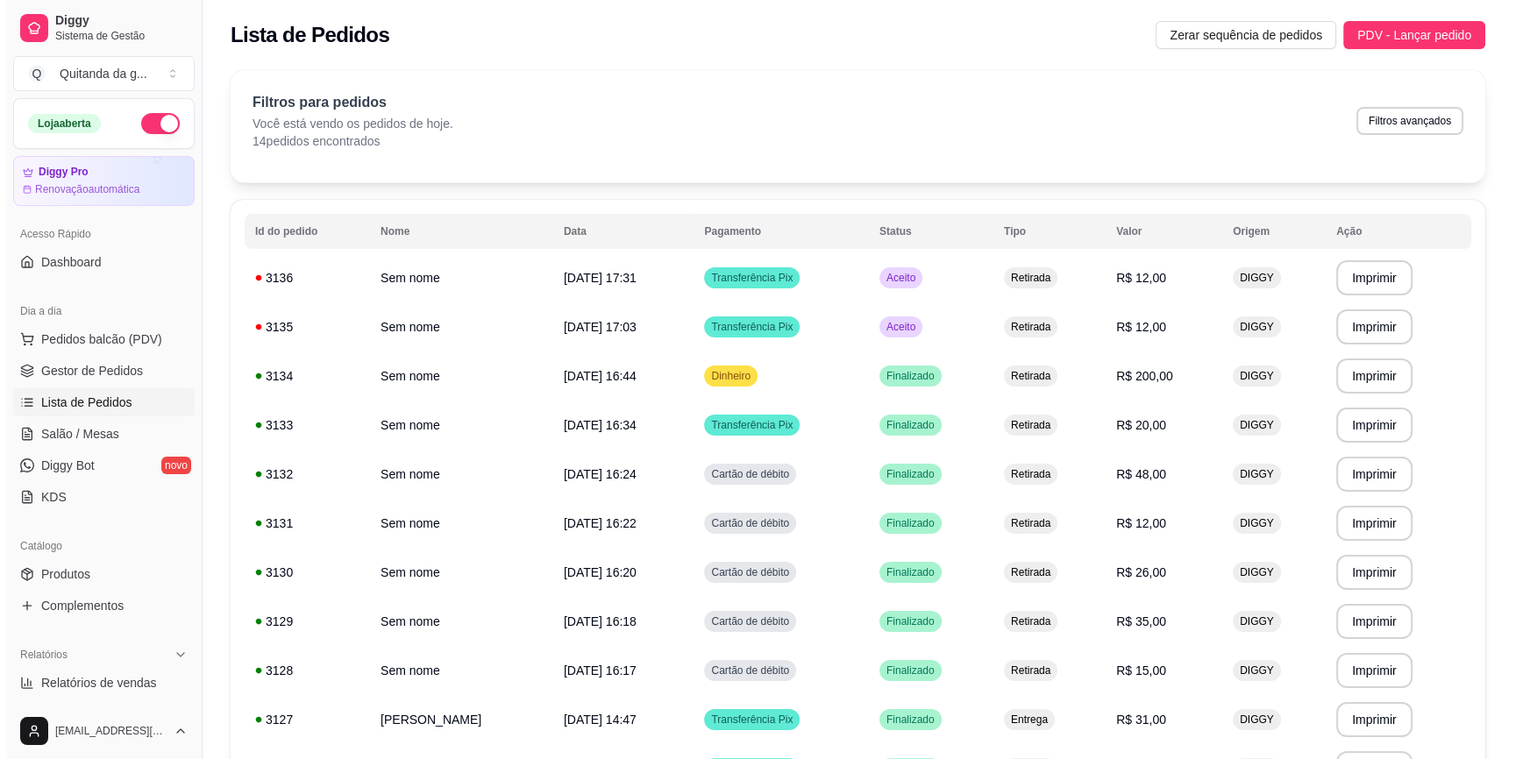
scroll to position [159, 0]
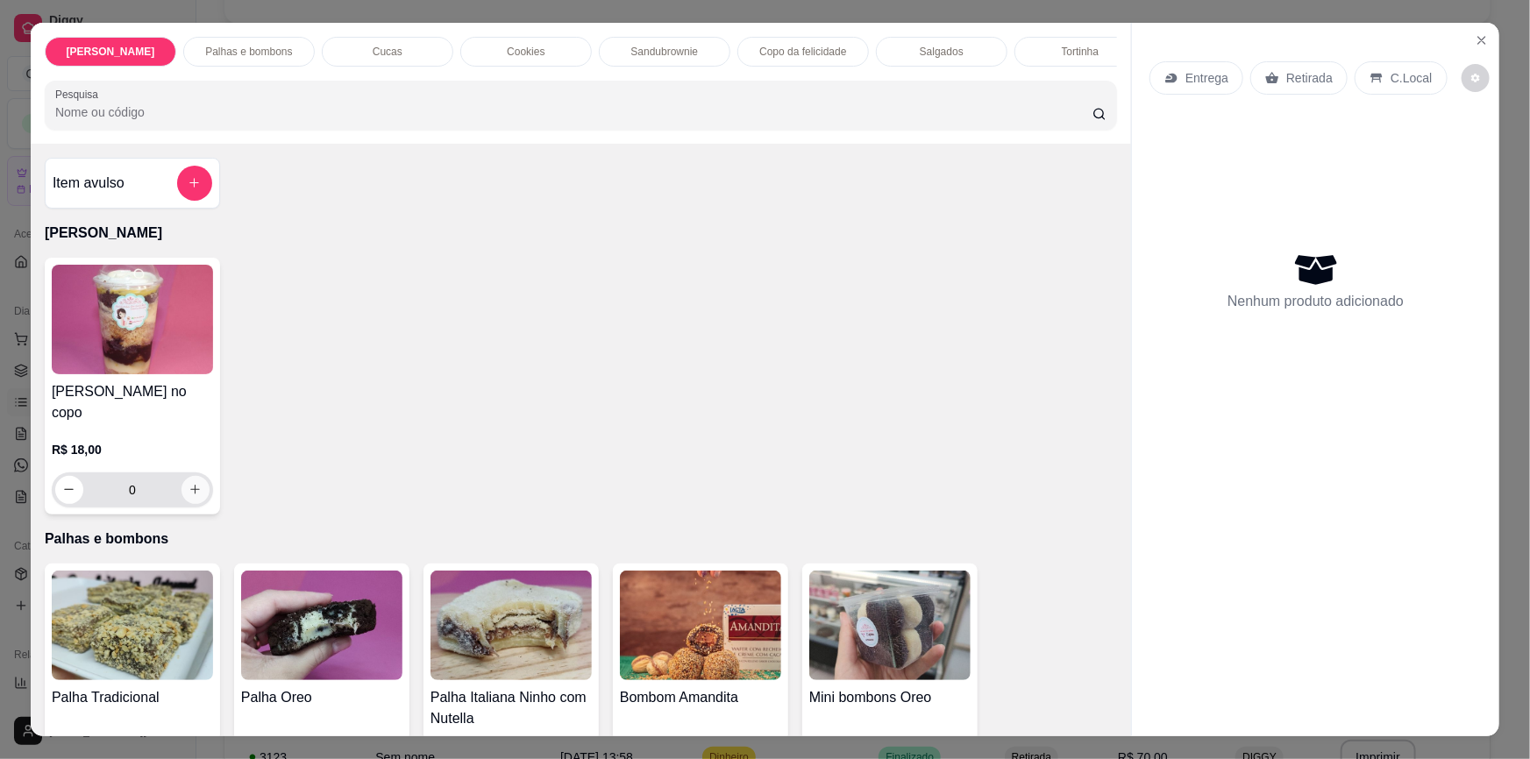
click at [191, 485] on icon "increase-product-quantity" at bounding box center [194, 489] width 13 height 13
type input "1"
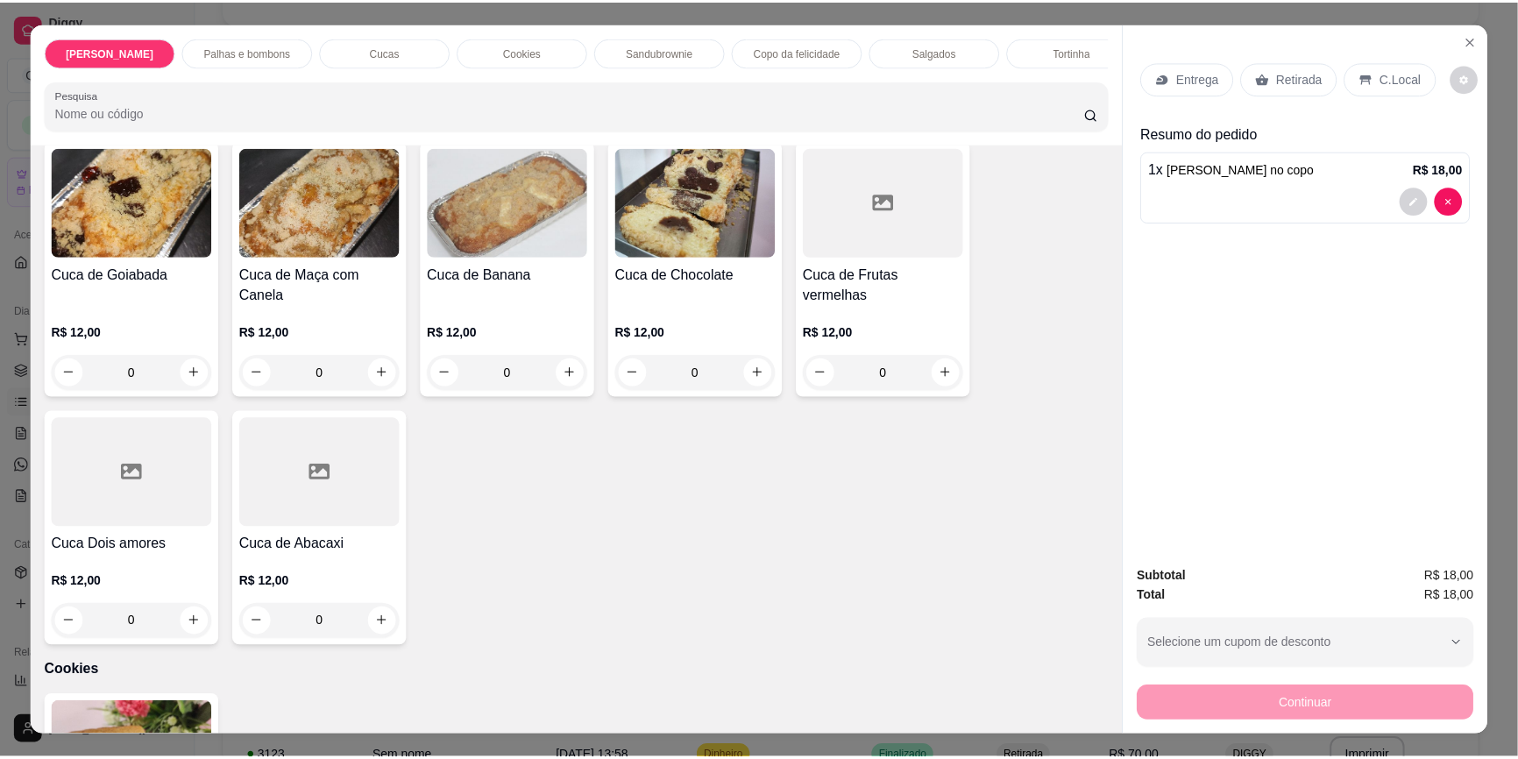
scroll to position [1274, 0]
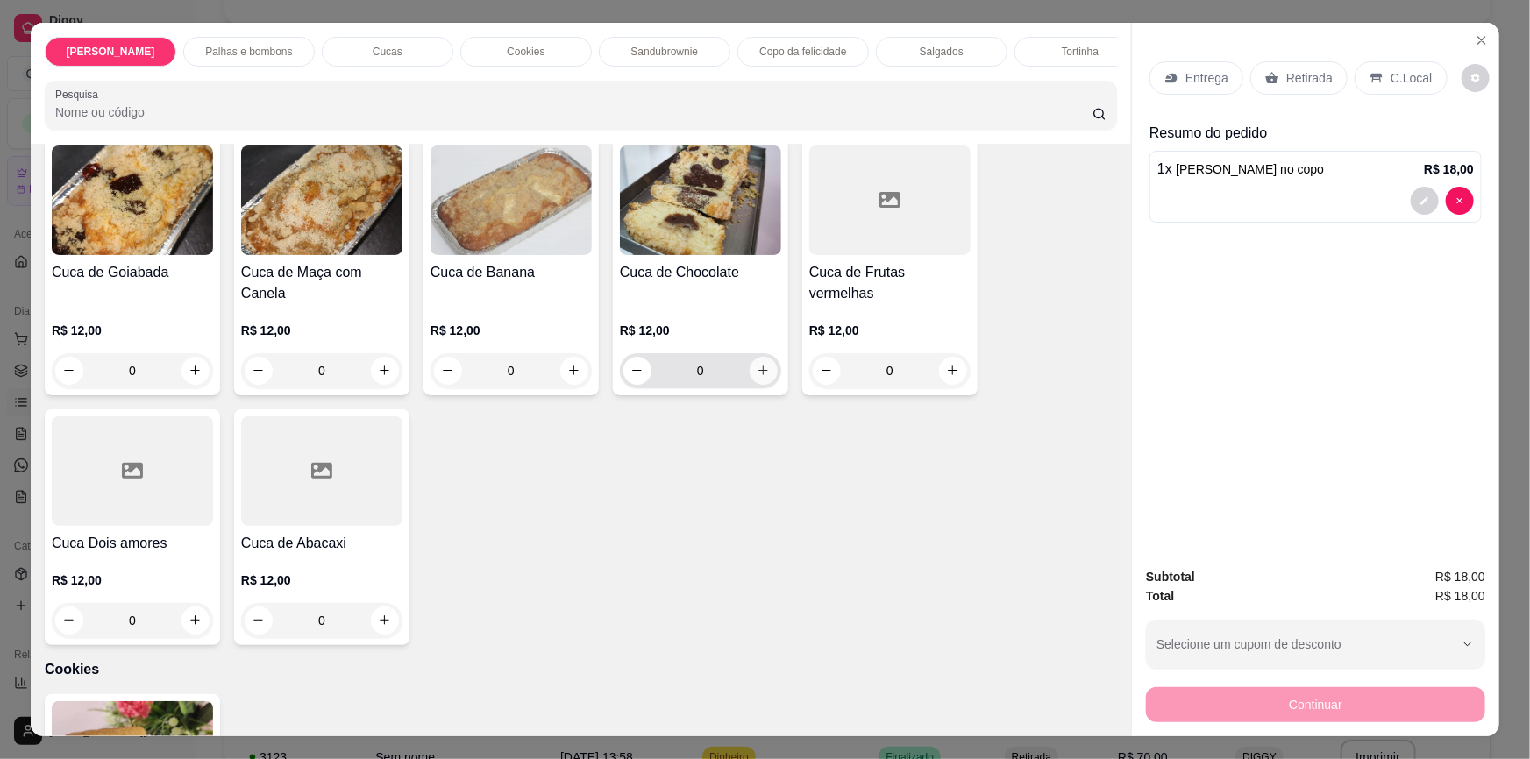
click at [759, 366] on icon "increase-product-quantity" at bounding box center [764, 371] width 10 height 10
type input "1"
click at [1302, 96] on div "Entrega Retirada C.Local" at bounding box center [1315, 77] width 332 height 61
click at [1307, 82] on p "Retirada" at bounding box center [1309, 78] width 46 height 18
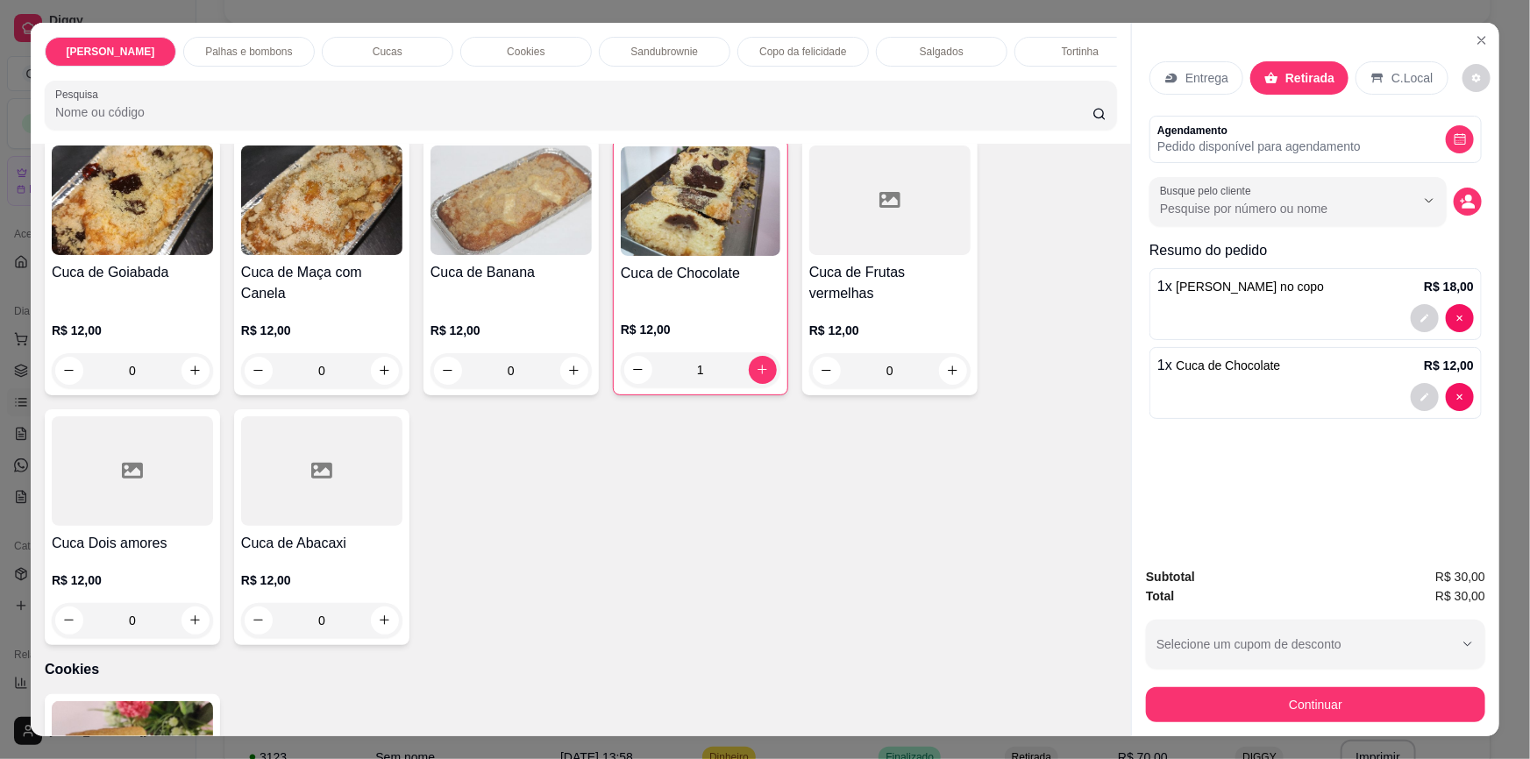
click at [1247, 695] on button "Continuar" at bounding box center [1315, 704] width 339 height 35
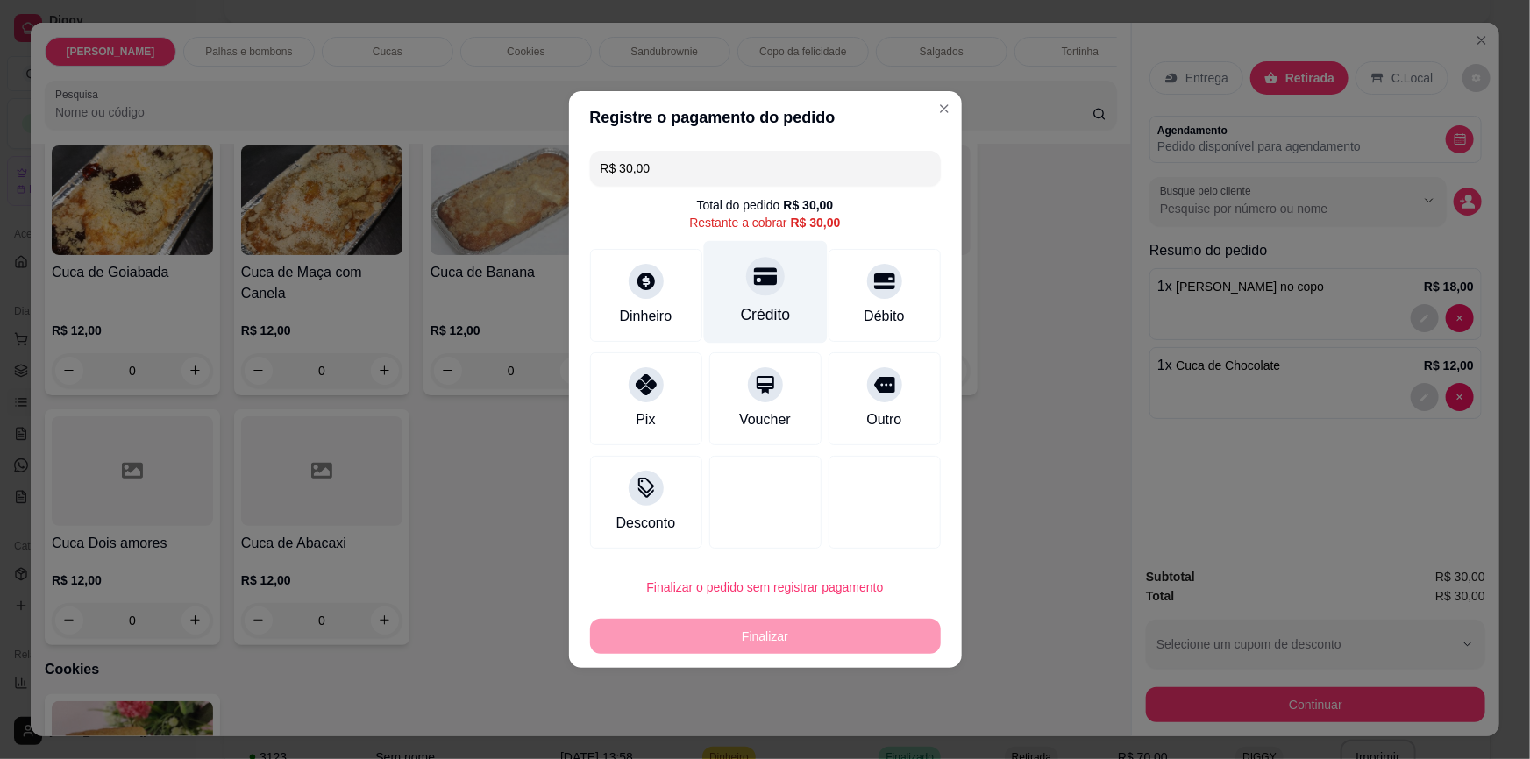
click at [761, 286] on icon at bounding box center [764, 276] width 23 height 23
type input "R$ 0,00"
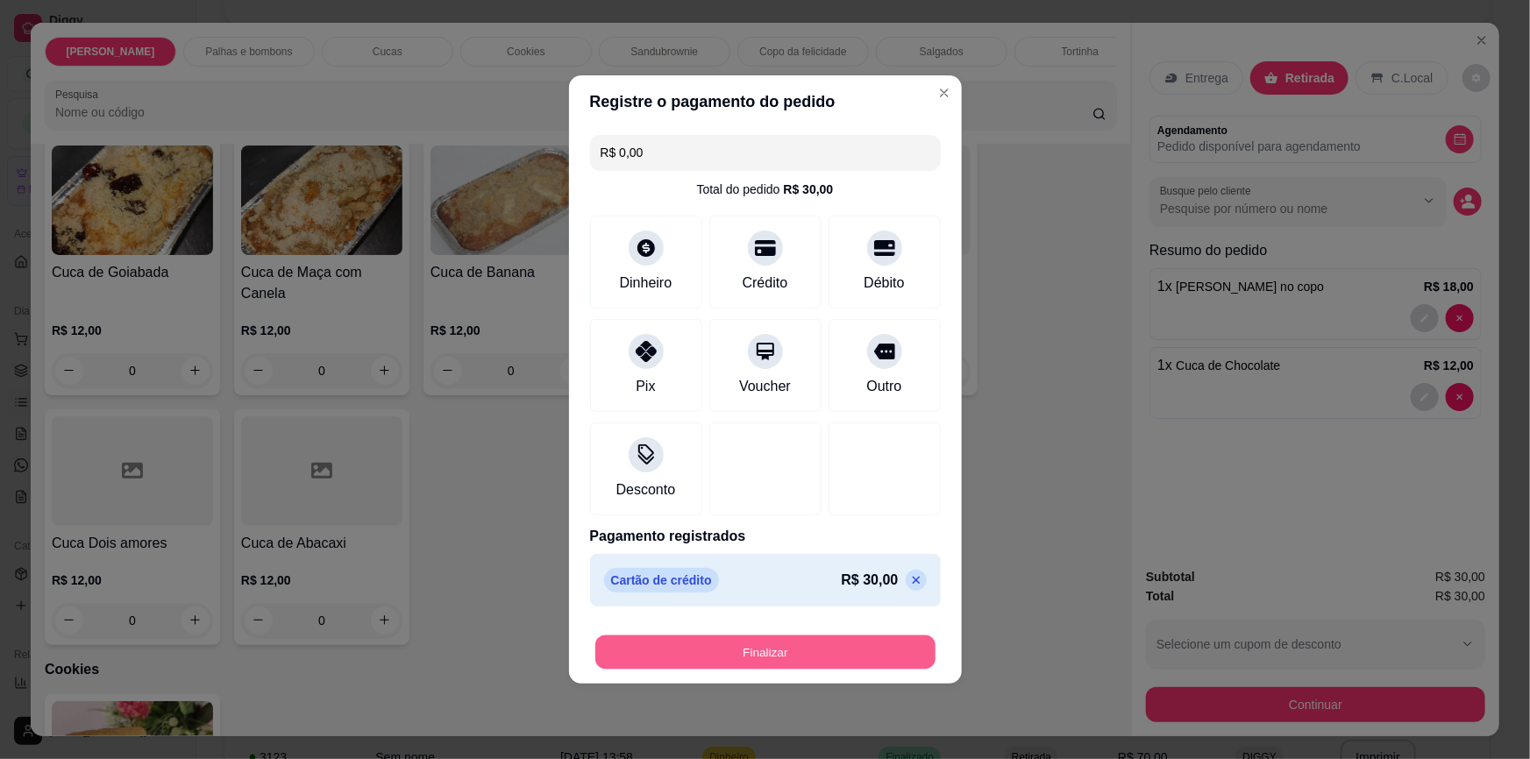
click at [878, 658] on button "Finalizar" at bounding box center [765, 652] width 340 height 34
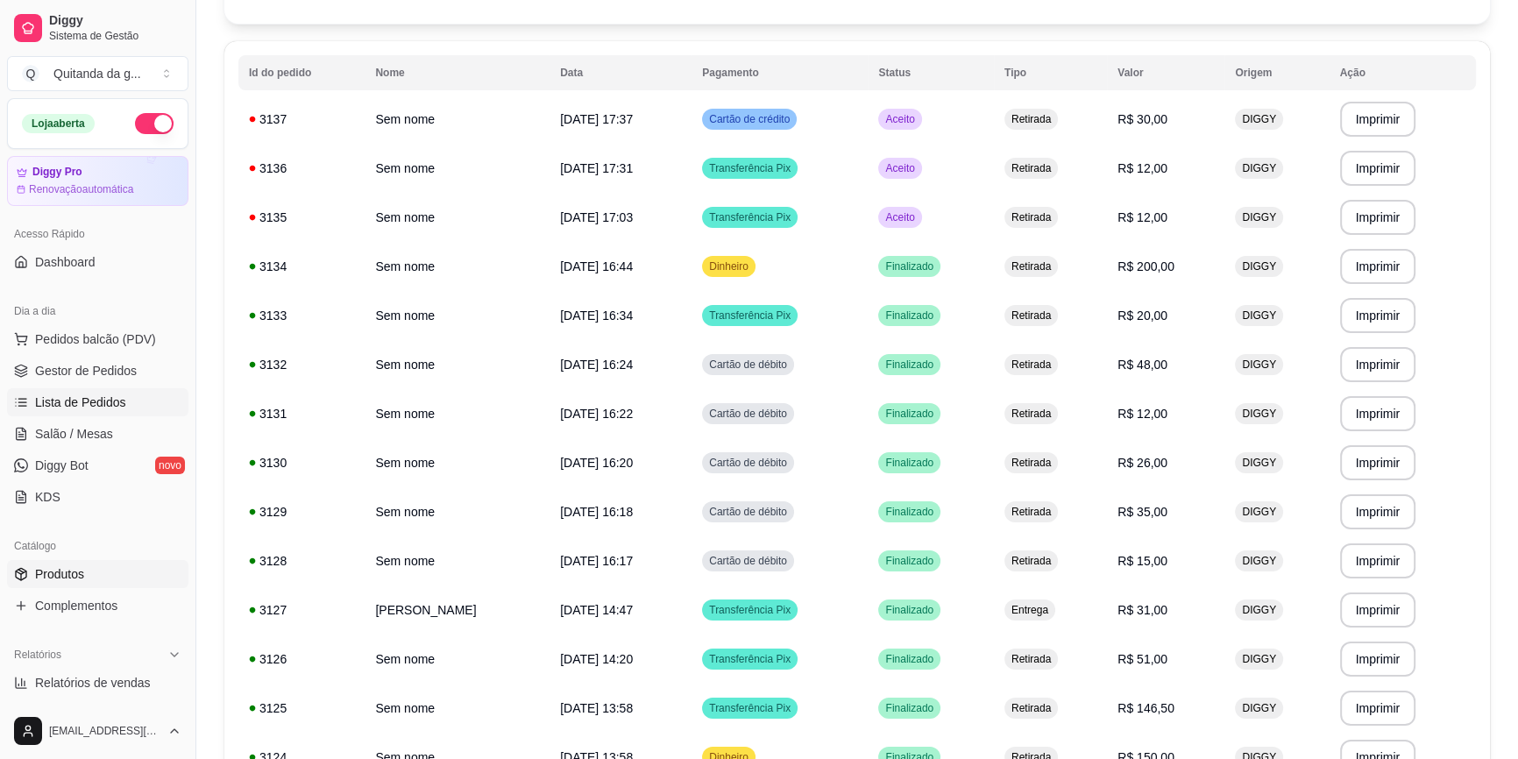
click at [142, 571] on link "Produtos" at bounding box center [97, 574] width 181 height 28
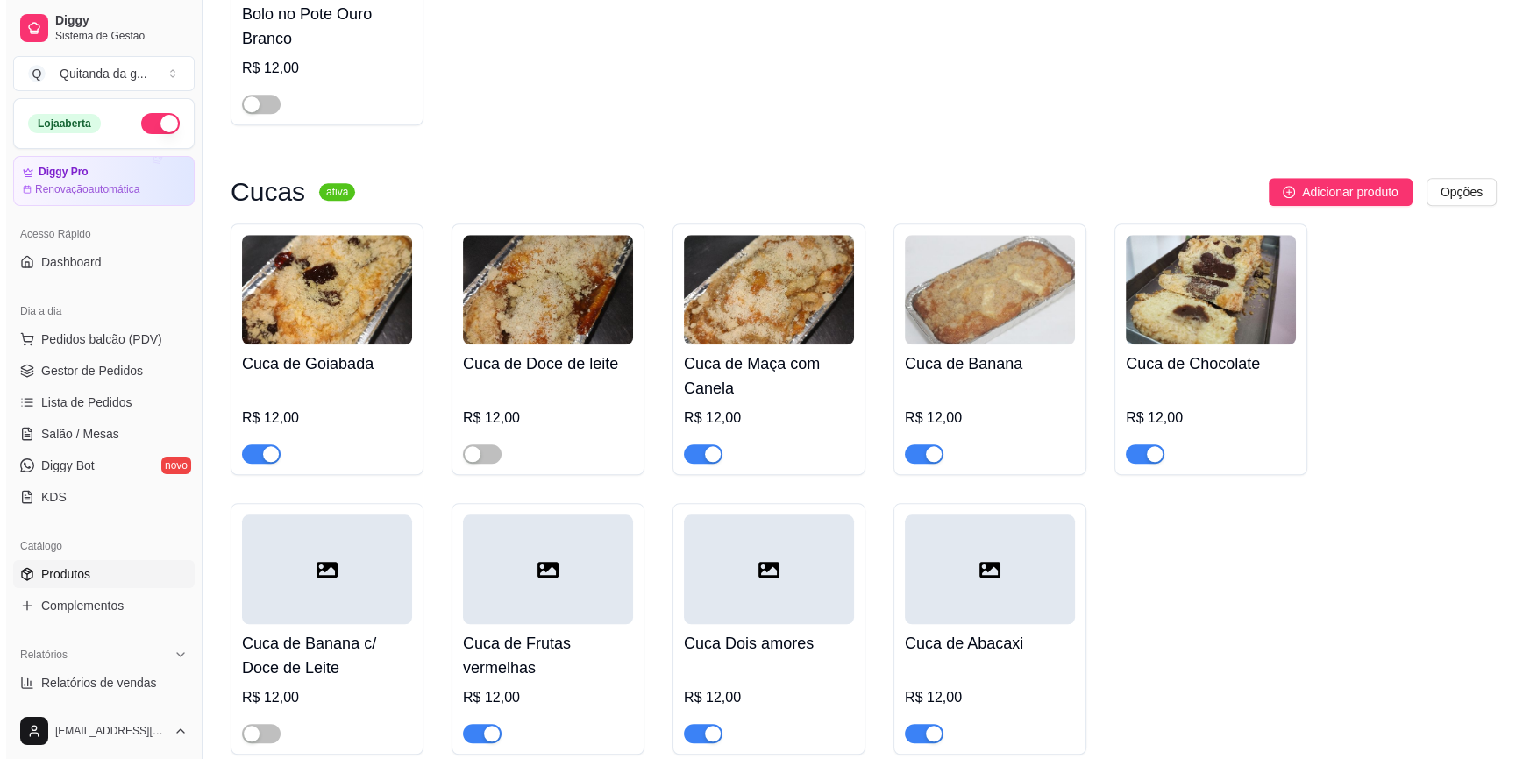
scroll to position [1912, 0]
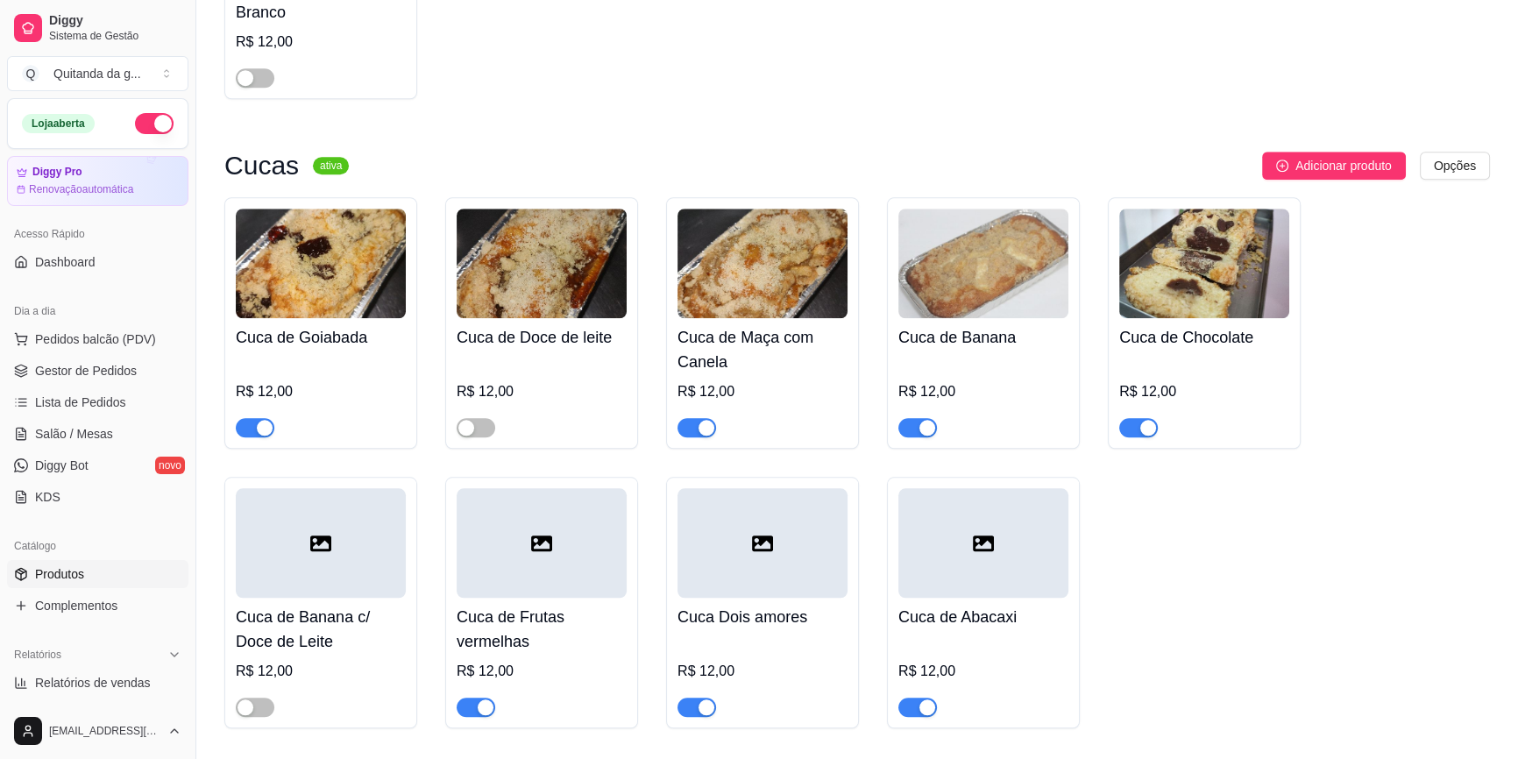
click at [1142, 420] on div "button" at bounding box center [1148, 428] width 16 height 16
click at [82, 340] on span "Pedidos balcão (PDV)" at bounding box center [95, 339] width 121 height 18
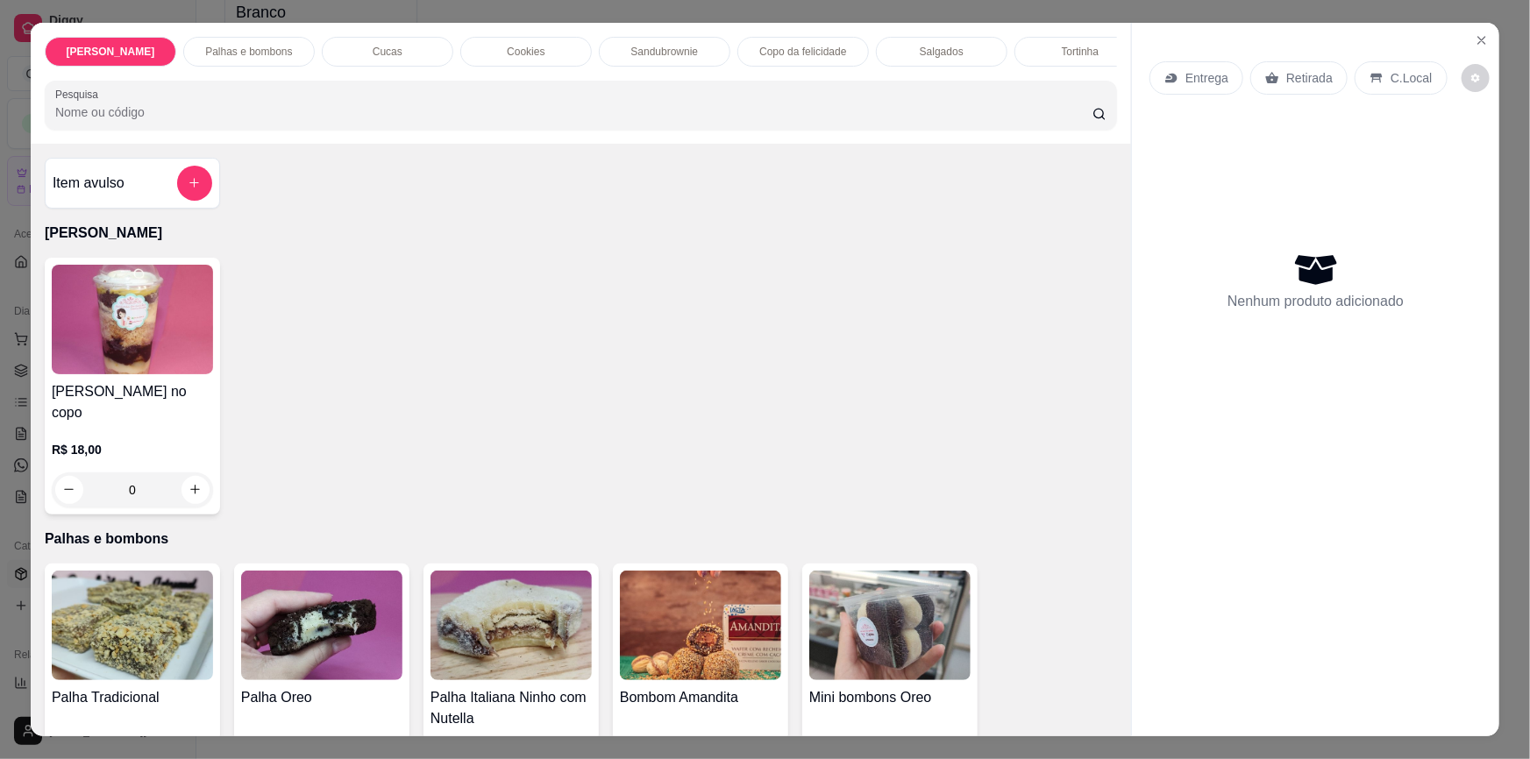
scroll to position [398, 0]
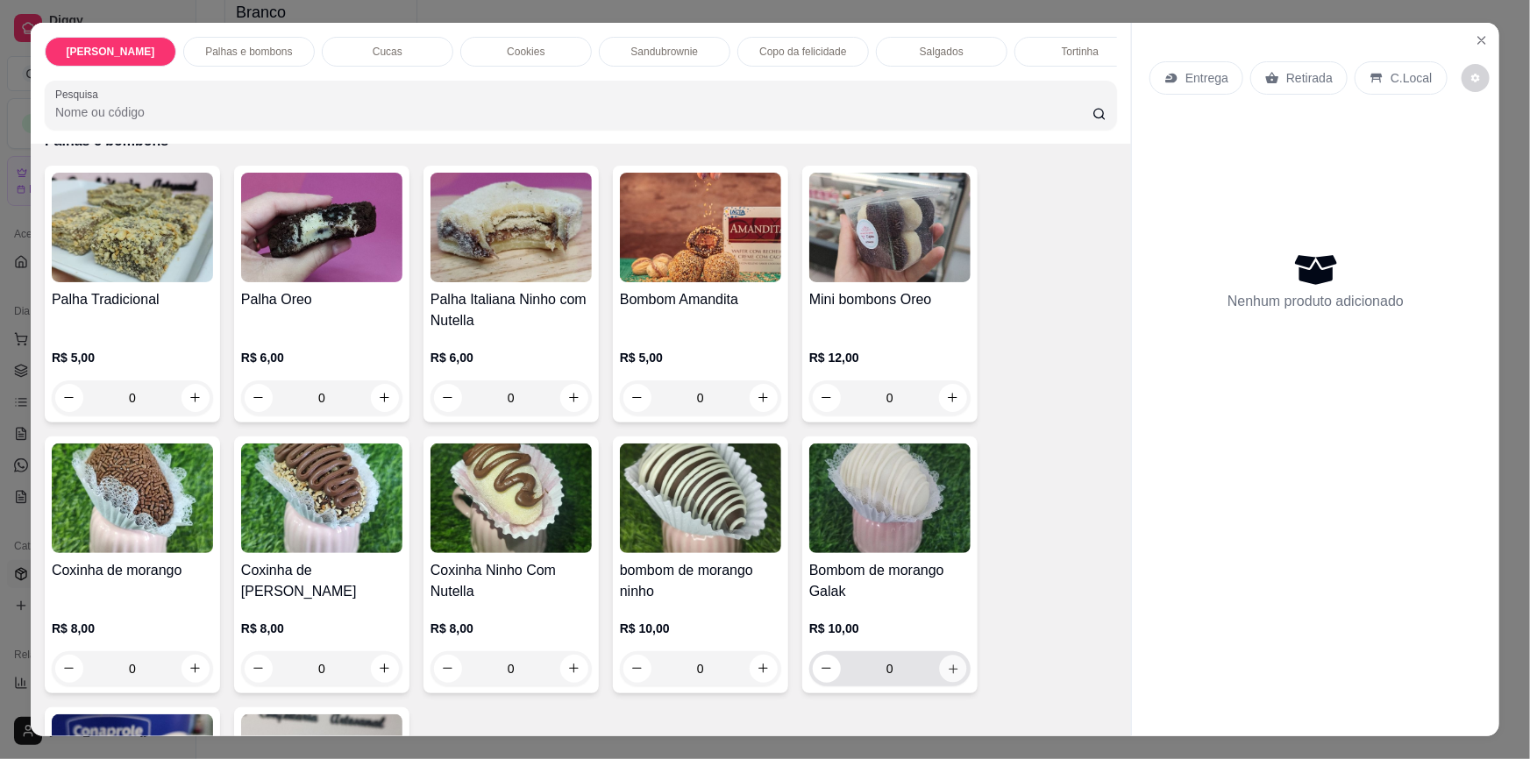
click at [947, 664] on icon "increase-product-quantity" at bounding box center [953, 669] width 13 height 13
type input "1"
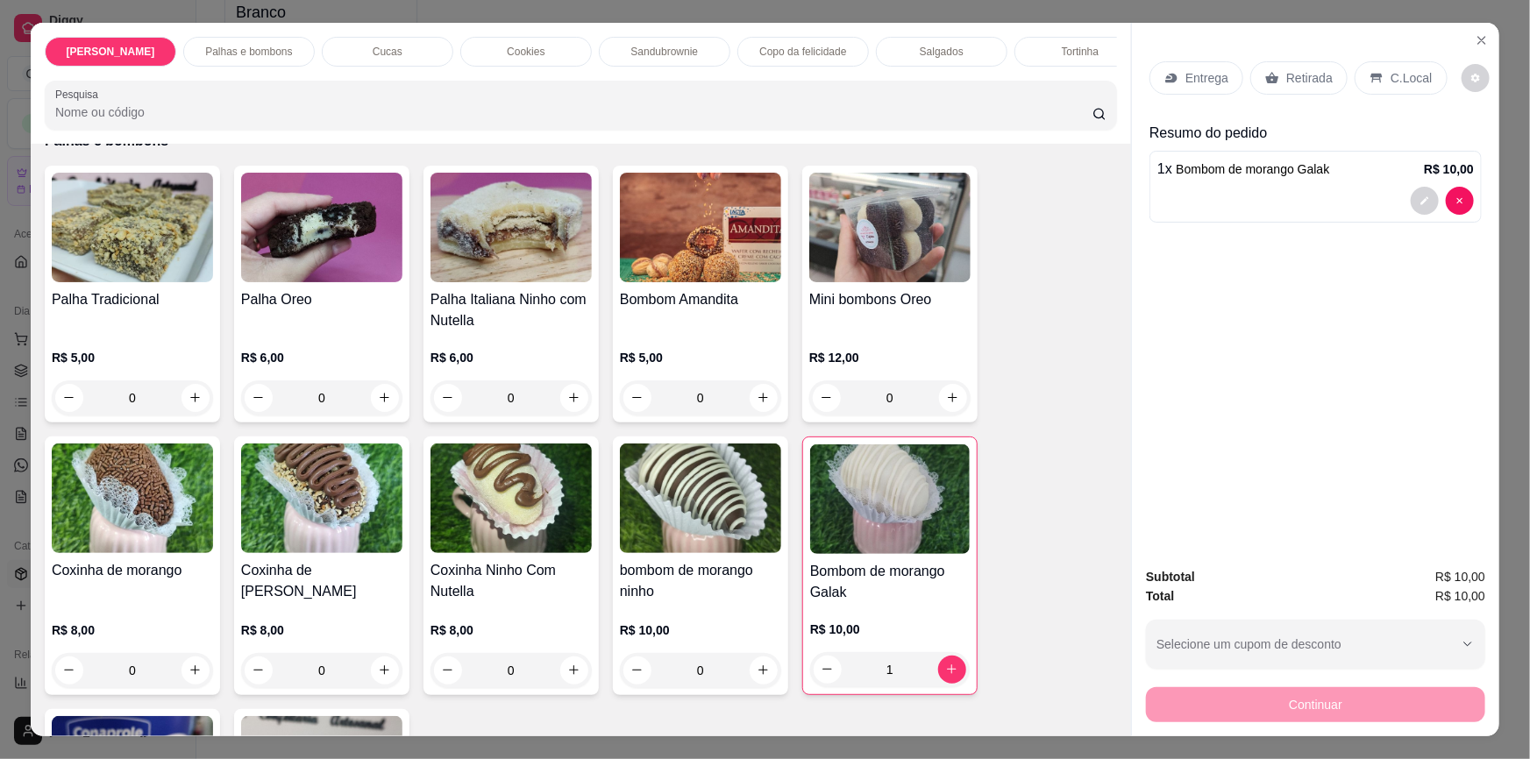
click at [1309, 64] on div "Retirada" at bounding box center [1298, 77] width 97 height 33
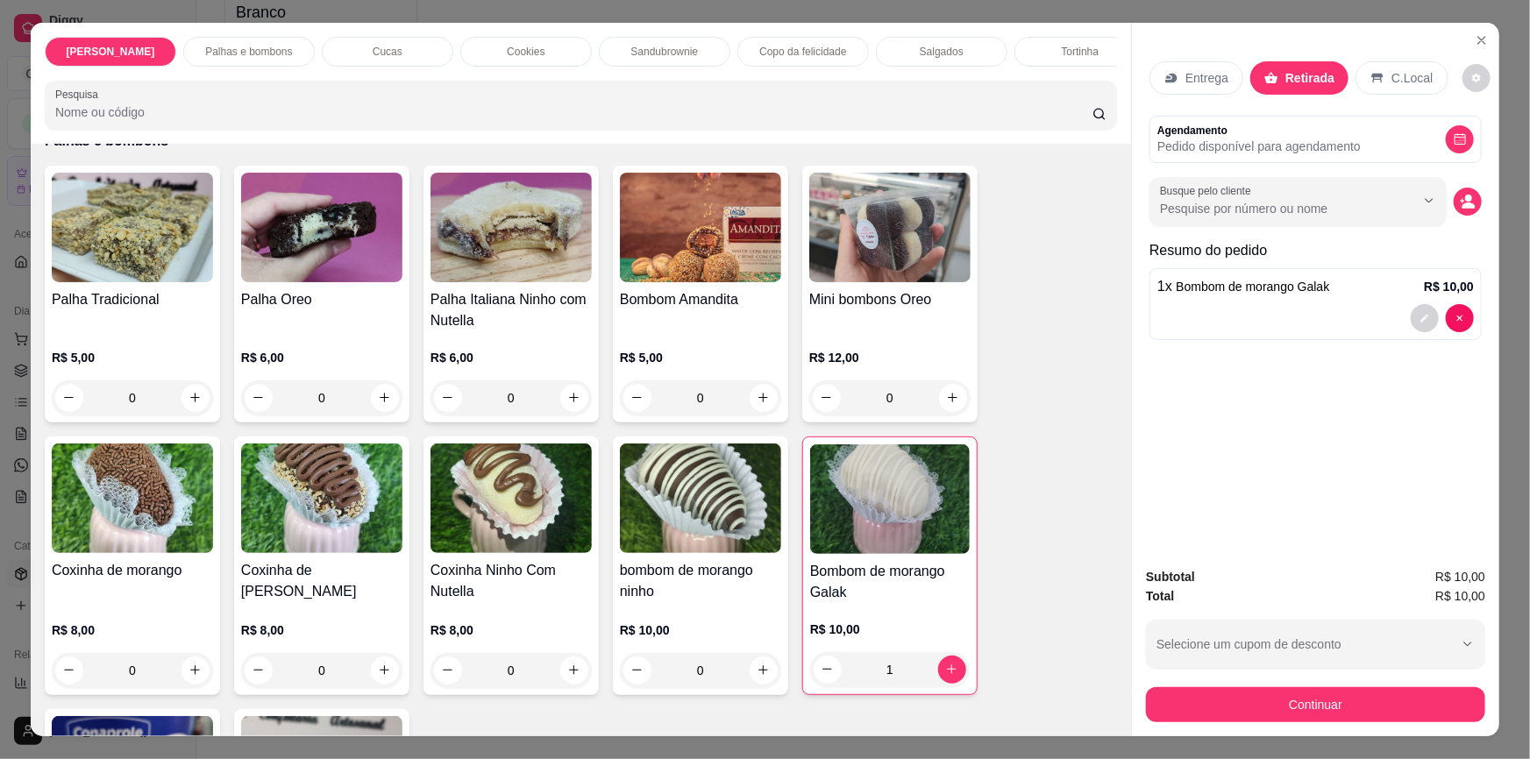
click at [1312, 75] on p "Retirada" at bounding box center [1309, 78] width 49 height 18
click at [1278, 713] on button "Continuar" at bounding box center [1315, 704] width 339 height 35
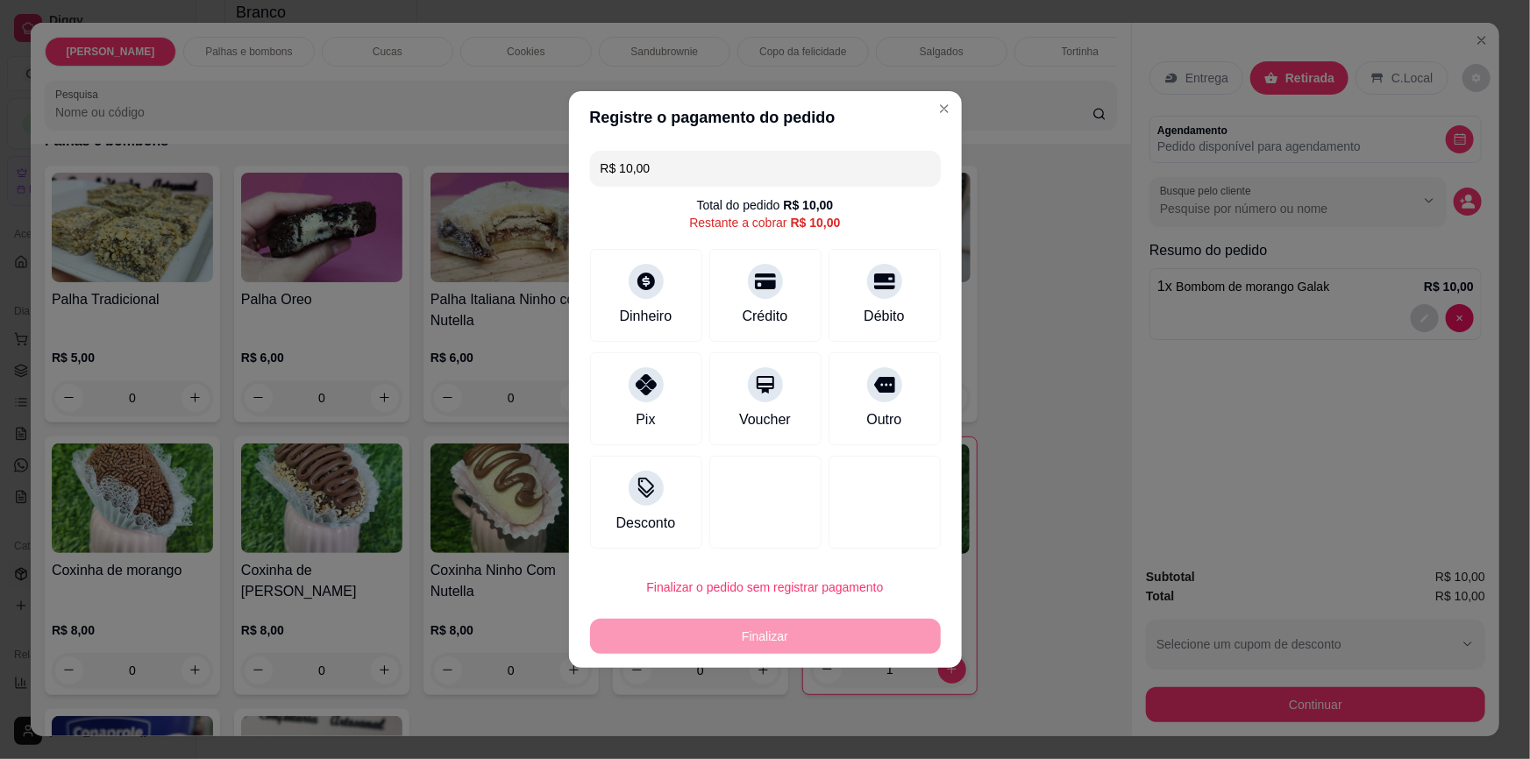
drag, startPoint x: 623, startPoint y: 394, endPoint x: 693, endPoint y: 522, distance: 145.9
click at [623, 394] on div "Pix" at bounding box center [646, 398] width 112 height 93
type input "R$ 0,00"
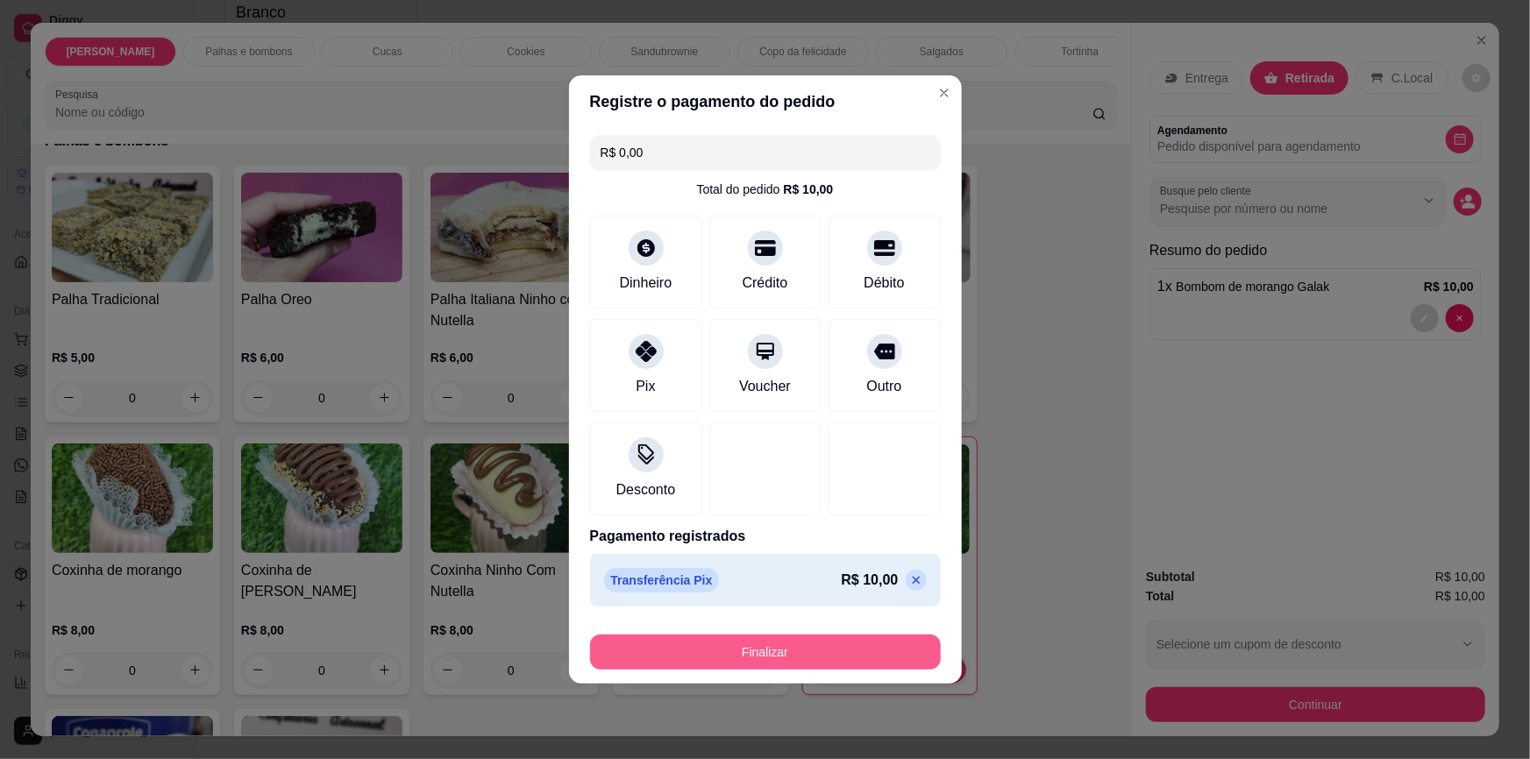
click at [735, 648] on button "Finalizar" at bounding box center [765, 652] width 351 height 35
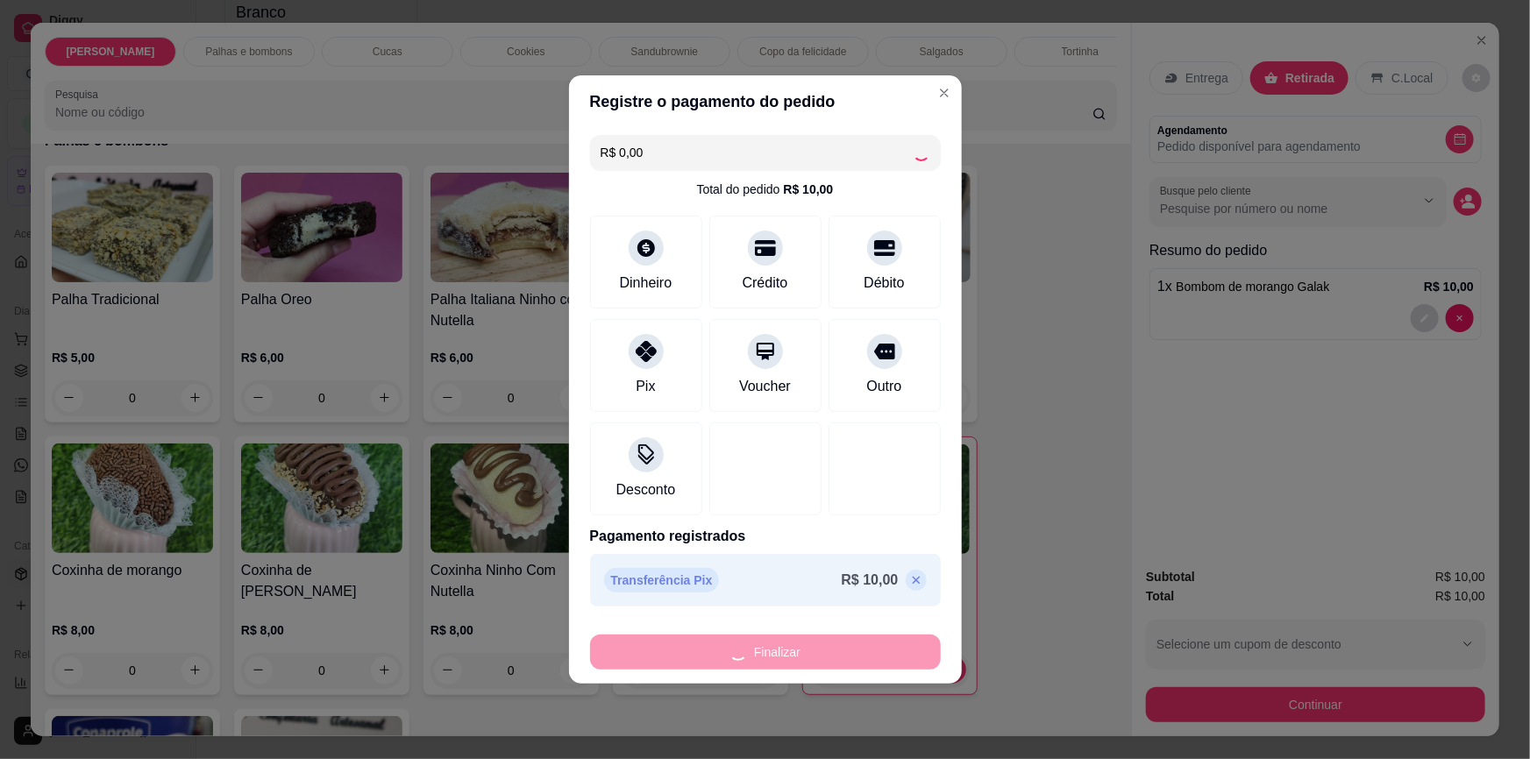
type input "0"
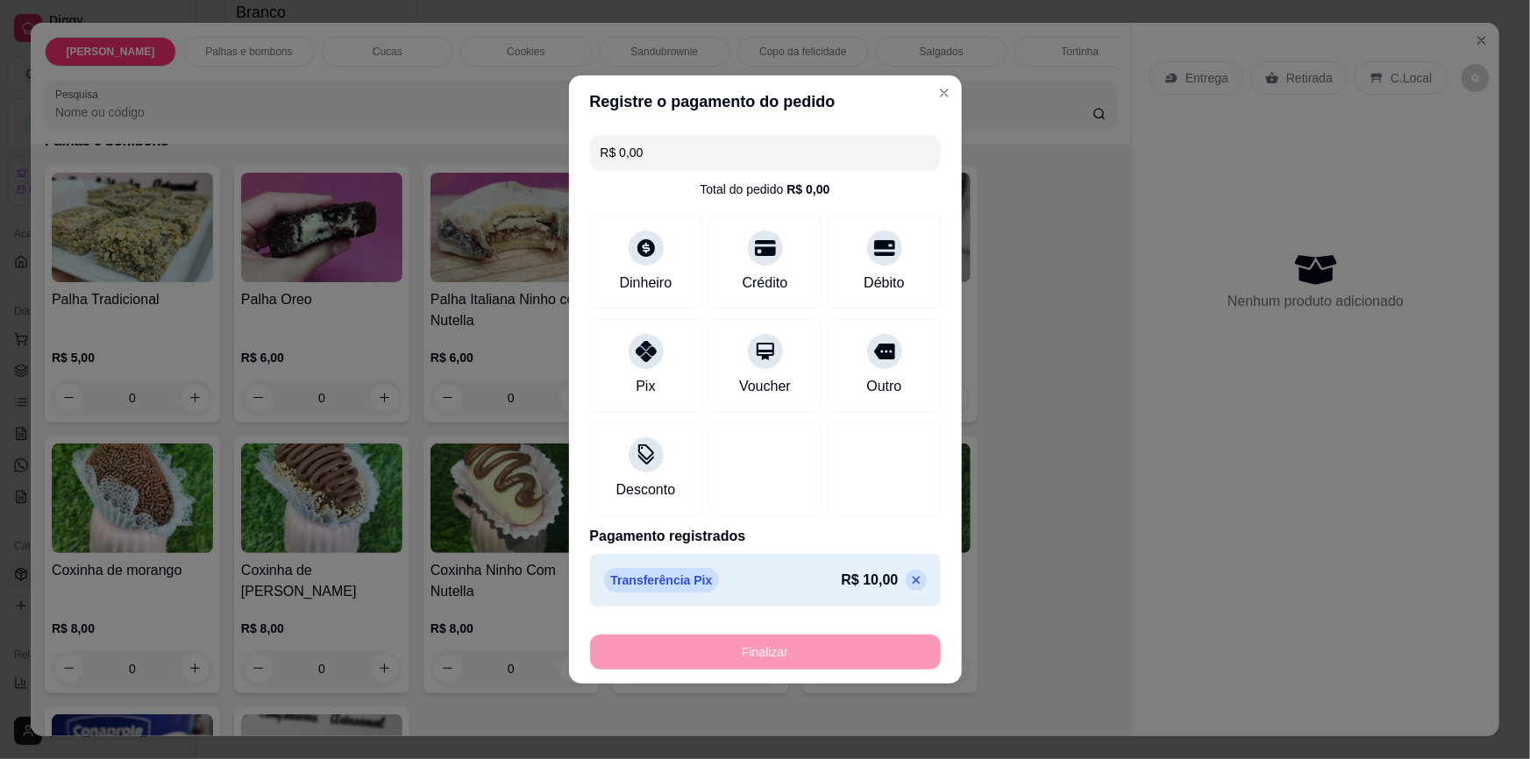
type input "-R$ 10,00"
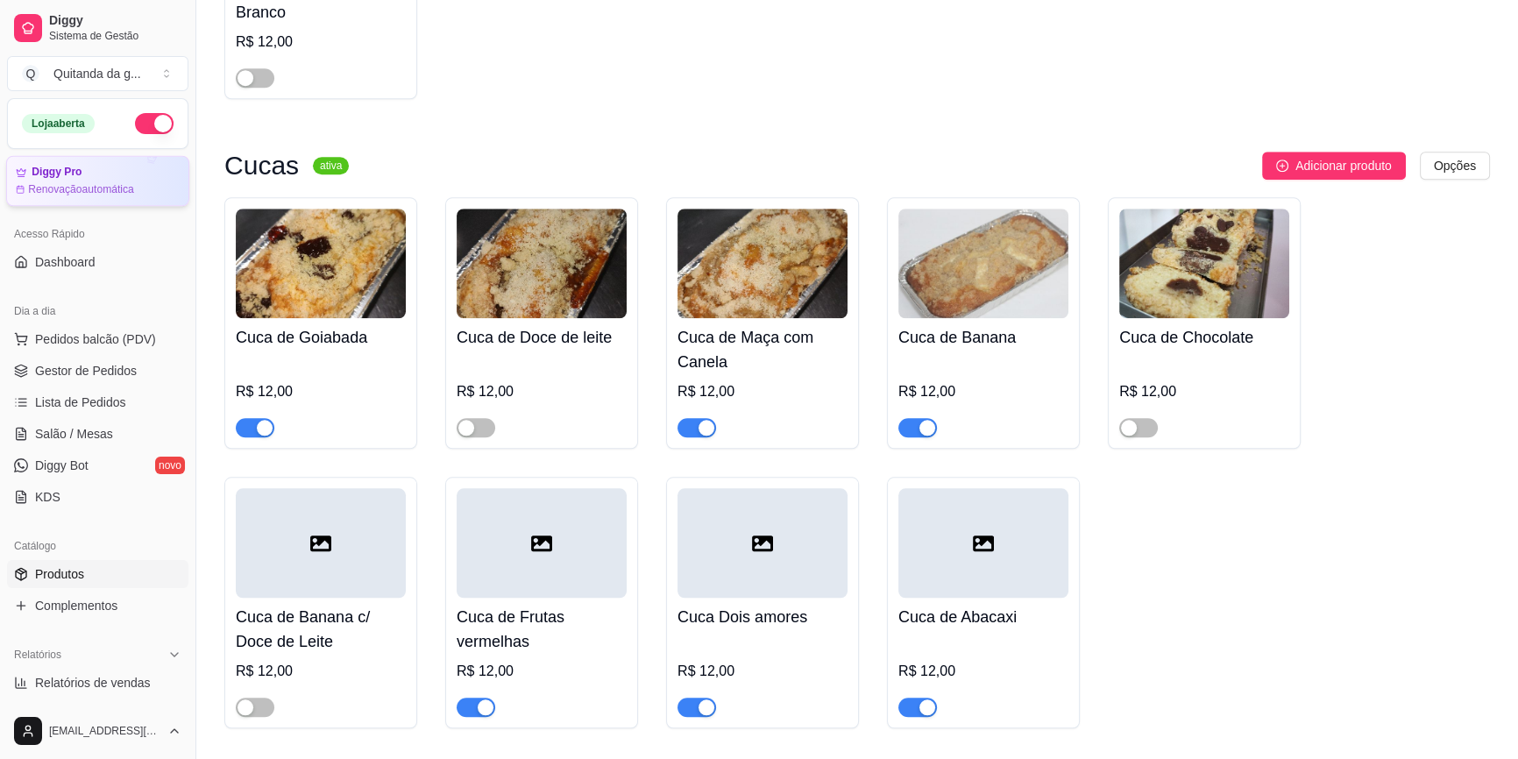
click at [114, 174] on div "Diggy Pro" at bounding box center [98, 172] width 164 height 13
click at [99, 79] on div "Quitanda da g ..." at bounding box center [97, 74] width 88 height 18
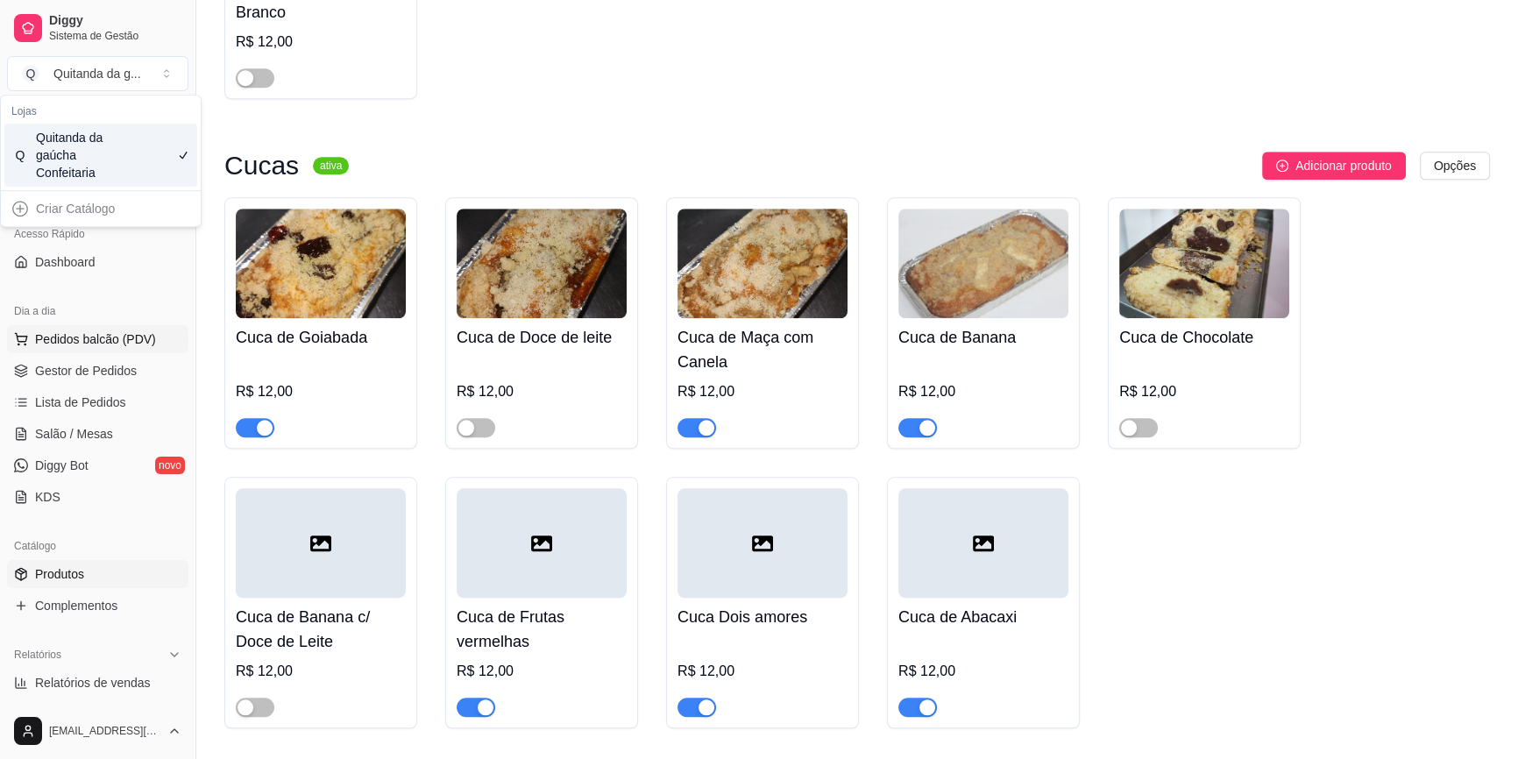
click at [127, 346] on span "Pedidos balcão (PDV)" at bounding box center [95, 339] width 121 height 18
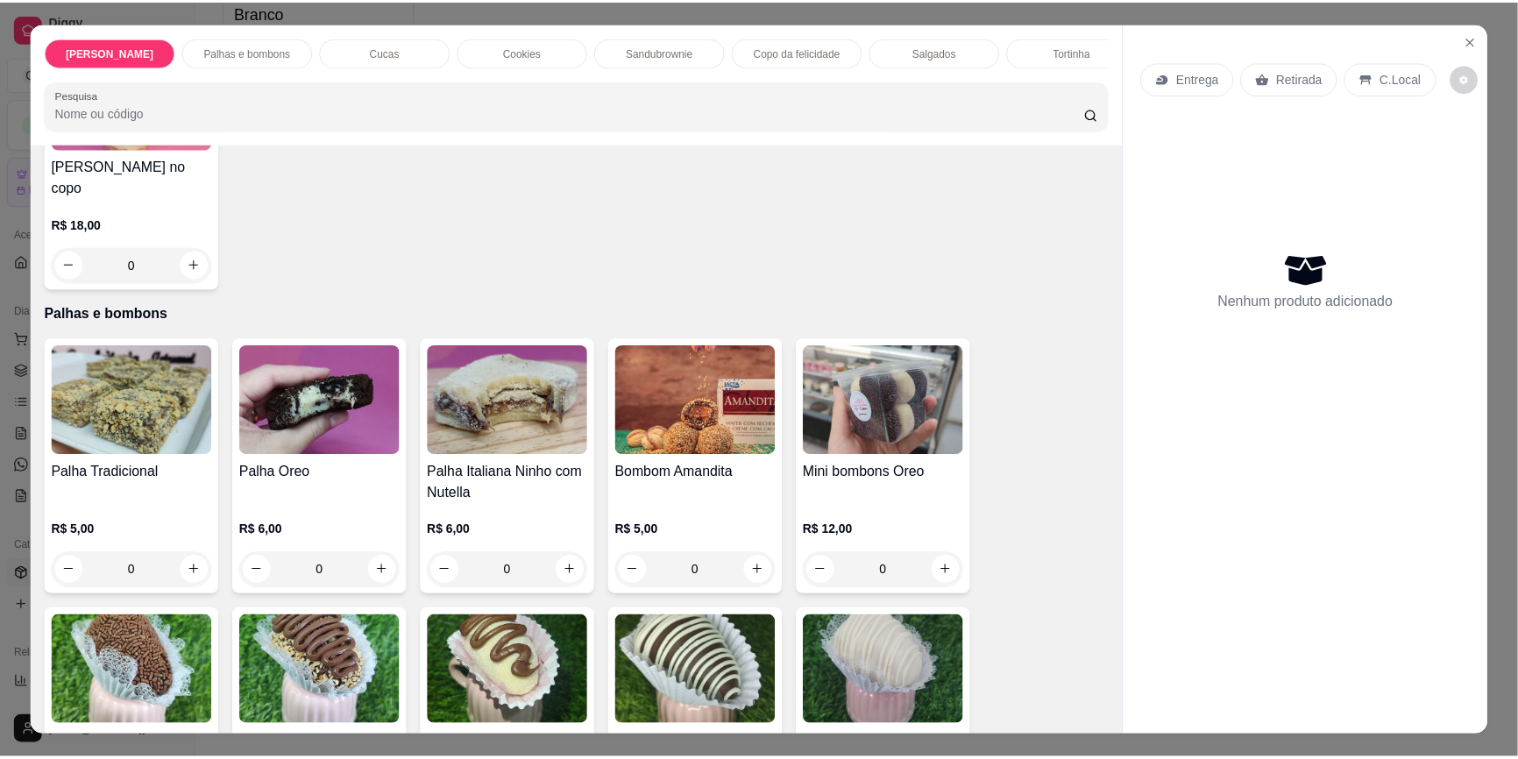
scroll to position [238, 0]
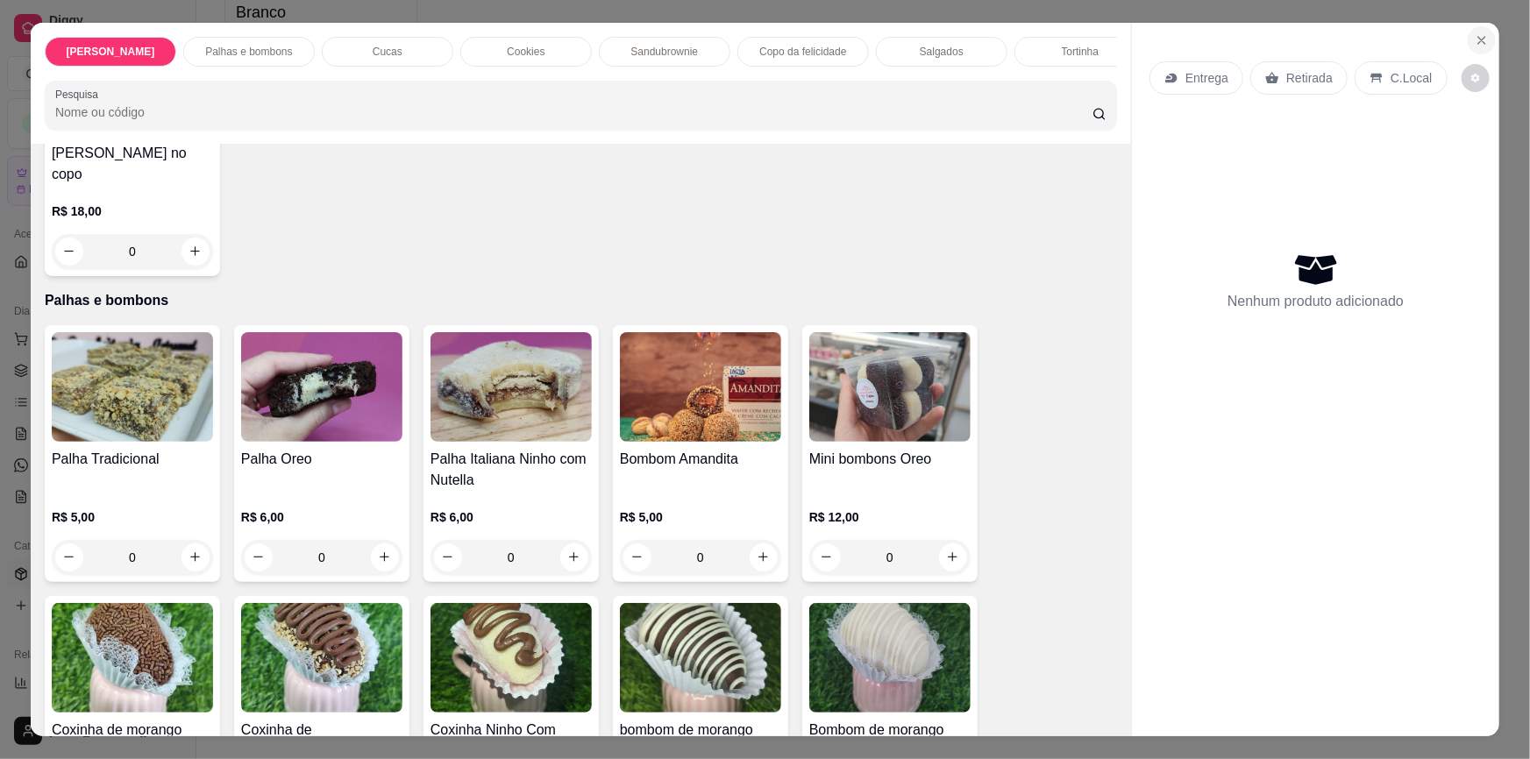
click at [1474, 33] on icon "Close" at bounding box center [1481, 40] width 14 height 14
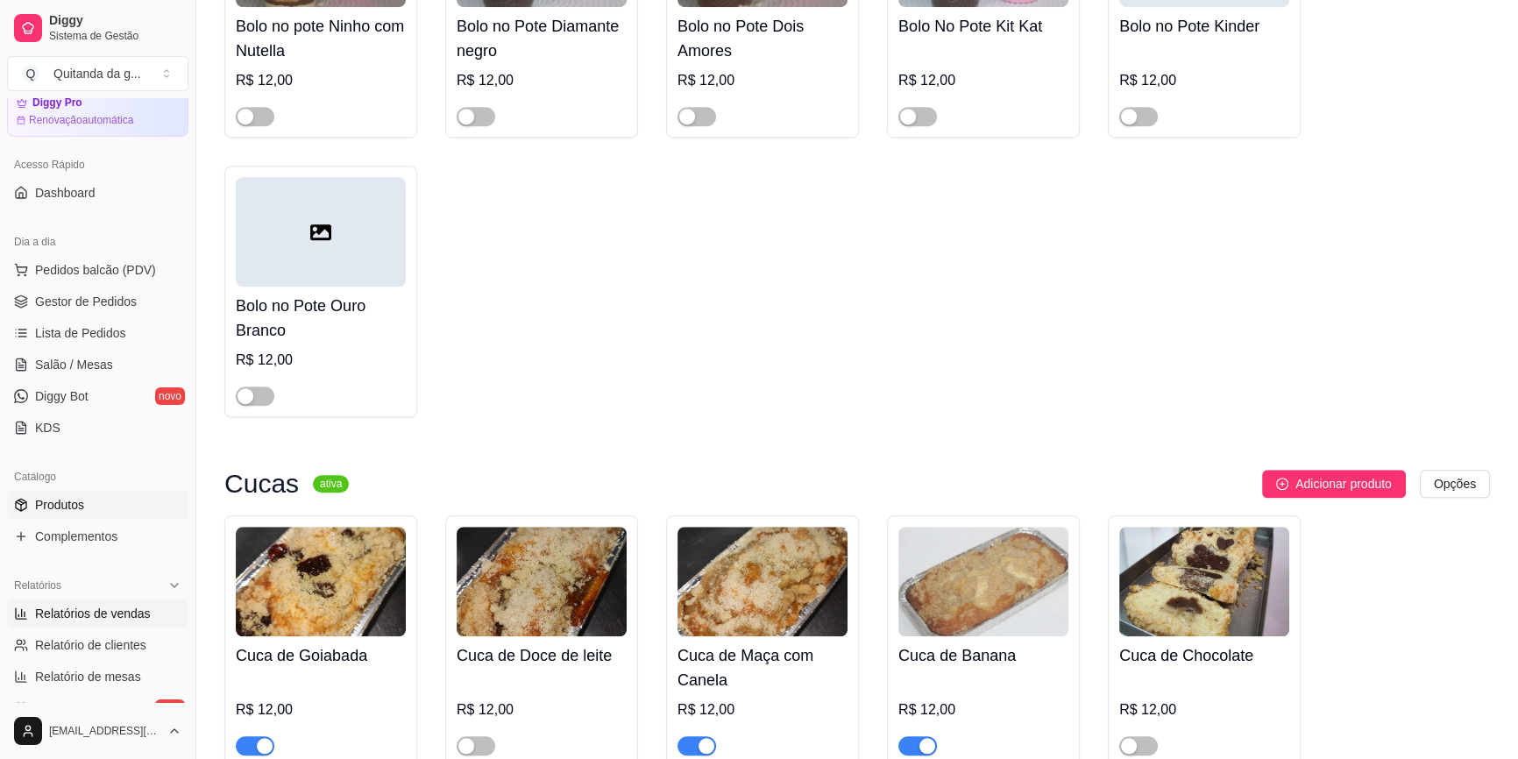
scroll to position [159, 0]
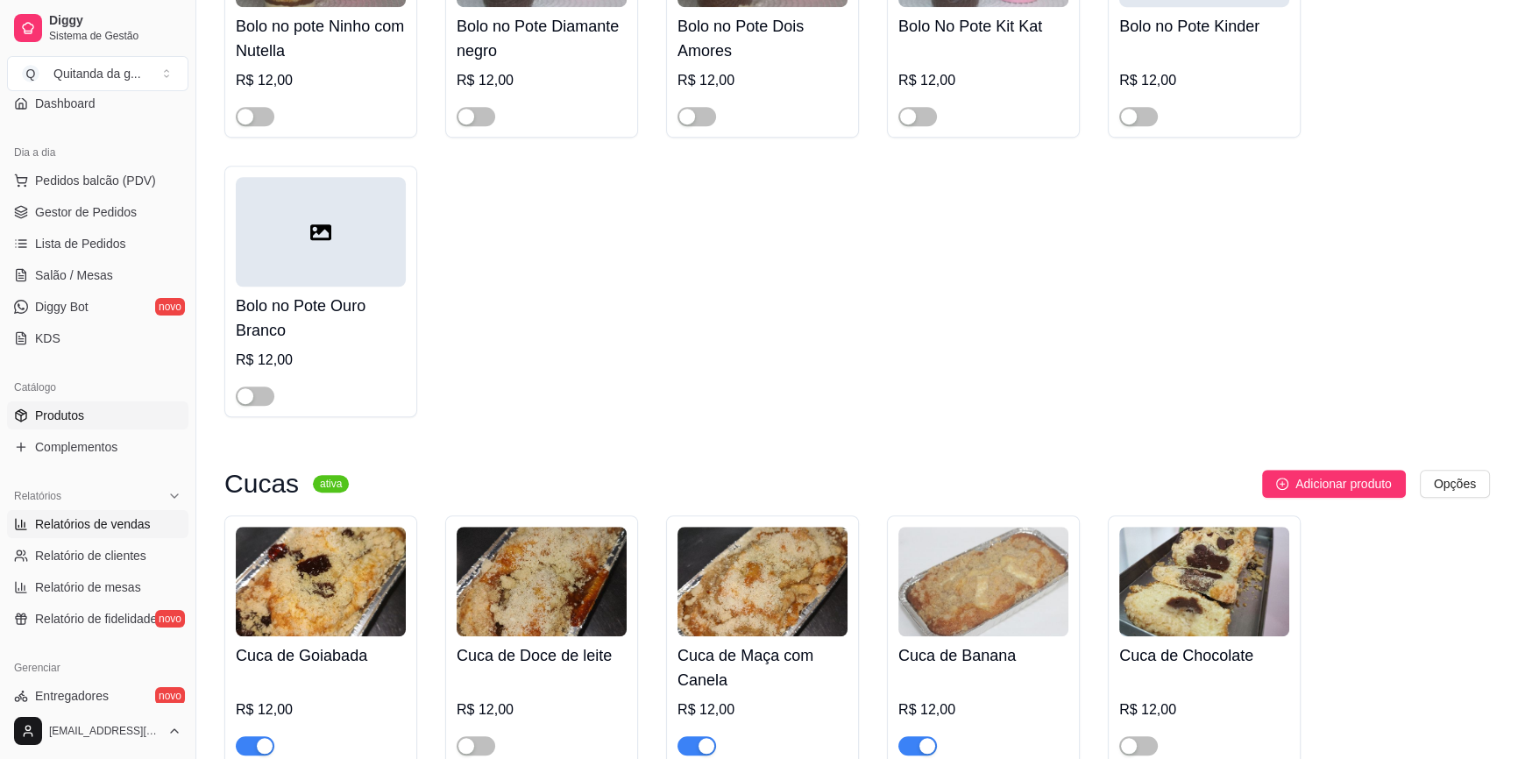
click at [130, 524] on span "Relatórios de vendas" at bounding box center [93, 524] width 116 height 18
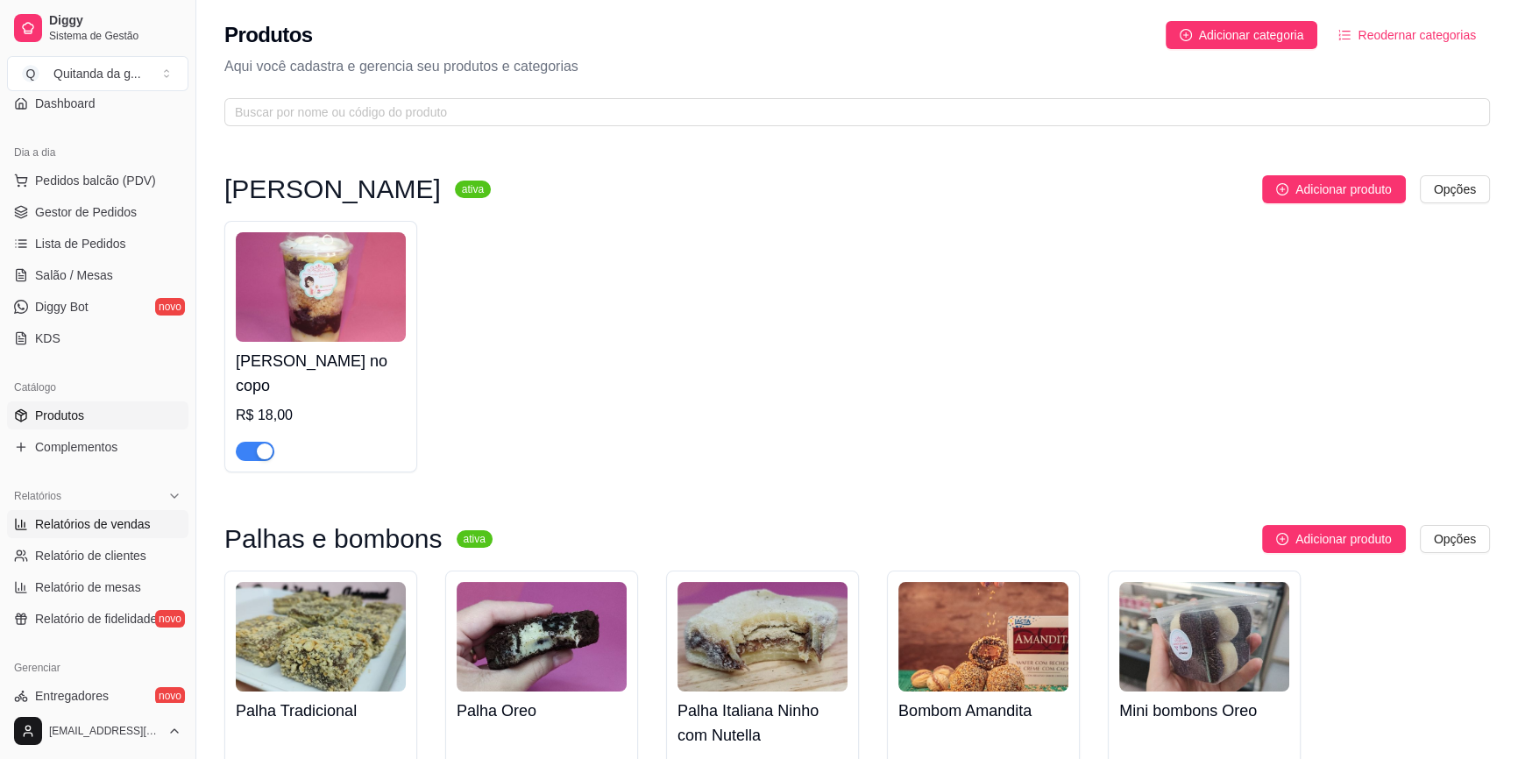
select select "ALL"
select select "0"
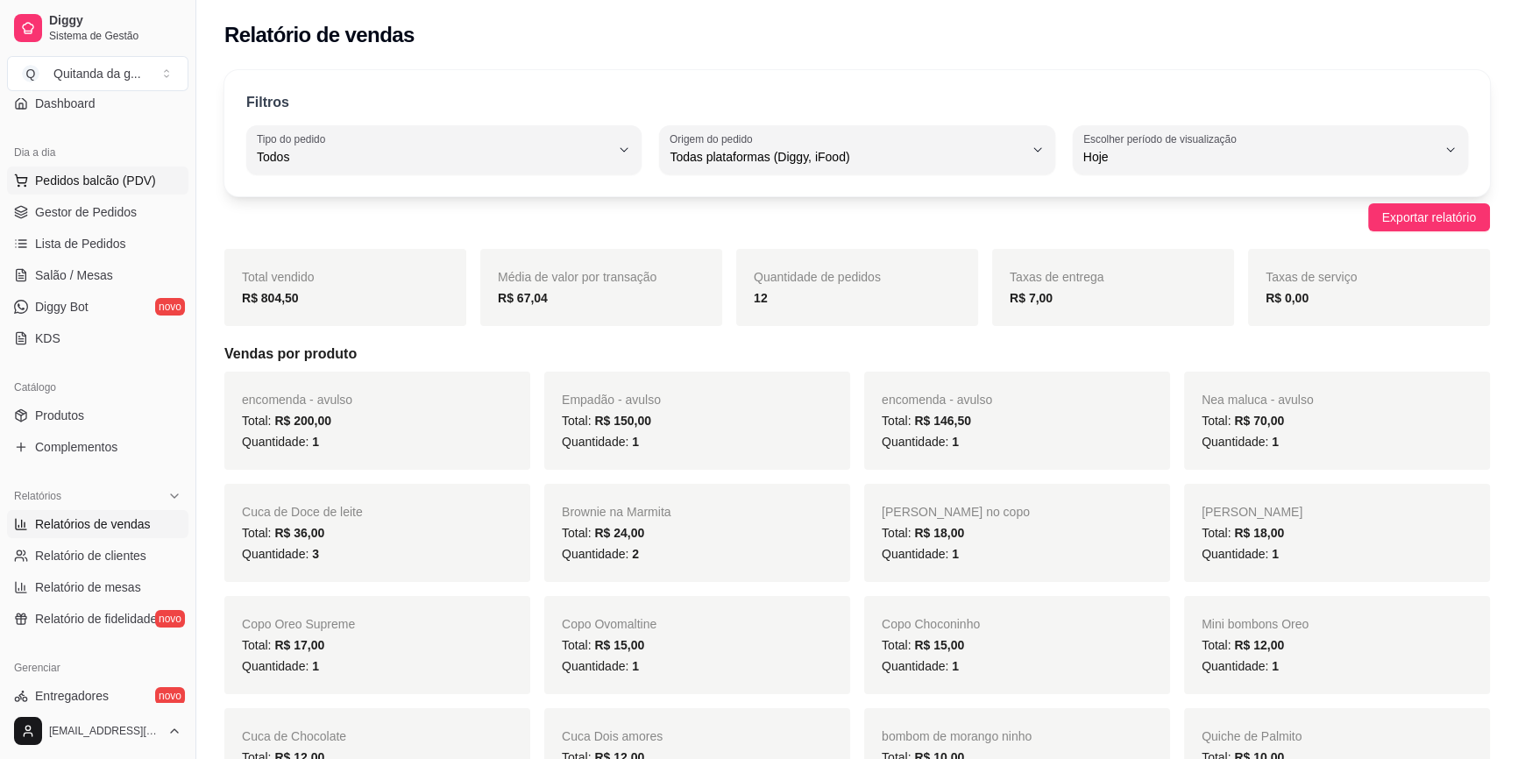
click at [149, 175] on span "Pedidos balcão (PDV)" at bounding box center [95, 181] width 121 height 18
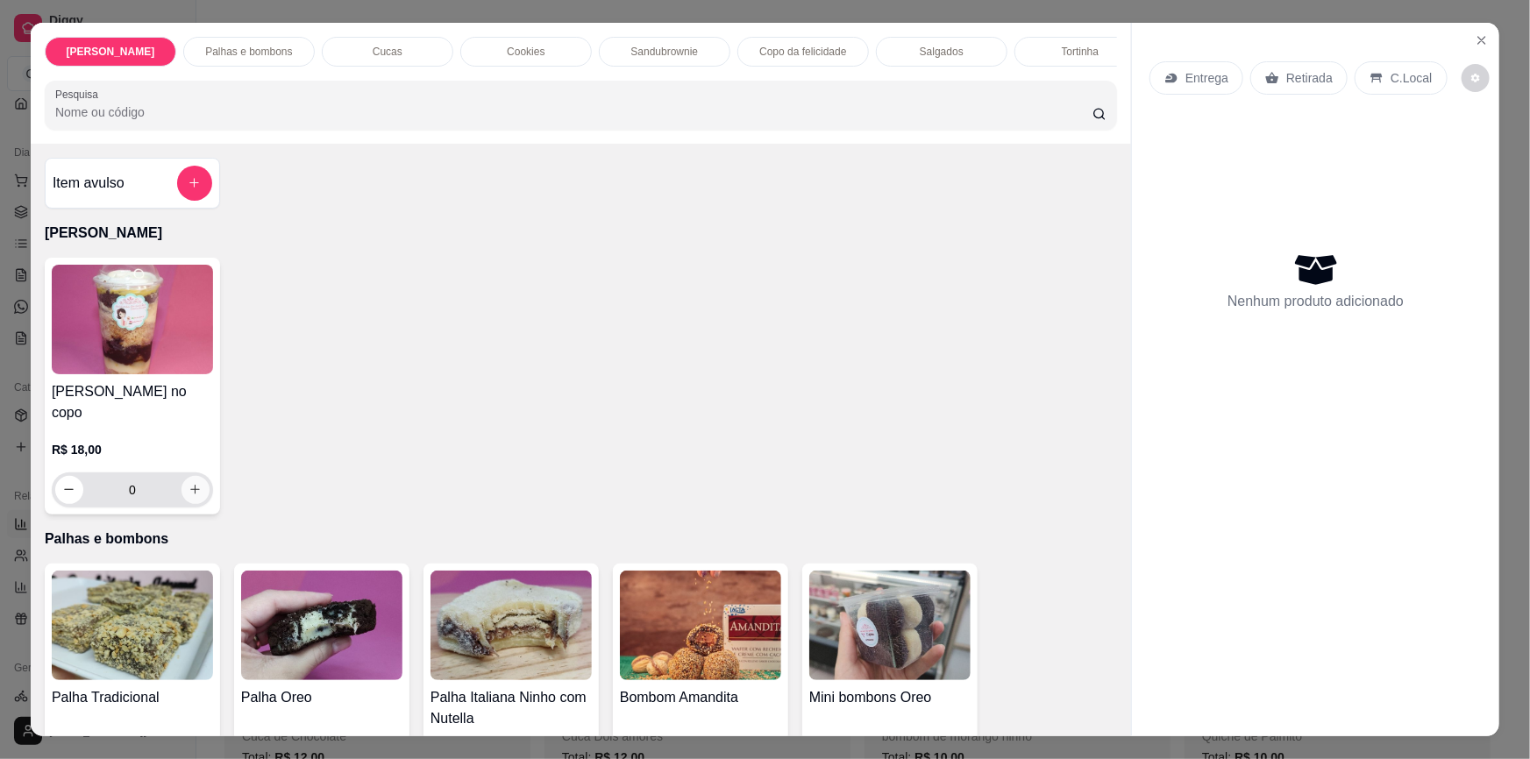
click at [200, 477] on button "increase-product-quantity" at bounding box center [195, 490] width 28 height 28
type input "1"
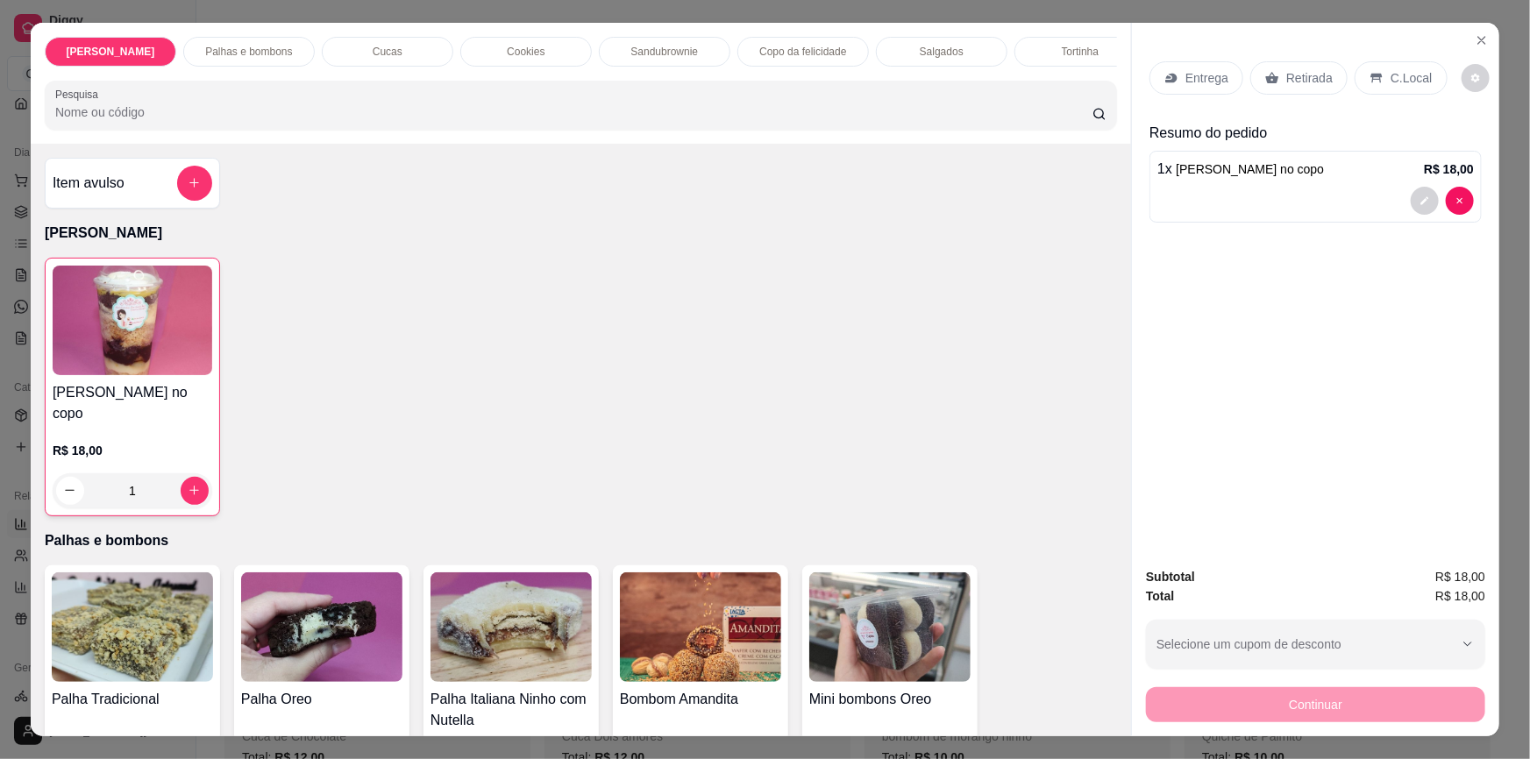
click at [1297, 73] on p "Retirada" at bounding box center [1309, 78] width 46 height 18
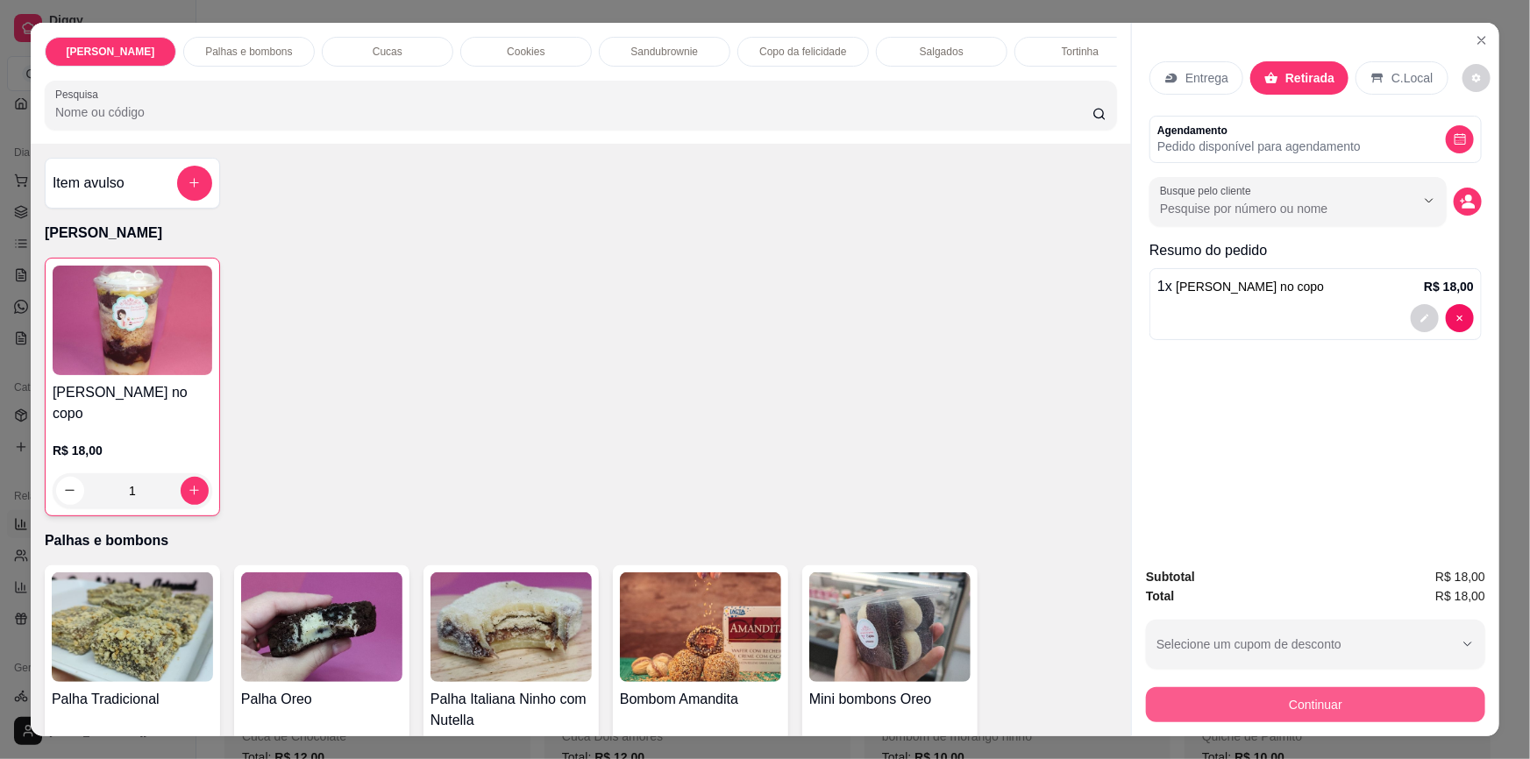
click at [1288, 704] on button "Continuar" at bounding box center [1315, 704] width 339 height 35
click at [1476, 35] on icon "Close" at bounding box center [1481, 40] width 14 height 14
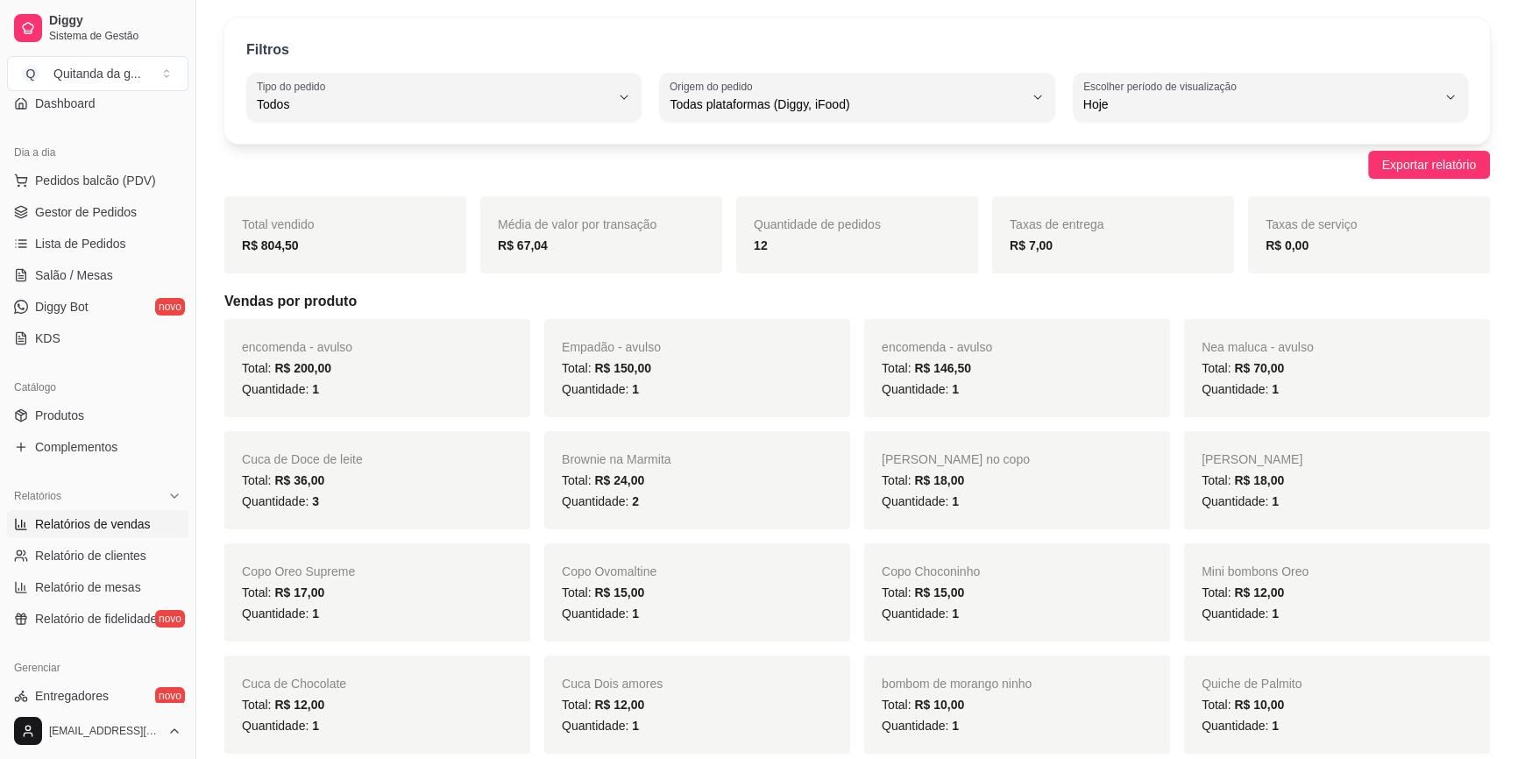
scroll to position [79, 0]
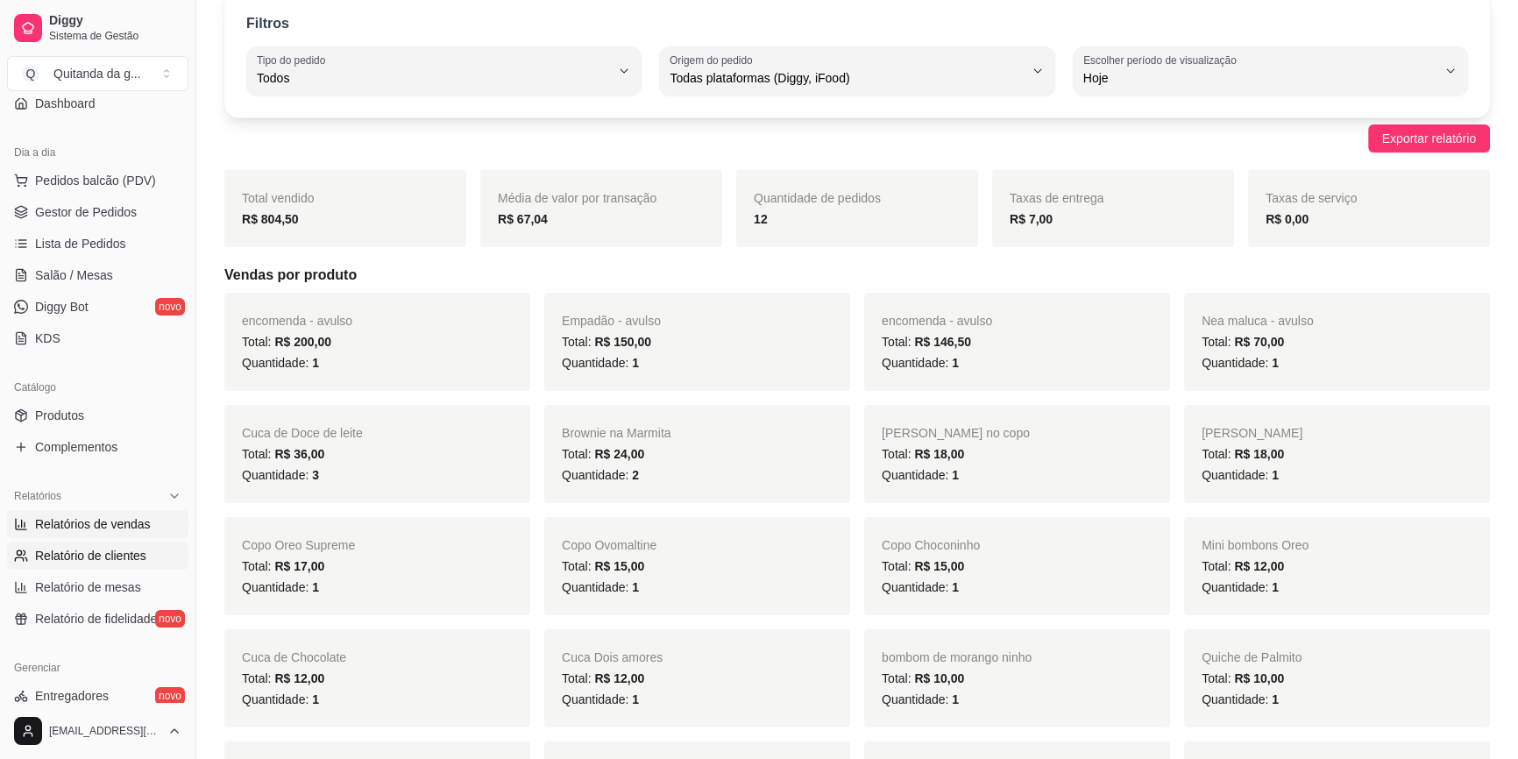
click at [117, 548] on span "Relatório de clientes" at bounding box center [90, 556] width 111 height 18
select select "30"
select select "HIGHEST_TOTAL_SPENT_WITH_ORDERS"
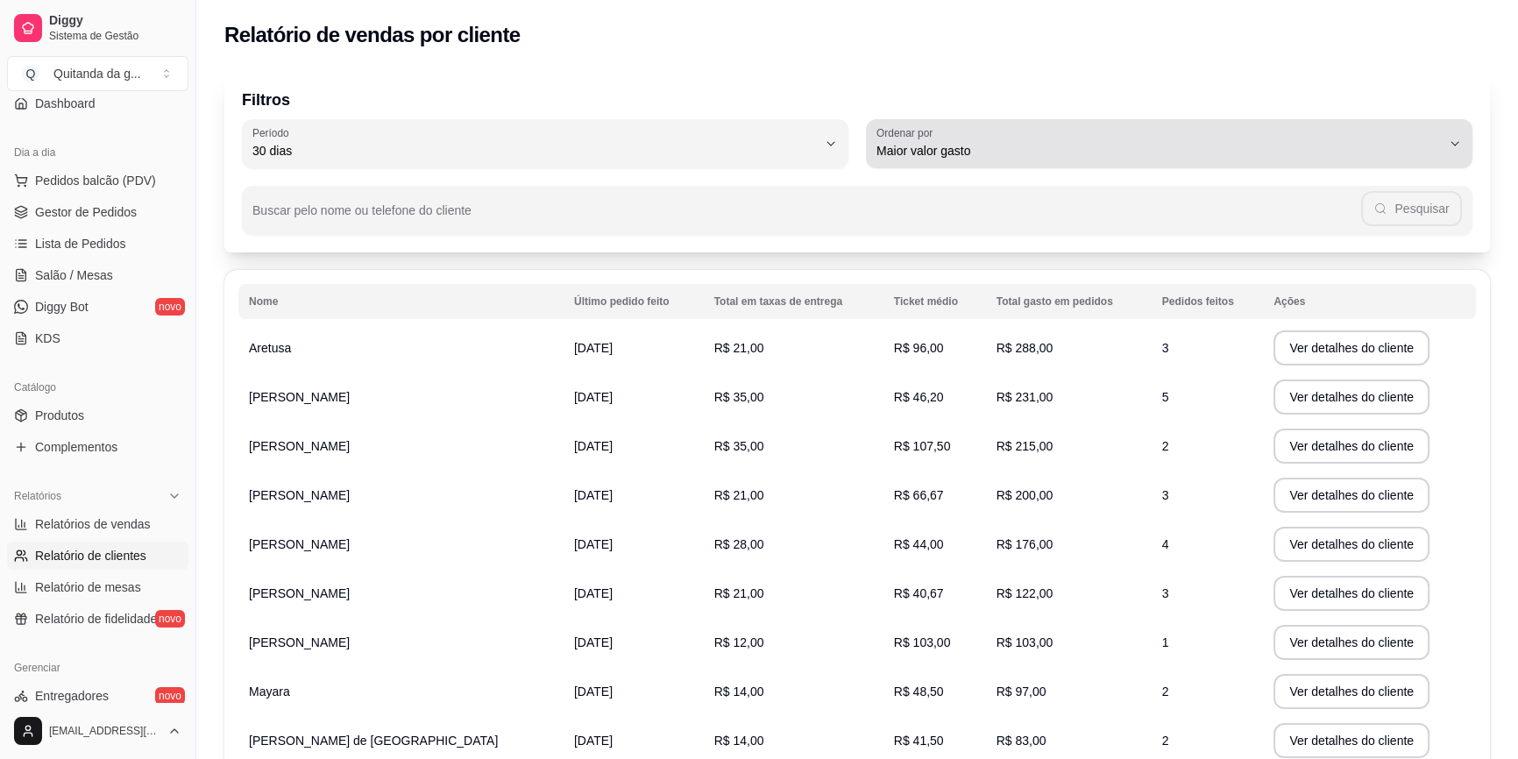
click at [982, 148] on span "Maior valor gasto" at bounding box center [1159, 151] width 564 height 18
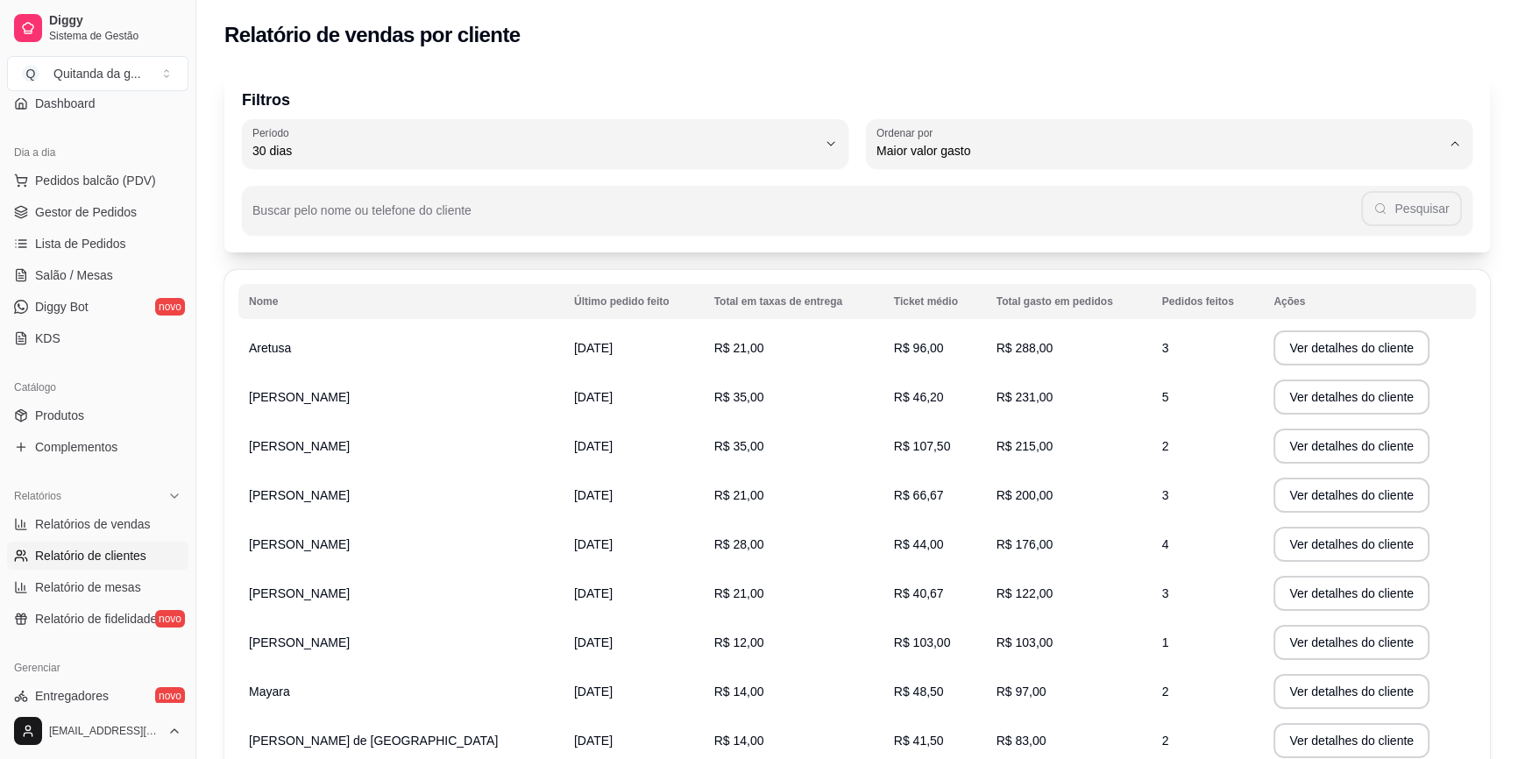
click at [984, 199] on span "Maior número de pedidos" at bounding box center [1160, 191] width 538 height 17
type input "HIGHEST_ORDER_COUNT"
select select "HIGHEST_ORDER_COUNT"
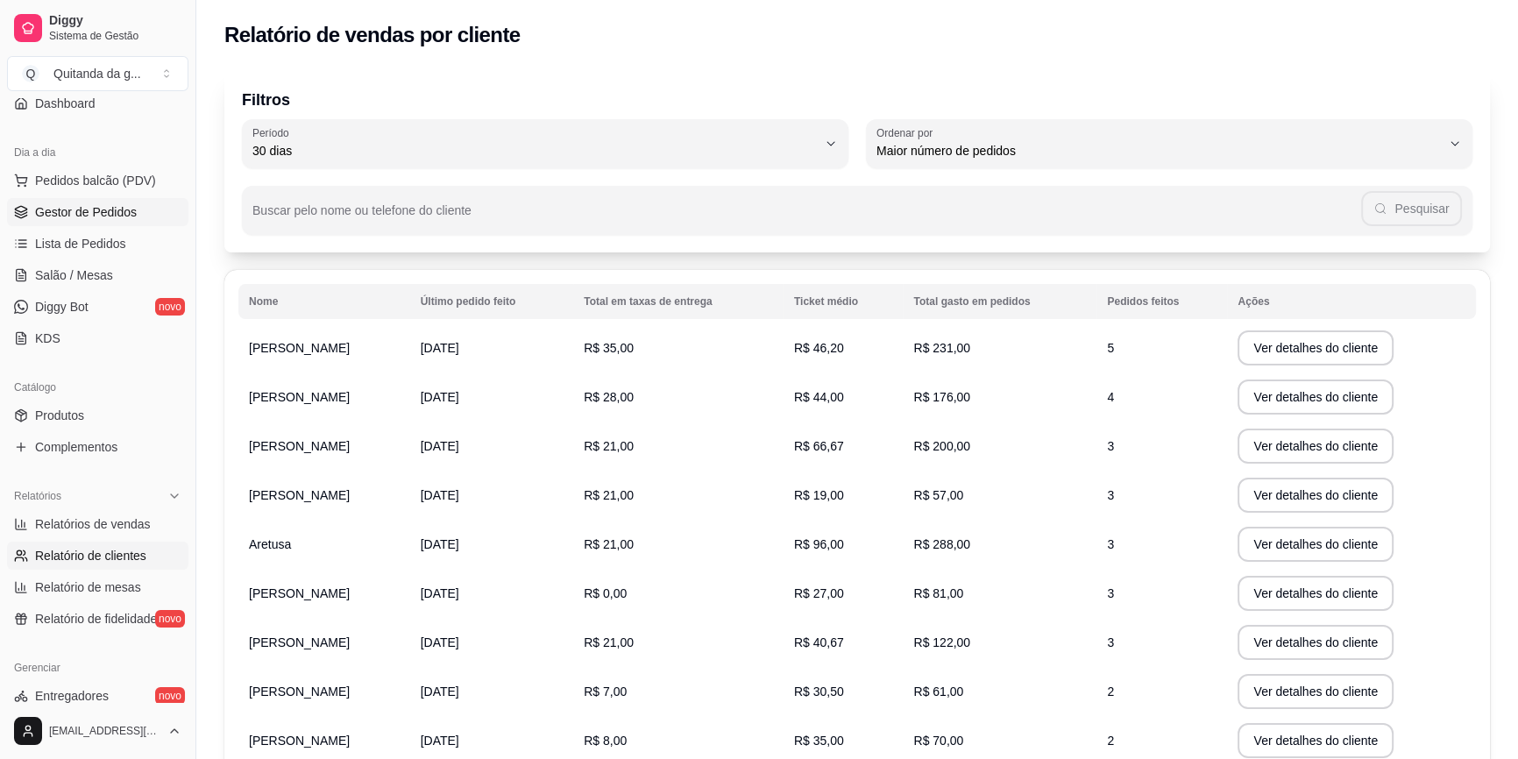
click at [139, 206] on link "Gestor de Pedidos" at bounding box center [97, 212] width 181 height 28
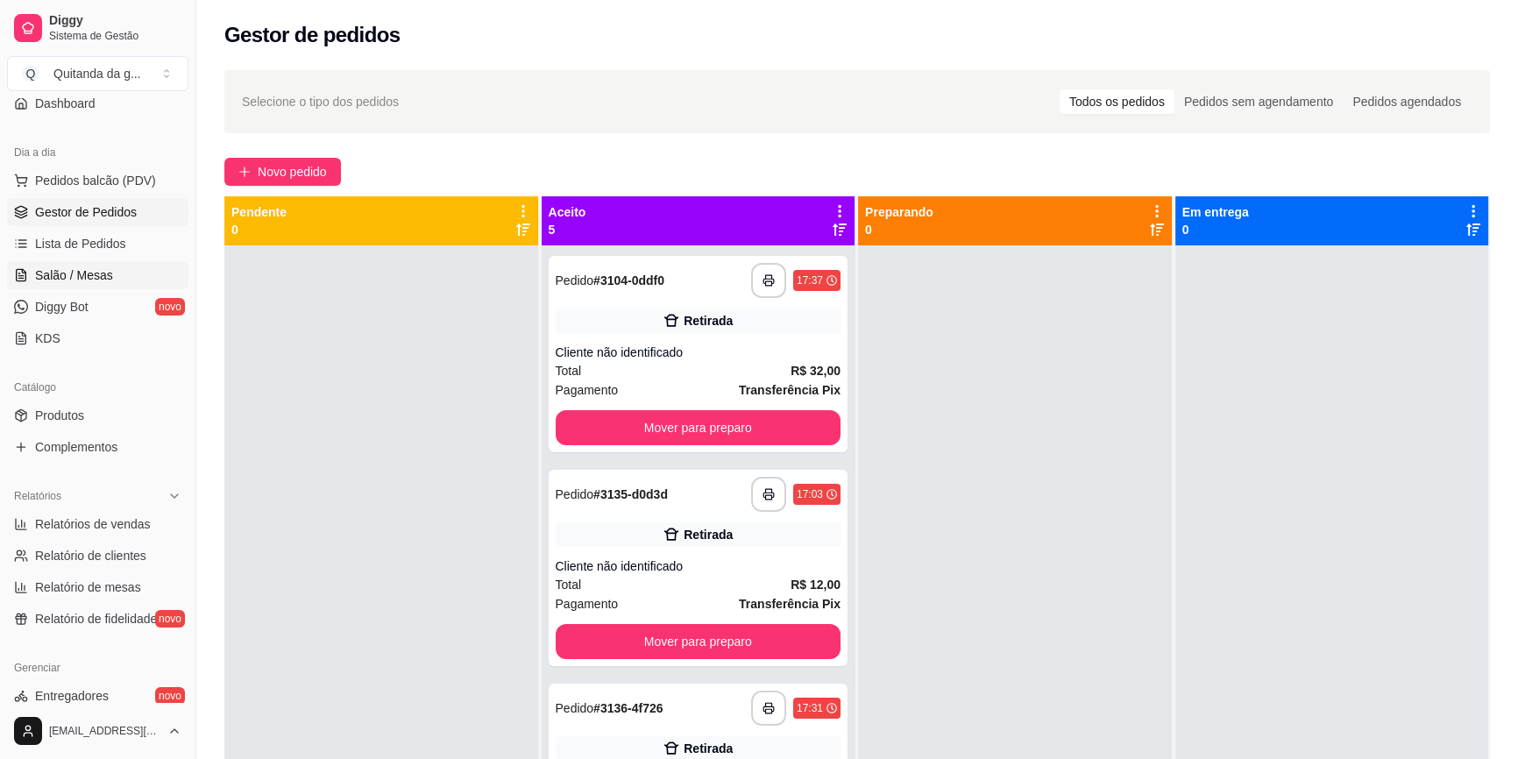
click at [143, 266] on link "Salão / Mesas" at bounding box center [97, 275] width 181 height 28
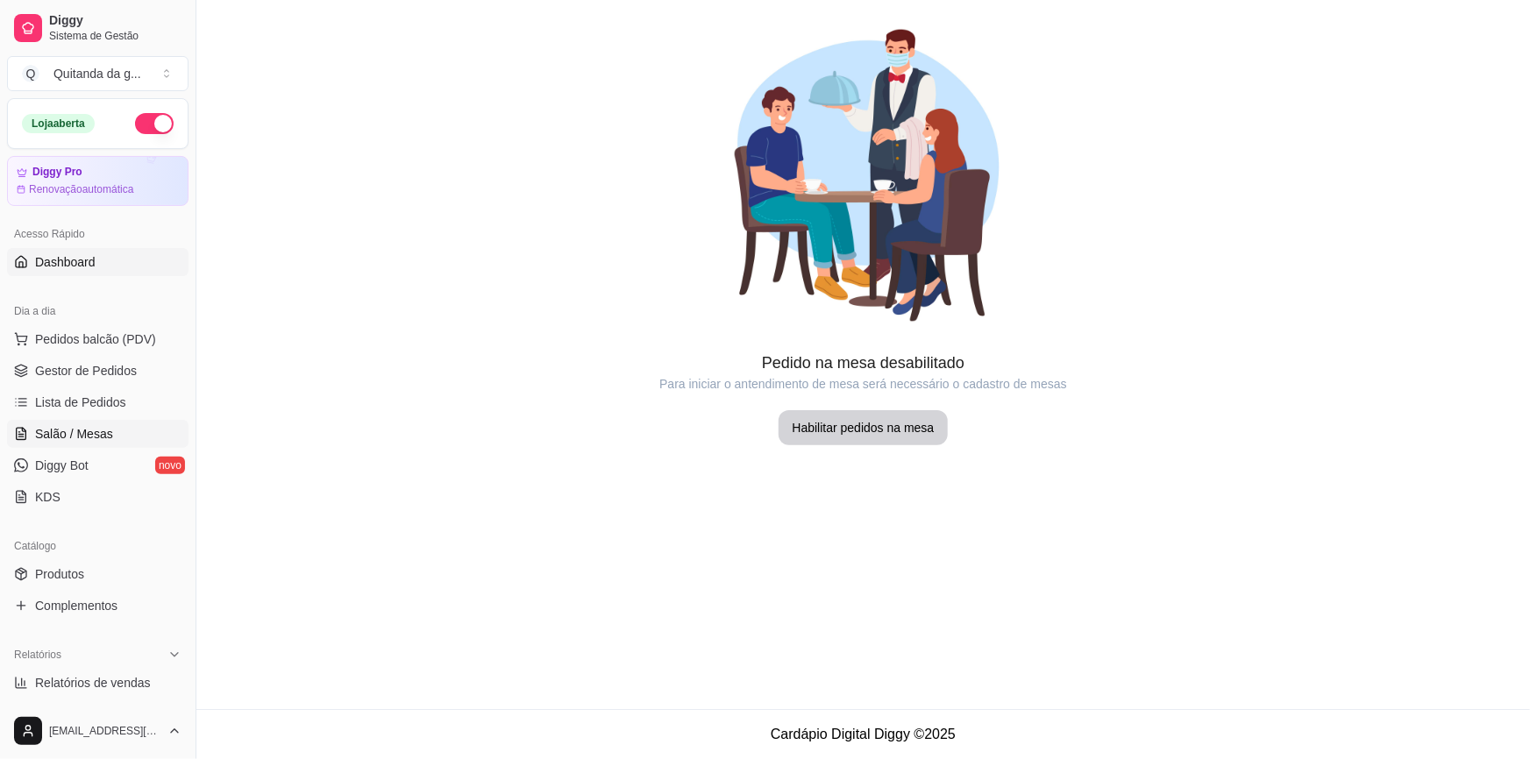
click at [135, 259] on link "Dashboard" at bounding box center [97, 262] width 181 height 28
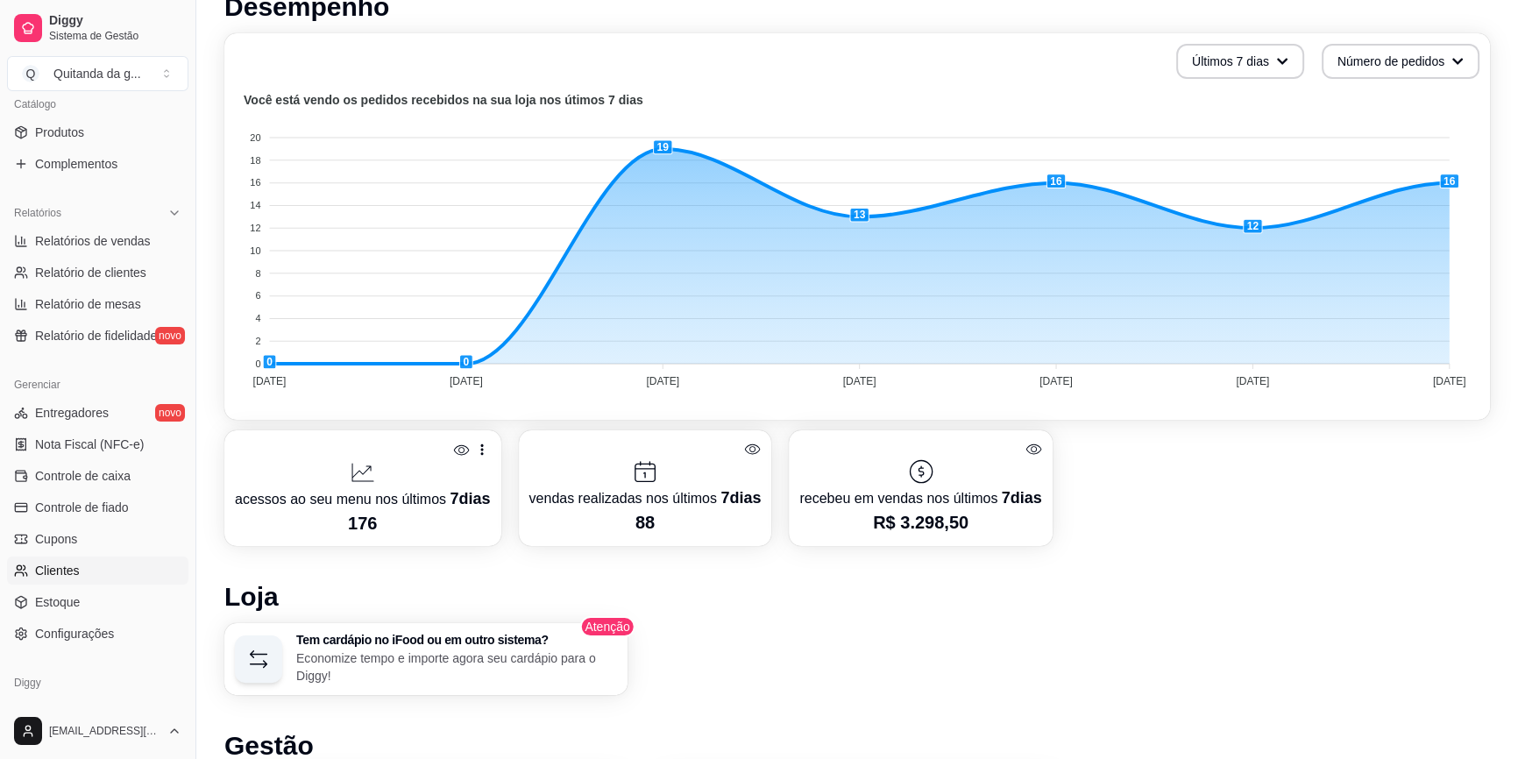
scroll to position [500, 0]
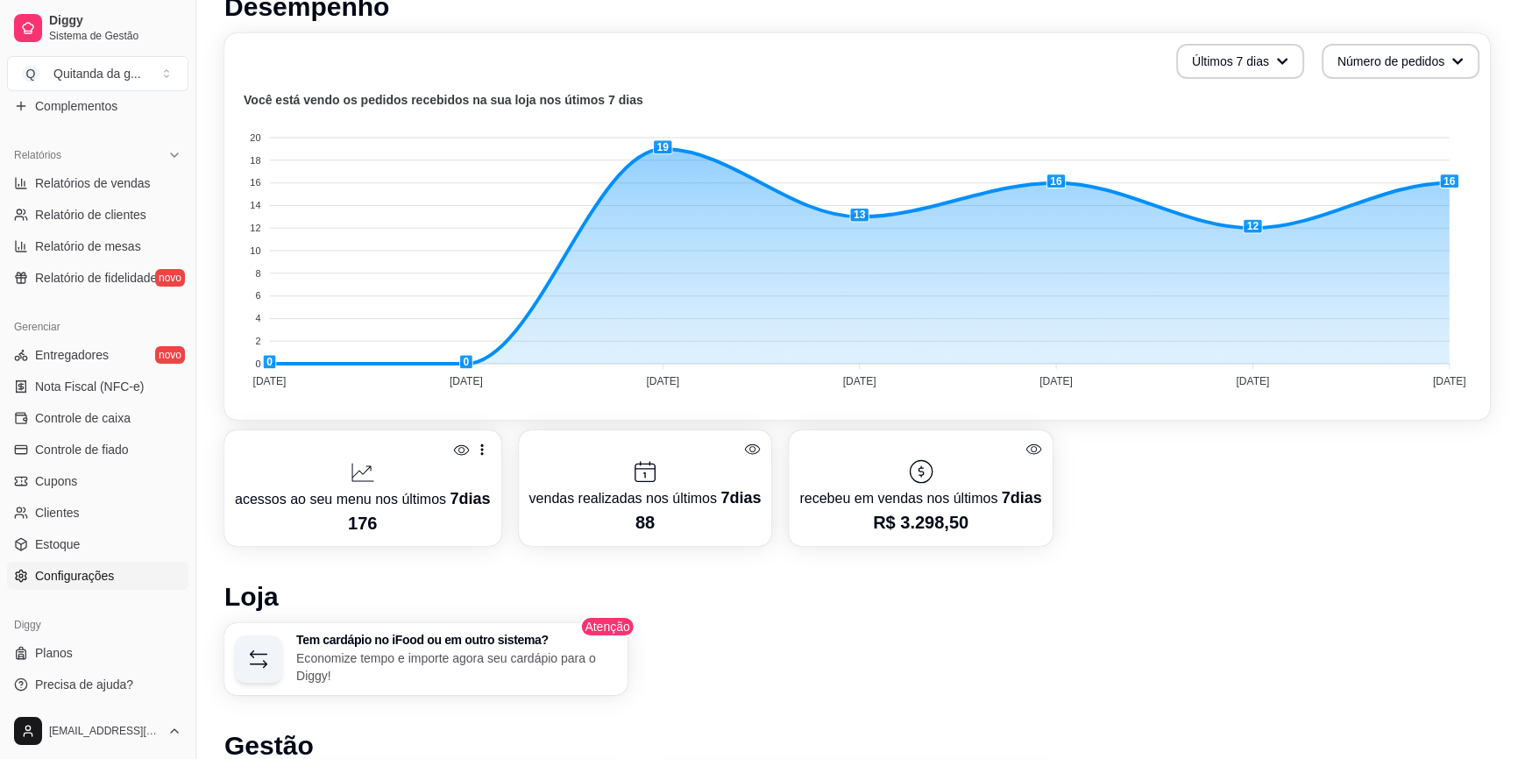
click at [93, 580] on span "Configurações" at bounding box center [74, 576] width 79 height 18
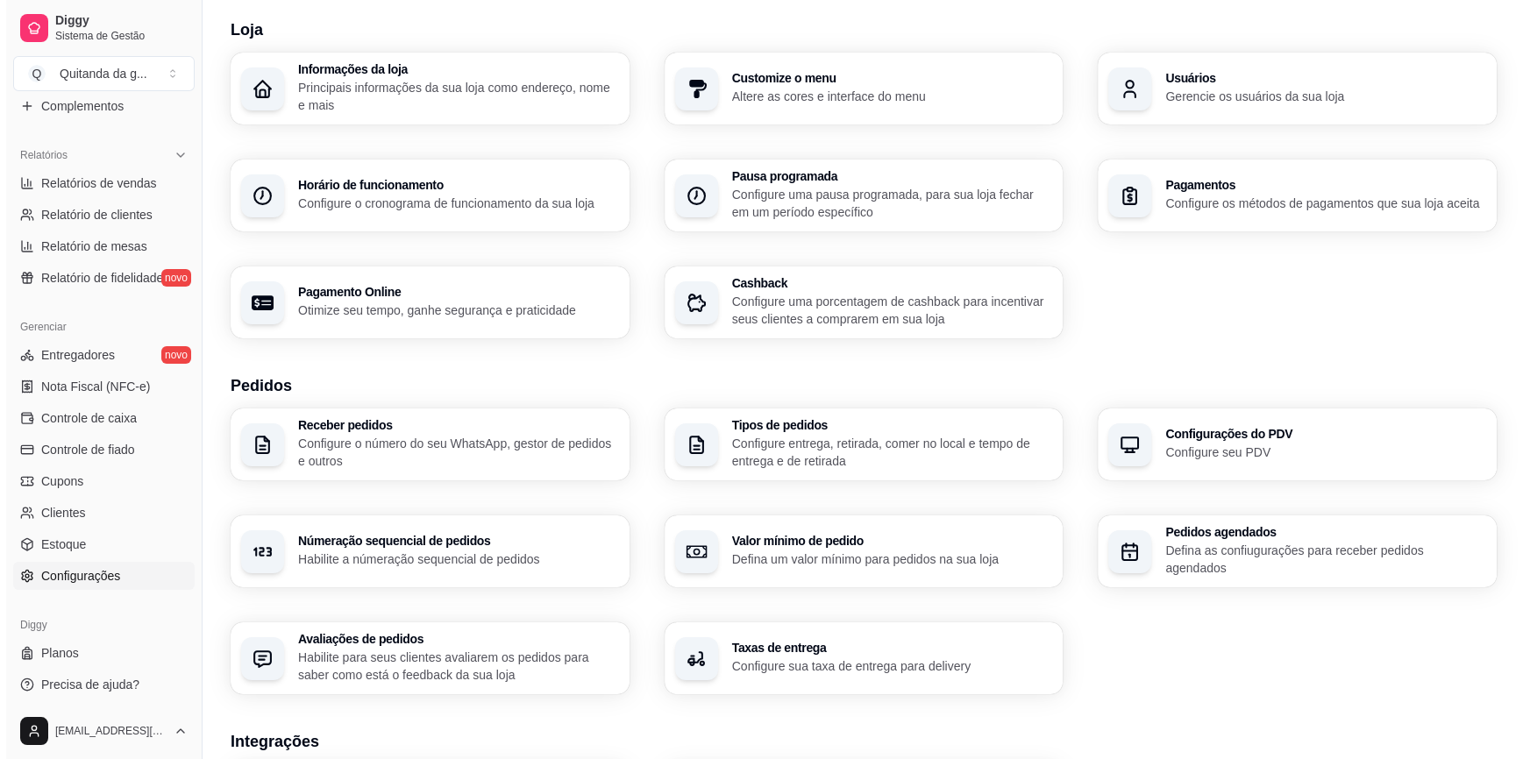
scroll to position [159, 0]
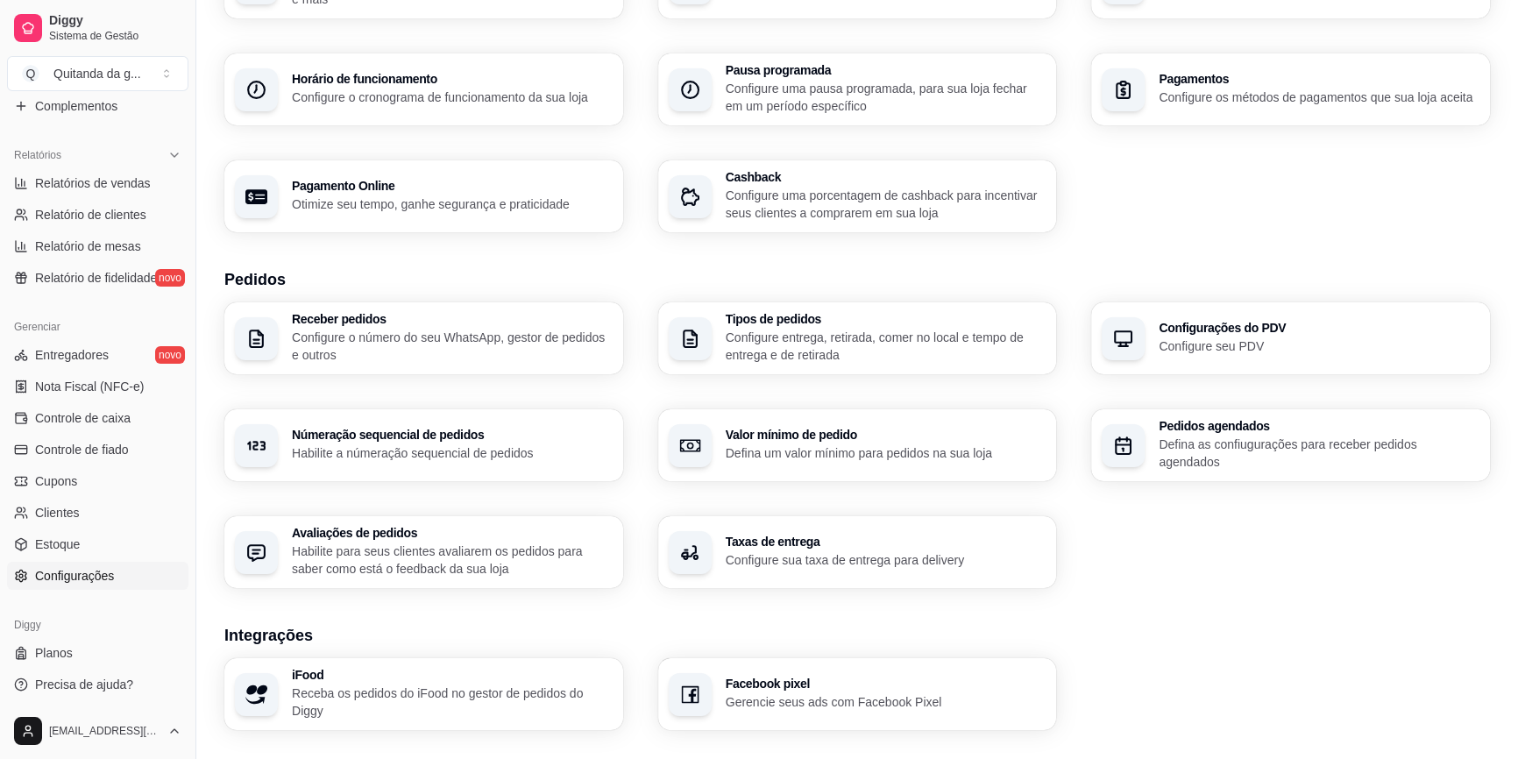
click at [826, 551] on p "Configure sua taxa de entrega para delivery" at bounding box center [886, 560] width 321 height 18
